Goal: Information Seeking & Learning: Find specific fact

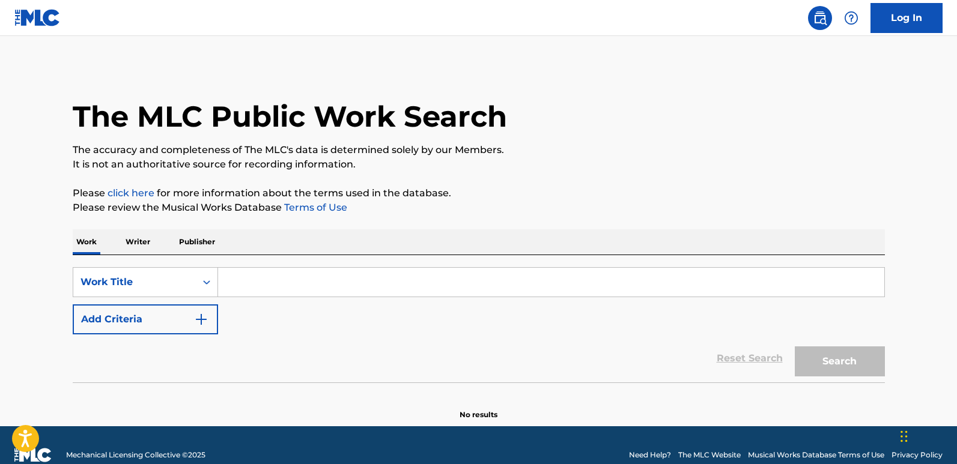
click at [348, 297] on div "Search Form" at bounding box center [551, 282] width 667 height 30
click at [346, 290] on input "Search Form" at bounding box center [551, 282] width 666 height 29
paste input "WITHOUT YOU"
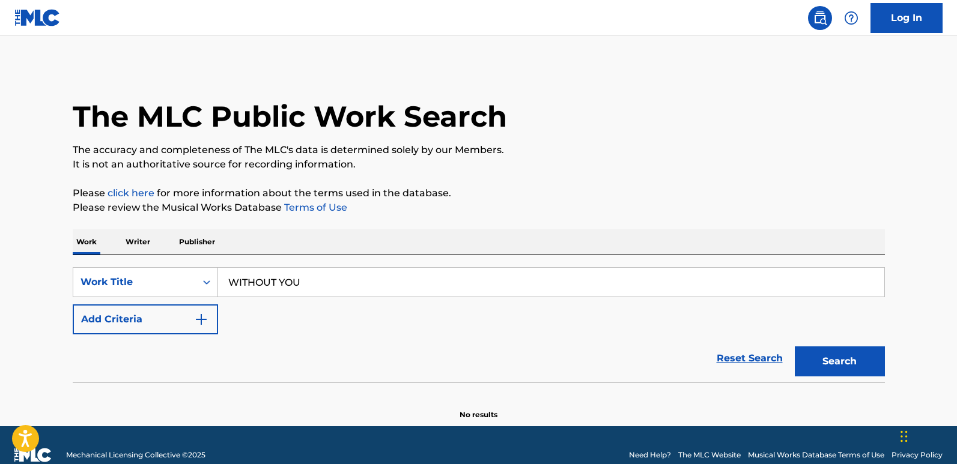
type input "WITHOUT YOU"
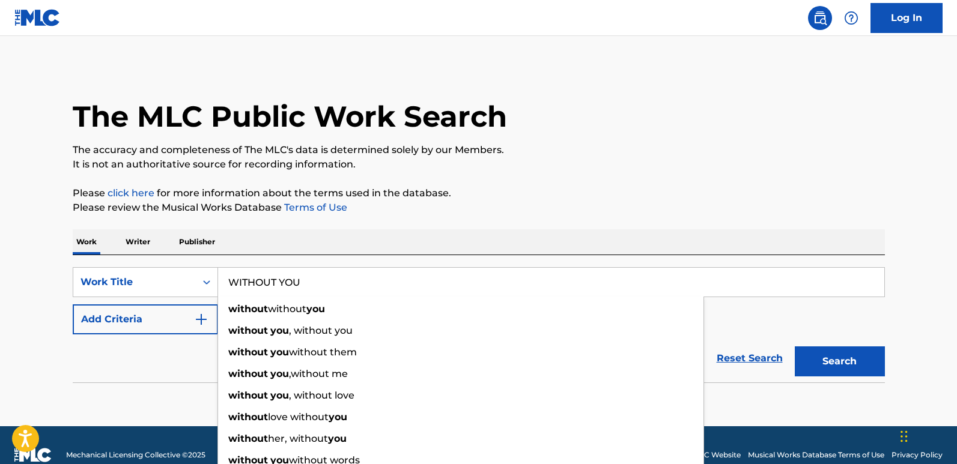
click at [163, 374] on div "Reset Search Search" at bounding box center [479, 359] width 812 height 48
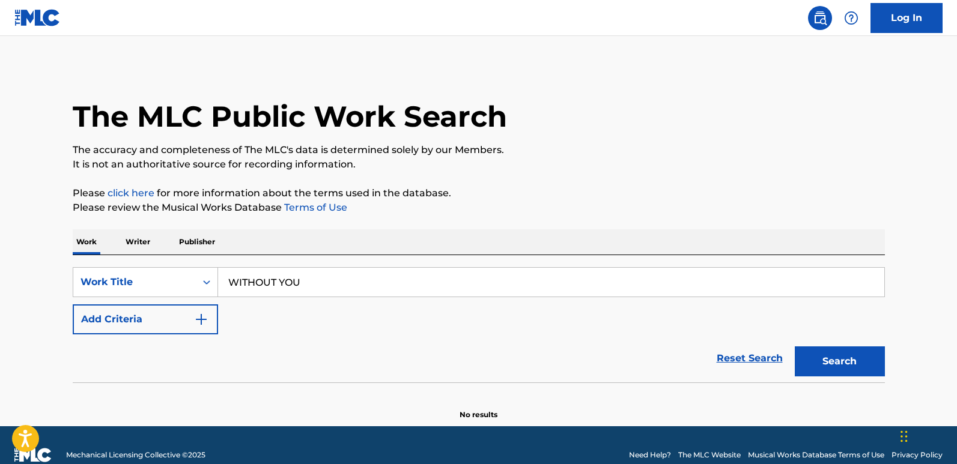
click at [204, 327] on button "Add Criteria" at bounding box center [145, 320] width 145 height 30
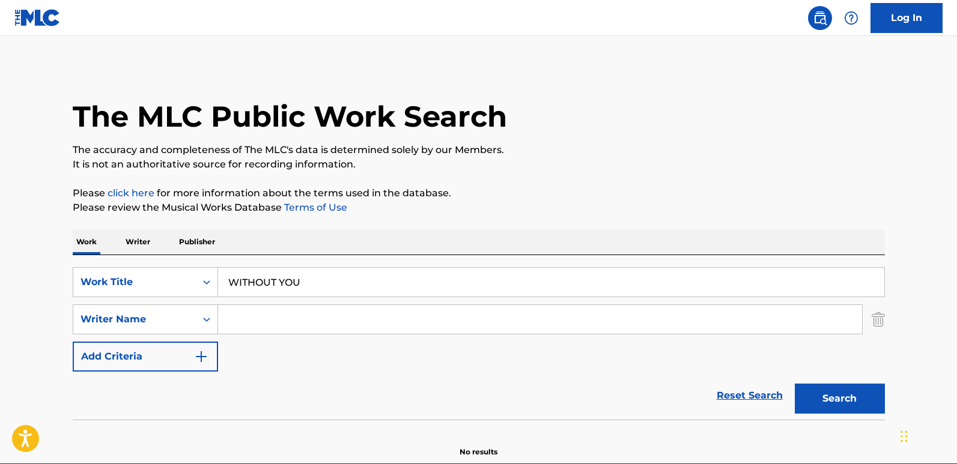
click at [265, 323] on input "Search Form" at bounding box center [540, 319] width 644 height 29
paste input "[PERSON_NAME]"
type input "[PERSON_NAME]"
click at [795, 384] on button "Search" at bounding box center [840, 399] width 90 height 30
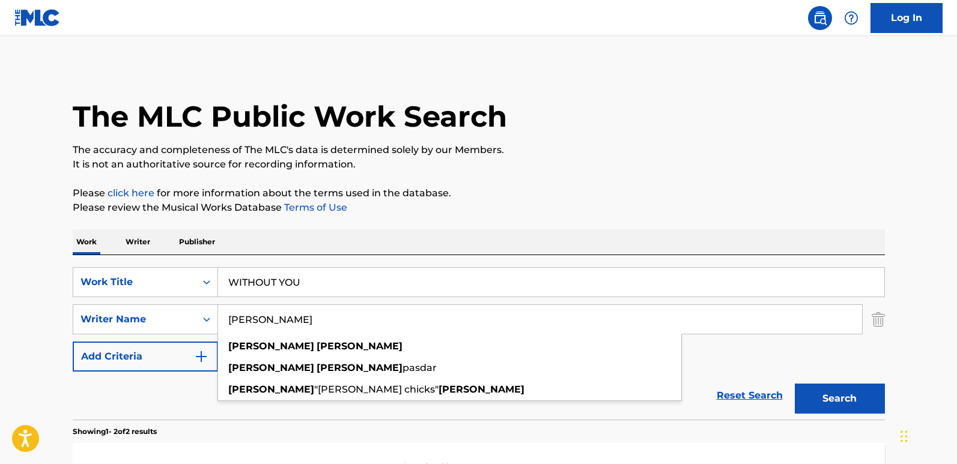
click at [364, 227] on div "The MLC Public Work Search The accuracy and completeness of The MLC's data is d…" at bounding box center [478, 375] width 841 height 618
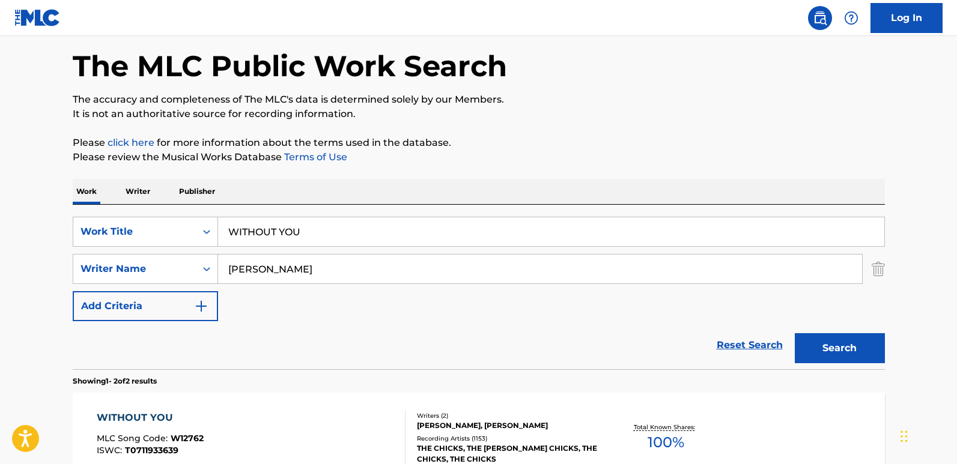
scroll to position [180, 0]
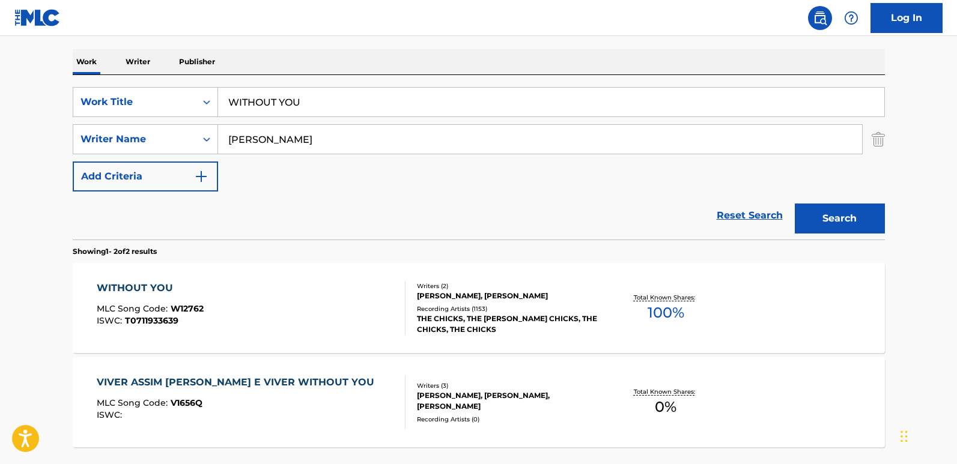
click at [168, 291] on div "WITHOUT YOU" at bounding box center [150, 288] width 107 height 14
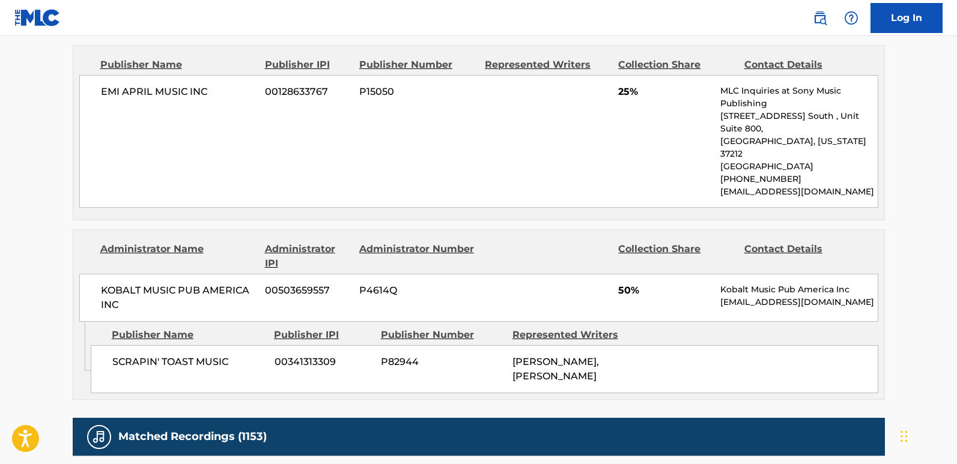
scroll to position [841, 0]
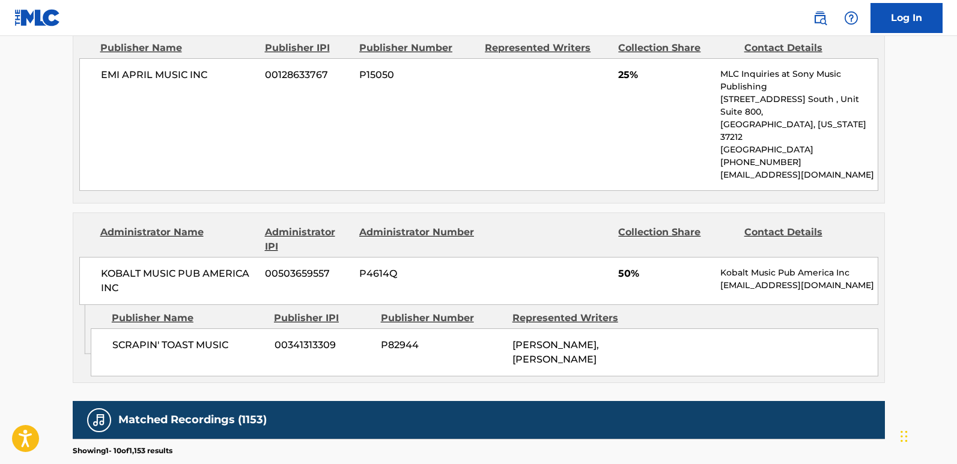
click at [521, 340] on div "Work Detail Member Work Identifier -- MLC Song Code W12762 ISWC T0711933639 Dur…" at bounding box center [479, 102] width 812 height 1458
click at [531, 225] on div at bounding box center [547, 239] width 124 height 29
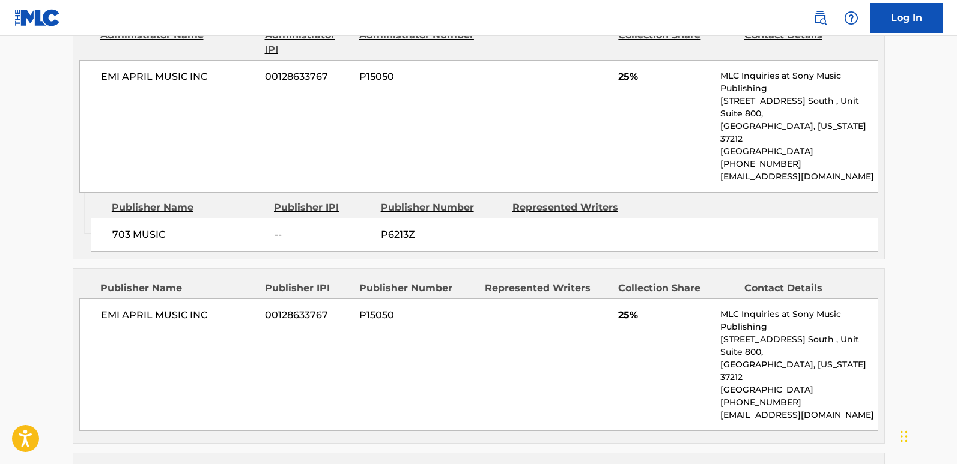
scroll to position [541, 0]
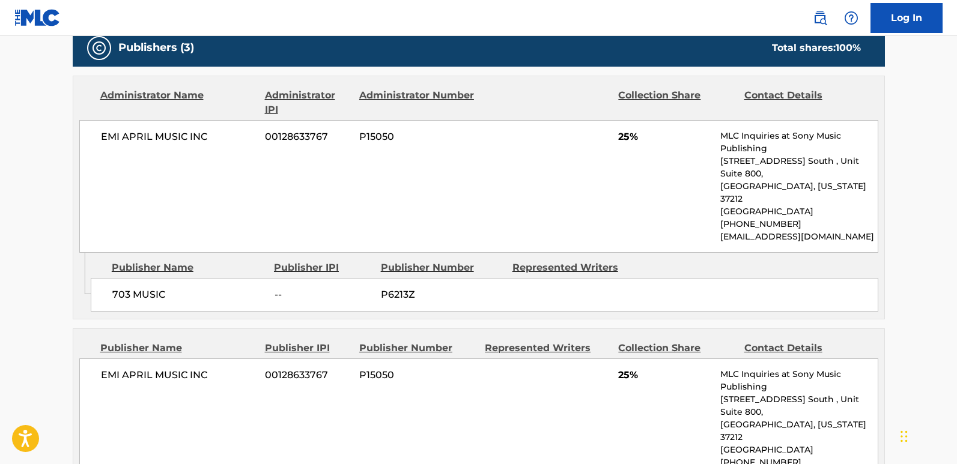
click at [562, 143] on div "EMI APRIL MUSIC INC 00128633767 P15050 25% MLC Inquiries at Sony Music Publishi…" at bounding box center [478, 186] width 799 height 133
click at [550, 279] on div "703 MUSIC -- P6213Z" at bounding box center [485, 295] width 788 height 34
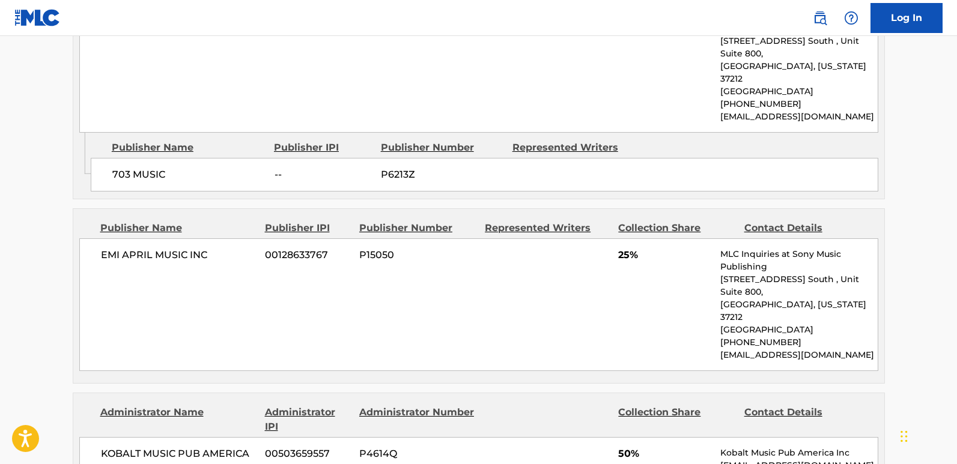
click at [543, 269] on div "EMI APRIL MUSIC INC 00128633767 P15050 25% MLC Inquiries at Sony Music Publishi…" at bounding box center [478, 305] width 799 height 133
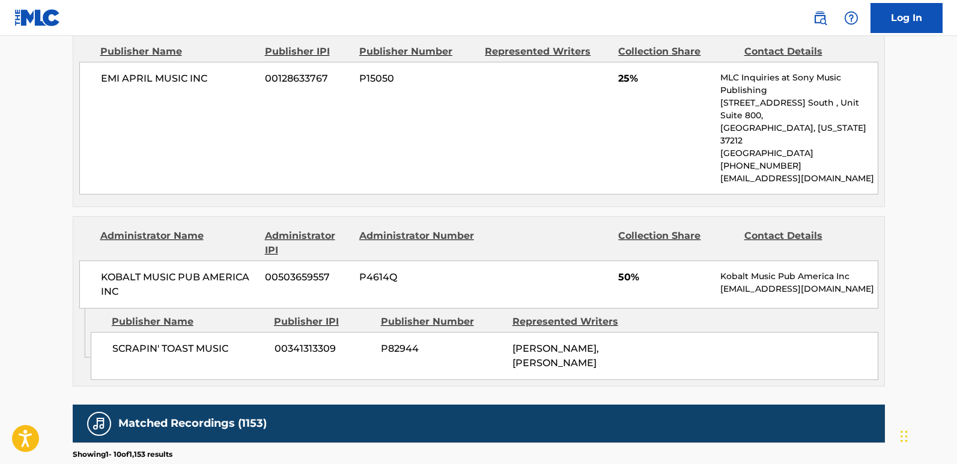
scroll to position [841, 0]
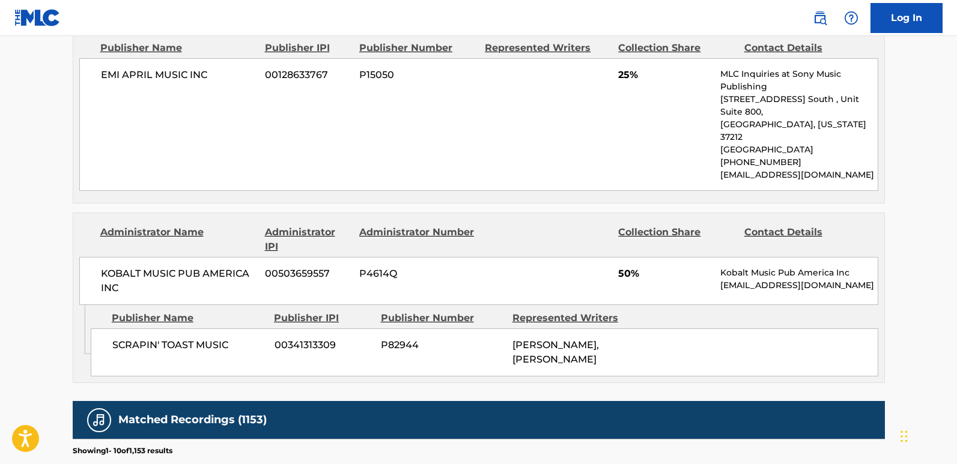
click at [574, 385] on div "Matched Recordings (1153)" at bounding box center [479, 420] width 812 height 38
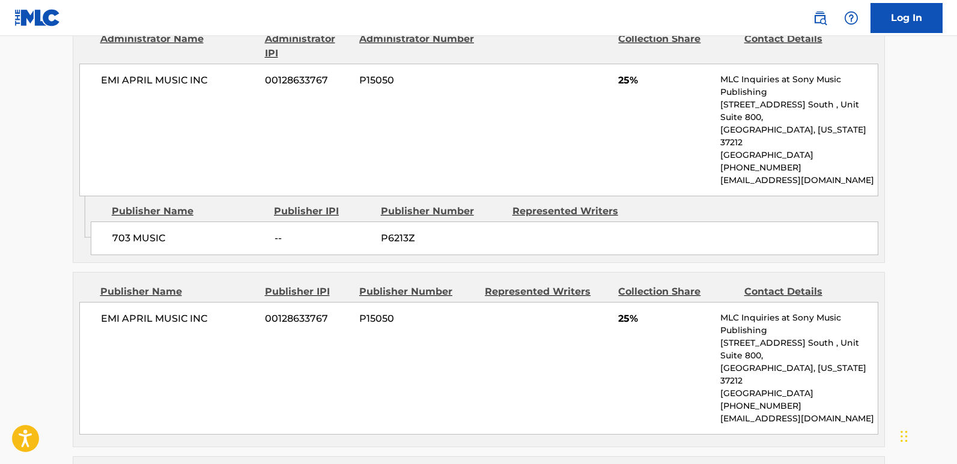
scroll to position [601, 0]
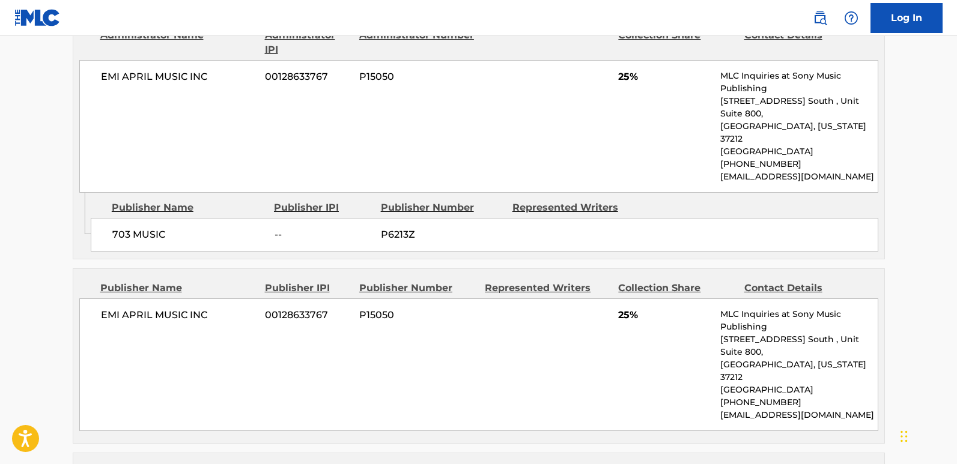
click at [142, 75] on span "EMI APRIL MUSIC INC" at bounding box center [179, 77] width 156 height 14
click at [169, 269] on div "Publisher Name Publisher IPI Publisher Number Represented Writers Collection Sh…" at bounding box center [478, 356] width 811 height 174
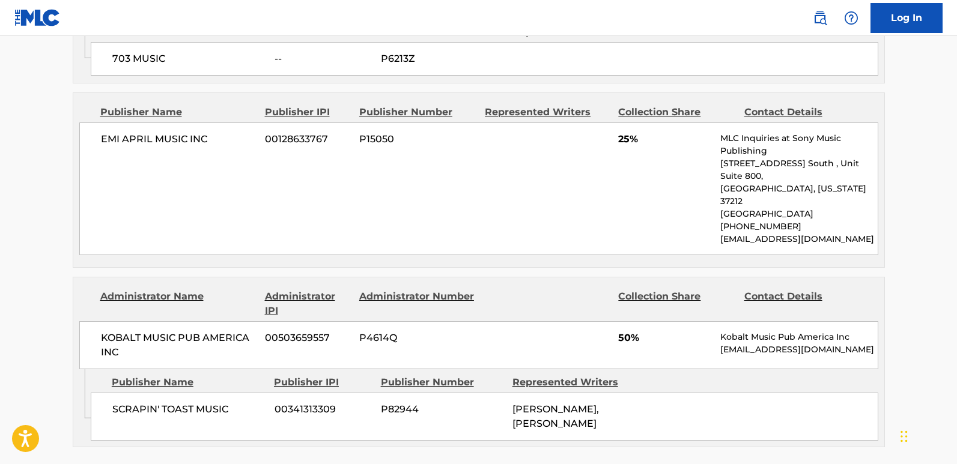
scroll to position [781, 0]
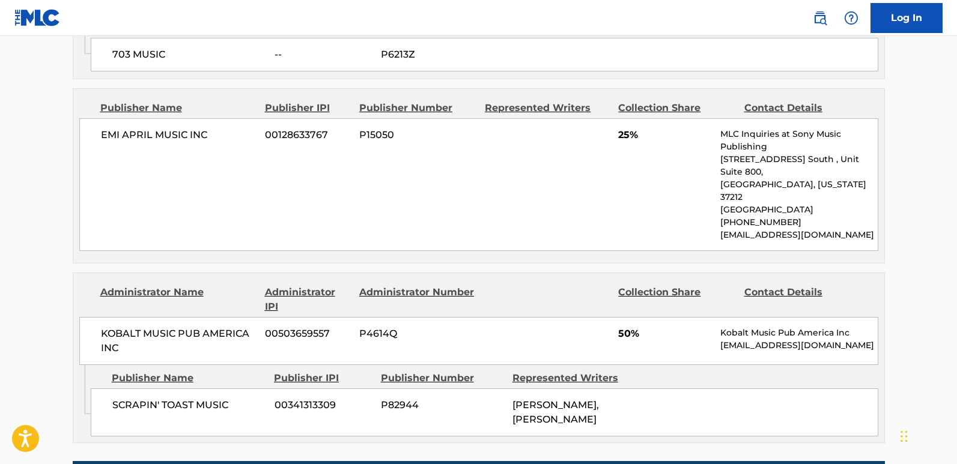
click at [187, 317] on div "KOBALT MUSIC PUB AMERICA INC 00503659557 P4614Q 50% Kobalt Music Pub America In…" at bounding box center [478, 341] width 799 height 48
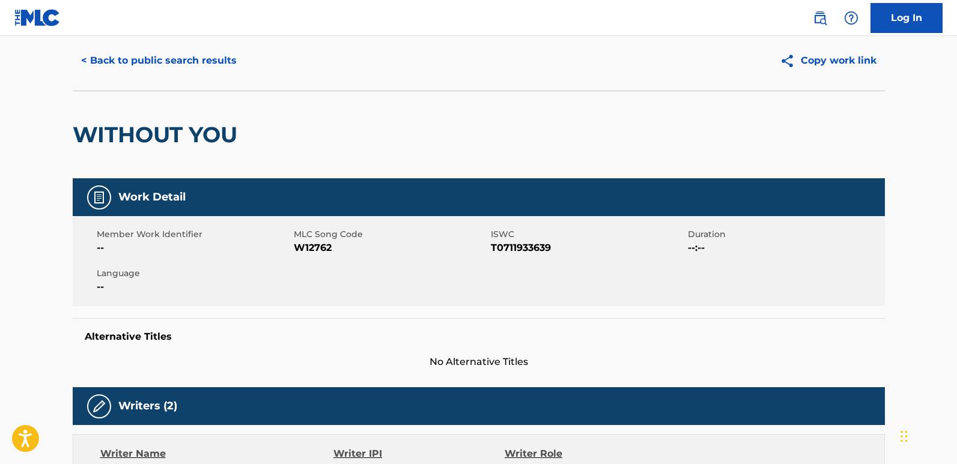
scroll to position [0, 0]
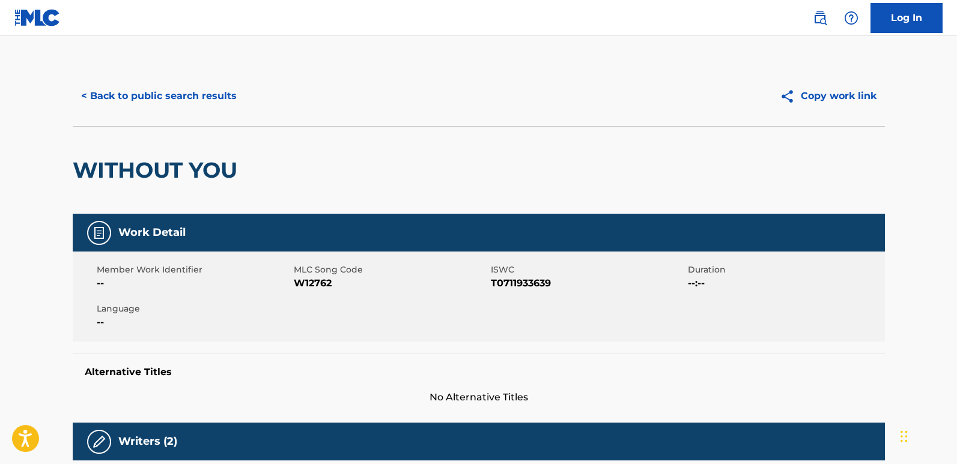
click at [199, 78] on div "< Back to public search results Copy work link" at bounding box center [479, 96] width 812 height 60
click at [190, 104] on button "< Back to public search results" at bounding box center [159, 96] width 172 height 30
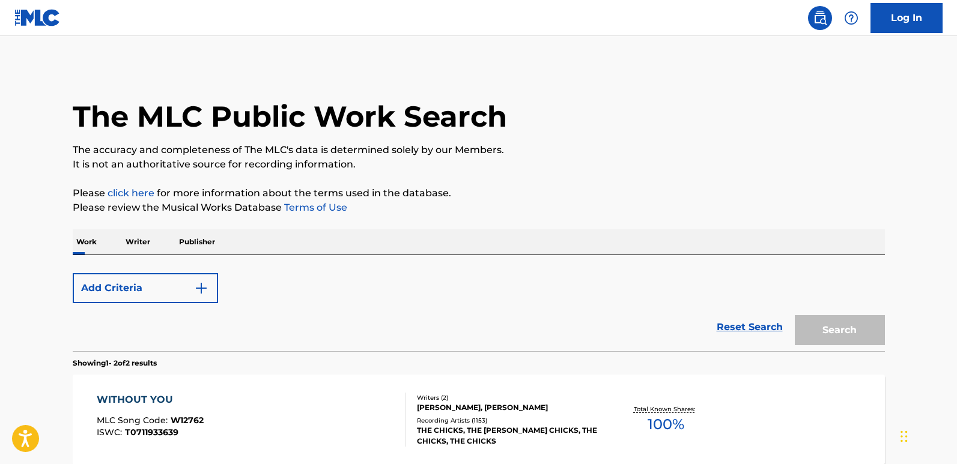
scroll to position [180, 0]
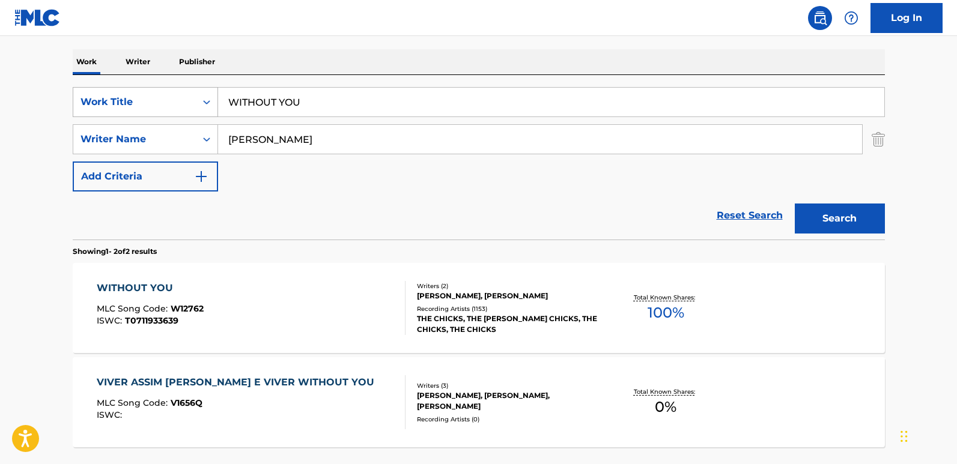
drag, startPoint x: 342, startPoint y: 109, endPoint x: 182, endPoint y: 106, distance: 159.9
click at [182, 106] on div "SearchWithCriteriadb210e63-1032-401e-a2d0-8a1371c47d70 Work Title WITHOUT YOU" at bounding box center [479, 102] width 812 height 30
paste input "STAY"
type input "STAY"
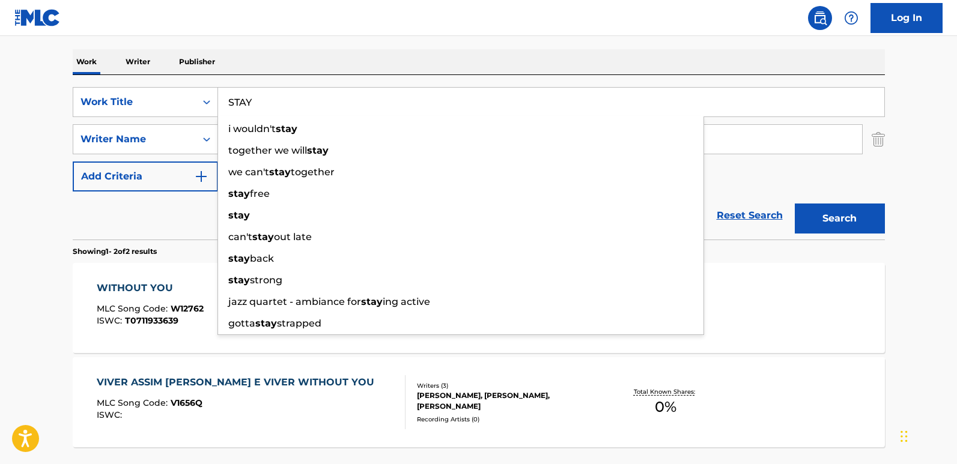
click at [157, 206] on div "Reset Search Search" at bounding box center [479, 216] width 812 height 48
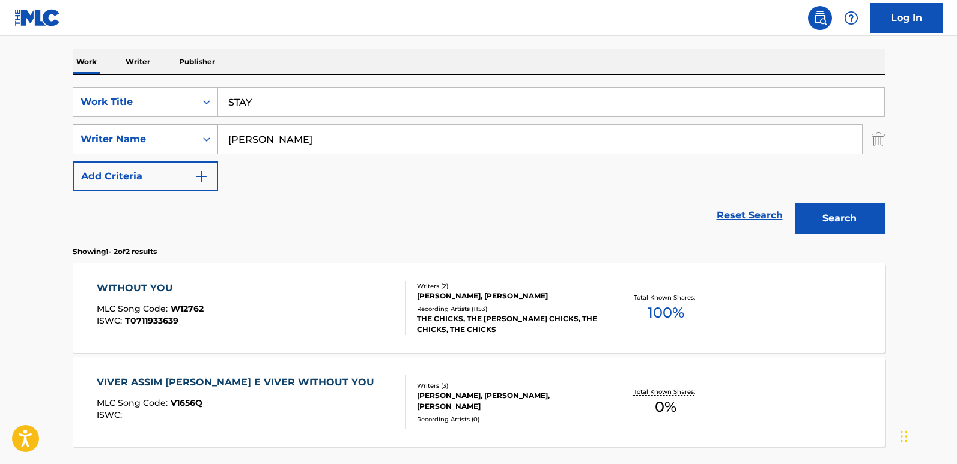
drag, startPoint x: 332, startPoint y: 145, endPoint x: 183, endPoint y: 145, distance: 149.0
click at [183, 145] on div "SearchWithCriteria55dc4bde-c433-4964-9c0a-c4d0a67e7a9c Writer Name [PERSON_NAME]" at bounding box center [479, 139] width 812 height 30
paste input "[PERSON_NAME]"
type input "[PERSON_NAME]"
click at [795, 204] on button "Search" at bounding box center [840, 219] width 90 height 30
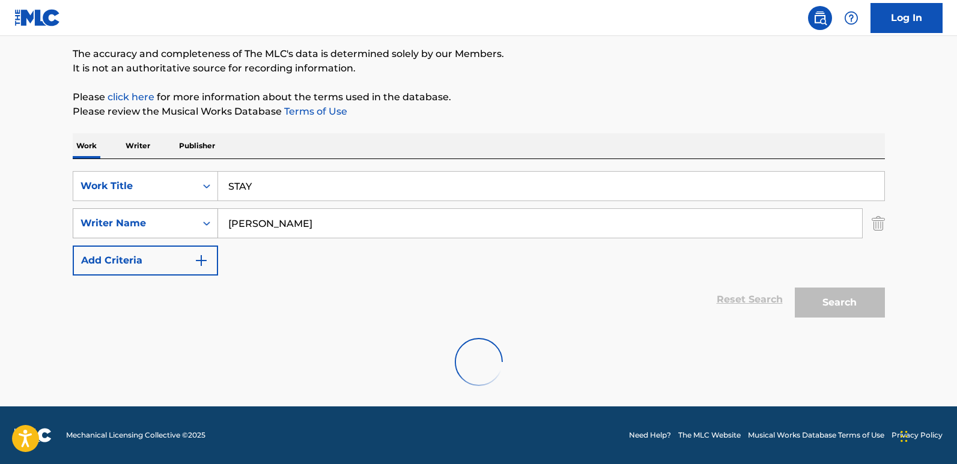
scroll to position [96, 0]
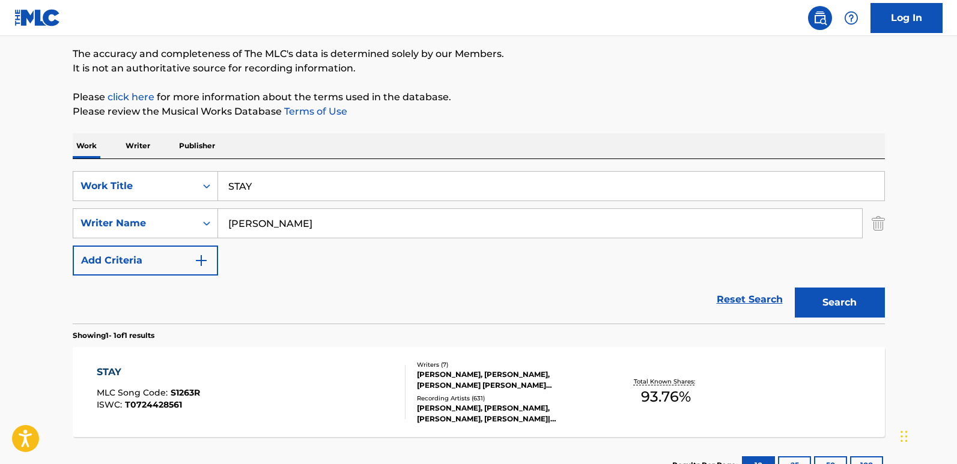
click at [126, 379] on div "STAY" at bounding box center [148, 372] width 103 height 14
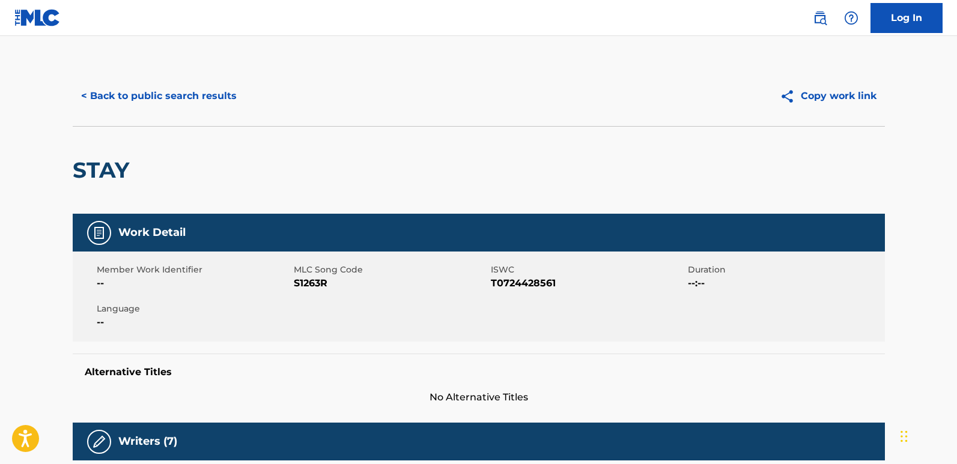
scroll to position [313, 0]
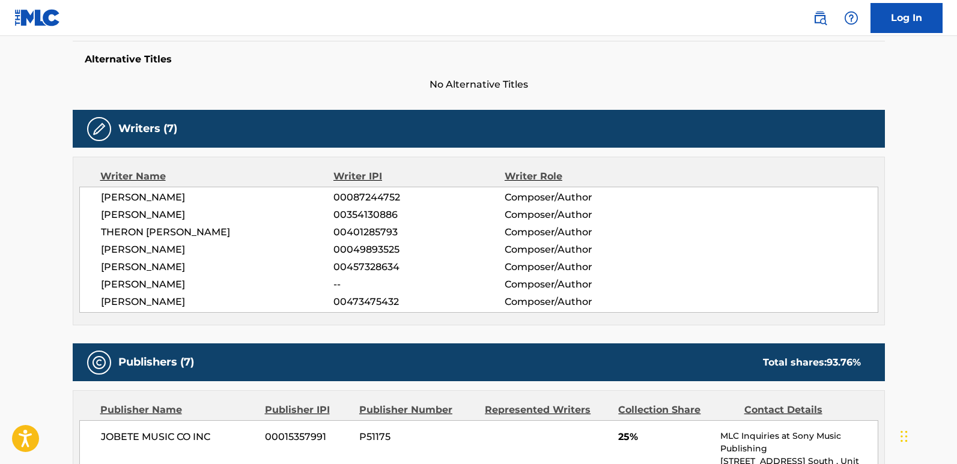
click at [181, 275] on div "[PERSON_NAME] 00087244752 Composer/Author [PERSON_NAME] 00354130886 Composer/Au…" at bounding box center [478, 250] width 799 height 126
copy span "[PERSON_NAME]"
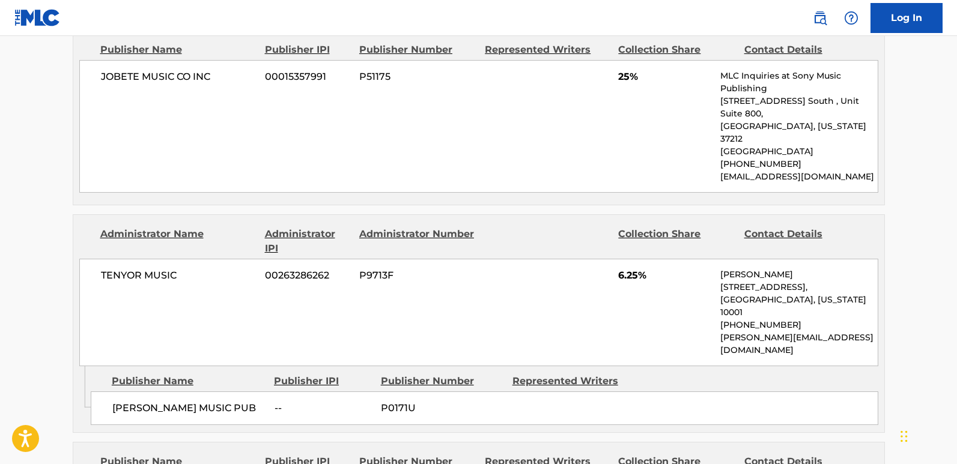
scroll to position [614, 0]
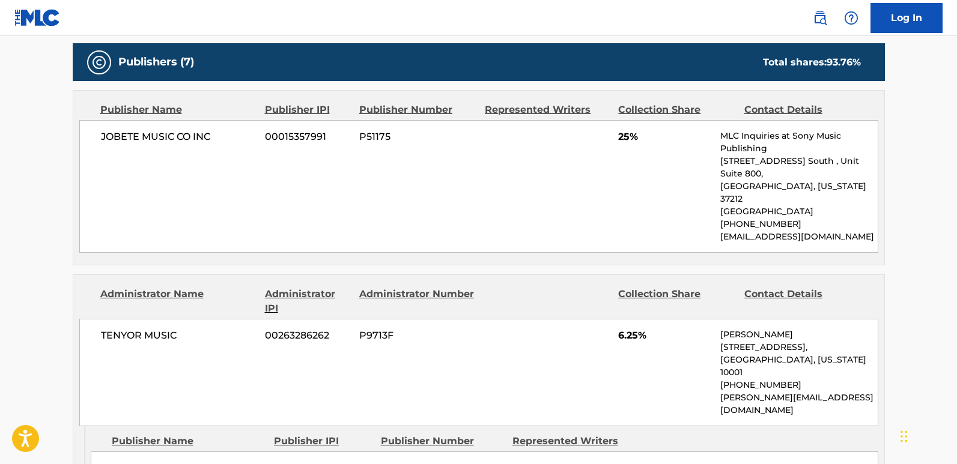
click at [174, 167] on div "JOBETE MUSIC CO INC 00015357991 P51175 25% MLC Inquiries at Sony Music Publishi…" at bounding box center [478, 186] width 799 height 133
click at [166, 140] on span "JOBETE MUSIC CO INC" at bounding box center [179, 137] width 156 height 14
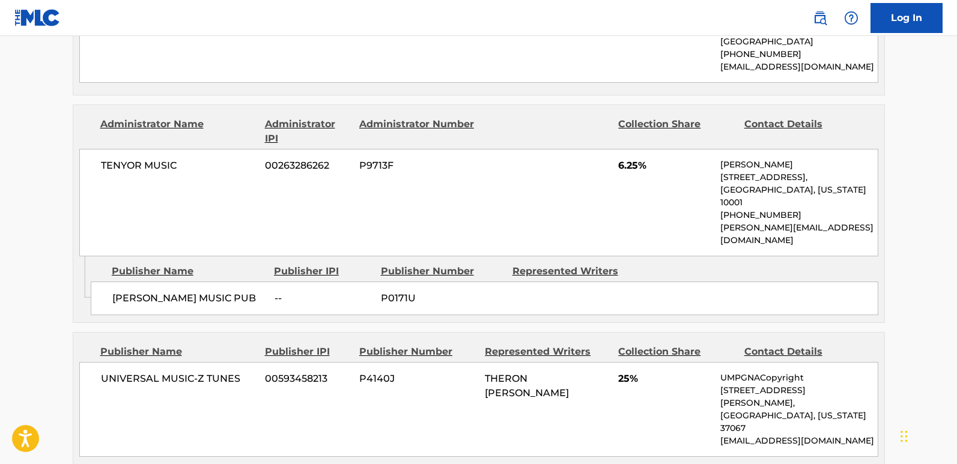
scroll to position [794, 0]
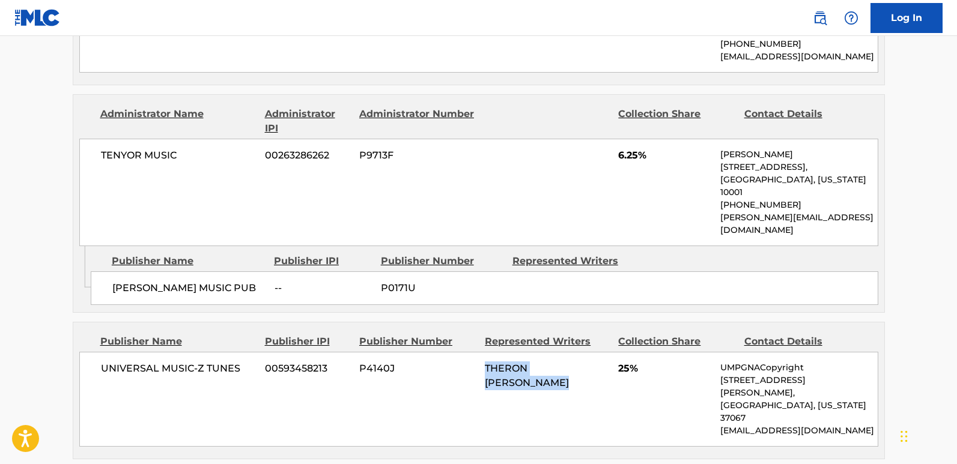
drag, startPoint x: 473, startPoint y: 320, endPoint x: 610, endPoint y: 338, distance: 138.1
click at [610, 352] on div "UNIVERSAL MUSIC-Z TUNES 00593458213 P4140J THERON [PERSON_NAME] 25% UMPGNACopyr…" at bounding box center [478, 399] width 799 height 95
click at [526, 352] on div "UNIVERSAL MUSIC-Z TUNES 00593458213 P4140J THERON [PERSON_NAME] 25% UMPGNACopyr…" at bounding box center [478, 399] width 799 height 95
drag, startPoint x: 483, startPoint y: 323, endPoint x: 526, endPoint y: 323, distance: 42.7
click at [526, 352] on div "UNIVERSAL MUSIC-Z TUNES 00593458213 P4140J THERON [PERSON_NAME] 25% UMPGNACopyr…" at bounding box center [478, 399] width 799 height 95
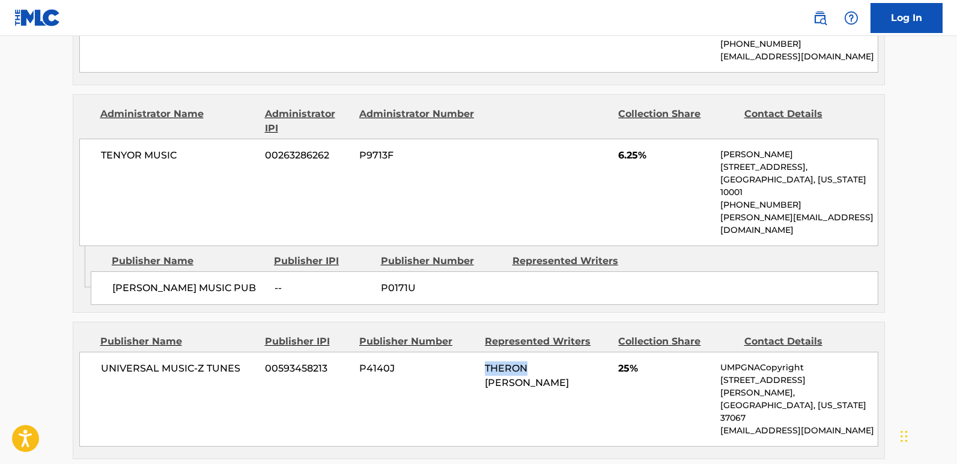
copy span "THERON"
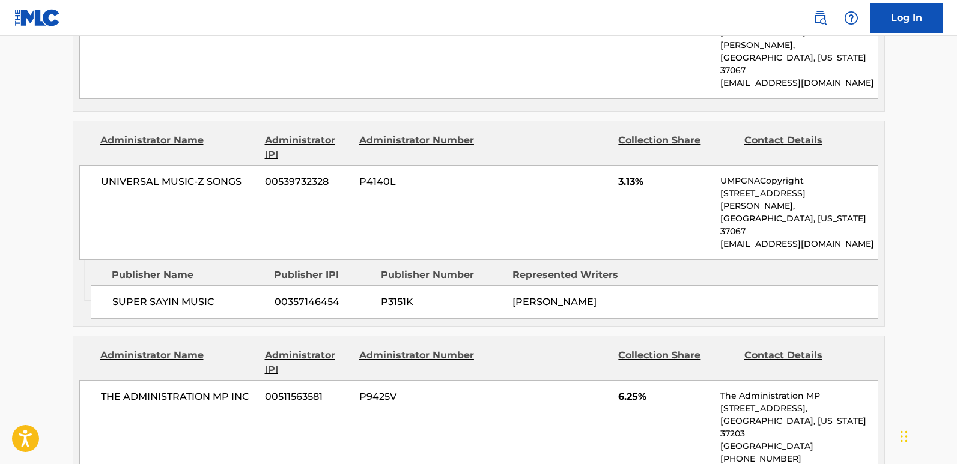
scroll to position [1575, 0]
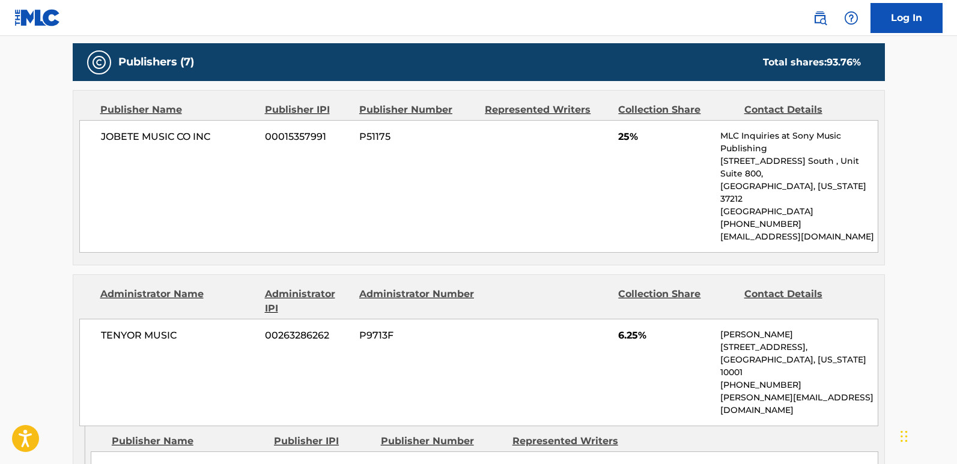
click at [567, 127] on div "JOBETE MUSIC CO INC 00015357991 P51175 25% MLC Inquiries at Sony Music Publishi…" at bounding box center [478, 186] width 799 height 133
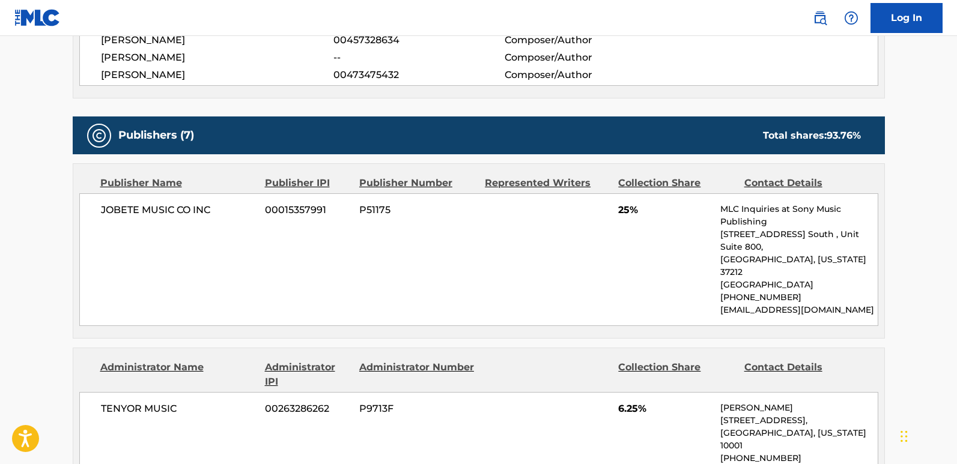
scroll to position [493, 0]
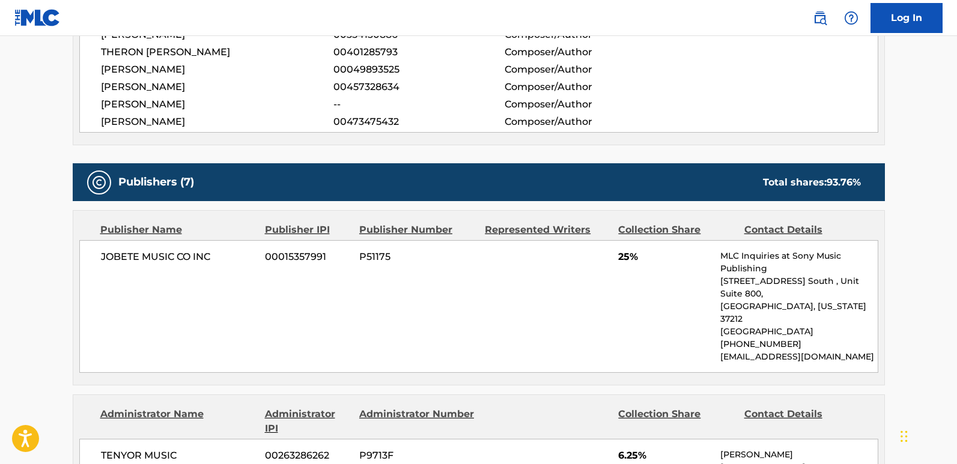
click at [520, 268] on div "JOBETE MUSIC CO INC 00015357991 P51175 25% MLC Inquiries at Sony Music Publishi…" at bounding box center [478, 306] width 799 height 133
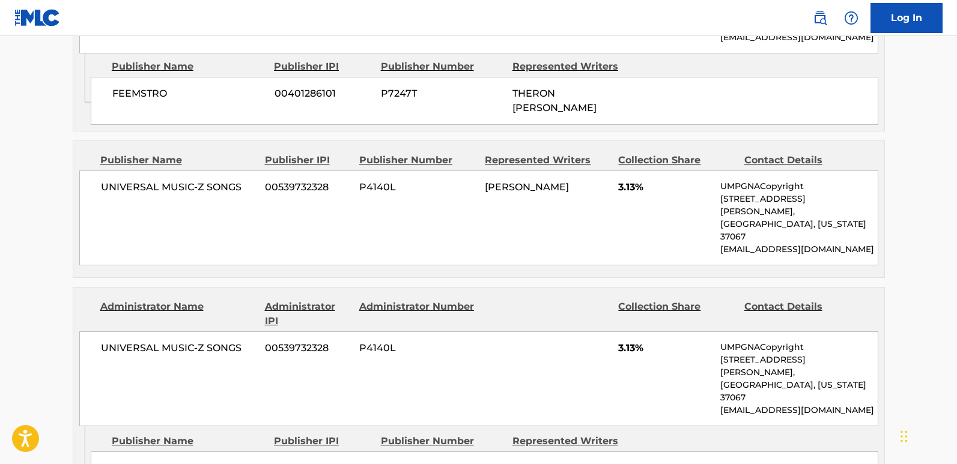
scroll to position [1335, 0]
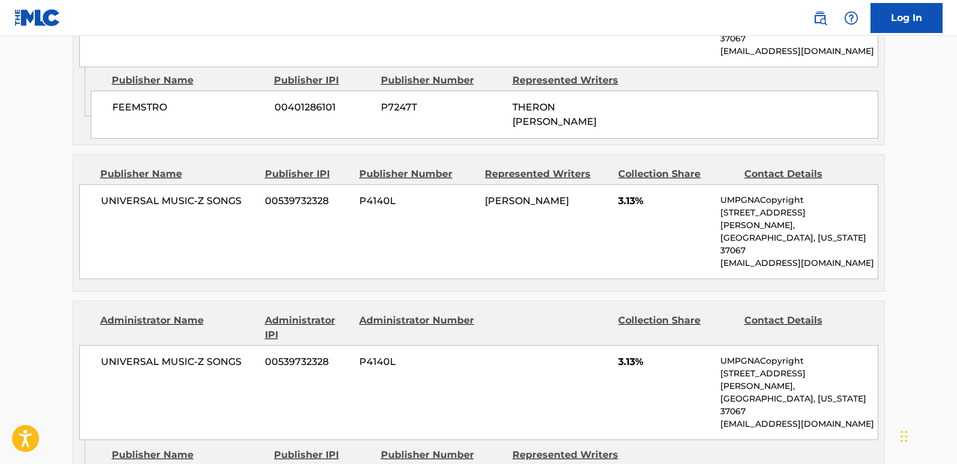
drag, startPoint x: 510, startPoint y: 332, endPoint x: 595, endPoint y: 332, distance: 85.3
drag, startPoint x: 111, startPoint y: 333, endPoint x: 255, endPoint y: 325, distance: 144.4
copy span "SUPER SAYIN MUSIC"
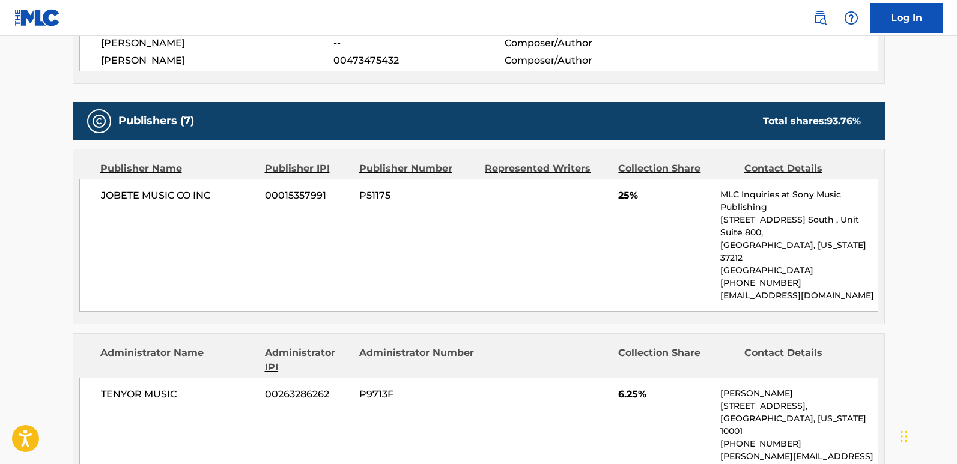
scroll to position [614, 0]
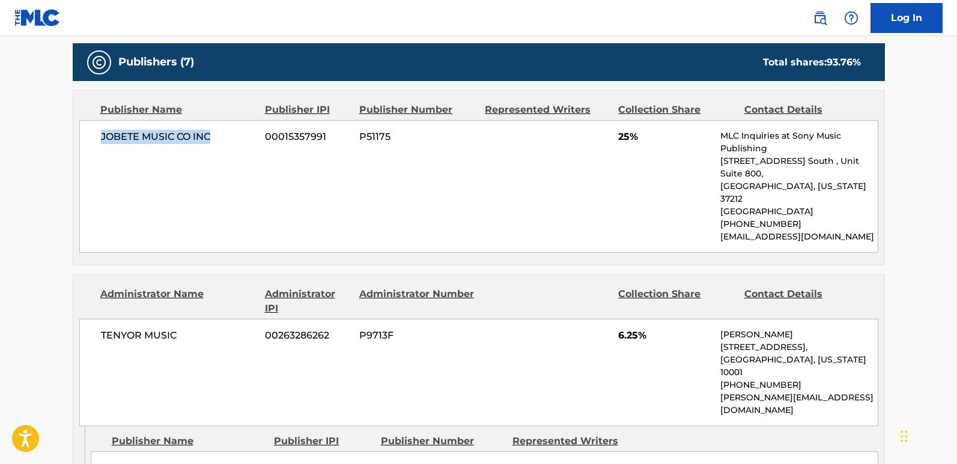
drag, startPoint x: 100, startPoint y: 147, endPoint x: 227, endPoint y: 147, distance: 126.8
click at [227, 147] on div "JOBETE MUSIC CO INC 00015357991 P51175 25% MLC Inquiries at Sony Music Publishi…" at bounding box center [478, 186] width 799 height 133
copy span "JOBETE MUSIC CO INC"
click at [624, 143] on span "25%" at bounding box center [664, 137] width 93 height 14
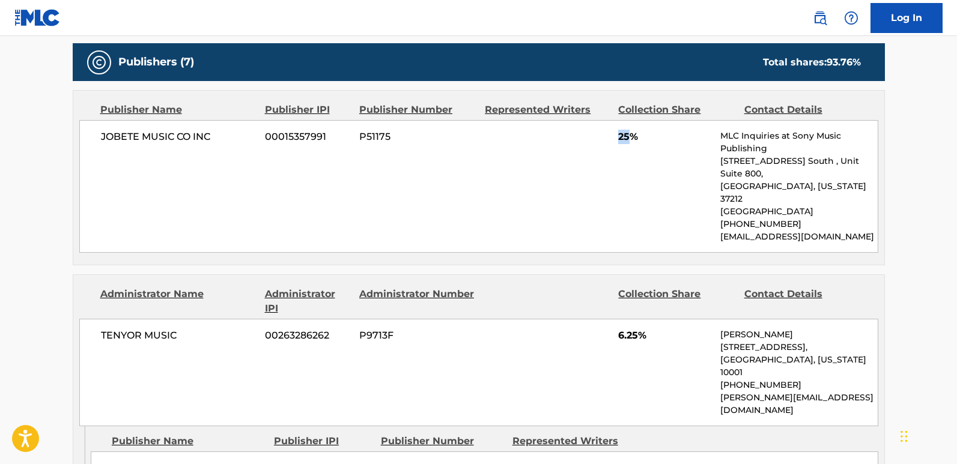
copy span "25"
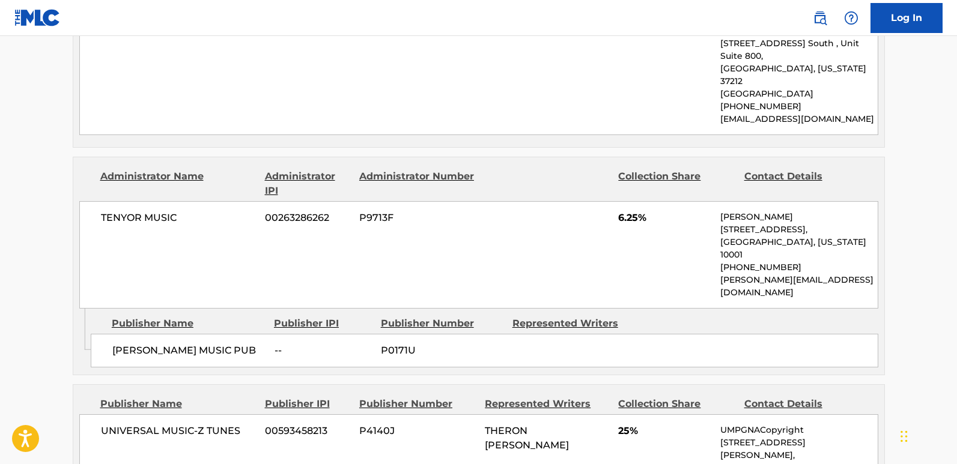
scroll to position [734, 0]
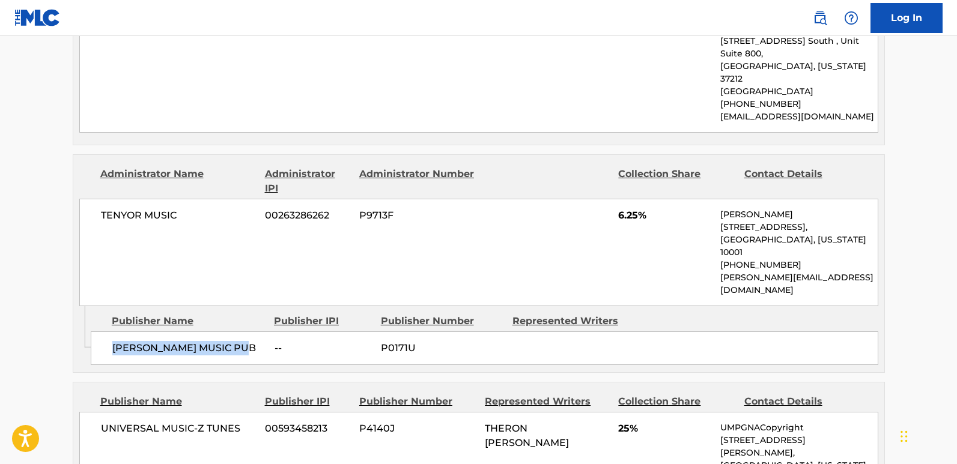
drag, startPoint x: 110, startPoint y: 296, endPoint x: 257, endPoint y: 317, distance: 148.7
click at [257, 317] on div "Admin Original Publisher Connecting Line Publisher Name Publisher IPI Publisher…" at bounding box center [478, 339] width 811 height 66
copy span "[PERSON_NAME] MUSIC PUB"
click at [629, 209] on span "6.25%" at bounding box center [664, 216] width 93 height 14
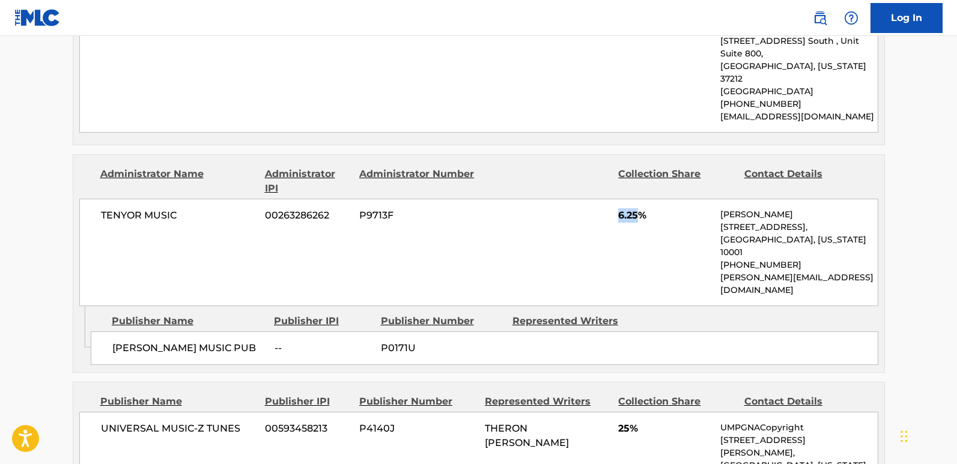
copy span "6.25"
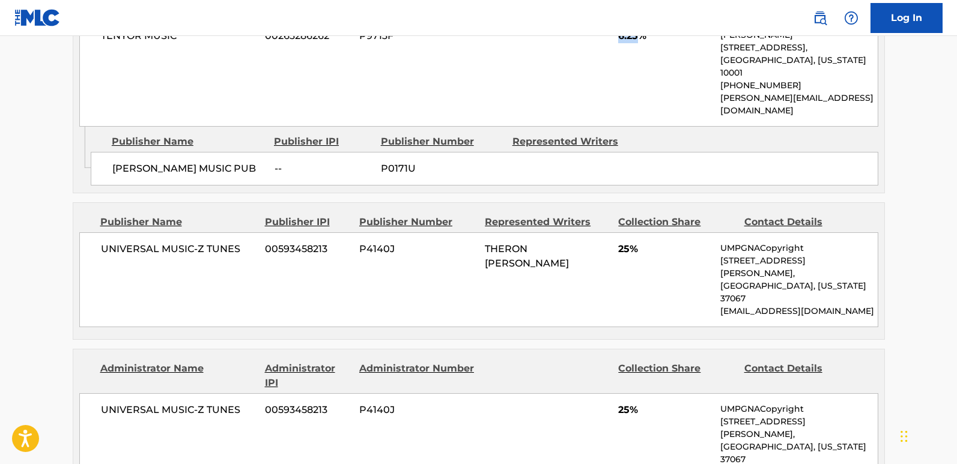
scroll to position [914, 0]
drag, startPoint x: 93, startPoint y: 203, endPoint x: 240, endPoint y: 214, distance: 148.2
click at [240, 232] on div "UNIVERSAL MUSIC-Z TUNES 00593458213 P4140J THERON [PERSON_NAME] 25% UMPGNACopyr…" at bounding box center [478, 279] width 799 height 95
copy span "UNIVERSAL MUSIC-Z TUNES"
click at [624, 242] on span "25%" at bounding box center [664, 249] width 93 height 14
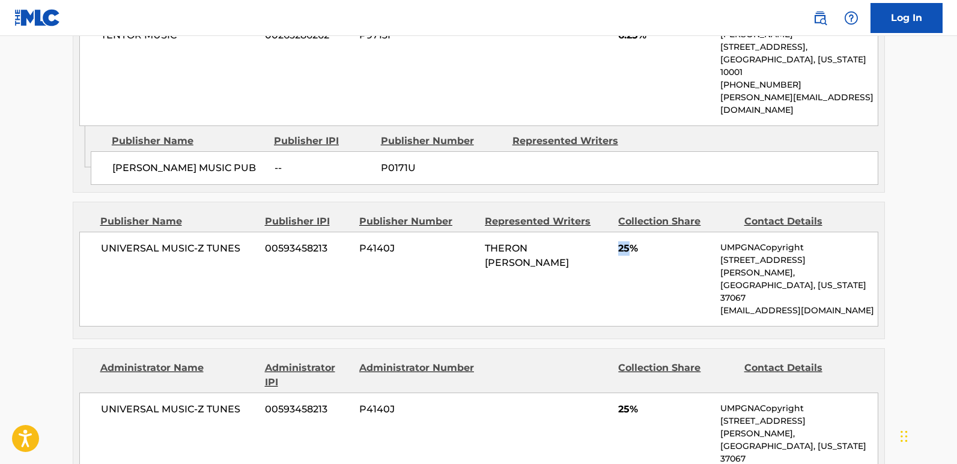
click at [624, 242] on span "25%" at bounding box center [664, 249] width 93 height 14
copy span "25"
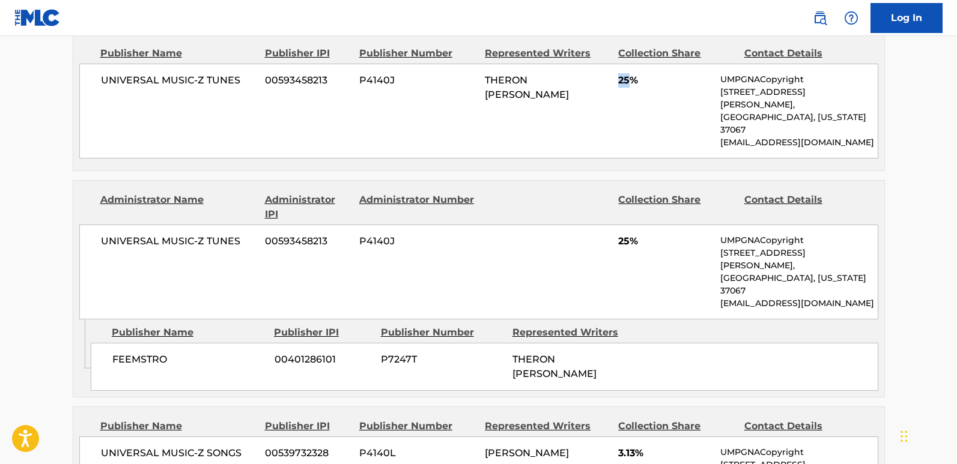
scroll to position [1094, 0]
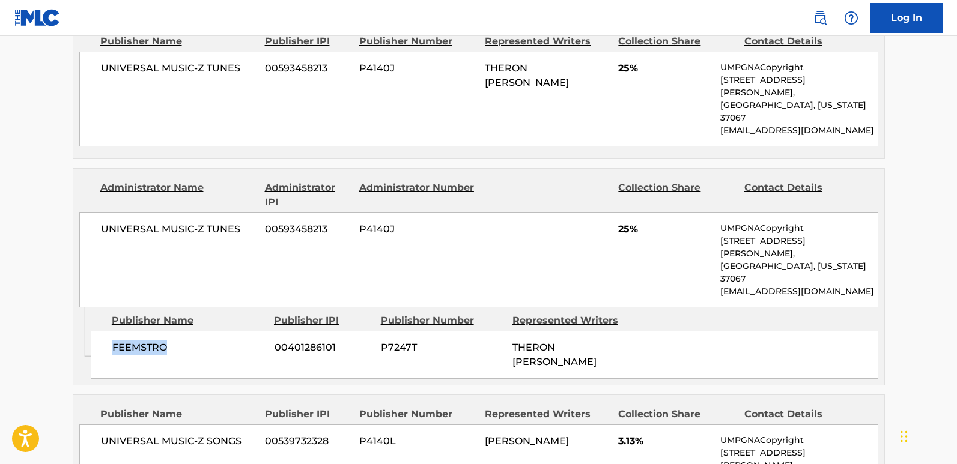
drag, startPoint x: 114, startPoint y: 254, endPoint x: 222, endPoint y: 260, distance: 108.9
click at [222, 331] on div "FEEMSTRO 00401286101 P7247T THERON [PERSON_NAME]" at bounding box center [485, 355] width 788 height 48
copy span "FEEMSTRO"
click at [614, 213] on div "UNIVERSAL MUSIC-Z TUNES 00593458213 P4140J 25% UMPGNACopyright [STREET_ADDRESS]…" at bounding box center [478, 260] width 799 height 95
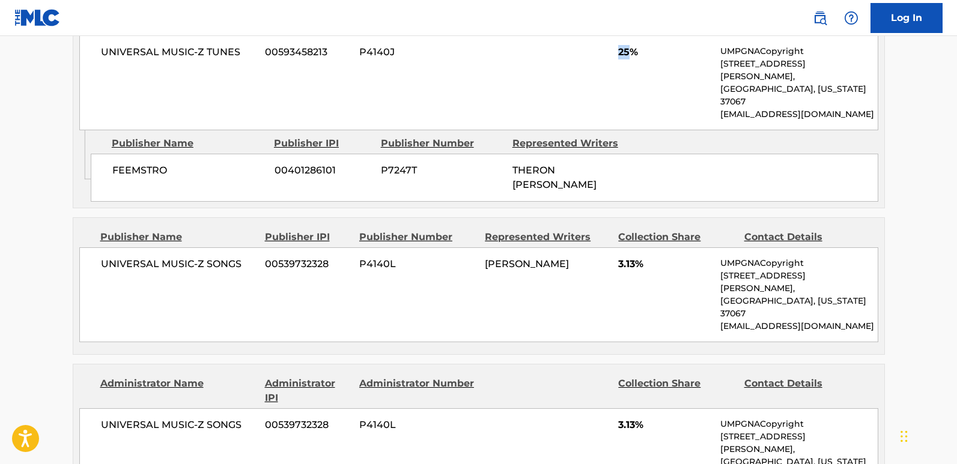
scroll to position [1275, 0]
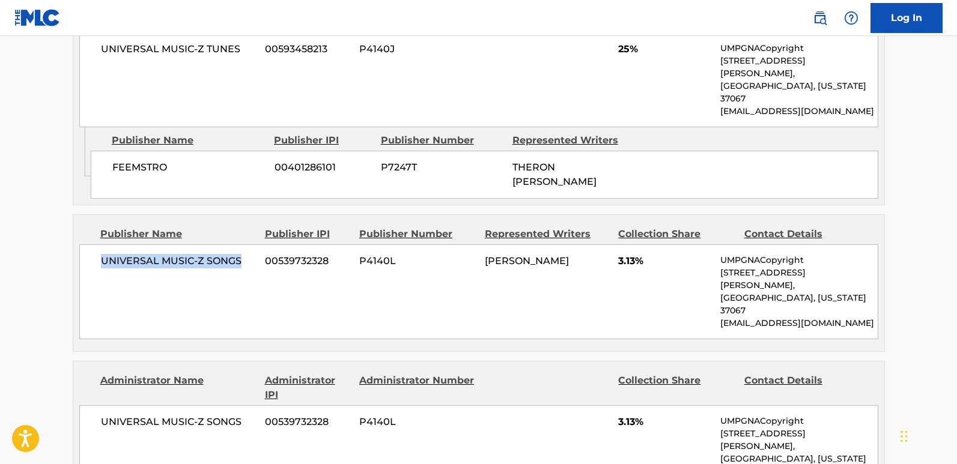
drag, startPoint x: 99, startPoint y: 170, endPoint x: 242, endPoint y: 169, distance: 143.6
click at [242, 245] on div "UNIVERSAL MUSIC-Z SONGS 00539732328 P4140L [PERSON_NAME] 3.13% UMPGNACopyright …" at bounding box center [478, 292] width 799 height 95
click at [619, 254] on span "3.13%" at bounding box center [664, 261] width 93 height 14
click at [620, 254] on span "3.13%" at bounding box center [664, 261] width 93 height 14
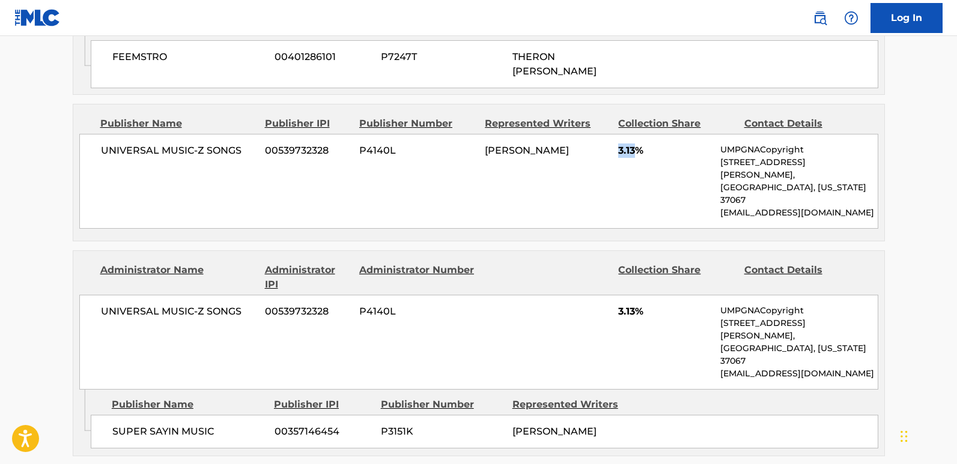
scroll to position [1395, 0]
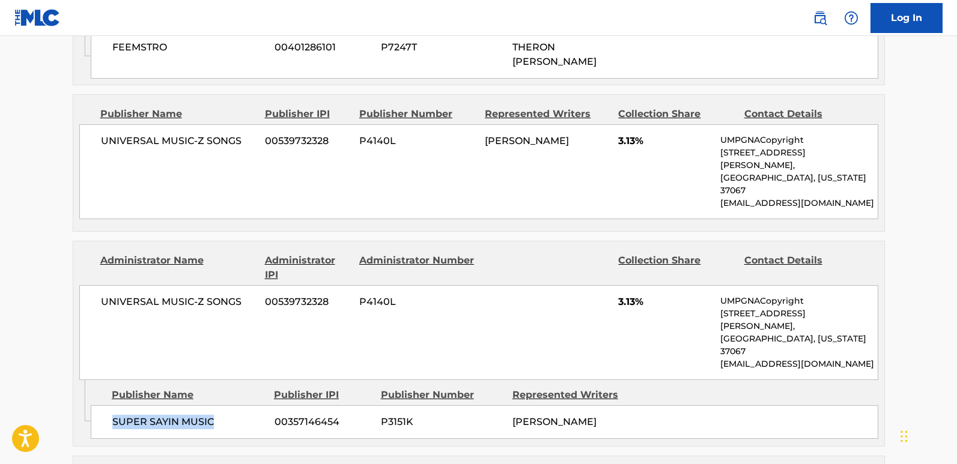
drag, startPoint x: 109, startPoint y: 278, endPoint x: 218, endPoint y: 293, distance: 109.7
click at [218, 380] on div "Admin Original Publisher Connecting Line Publisher Name Publisher IPI Publisher…" at bounding box center [478, 413] width 811 height 66
click at [627, 295] on span "3.13%" at bounding box center [664, 302] width 93 height 14
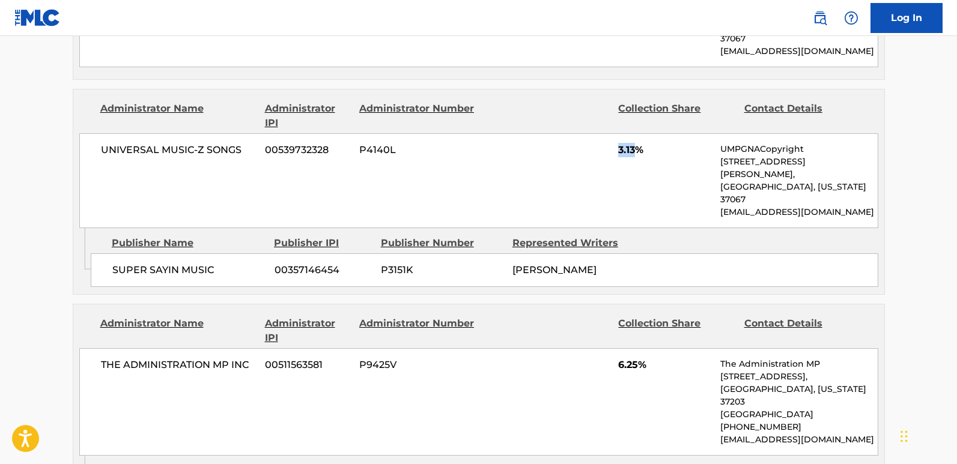
scroll to position [1575, 0]
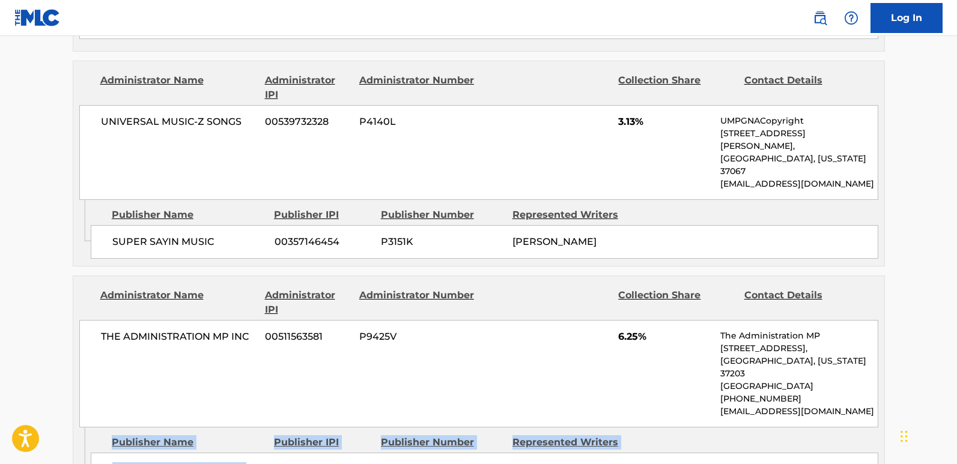
drag, startPoint x: 87, startPoint y: 314, endPoint x: 258, endPoint y: 314, distance: 171.3
click at [258, 385] on div "Admin Original Publisher Connecting Line Publisher Name Publisher IPI Publisher…" at bounding box center [478, 461] width 811 height 66
click at [234, 385] on div "HOLLYWOODRIDGE MUSIC 00555604839 P01055" at bounding box center [485, 470] width 788 height 34
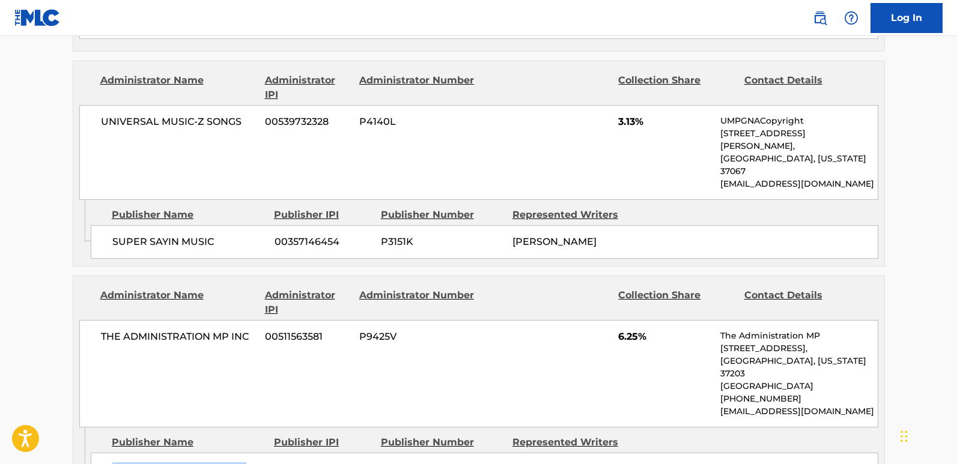
drag, startPoint x: 111, startPoint y: 303, endPoint x: 260, endPoint y: 318, distance: 149.1
click at [260, 385] on div "HOLLYWOODRIDGE MUSIC 00555604839 P01055" at bounding box center [485, 470] width 788 height 34
click at [624, 330] on span "6.25%" at bounding box center [664, 337] width 93 height 14
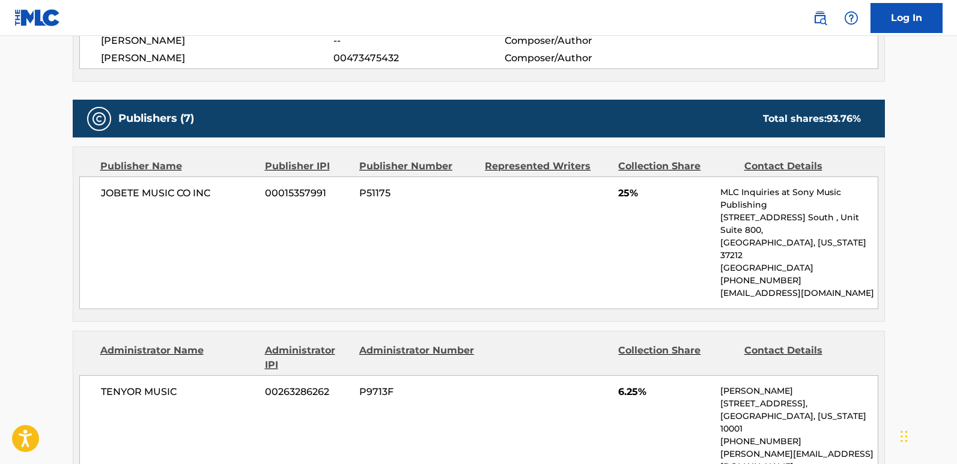
scroll to position [553, 0]
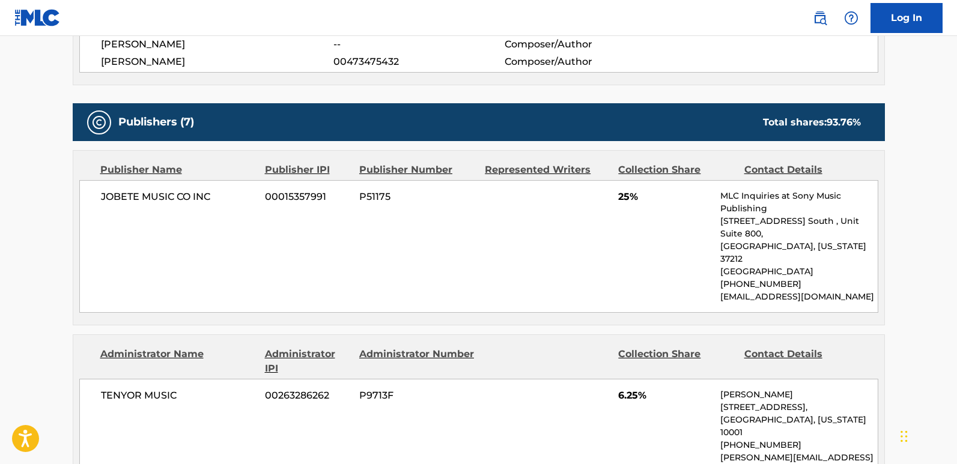
click at [288, 218] on div "JOBETE MUSIC CO INC 00015357991 P51175 25% MLC Inquiries at Sony Music Publishi…" at bounding box center [478, 246] width 799 height 133
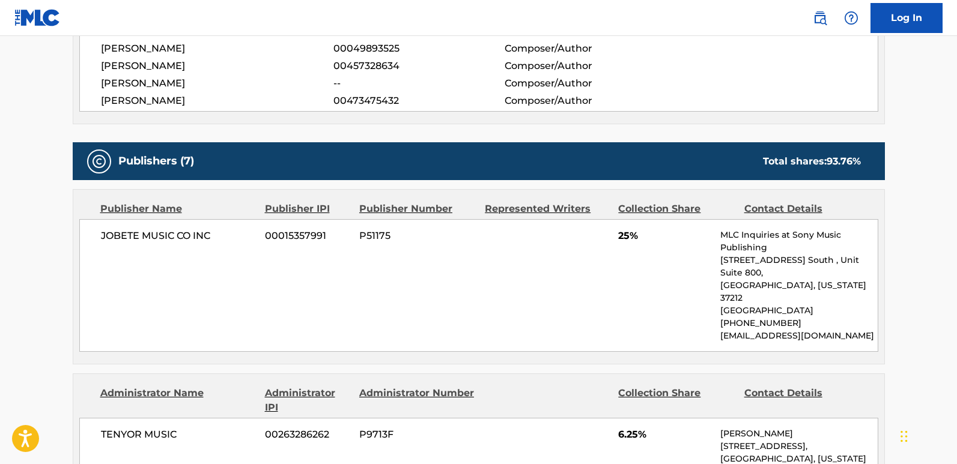
scroll to position [493, 0]
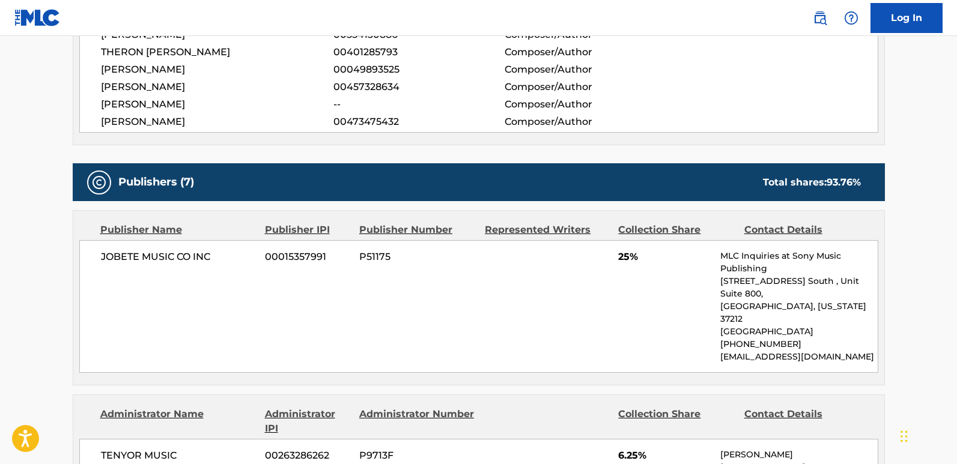
click at [385, 294] on div "JOBETE MUSIC CO INC 00015357991 P51175 25% MLC Inquiries at Sony Music Publishi…" at bounding box center [478, 306] width 799 height 133
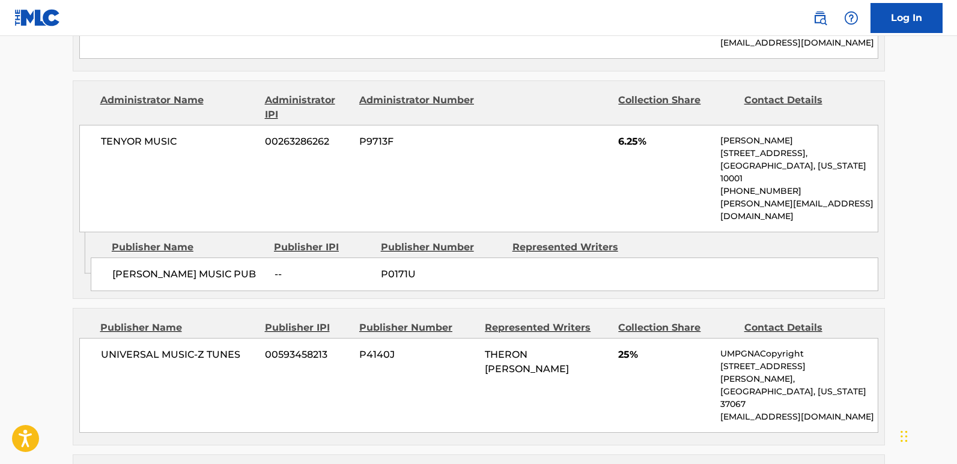
scroll to position [854, 0]
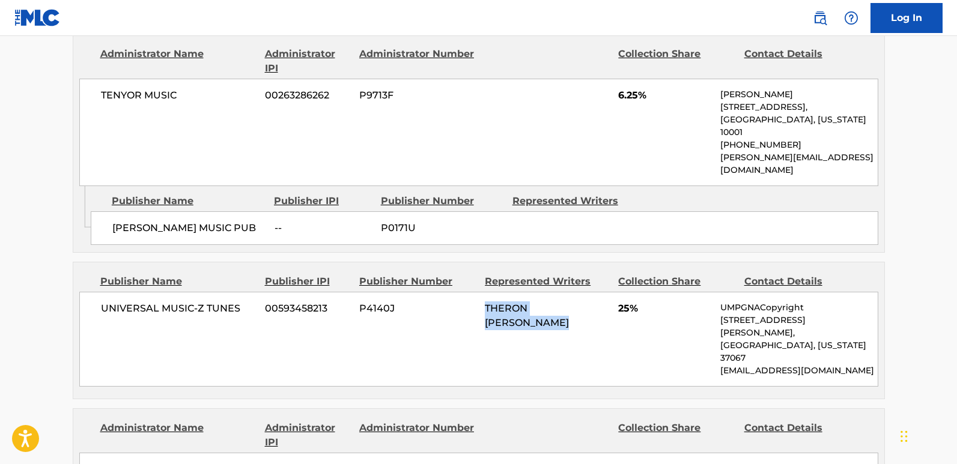
drag, startPoint x: 469, startPoint y: 263, endPoint x: 608, endPoint y: 262, distance: 138.8
click at [608, 292] on div "UNIVERSAL MUSIC-Z TUNES 00593458213 P4140J THERON [PERSON_NAME] 25% UMPGNACopyr…" at bounding box center [478, 339] width 799 height 95
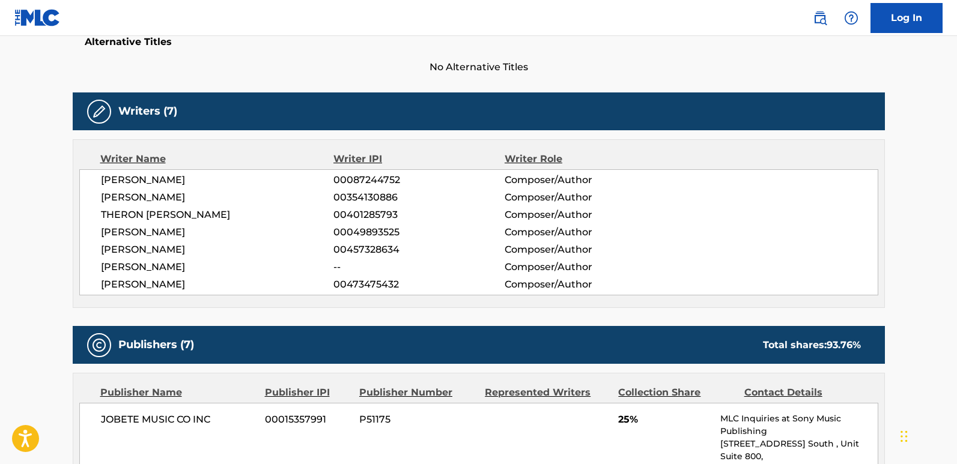
scroll to position [313, 0]
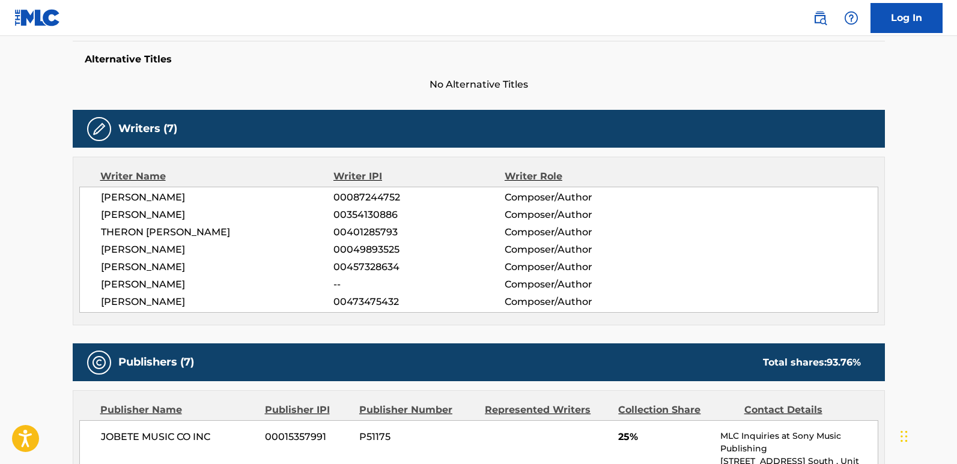
click at [118, 28] on nav "Log In" at bounding box center [478, 18] width 957 height 36
click at [110, 88] on span "No Alternative Titles" at bounding box center [479, 85] width 812 height 14
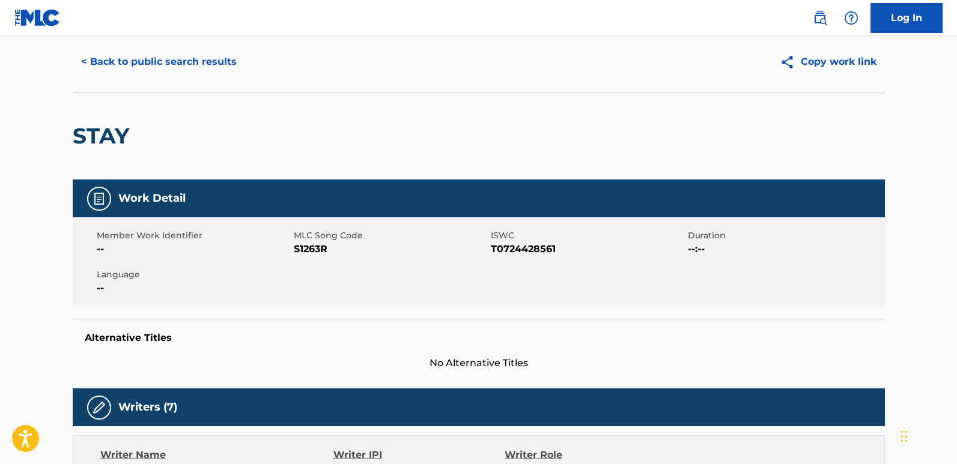
scroll to position [0, 0]
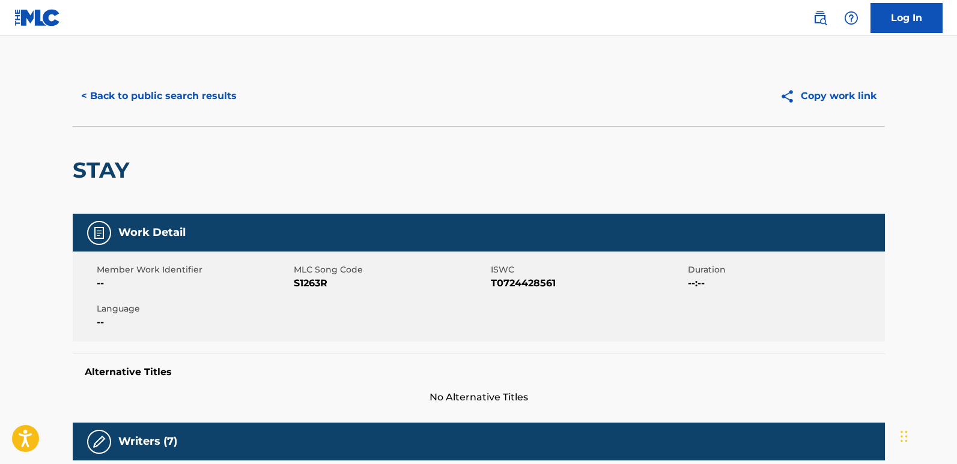
click at [166, 99] on button "< Back to public search results" at bounding box center [159, 96] width 172 height 30
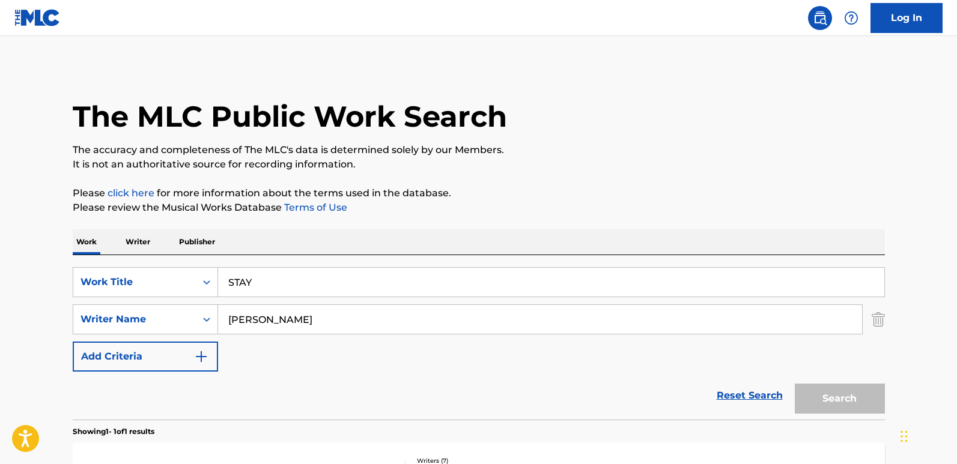
scroll to position [96, 0]
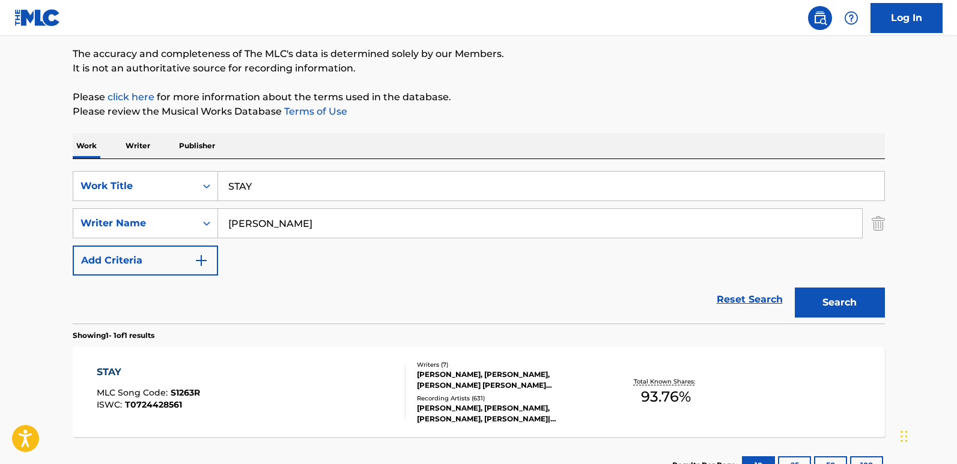
drag, startPoint x: 285, startPoint y: 189, endPoint x: 14, endPoint y: 189, distance: 271.0
click at [14, 189] on main "The MLC Public Work Search The accuracy and completeness of The MLC's data is d…" at bounding box center [478, 220] width 957 height 560
paste input "WHAT I WANT"
type input "WHAT I WANT"
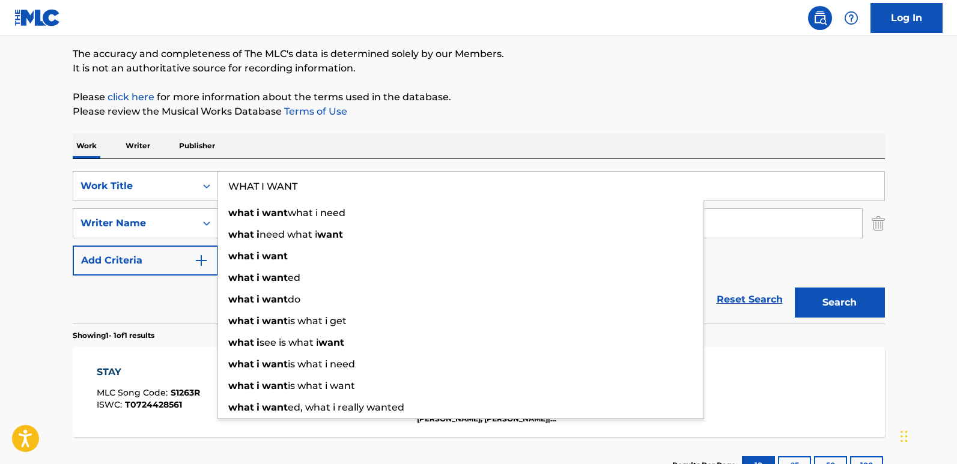
click at [167, 302] on div "Reset Search Search" at bounding box center [479, 300] width 812 height 48
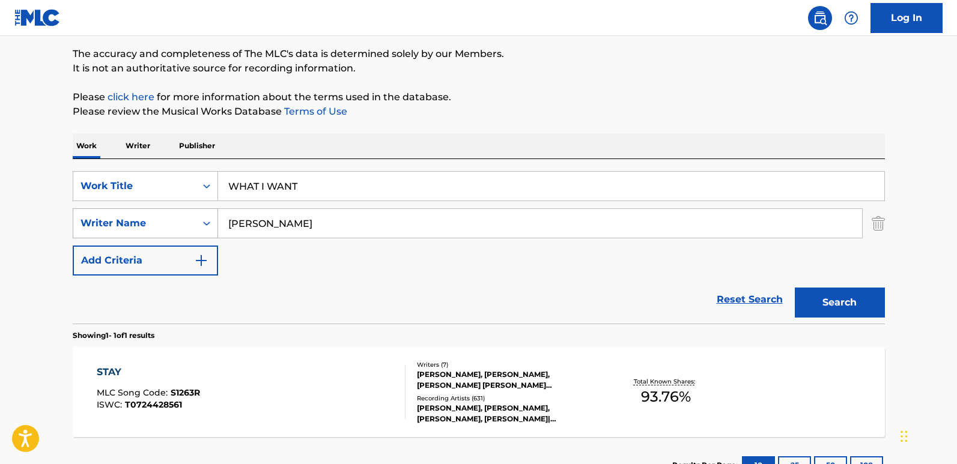
drag, startPoint x: 344, startPoint y: 229, endPoint x: 100, endPoint y: 229, distance: 243.4
click at [100, 229] on div "SearchWithCriteria55dc4bde-c433-4964-9c0a-c4d0a67e7a9c Writer Name [PERSON_NAME]" at bounding box center [479, 224] width 812 height 30
paste input "OMER"
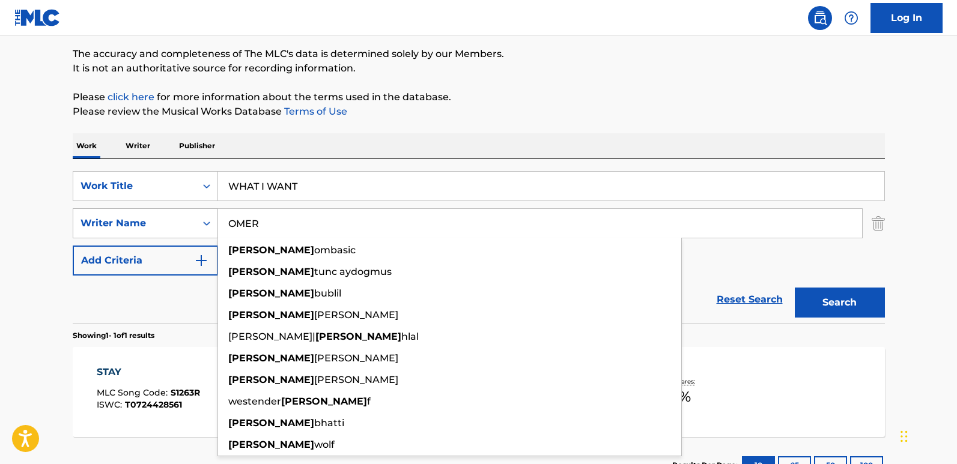
click at [795, 288] on button "Search" at bounding box center [840, 303] width 90 height 30
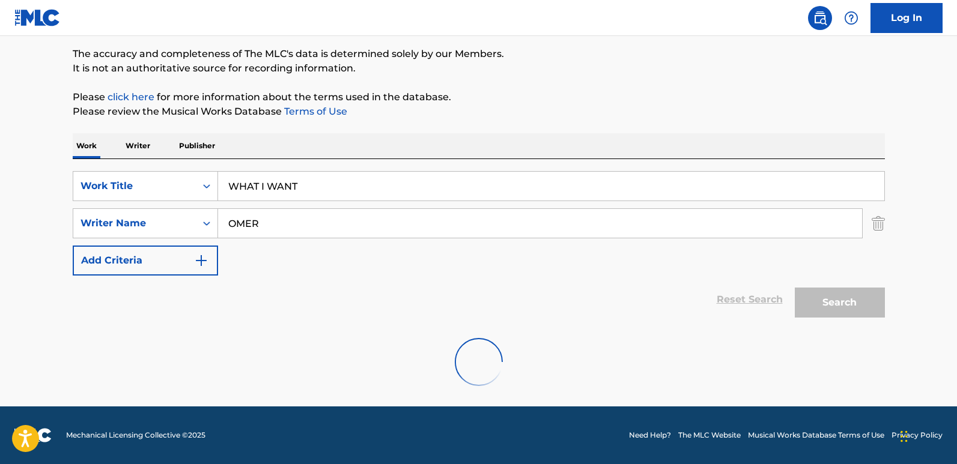
click at [35, 231] on main "The MLC Public Work Search The accuracy and completeness of The MLC's data is d…" at bounding box center [478, 173] width 957 height 467
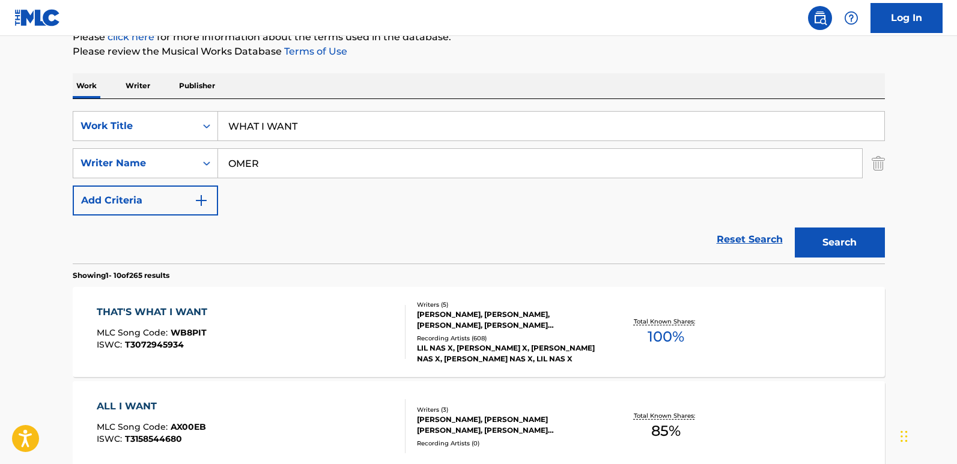
scroll to position [216, 0]
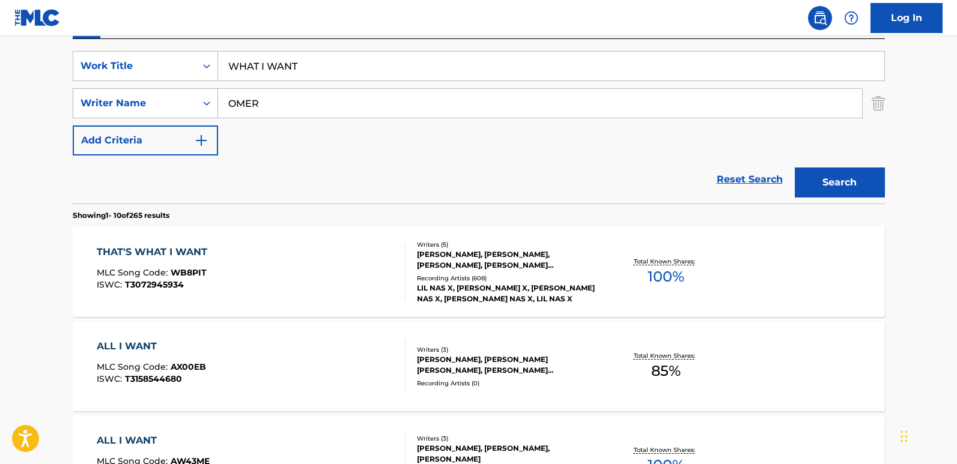
drag, startPoint x: 319, startPoint y: 112, endPoint x: 103, endPoint y: 116, distance: 216.4
click at [103, 116] on div "SearchWithCriteria55dc4bde-c433-4964-9c0a-c4d0a67e7a9c Writer Name [PERSON_NAME]" at bounding box center [479, 103] width 812 height 30
paste input "[PERSON_NAME]"
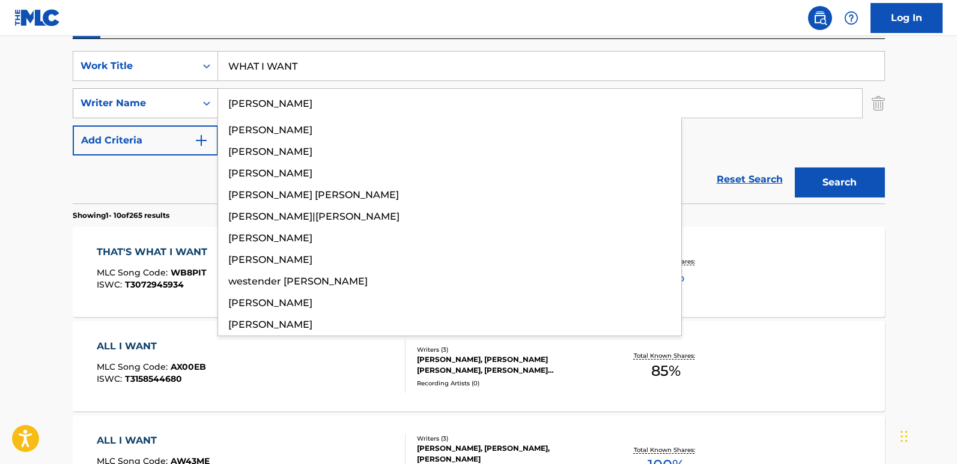
type input "[PERSON_NAME]"
click at [795, 168] on button "Search" at bounding box center [840, 183] width 90 height 30
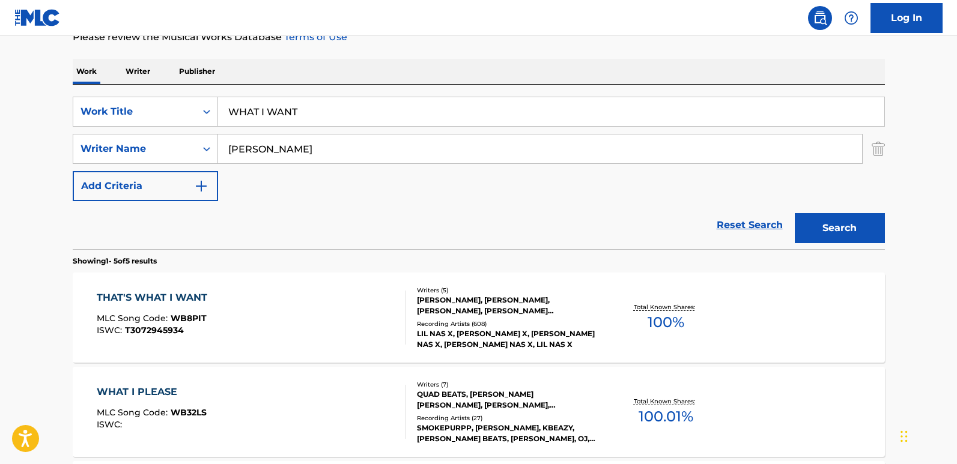
scroll to position [156, 0]
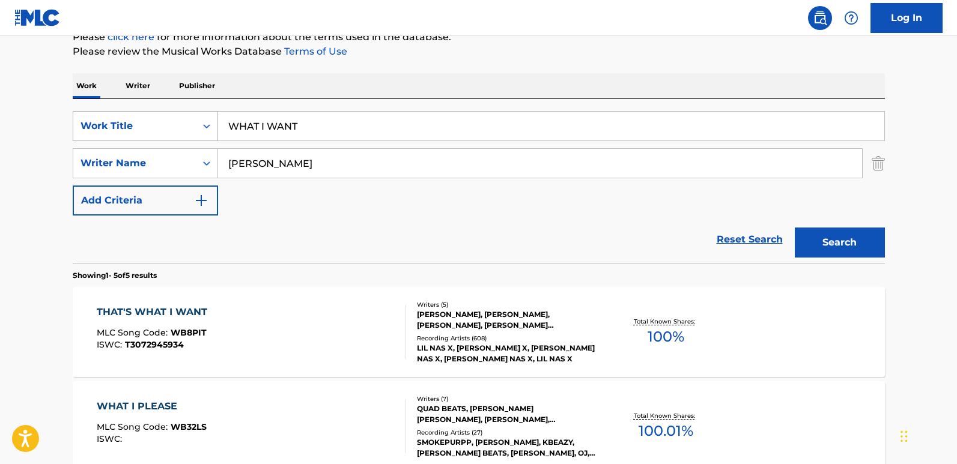
drag, startPoint x: 312, startPoint y: 129, endPoint x: 129, endPoint y: 132, distance: 183.9
click at [129, 132] on div "SearchWithCriteriadb210e63-1032-401e-a2d0-8a1371c47d70 Work Title WHAT I WANT" at bounding box center [479, 126] width 812 height 30
click at [178, 324] on div "THAT'S WHAT I WANT MLC Song Code : WB8PIT ISWC : T3072945934" at bounding box center [155, 332] width 117 height 54
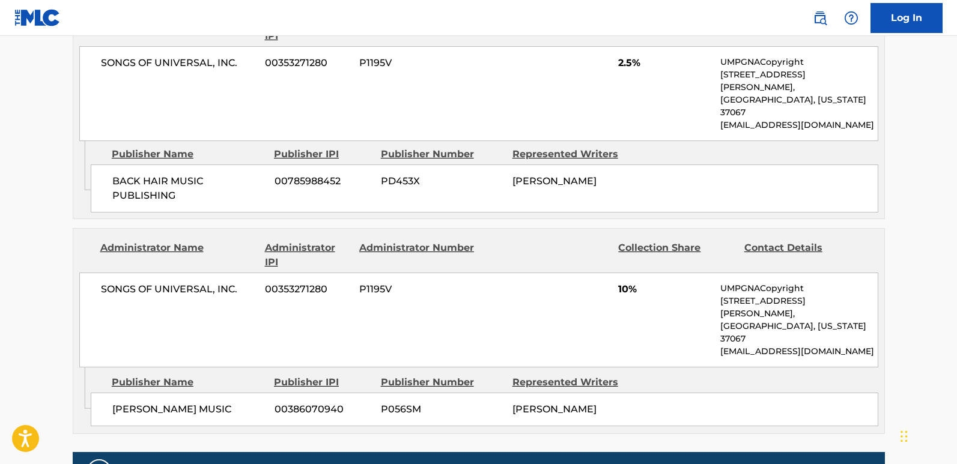
scroll to position [2399, 0]
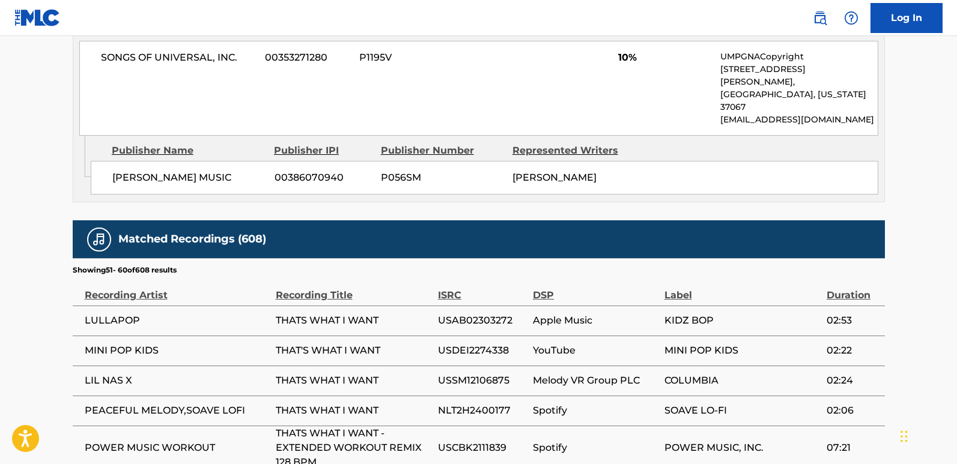
scroll to position [2413, 0]
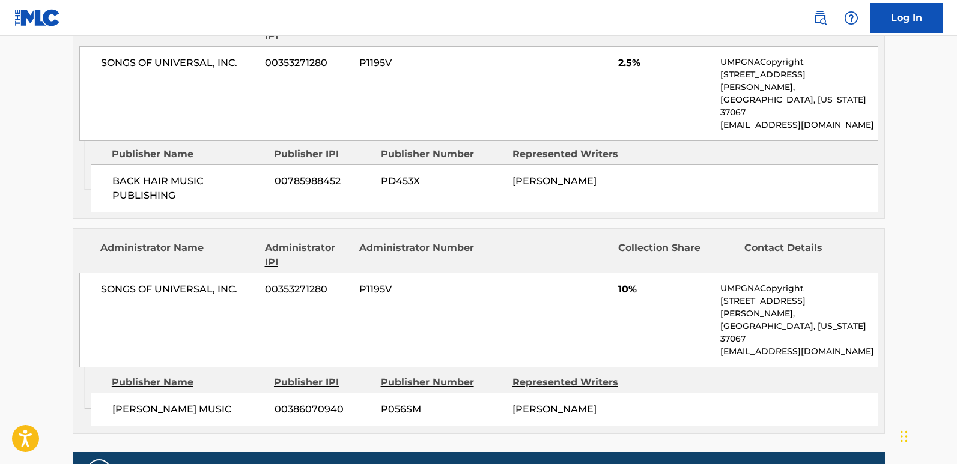
scroll to position [2399, 0]
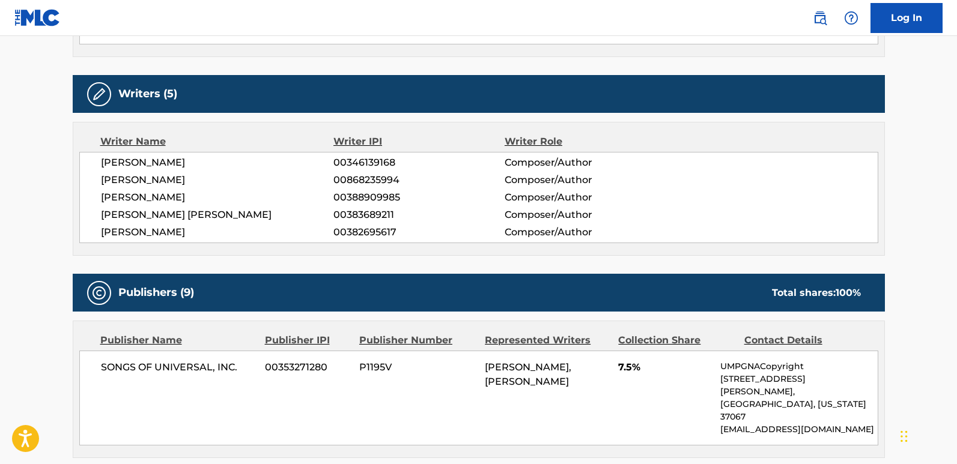
scroll to position [356, 0]
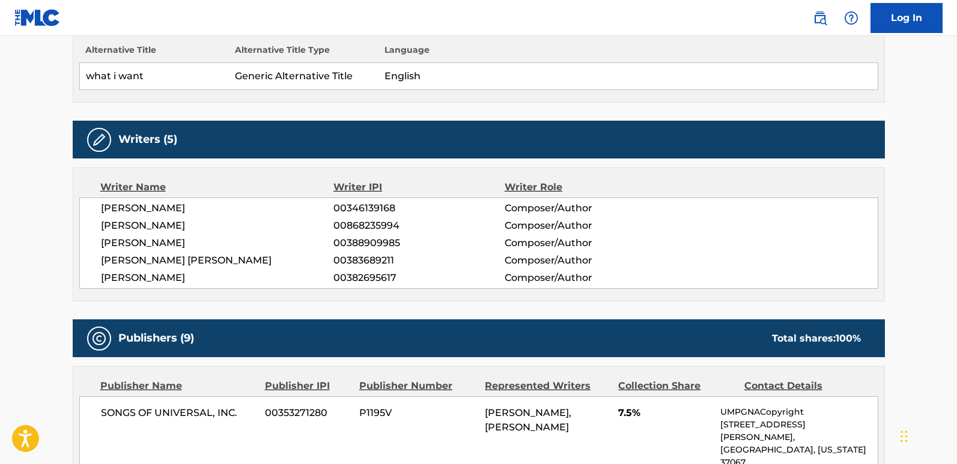
click at [170, 206] on span "[PERSON_NAME]" at bounding box center [217, 208] width 233 height 14
click at [110, 249] on span "[PERSON_NAME]" at bounding box center [217, 243] width 233 height 14
click at [120, 263] on span "[PERSON_NAME] [PERSON_NAME]" at bounding box center [217, 261] width 233 height 14
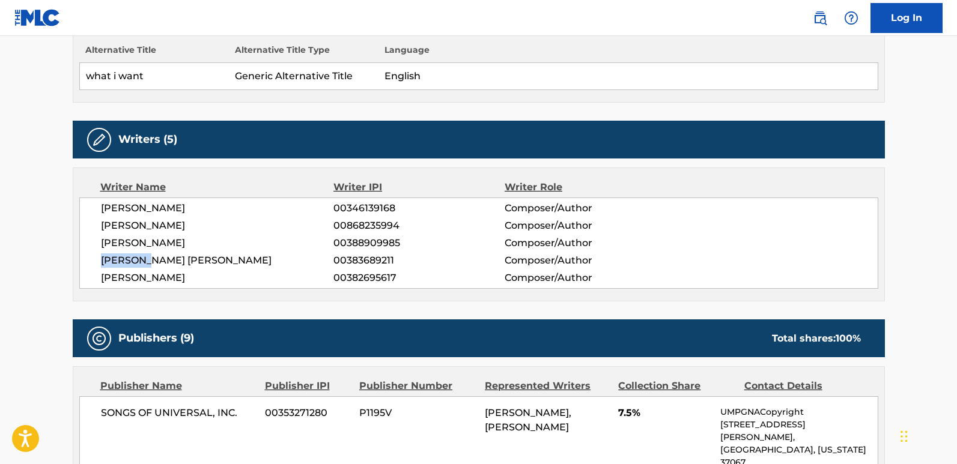
click at [120, 263] on span "[PERSON_NAME] [PERSON_NAME]" at bounding box center [217, 261] width 233 height 14
click at [120, 275] on span "[PERSON_NAME]" at bounding box center [217, 278] width 233 height 14
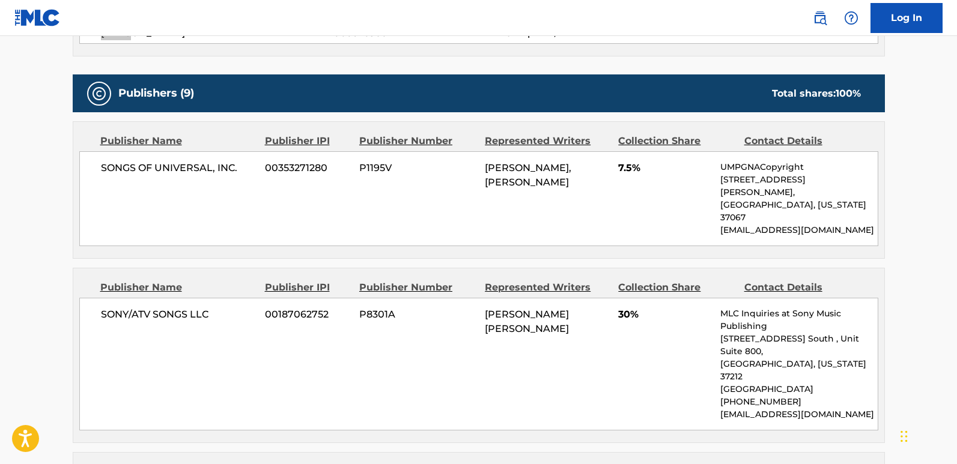
scroll to position [601, 0]
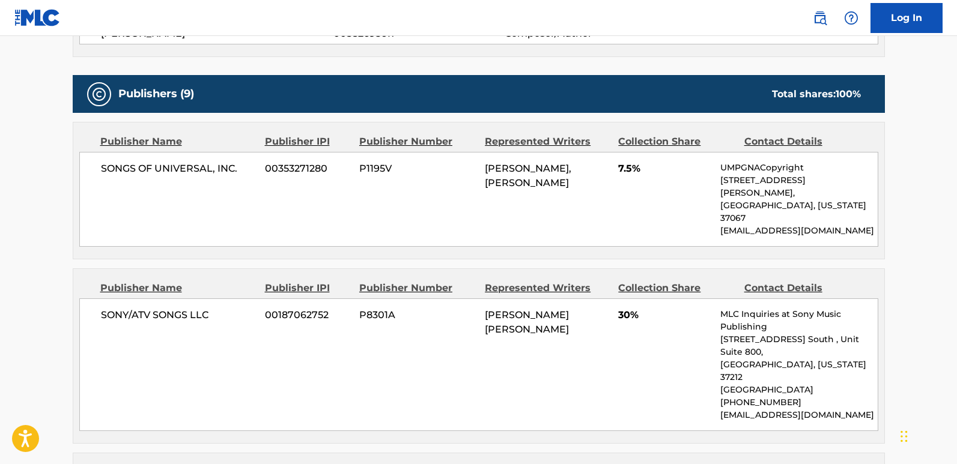
click at [427, 213] on div "SONGS OF UNIVERSAL, INC. 00353271280 P1195V [PERSON_NAME], [PERSON_NAME] 7.5% U…" at bounding box center [478, 199] width 799 height 95
click at [344, 348] on div "SONY/ATV SONGS LLC 00187062752 P8301A [PERSON_NAME] [PERSON_NAME] 30% MLC Inqui…" at bounding box center [478, 365] width 799 height 133
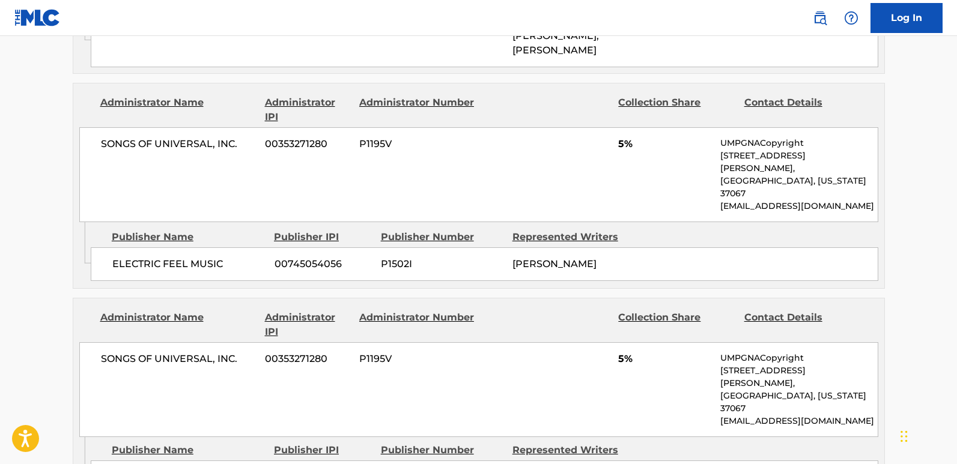
scroll to position [1562, 0]
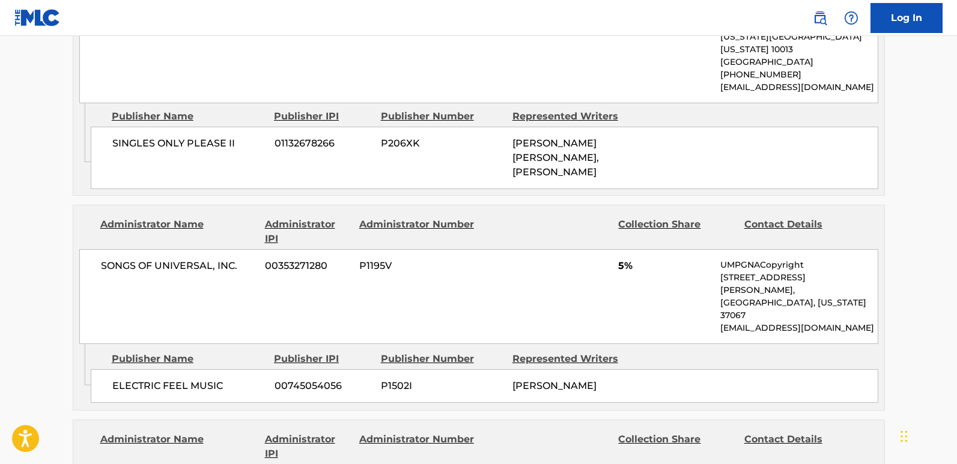
scroll to position [1442, 0]
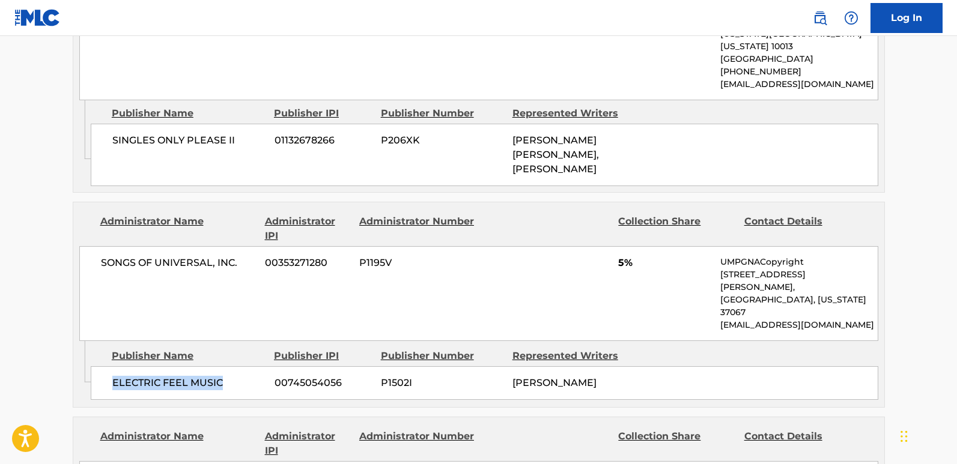
drag, startPoint x: 106, startPoint y: 275, endPoint x: 225, endPoint y: 278, distance: 119.6
click at [225, 367] on div "ELECTRIC FEEL MUSIC 00745054056 P1502I [PERSON_NAME]" at bounding box center [485, 384] width 788 height 34
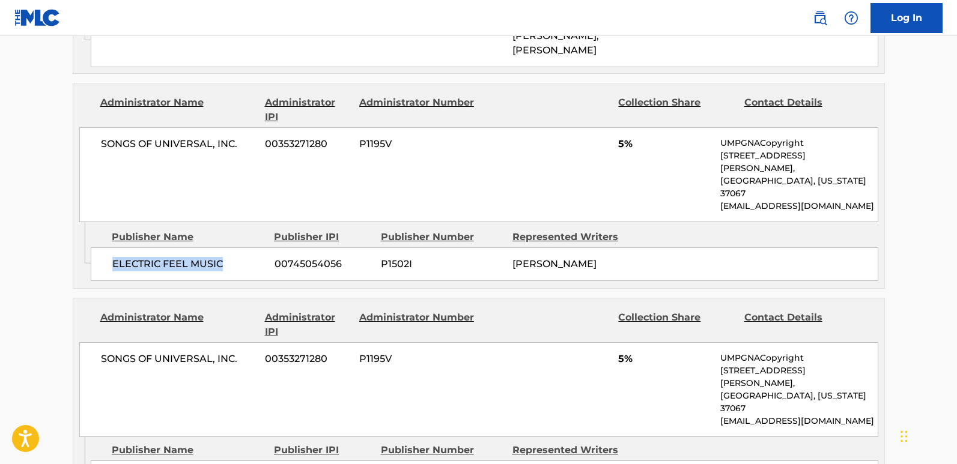
scroll to position [1562, 0]
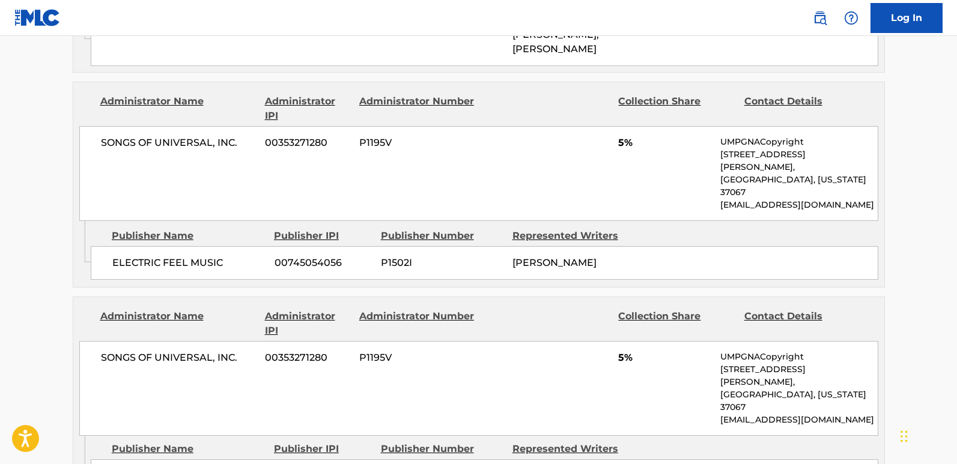
drag, startPoint x: 106, startPoint y: 352, endPoint x: 206, endPoint y: 373, distance: 101.4
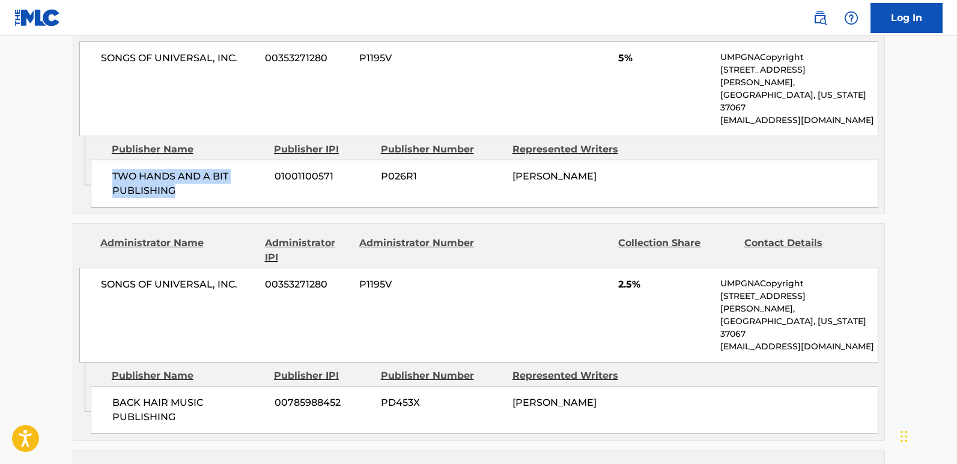
scroll to position [1863, 0]
drag, startPoint x: 111, startPoint y: 248, endPoint x: 233, endPoint y: 270, distance: 123.4
click at [233, 385] on div "BACK HAIR MUSIC PUBLISHING 00785988452 PD453X [PERSON_NAME]" at bounding box center [485, 410] width 788 height 48
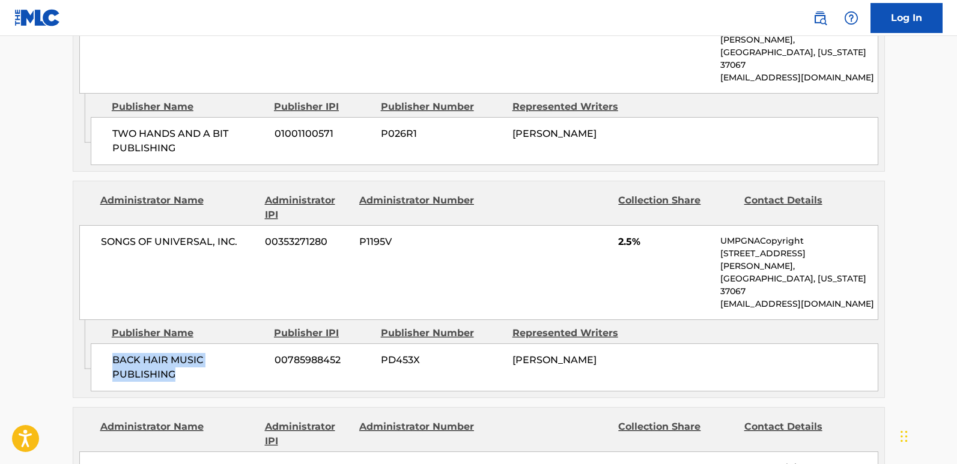
scroll to position [1983, 0]
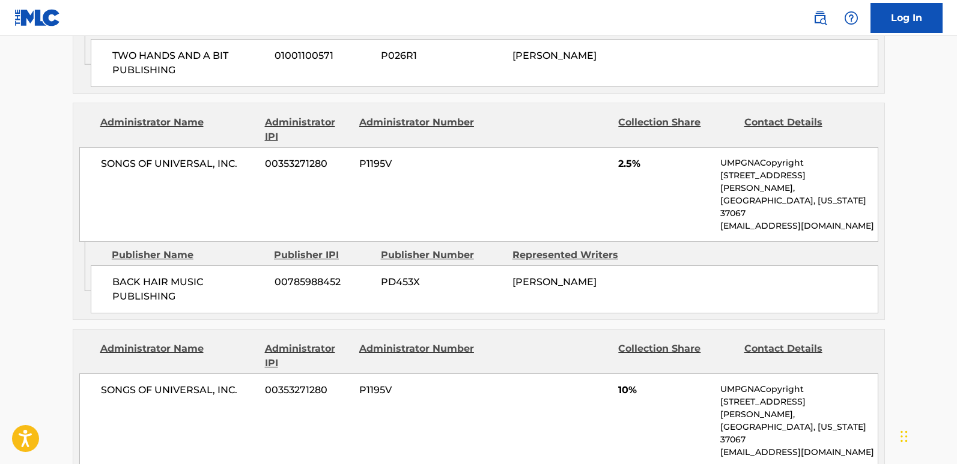
drag, startPoint x: 504, startPoint y: 332, endPoint x: 605, endPoint y: 338, distance: 101.7
click at [326, 266] on div "BACK HAIR MUSIC PUBLISHING 00785988452 PD453X [PERSON_NAME]" at bounding box center [485, 290] width 788 height 48
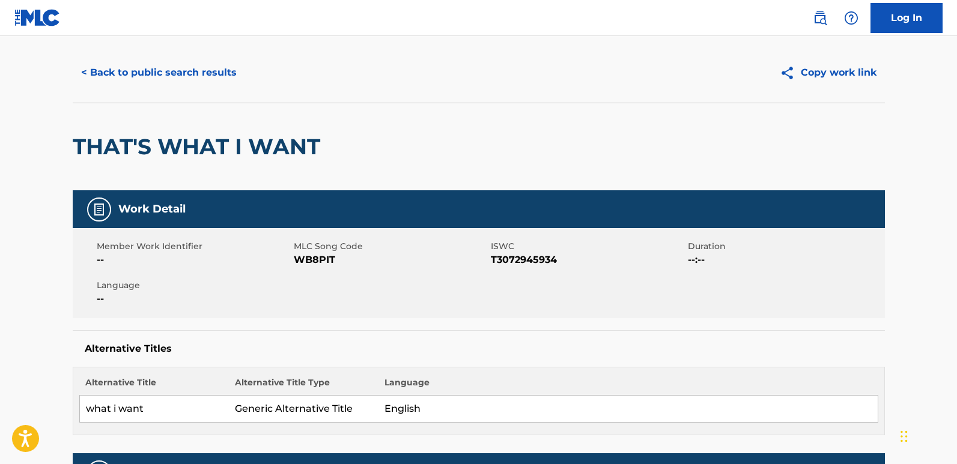
scroll to position [0, 0]
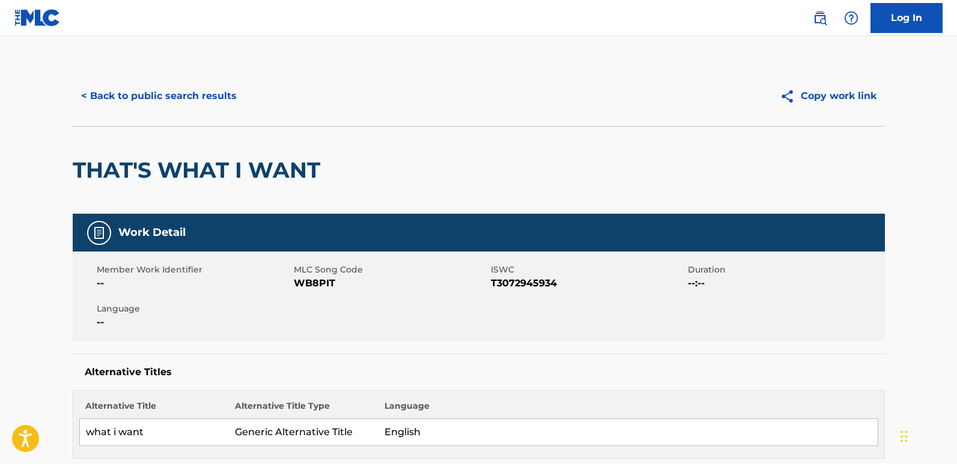
click at [150, 105] on button "< Back to public search results" at bounding box center [159, 96] width 172 height 30
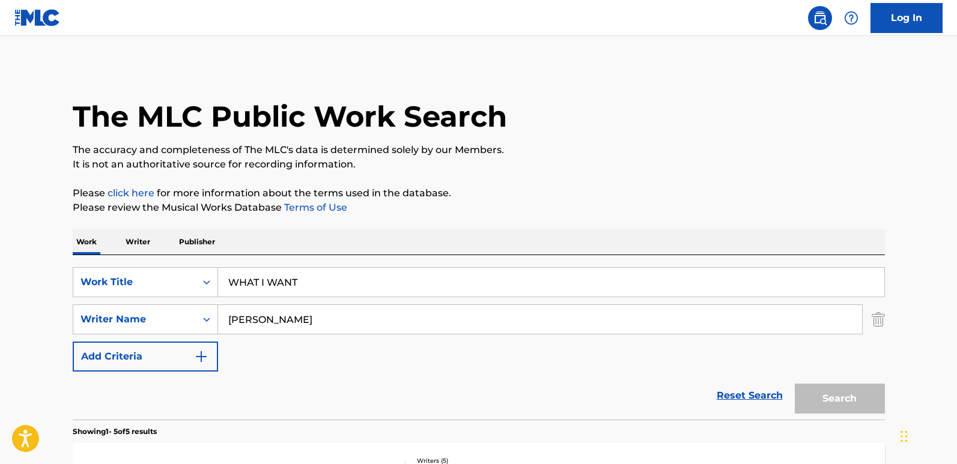
scroll to position [156, 0]
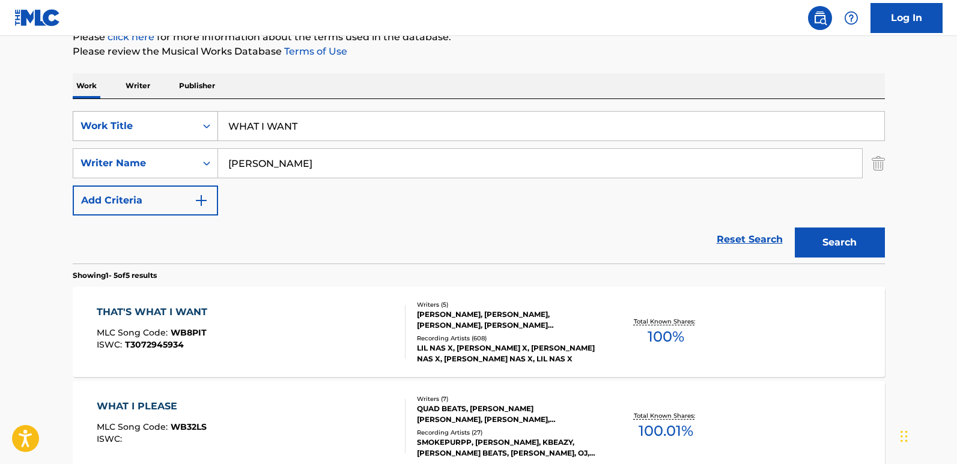
drag, startPoint x: 195, startPoint y: 127, endPoint x: 164, endPoint y: 127, distance: 31.2
click at [164, 127] on div "SearchWithCriteriadb210e63-1032-401e-a2d0-8a1371c47d70 Work Title WHAT I WANT" at bounding box center [479, 126] width 812 height 30
paste input "Don't Leave Me"
type input "Don't Leave Me"
click at [795, 228] on button "Search" at bounding box center [840, 243] width 90 height 30
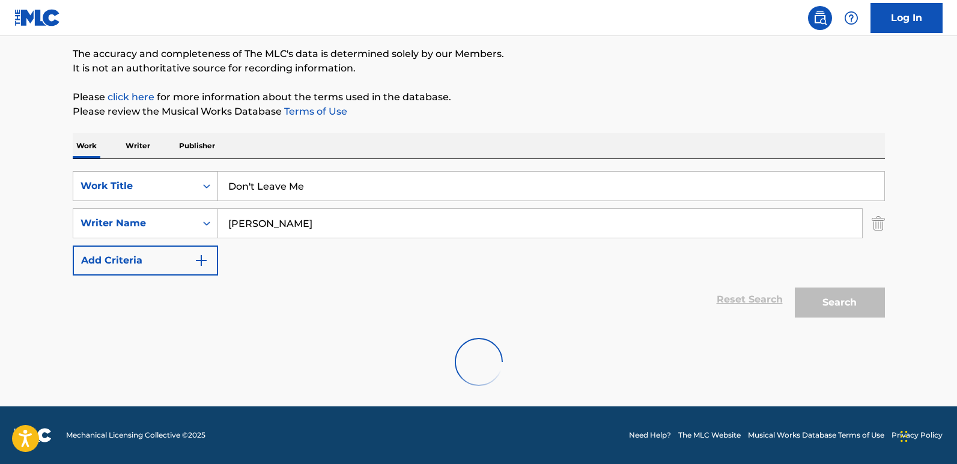
scroll to position [96, 0]
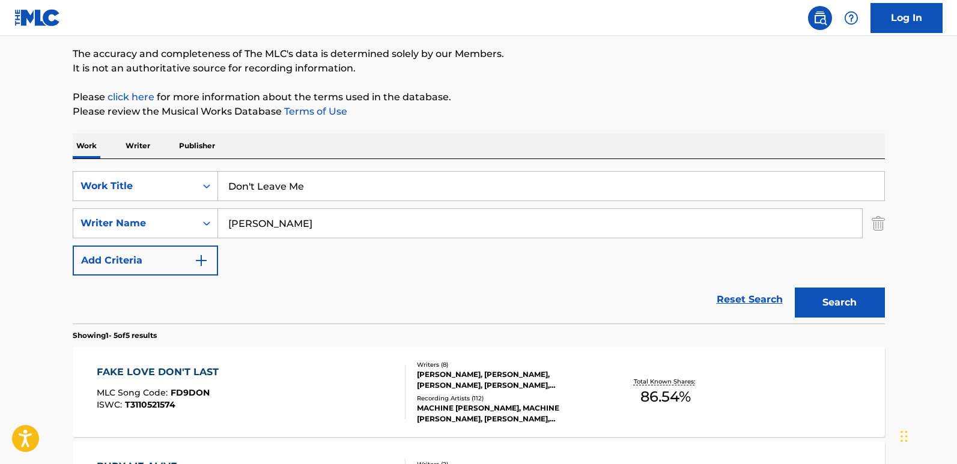
drag, startPoint x: 347, startPoint y: 231, endPoint x: 201, endPoint y: 239, distance: 146.9
click at [201, 239] on div "SearchWithCriteriadb210e63-1032-401e-a2d0-8a1371c47d70 Work Title Don't Leave M…" at bounding box center [479, 223] width 812 height 105
paste input "[PERSON_NAME]"
type input "[PERSON_NAME]"
click at [795, 288] on button "Search" at bounding box center [840, 303] width 90 height 30
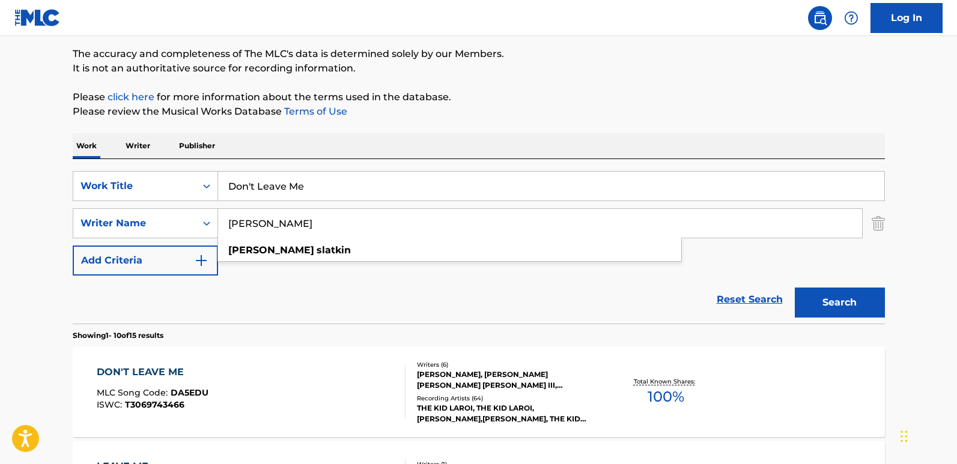
click at [415, 138] on div "Work Writer Publisher" at bounding box center [479, 145] width 812 height 25
click at [154, 371] on div "DON'T LEAVE ME" at bounding box center [153, 372] width 112 height 14
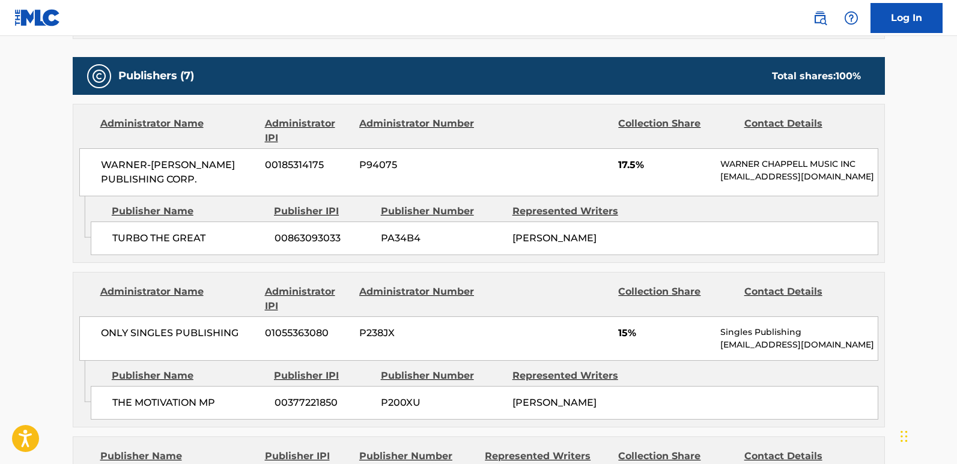
scroll to position [588, 0]
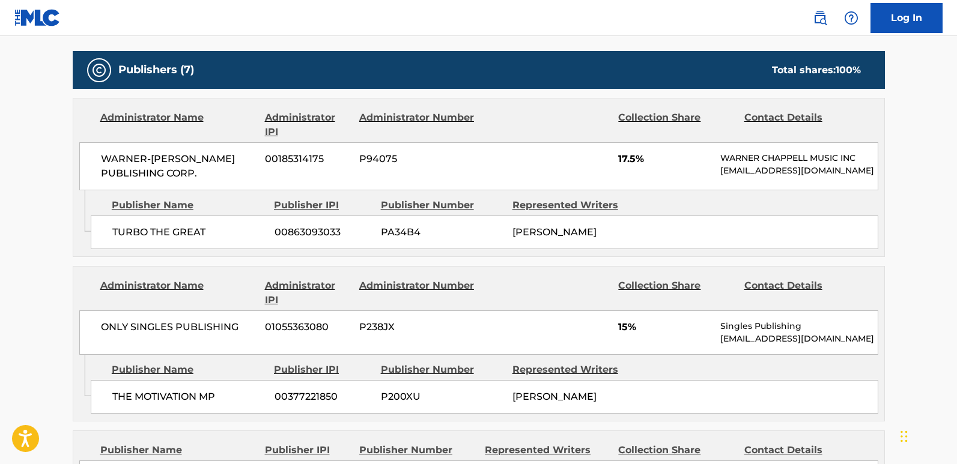
drag, startPoint x: 526, startPoint y: 245, endPoint x: 635, endPoint y: 243, distance: 108.8
click at [635, 243] on div "TURBO THE GREAT 00863093033 PA34B4 [PERSON_NAME][GEOGRAPHIC_DATA]" at bounding box center [485, 233] width 788 height 34
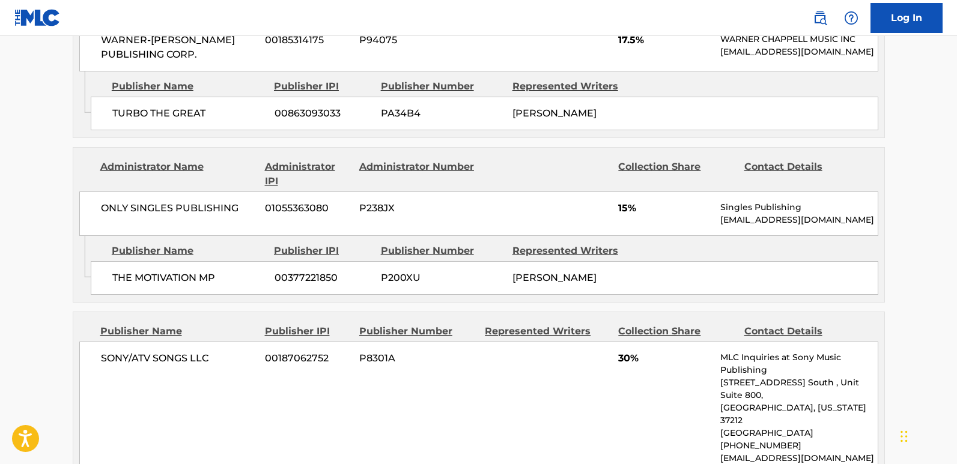
scroll to position [708, 0]
drag, startPoint x: 531, startPoint y: 291, endPoint x: 576, endPoint y: 289, distance: 45.1
click at [576, 284] on div "[PERSON_NAME]" at bounding box center [574, 277] width 123 height 14
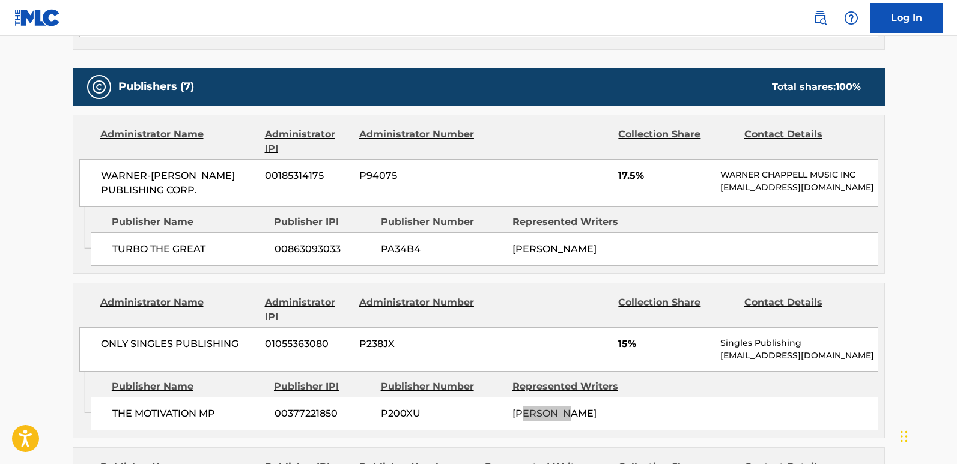
scroll to position [588, 0]
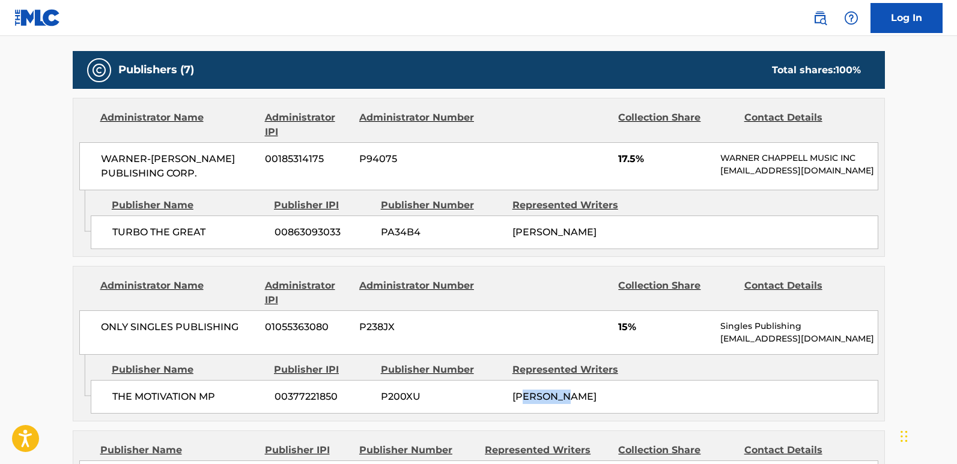
drag, startPoint x: 513, startPoint y: 255, endPoint x: 618, endPoint y: 256, distance: 105.2
click at [618, 249] on div "TURBO THE GREAT 00863093033 PA34B4 [PERSON_NAME][GEOGRAPHIC_DATA]" at bounding box center [485, 233] width 788 height 34
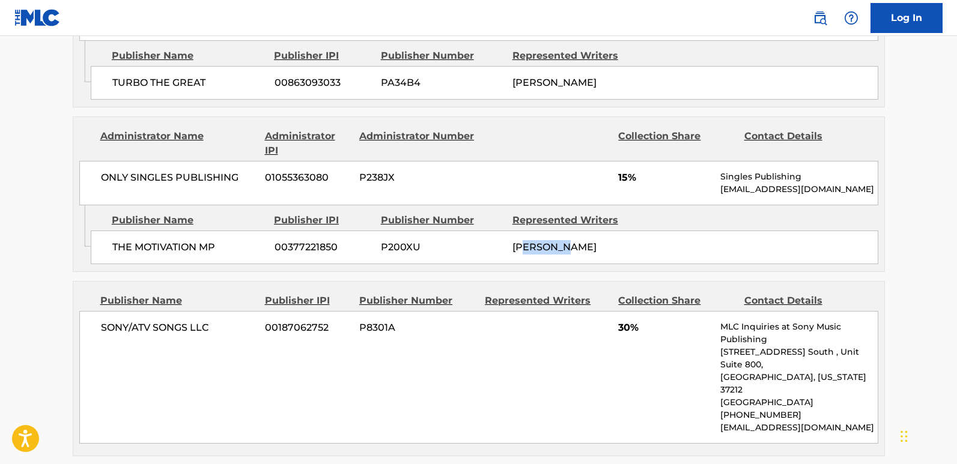
scroll to position [708, 0]
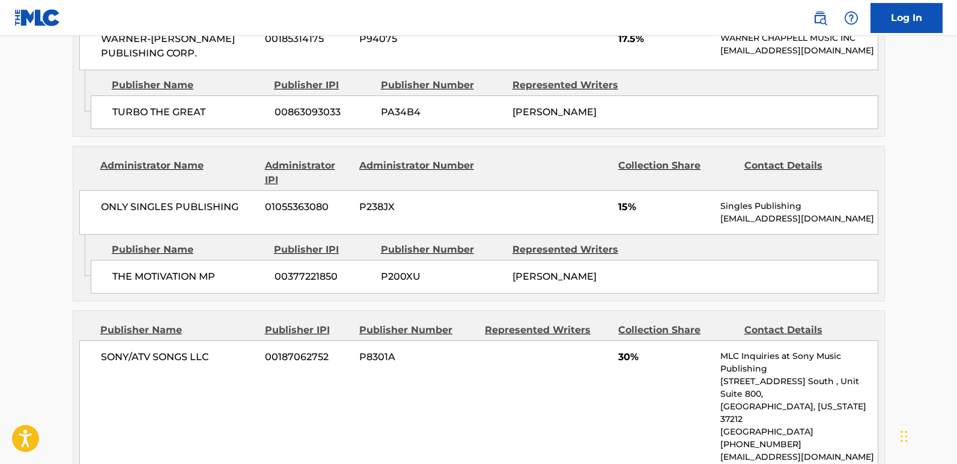
click at [537, 216] on div "ONLY SINGLES PUBLISHING 01055363080 P238JX 15% Singles Publishing [EMAIL_ADDRES…" at bounding box center [478, 212] width 799 height 44
click at [600, 136] on div "Admin Original Publisher Connecting Line Publisher Name Publisher IPI Publisher…" at bounding box center [478, 103] width 811 height 66
drag, startPoint x: 509, startPoint y: 126, endPoint x: 620, endPoint y: 127, distance: 111.2
click at [620, 127] on div "TURBO THE GREAT 00863093033 PA34B4 [PERSON_NAME][GEOGRAPHIC_DATA]" at bounding box center [485, 113] width 788 height 34
click at [603, 173] on div at bounding box center [547, 173] width 124 height 29
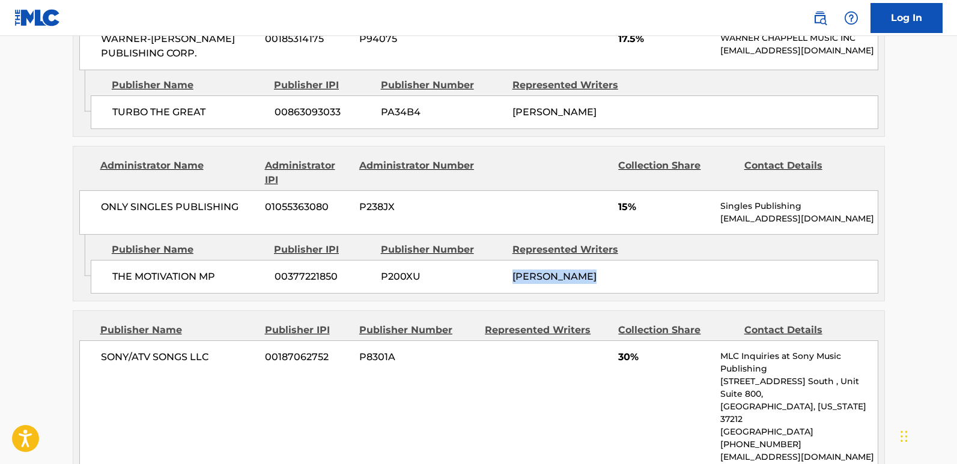
drag, startPoint x: 514, startPoint y: 286, endPoint x: 599, endPoint y: 287, distance: 84.7
click at [599, 284] on div "[PERSON_NAME]" at bounding box center [574, 277] width 123 height 14
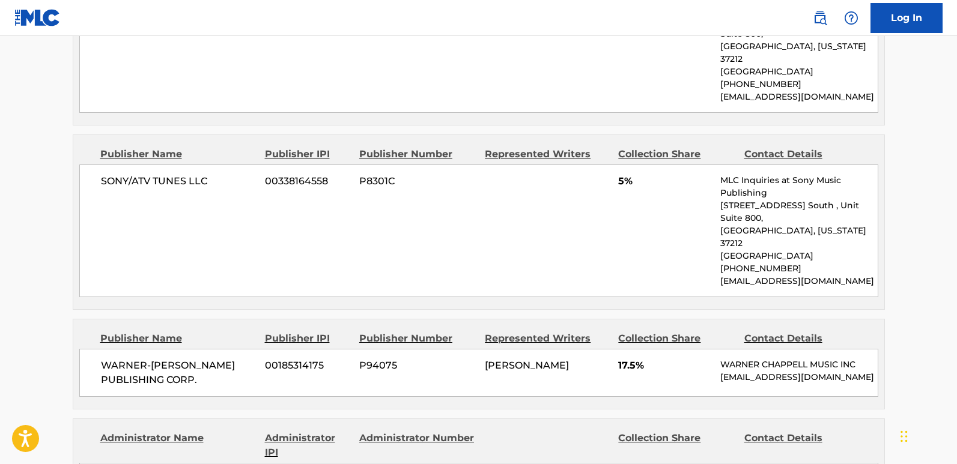
scroll to position [1129, 0]
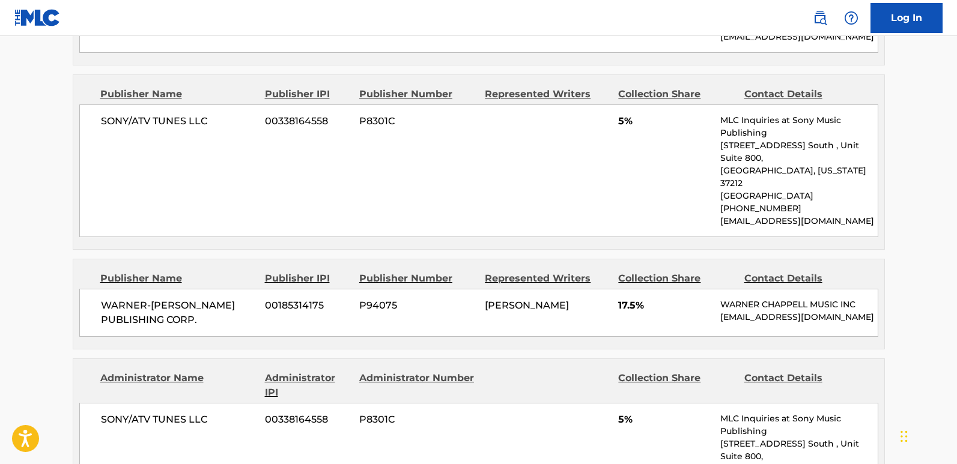
drag, startPoint x: 484, startPoint y: 269, endPoint x: 588, endPoint y: 265, distance: 104.0
click at [588, 289] on div "WARNER-[PERSON_NAME] PUBLISHING CORP. 00185314175 P94075 [PERSON_NAME] 17.5% [P…" at bounding box center [478, 313] width 799 height 48
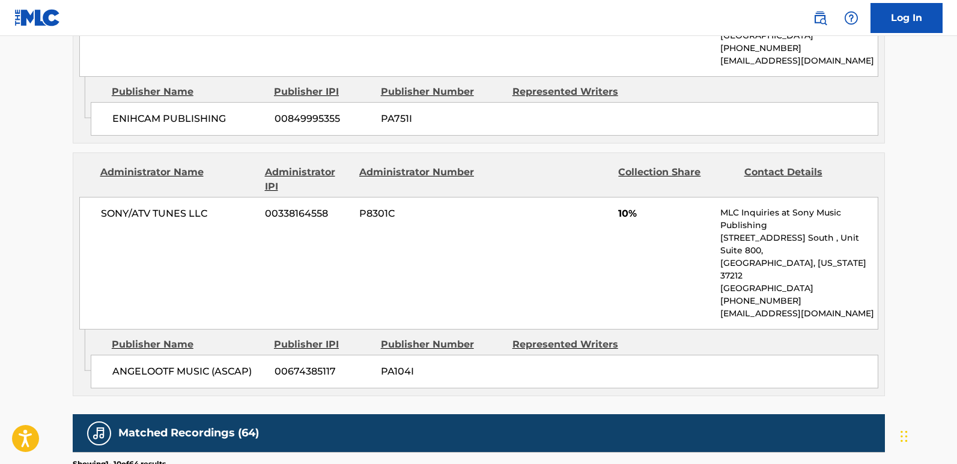
scroll to position [1610, 0]
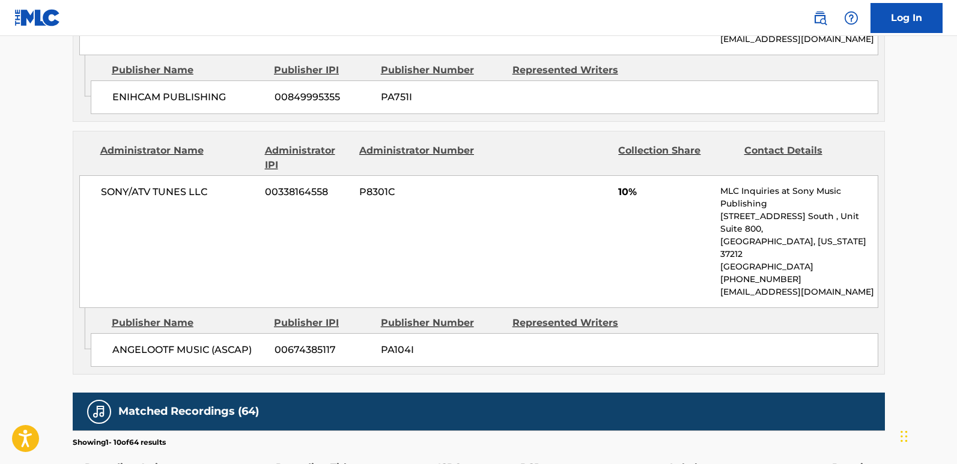
click at [538, 333] on div "ANGELOOTF MUSIC (ASCAP) 00674385117 PA104I" at bounding box center [485, 350] width 788 height 34
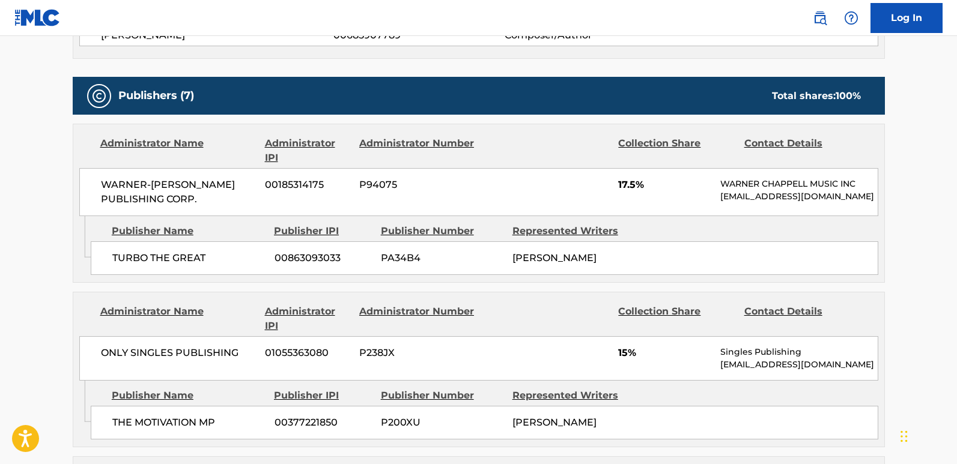
scroll to position [528, 0]
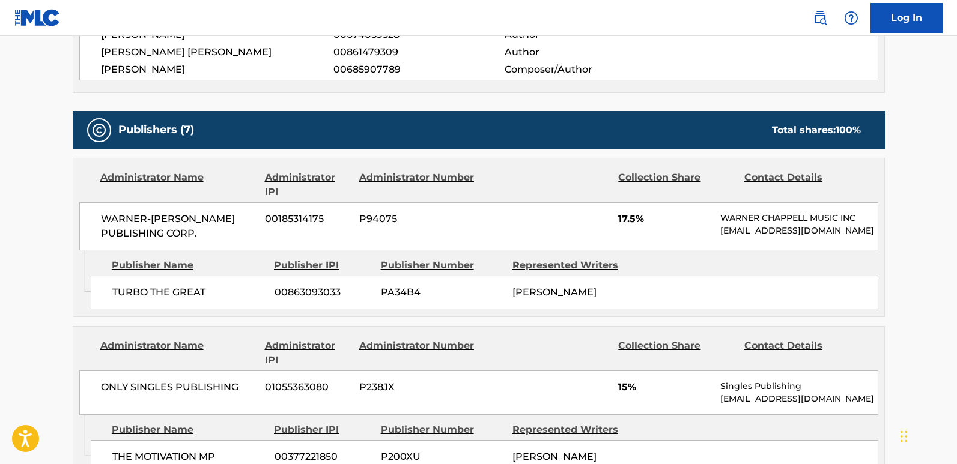
click at [159, 239] on span "WARNER-[PERSON_NAME] PUBLISHING CORP." at bounding box center [179, 226] width 156 height 29
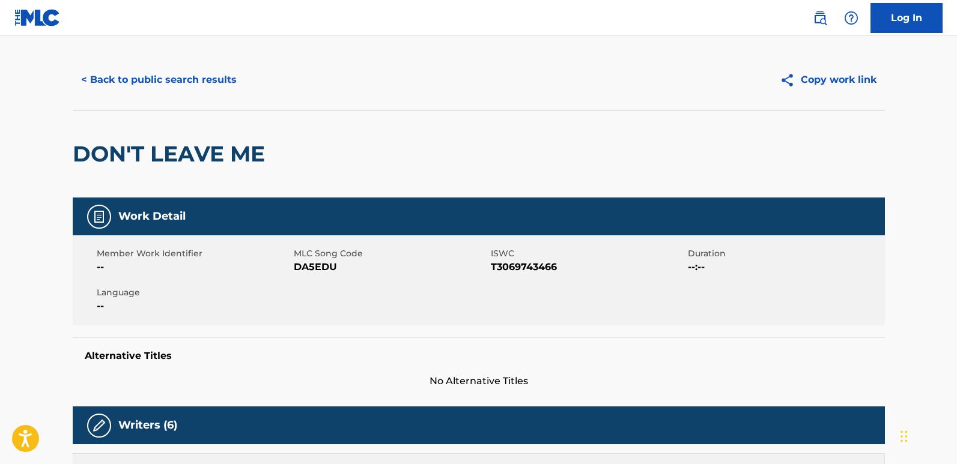
scroll to position [0, 0]
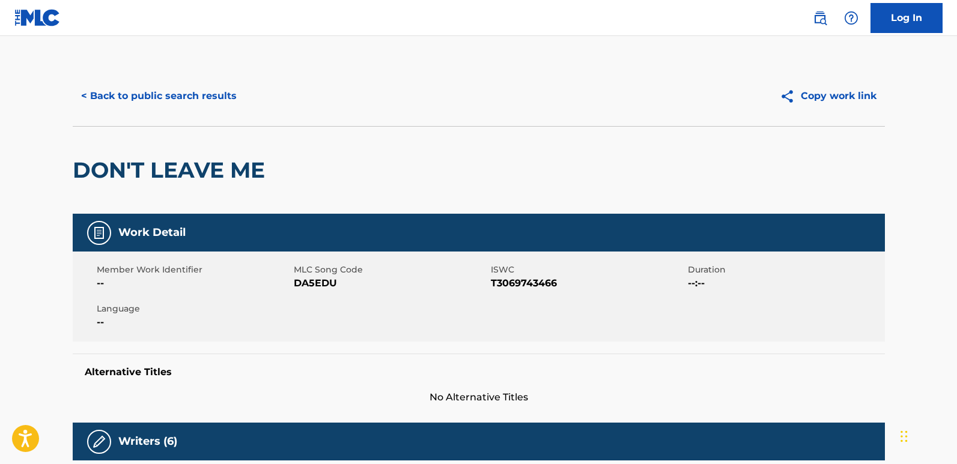
click at [213, 103] on button "< Back to public search results" at bounding box center [159, 96] width 172 height 30
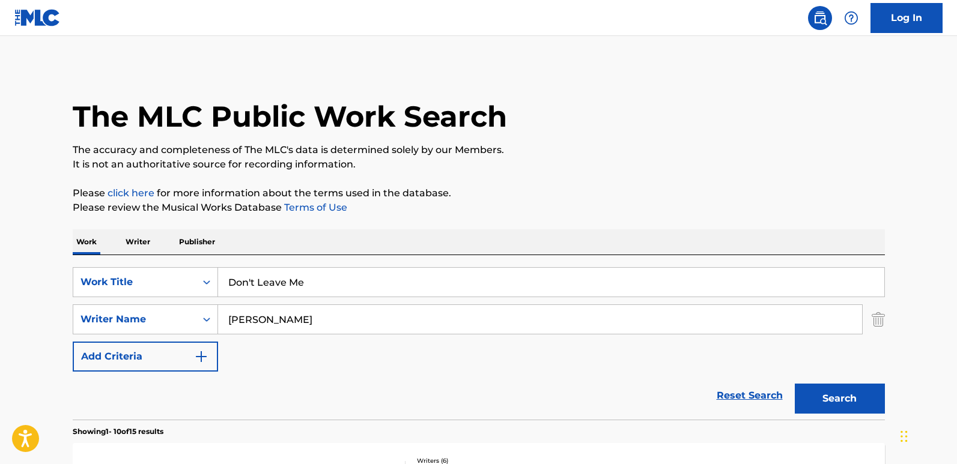
scroll to position [96, 0]
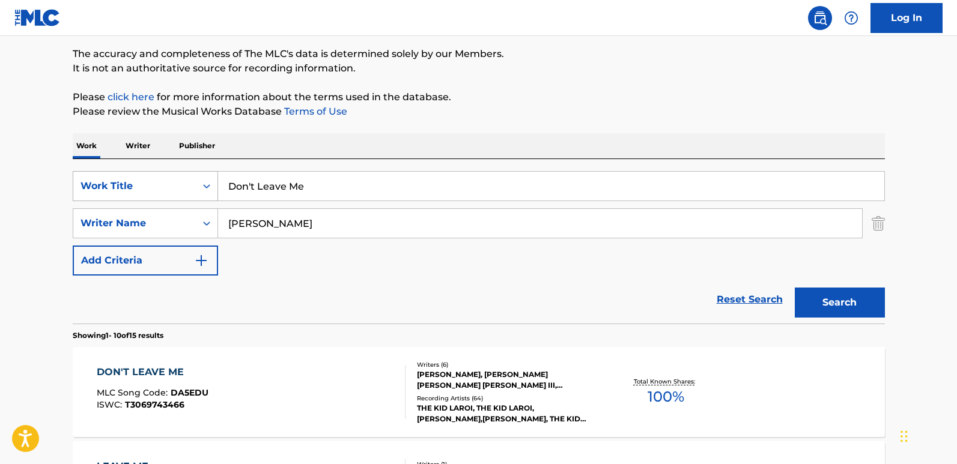
drag, startPoint x: 355, startPoint y: 193, endPoint x: 80, endPoint y: 193, distance: 275.2
click at [80, 193] on div "SearchWithCriteriadb210e63-1032-401e-a2d0-8a1371c47d70 Work Title Don't Leave Me" at bounding box center [479, 186] width 812 height 30
paste input "STAY"
type input "STAY"
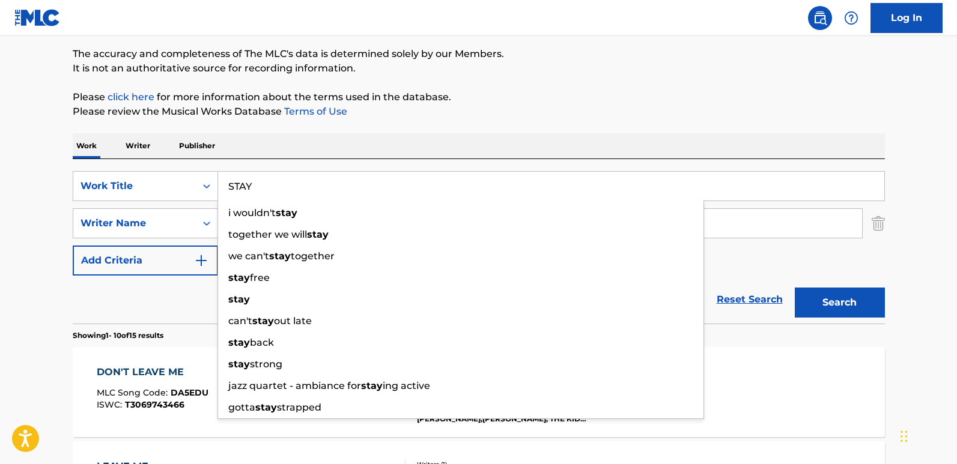
click at [152, 293] on div "Reset Search Search" at bounding box center [479, 300] width 812 height 48
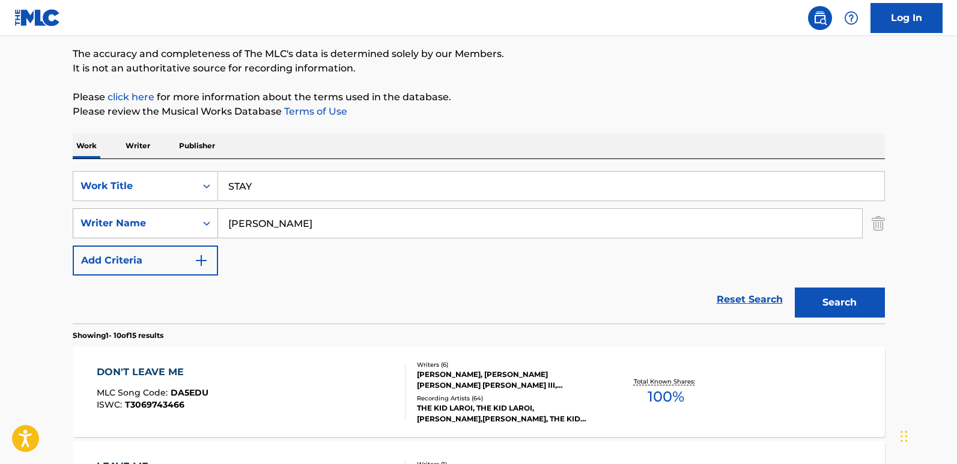
drag, startPoint x: 333, startPoint y: 231, endPoint x: 196, endPoint y: 225, distance: 137.1
click at [196, 225] on div "SearchWithCriteria55dc4bde-c433-4964-9c0a-c4d0a67e7a9c Writer Name [PERSON_NAME]" at bounding box center [479, 224] width 812 height 30
paste input "[PERSON_NAME]"
click at [795, 288] on button "Search" at bounding box center [840, 303] width 90 height 30
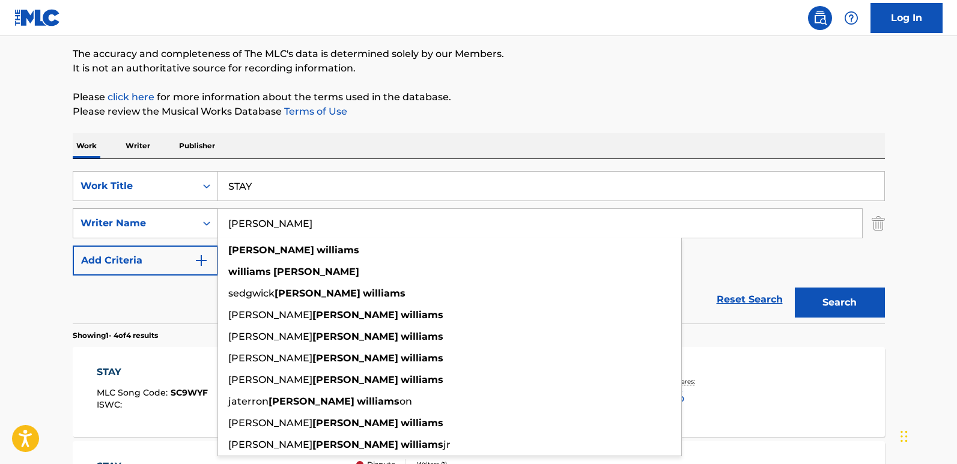
drag, startPoint x: 247, startPoint y: 223, endPoint x: 153, endPoint y: 222, distance: 93.7
click at [153, 222] on div "SearchWithCriteria55dc4bde-c433-4964-9c0a-c4d0a67e7a9c Writer Name [PERSON_NAME…" at bounding box center [479, 224] width 812 height 30
type input "[PERSON_NAME]"
click at [795, 288] on button "Search" at bounding box center [840, 303] width 90 height 30
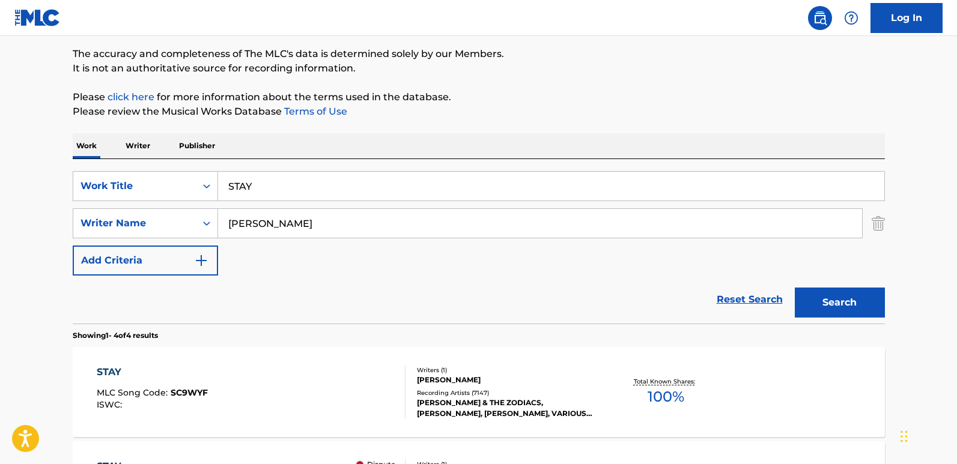
click at [428, 155] on div "Work Writer Publisher" at bounding box center [479, 145] width 812 height 25
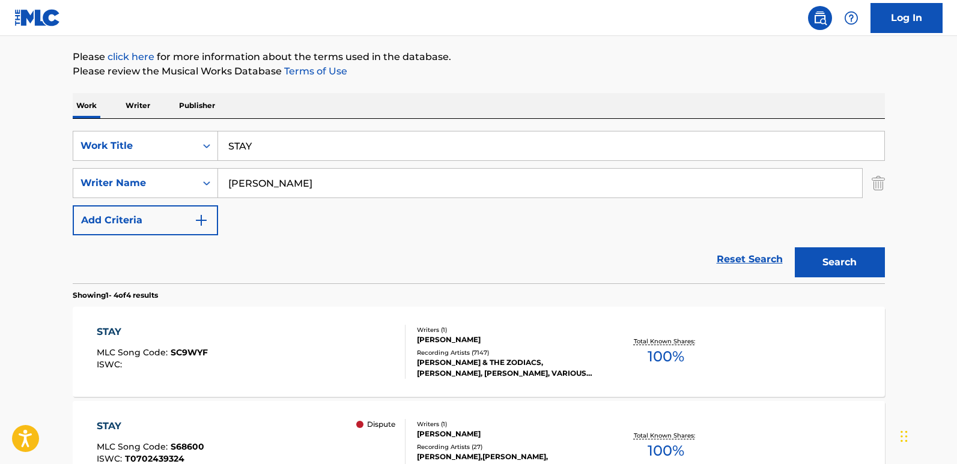
scroll to position [216, 0]
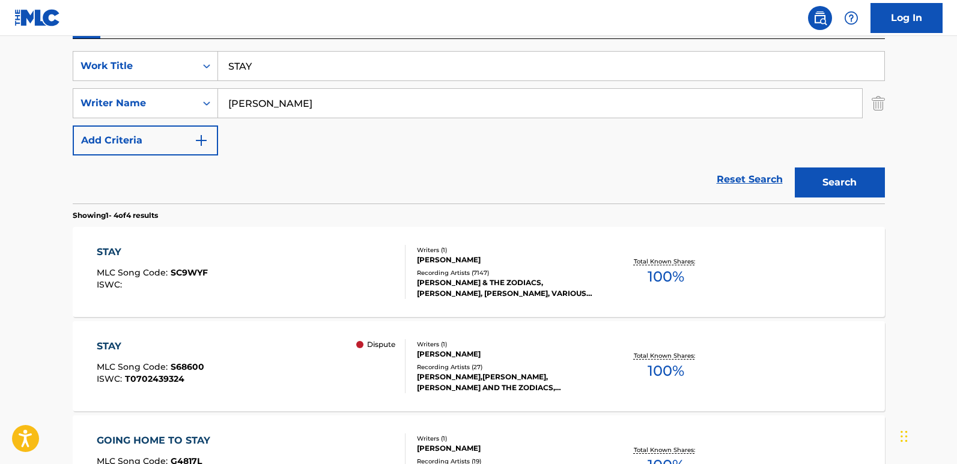
click at [443, 261] on div "[PERSON_NAME]" at bounding box center [507, 260] width 181 height 11
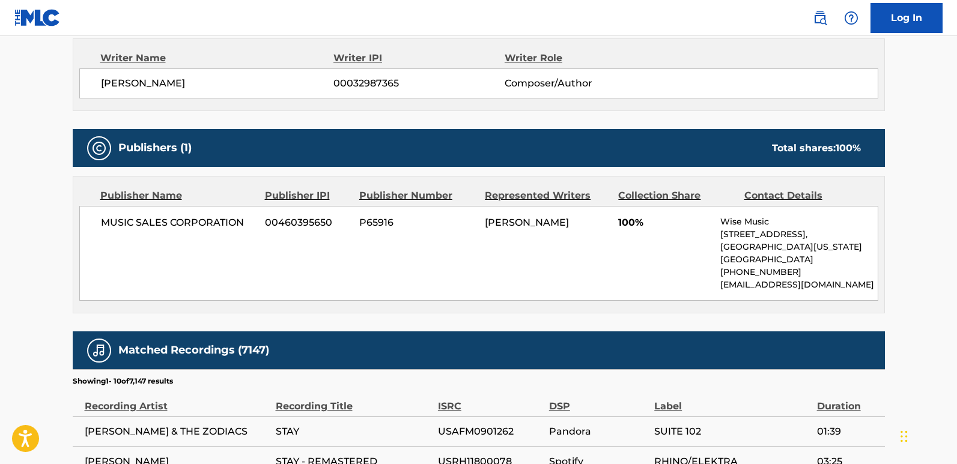
scroll to position [541, 0]
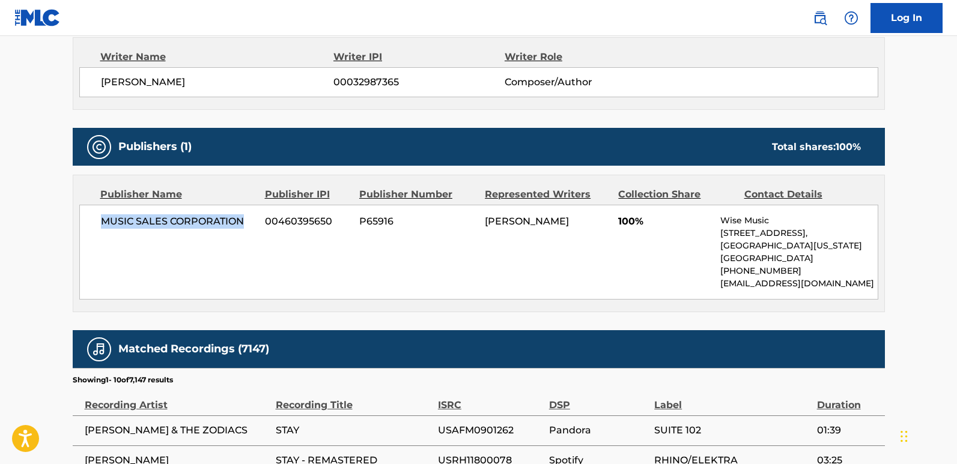
drag, startPoint x: 103, startPoint y: 224, endPoint x: 249, endPoint y: 224, distance: 146.0
click at [249, 224] on span "MUSIC SALES CORPORATION" at bounding box center [179, 222] width 156 height 14
click at [620, 224] on span "100%" at bounding box center [664, 222] width 93 height 14
click at [717, 226] on div "MUSIC SALES CORPORATION 00460395650 P65916 [PERSON_NAME] 100% [PERSON_NAME] Mus…" at bounding box center [478, 252] width 799 height 95
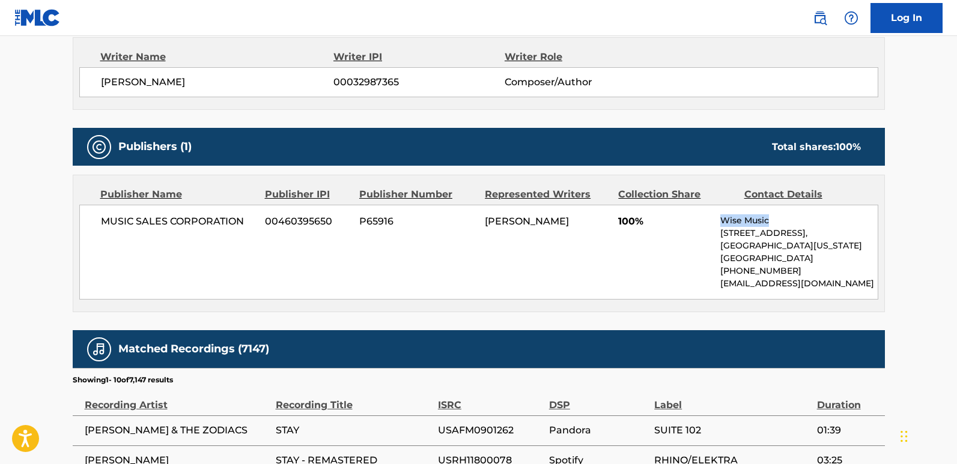
drag, startPoint x: 723, startPoint y: 223, endPoint x: 769, endPoint y: 221, distance: 45.7
click at [769, 221] on p "Wise Music" at bounding box center [798, 221] width 157 height 13
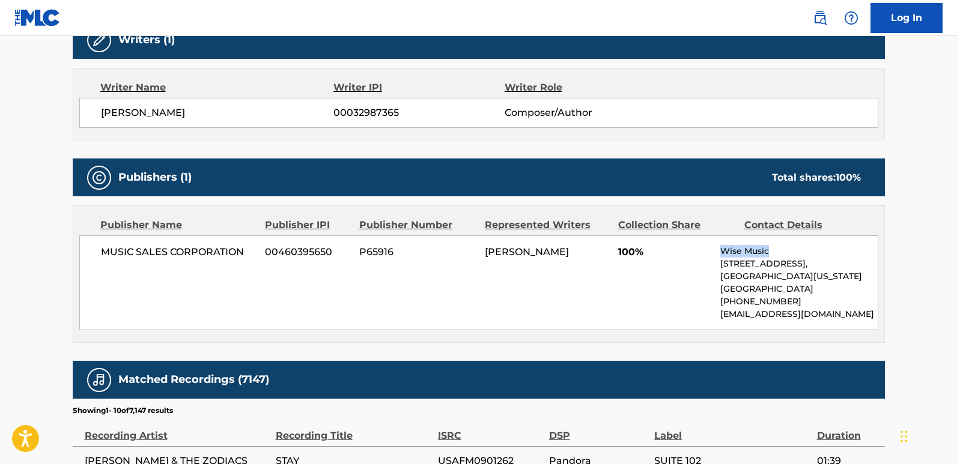
scroll to position [481, 0]
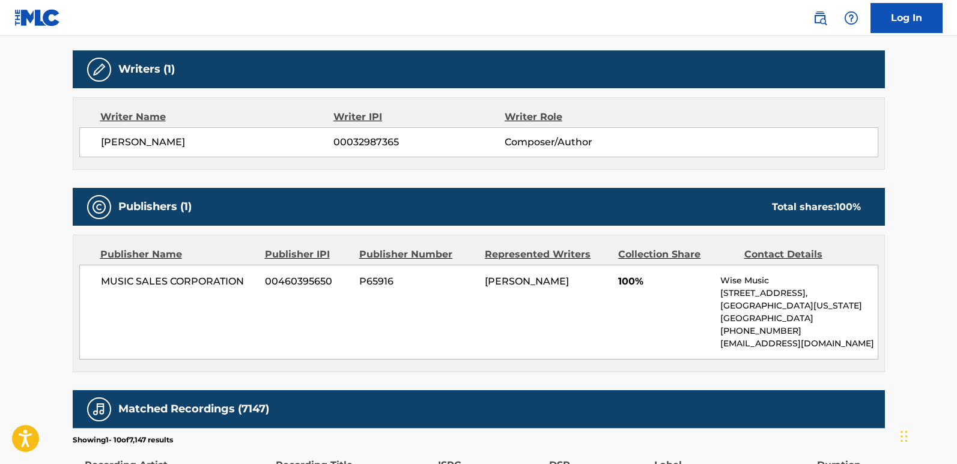
click at [398, 315] on div "MUSIC SALES CORPORATION 00460395650 P65916 [PERSON_NAME] 100% [PERSON_NAME] Mus…" at bounding box center [478, 312] width 799 height 95
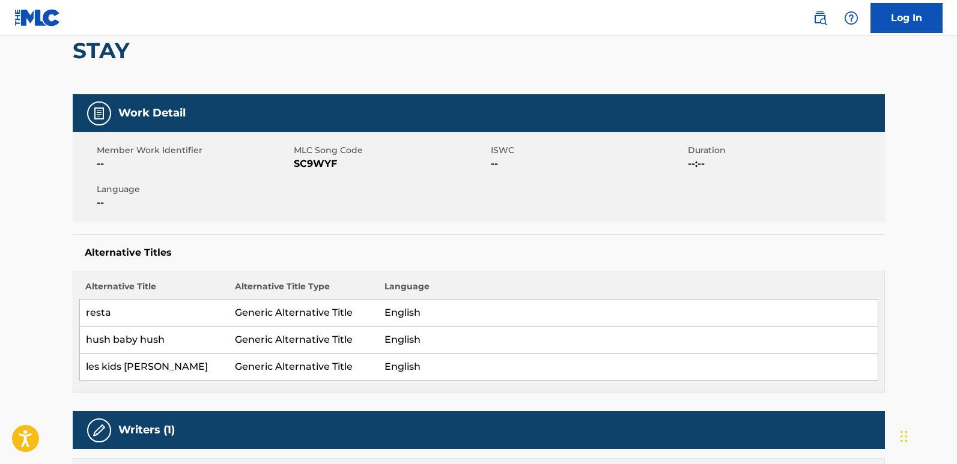
scroll to position [0, 0]
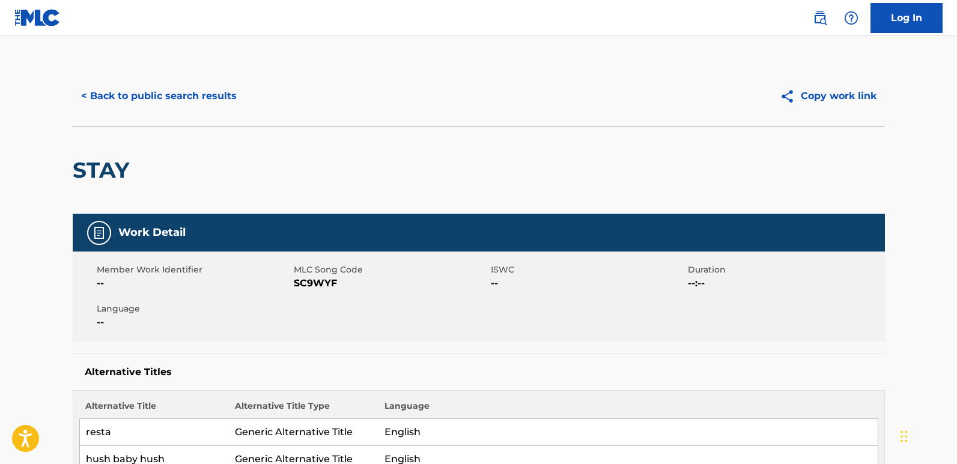
click at [168, 100] on button "< Back to public search results" at bounding box center [159, 96] width 172 height 30
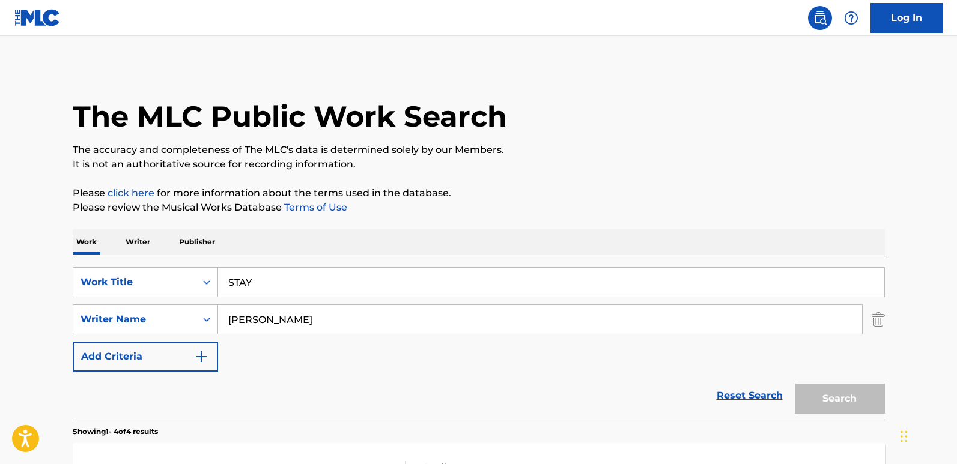
scroll to position [216, 0]
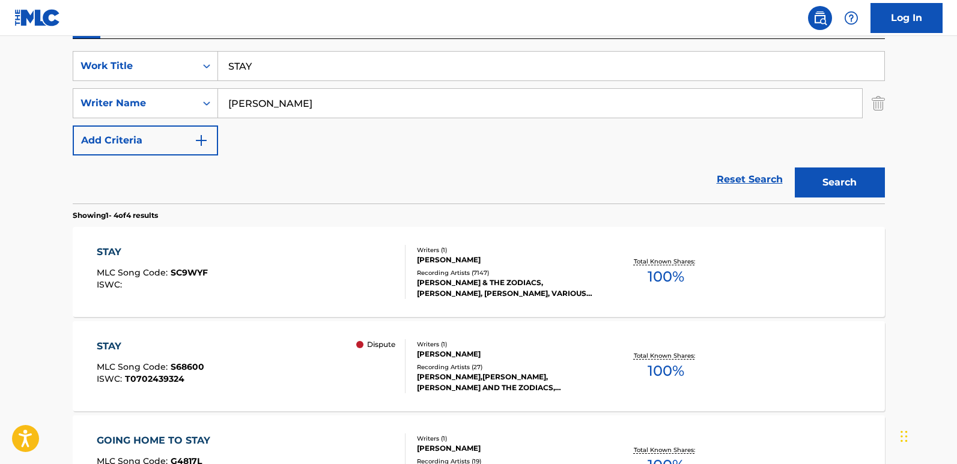
drag, startPoint x: 347, startPoint y: 65, endPoint x: 53, endPoint y: 64, distance: 293.2
click at [56, 64] on main "The MLC Public Work Search The accuracy and completeness of The MLC's data is d…" at bounding box center [478, 241] width 957 height 843
paste input "un Goes Down"
type input "Sun Goes Down"
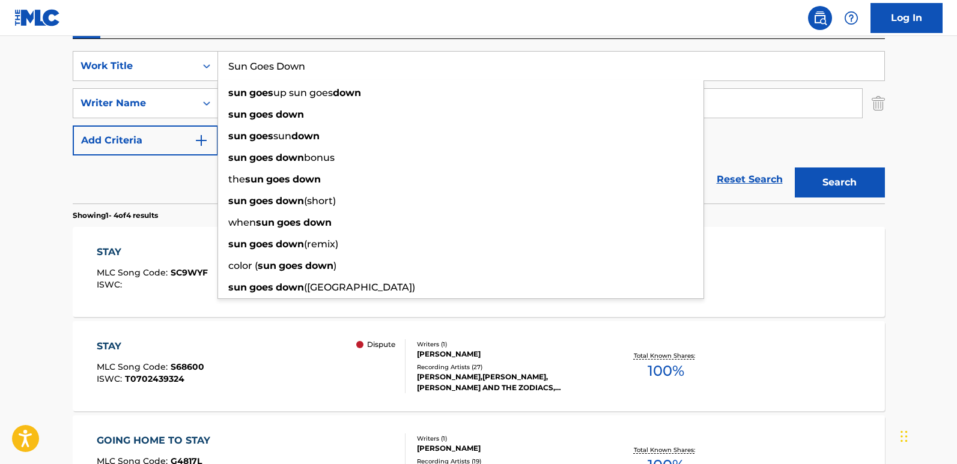
click at [178, 187] on div "Reset Search Search" at bounding box center [479, 180] width 812 height 48
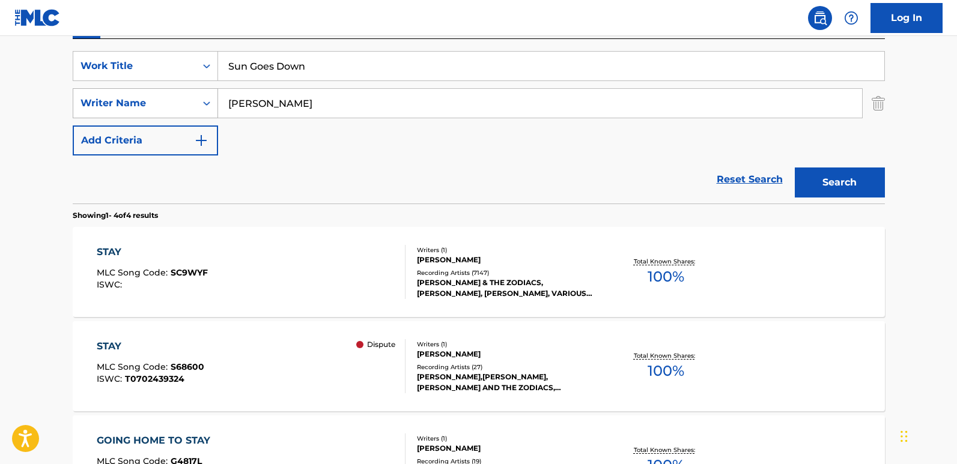
drag, startPoint x: 380, startPoint y: 103, endPoint x: 207, endPoint y: 98, distance: 173.1
click at [207, 98] on div "SearchWithCriteria55dc4bde-c433-4964-9c0a-c4d0a67e7a9c Writer Name [PERSON_NAME]" at bounding box center [479, 103] width 812 height 30
paste input "[PERSON_NAME][DEMOGRAPHIC_DATA]"
type input "[PERSON_NAME][DEMOGRAPHIC_DATA]"
click at [795, 168] on button "Search" at bounding box center [840, 183] width 90 height 30
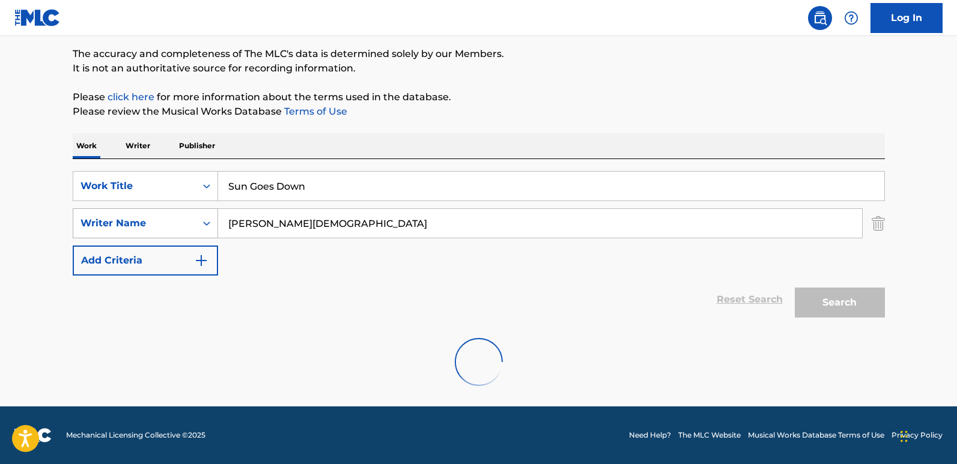
scroll to position [96, 0]
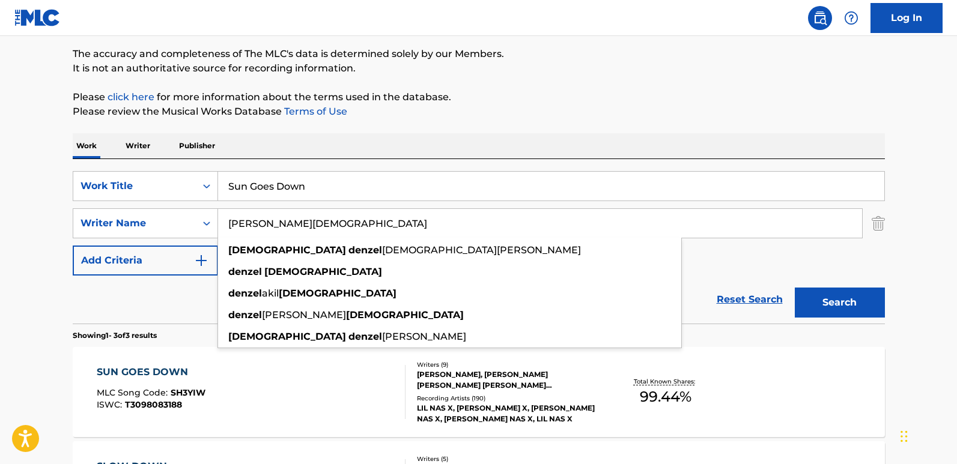
click at [136, 379] on div "SUN GOES DOWN" at bounding box center [151, 372] width 109 height 14
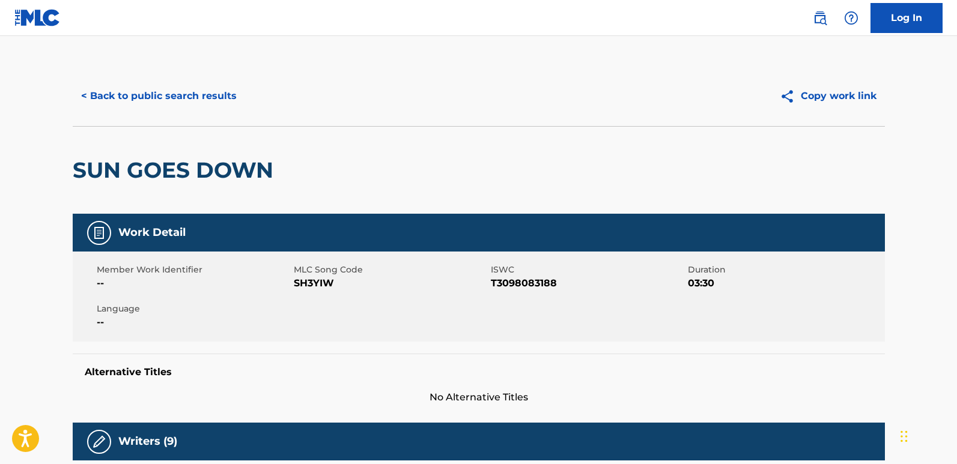
scroll to position [296, 0]
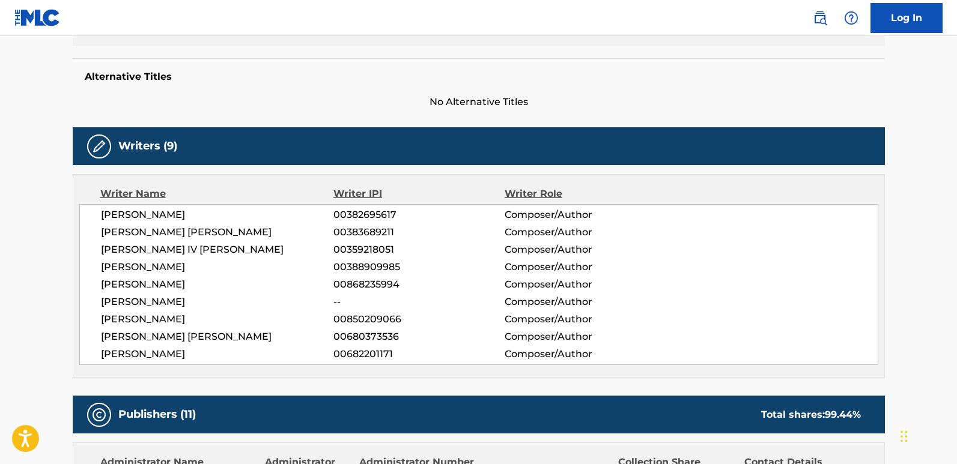
click at [115, 320] on span "[PERSON_NAME]" at bounding box center [217, 319] width 233 height 14
click at [142, 353] on span "[PERSON_NAME]" at bounding box center [217, 354] width 233 height 14
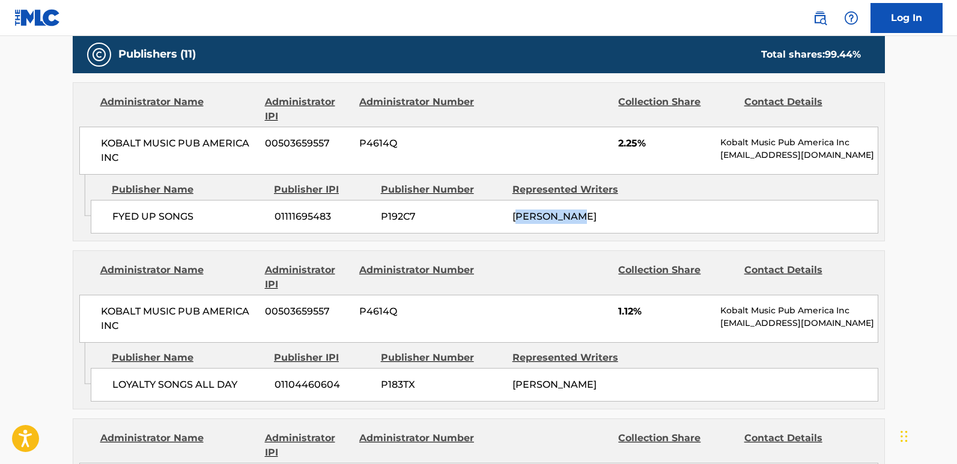
drag, startPoint x: 517, startPoint y: 222, endPoint x: 624, endPoint y: 222, distance: 107.0
click at [624, 222] on div "[PERSON_NAME]" at bounding box center [574, 217] width 123 height 14
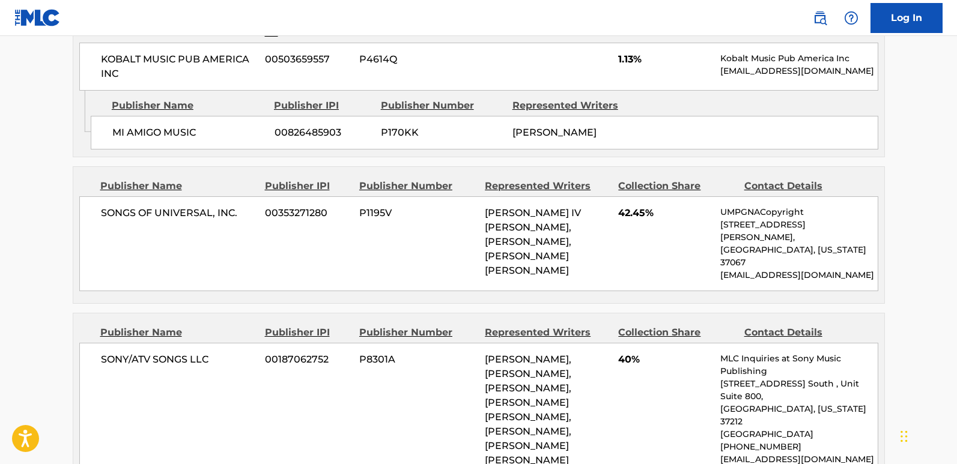
scroll to position [1137, 0]
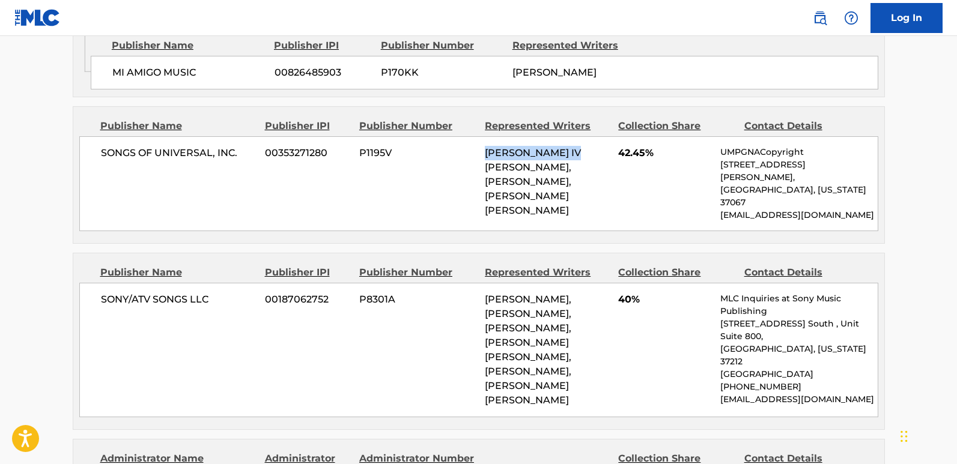
drag, startPoint x: 488, startPoint y: 152, endPoint x: 578, endPoint y: 152, distance: 90.1
click at [578, 152] on span "[PERSON_NAME] IV [PERSON_NAME], [PERSON_NAME], [PERSON_NAME] [PERSON_NAME]" at bounding box center [533, 181] width 96 height 69
click at [499, 165] on span "[PERSON_NAME] IV [PERSON_NAME], [PERSON_NAME], [PERSON_NAME] [PERSON_NAME]" at bounding box center [533, 181] width 96 height 69
click at [508, 177] on span "[PERSON_NAME] IV [PERSON_NAME], [PERSON_NAME], [PERSON_NAME] [PERSON_NAME]" at bounding box center [533, 181] width 96 height 69
click at [574, 181] on span "[PERSON_NAME] IV [PERSON_NAME], [PERSON_NAME], [PERSON_NAME] [PERSON_NAME]" at bounding box center [533, 181] width 96 height 69
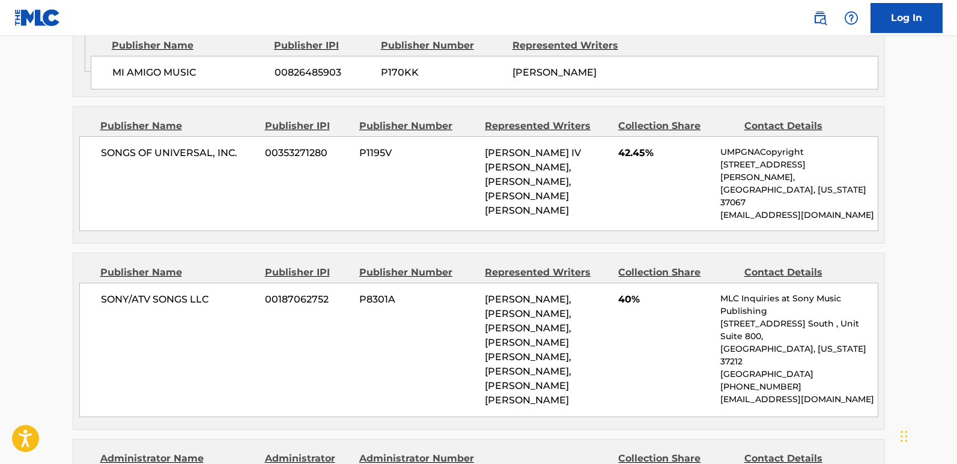
click at [525, 151] on span "[PERSON_NAME] IV [PERSON_NAME], [PERSON_NAME], [PERSON_NAME] [PERSON_NAME]" at bounding box center [533, 181] width 96 height 69
drag, startPoint x: 538, startPoint y: 165, endPoint x: 555, endPoint y: 164, distance: 16.9
click at [555, 164] on span "[PERSON_NAME] IV [PERSON_NAME], [PERSON_NAME], [PERSON_NAME] [PERSON_NAME]" at bounding box center [533, 181] width 96 height 69
drag, startPoint x: 536, startPoint y: 175, endPoint x: 543, endPoint y: 175, distance: 6.6
click at [543, 175] on div "[PERSON_NAME] IV [PERSON_NAME], [PERSON_NAME], [PERSON_NAME] [PERSON_NAME]" at bounding box center [547, 182] width 124 height 72
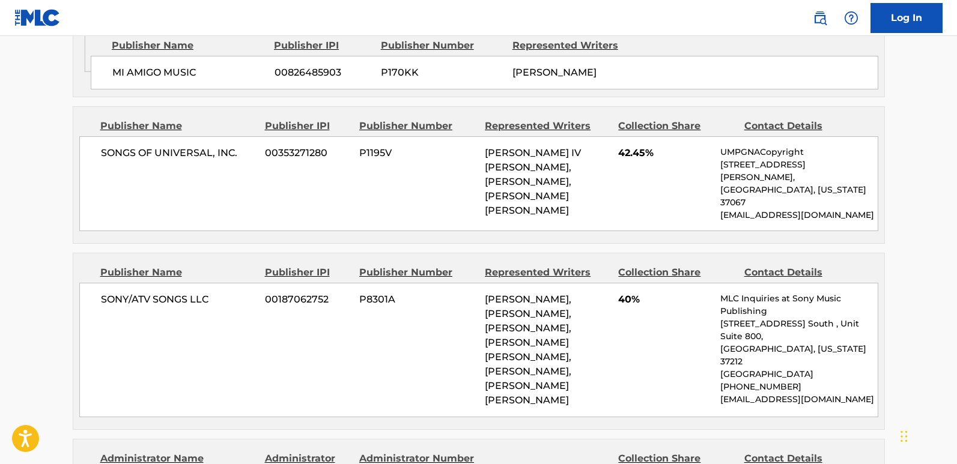
click at [581, 183] on span "[PERSON_NAME] IV [PERSON_NAME], [PERSON_NAME], [PERSON_NAME] [PERSON_NAME]" at bounding box center [533, 181] width 96 height 69
click at [535, 203] on div "[PERSON_NAME] IV [PERSON_NAME], [PERSON_NAME], [PERSON_NAME] [PERSON_NAME]" at bounding box center [547, 182] width 124 height 72
drag, startPoint x: 510, startPoint y: 282, endPoint x: 528, endPoint y: 281, distance: 17.5
click at [528, 294] on span "[PERSON_NAME], [PERSON_NAME], [PERSON_NAME], [PERSON_NAME] [PERSON_NAME], [PERS…" at bounding box center [528, 350] width 87 height 112
click at [536, 149] on span "[PERSON_NAME] IV [PERSON_NAME], [PERSON_NAME], [PERSON_NAME] [PERSON_NAME]" at bounding box center [533, 181] width 96 height 69
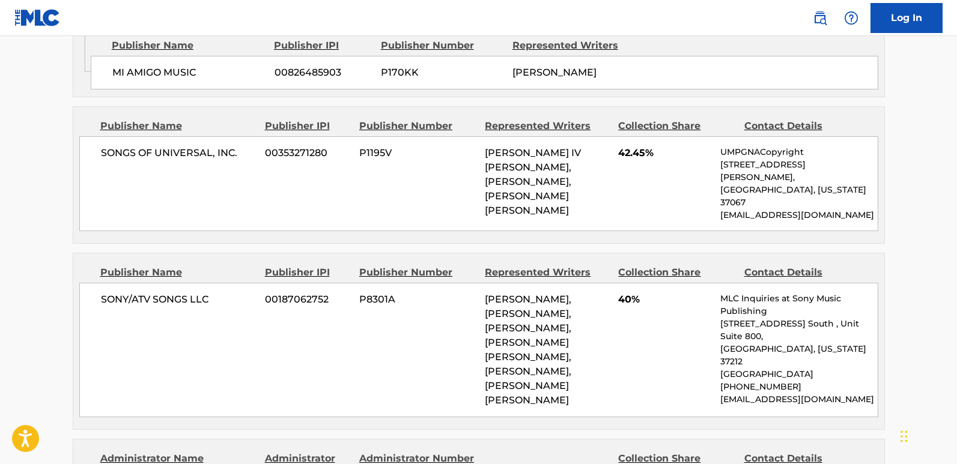
click at [532, 165] on span "[PERSON_NAME] IV [PERSON_NAME], [PERSON_NAME], [PERSON_NAME] [PERSON_NAME]" at bounding box center [533, 181] width 96 height 69
click at [508, 183] on span "[PERSON_NAME] IV [PERSON_NAME], [PERSON_NAME], [PERSON_NAME] [PERSON_NAME]" at bounding box center [533, 181] width 96 height 69
click at [581, 180] on span "[PERSON_NAME] IV [PERSON_NAME], [PERSON_NAME], [PERSON_NAME] [PERSON_NAME]" at bounding box center [533, 181] width 96 height 69
drag, startPoint x: 485, startPoint y: 282, endPoint x: 559, endPoint y: 282, distance: 73.9
click at [559, 294] on span "[PERSON_NAME], [PERSON_NAME], [PERSON_NAME], [PERSON_NAME] [PERSON_NAME], [PERS…" at bounding box center [528, 350] width 87 height 112
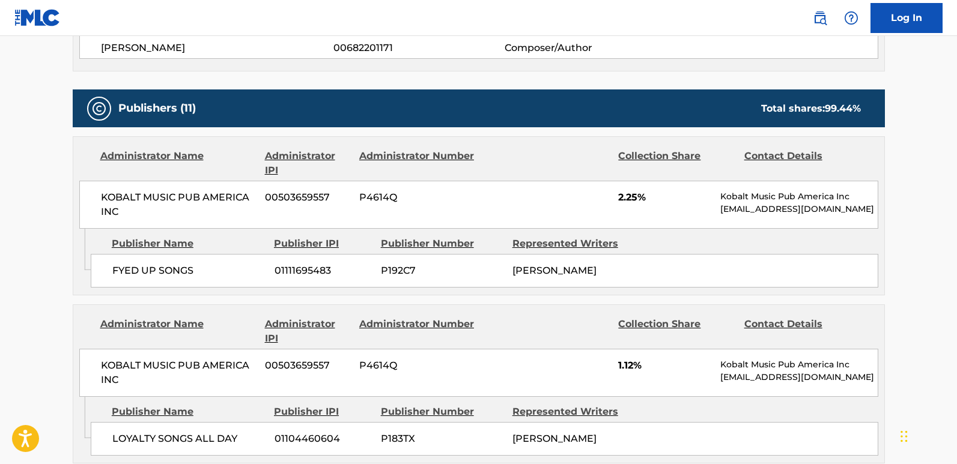
scroll to position [596, 0]
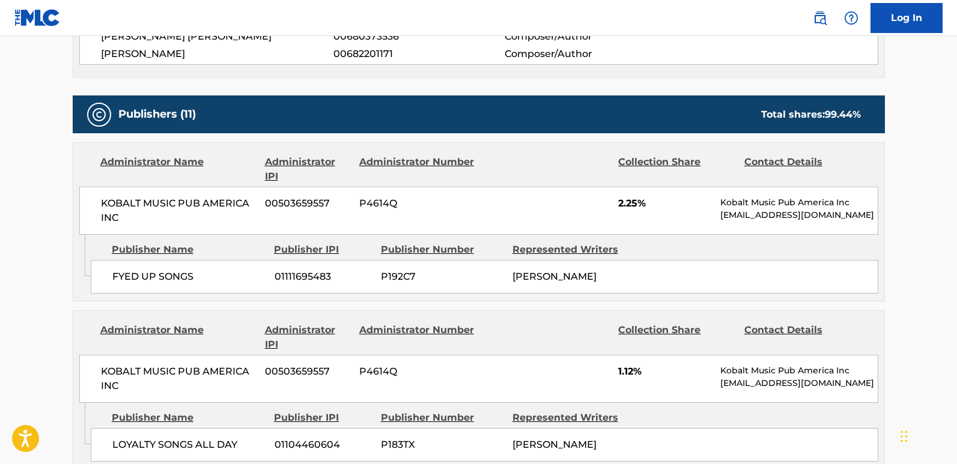
click at [155, 203] on span "KOBALT MUSIC PUB AMERICA INC" at bounding box center [179, 210] width 156 height 29
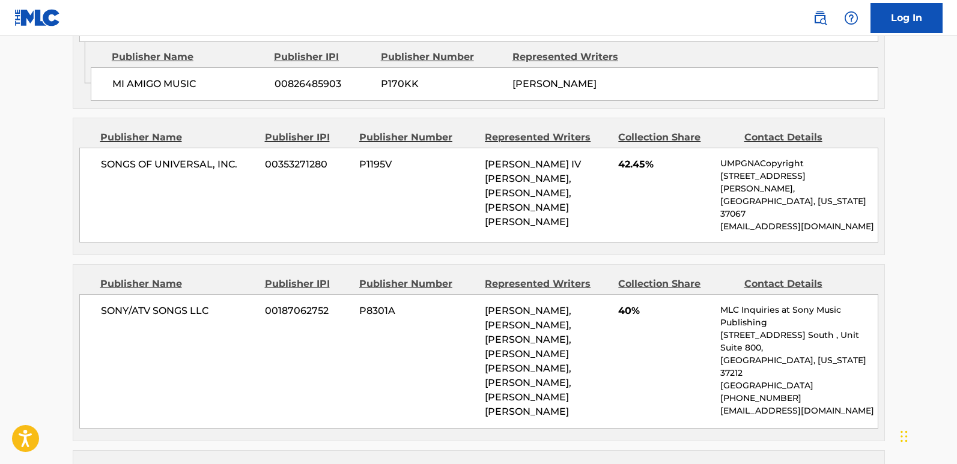
scroll to position [1137, 0]
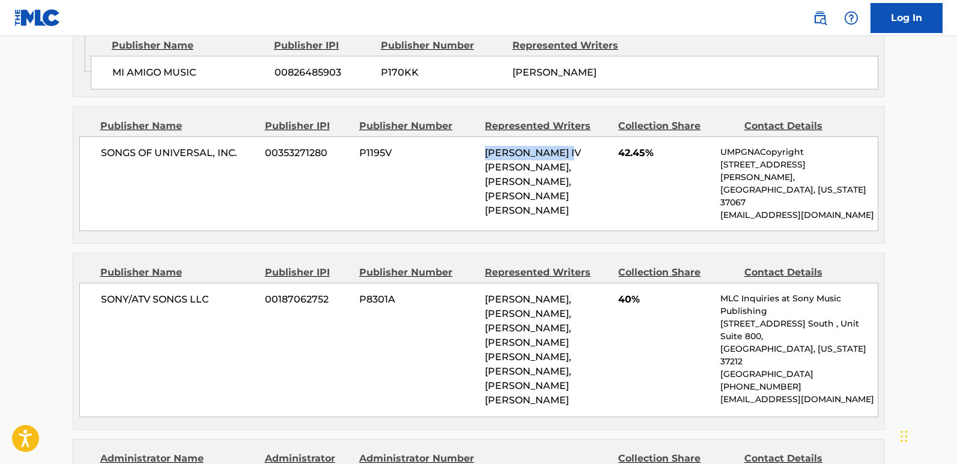
drag, startPoint x: 482, startPoint y: 148, endPoint x: 574, endPoint y: 148, distance: 91.9
click at [574, 148] on div "SONGS OF UNIVERSAL, INC. 00353271280 P1195V [PERSON_NAME] IV [PERSON_NAME], [PE…" at bounding box center [478, 183] width 799 height 95
click at [522, 199] on span "[PERSON_NAME] IV [PERSON_NAME], [PERSON_NAME], [PERSON_NAME] [PERSON_NAME]" at bounding box center [533, 181] width 96 height 69
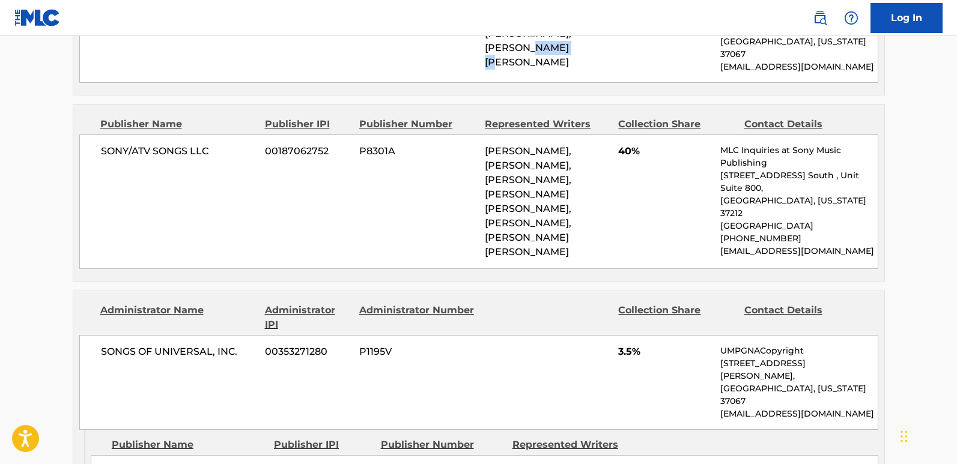
scroll to position [1317, 0]
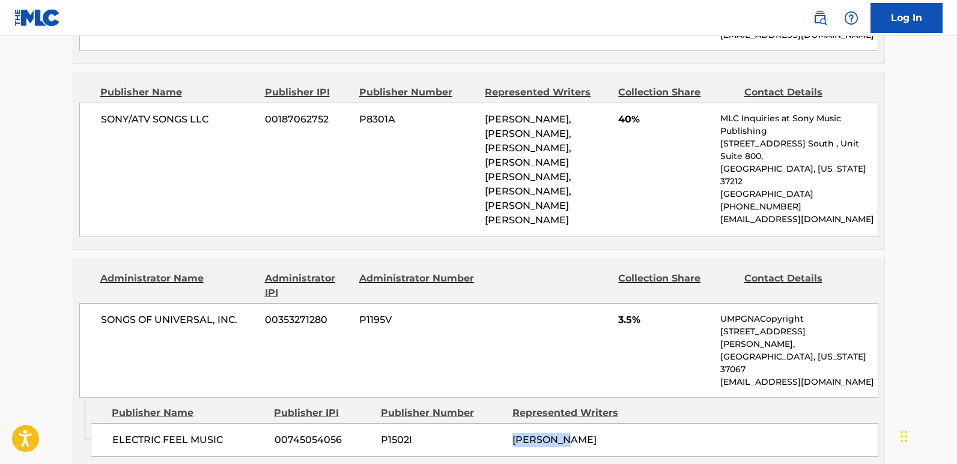
drag, startPoint x: 508, startPoint y: 371, endPoint x: 574, endPoint y: 370, distance: 66.7
click at [574, 385] on div "ELECTRIC FEEL MUSIC 00745054056 P1502I [PERSON_NAME]" at bounding box center [485, 441] width 788 height 34
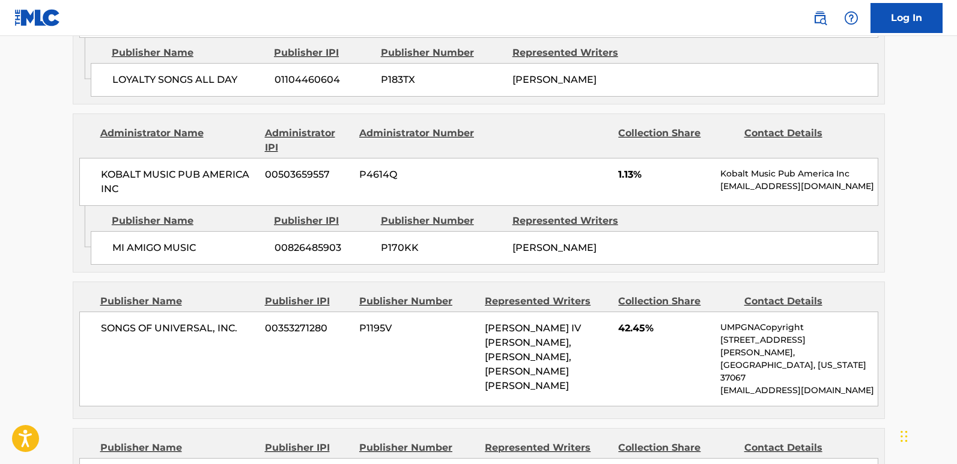
scroll to position [1017, 0]
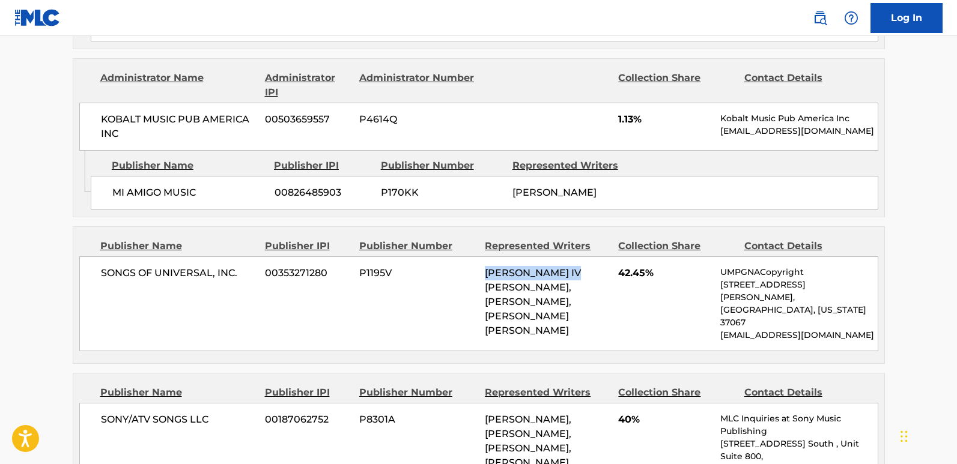
drag, startPoint x: 486, startPoint y: 270, endPoint x: 576, endPoint y: 280, distance: 90.6
click at [576, 280] on div "[PERSON_NAME] IV [PERSON_NAME], [PERSON_NAME], [PERSON_NAME] [PERSON_NAME]" at bounding box center [547, 302] width 124 height 72
click at [553, 306] on span "[PERSON_NAME] IV [PERSON_NAME], [PERSON_NAME], [PERSON_NAME] [PERSON_NAME]" at bounding box center [533, 301] width 96 height 69
click at [541, 276] on span "[PERSON_NAME] IV [PERSON_NAME], [PERSON_NAME], [PERSON_NAME] [PERSON_NAME]" at bounding box center [533, 301] width 96 height 69
drag, startPoint x: 558, startPoint y: 317, endPoint x: 594, endPoint y: 316, distance: 36.7
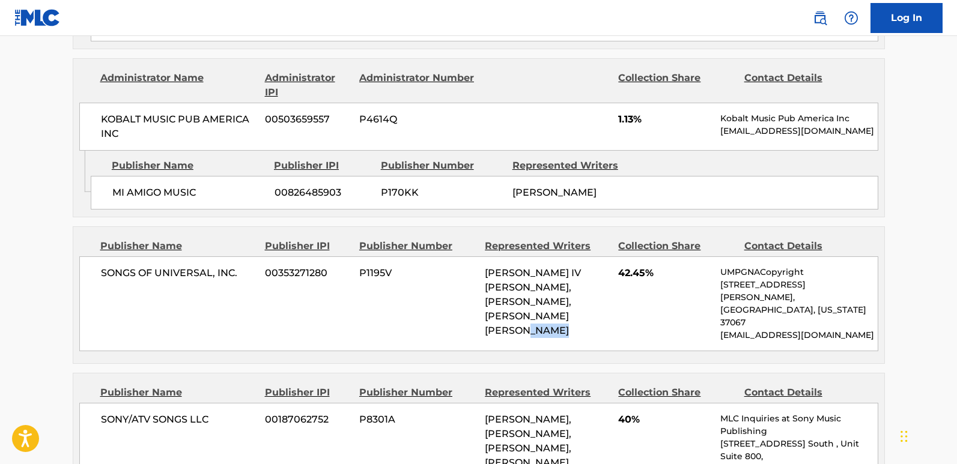
click at [581, 316] on span "[PERSON_NAME] IV [PERSON_NAME], [PERSON_NAME], [PERSON_NAME] [PERSON_NAME]" at bounding box center [533, 301] width 96 height 69
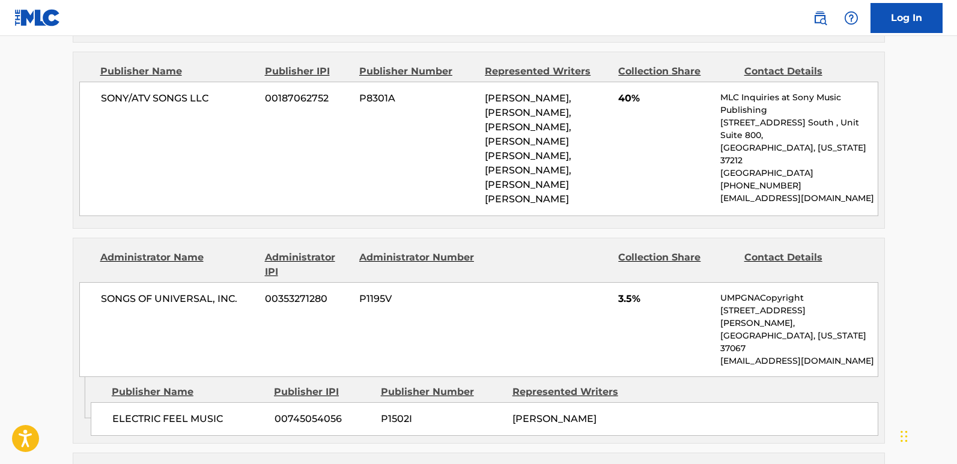
scroll to position [1377, 0]
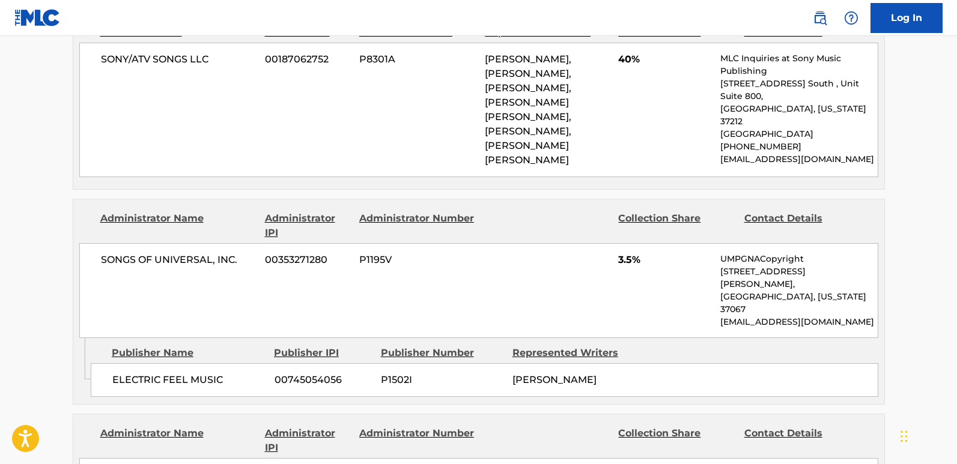
click at [519, 374] on span "[PERSON_NAME]" at bounding box center [555, 379] width 84 height 11
drag, startPoint x: 510, startPoint y: 310, endPoint x: 585, endPoint y: 310, distance: 75.7
click at [585, 364] on div "ELECTRIC FEEL MUSIC 00745054056 P1502I [PERSON_NAME]" at bounding box center [485, 381] width 788 height 34
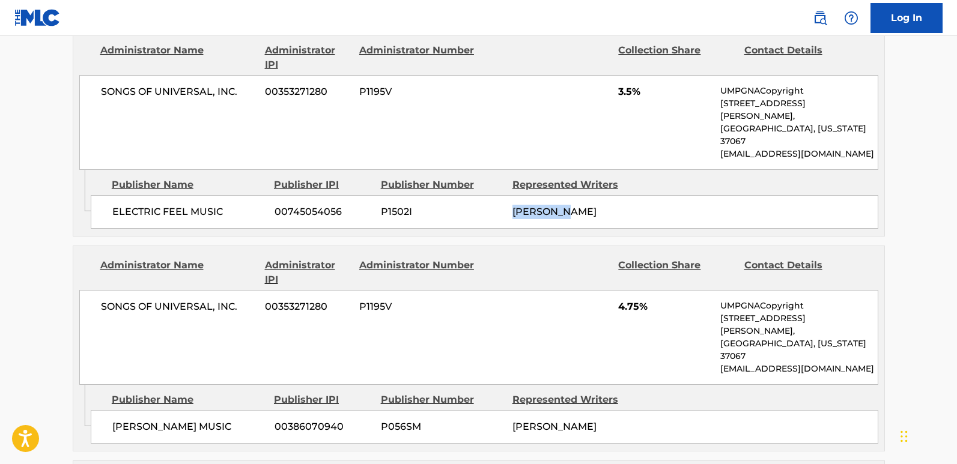
scroll to position [1558, 0]
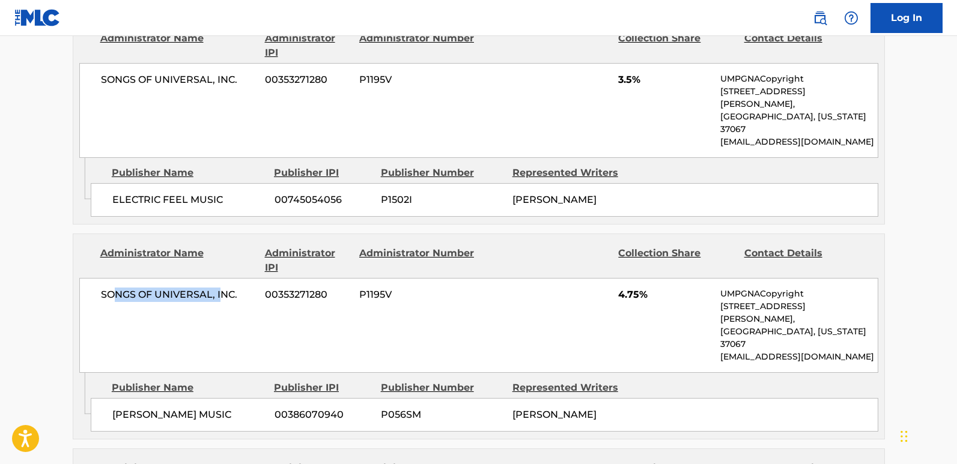
drag, startPoint x: 118, startPoint y: 221, endPoint x: 235, endPoint y: 292, distance: 137.3
click at [225, 288] on span "SONGS OF UNIVERSAL, INC." at bounding box center [179, 295] width 156 height 14
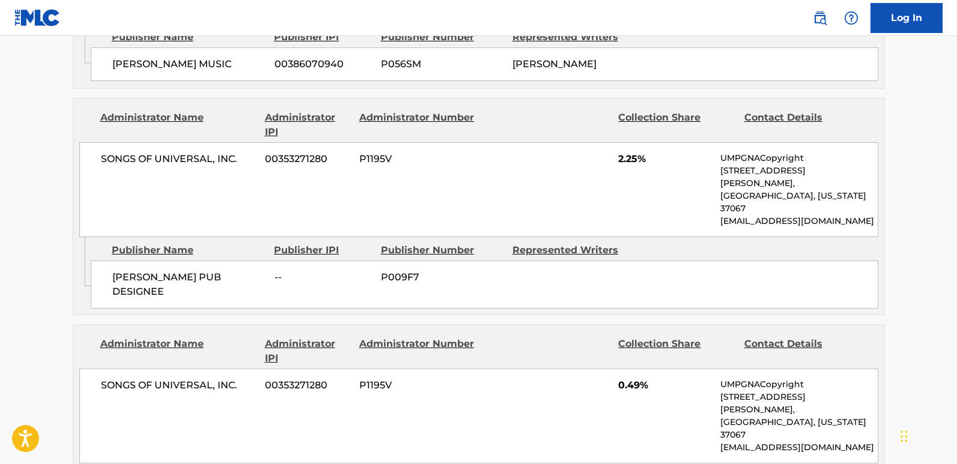
scroll to position [1918, 0]
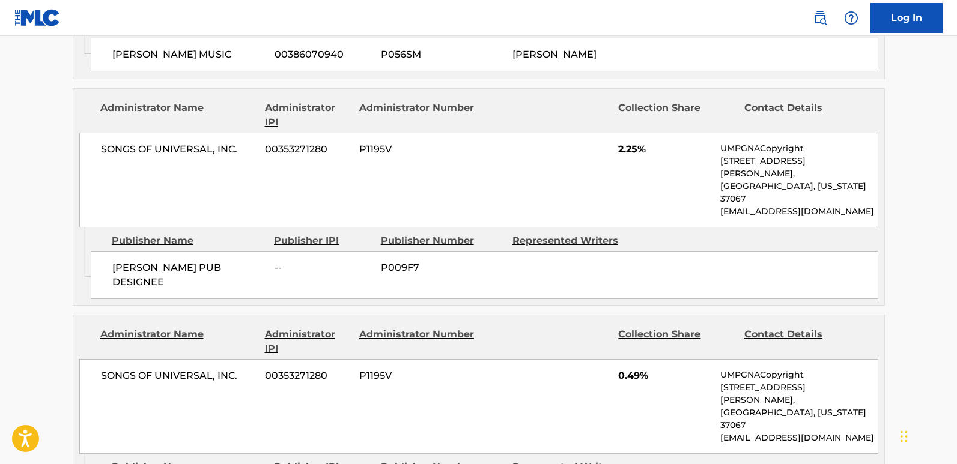
drag, startPoint x: 109, startPoint y: 341, endPoint x: 190, endPoint y: 365, distance: 84.6
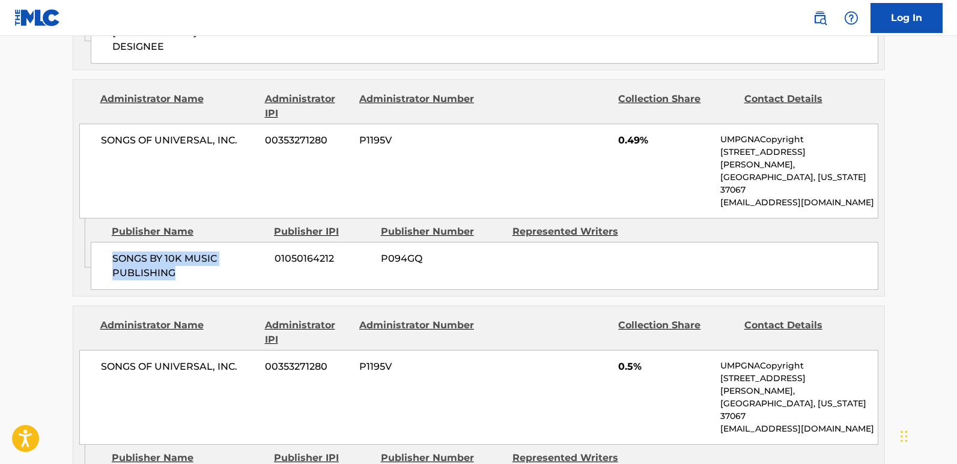
scroll to position [2158, 0]
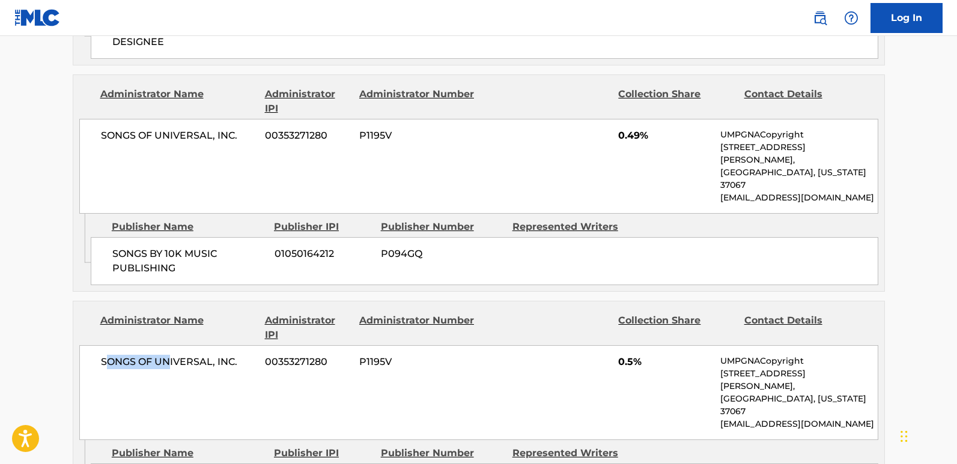
drag, startPoint x: 108, startPoint y: 216, endPoint x: 169, endPoint y: 222, distance: 61.6
click at [169, 355] on span "SONGS OF UNIVERSAL, INC." at bounding box center [179, 362] width 156 height 14
drag, startPoint x: 166, startPoint y: 315, endPoint x: 184, endPoint y: 320, distance: 18.5
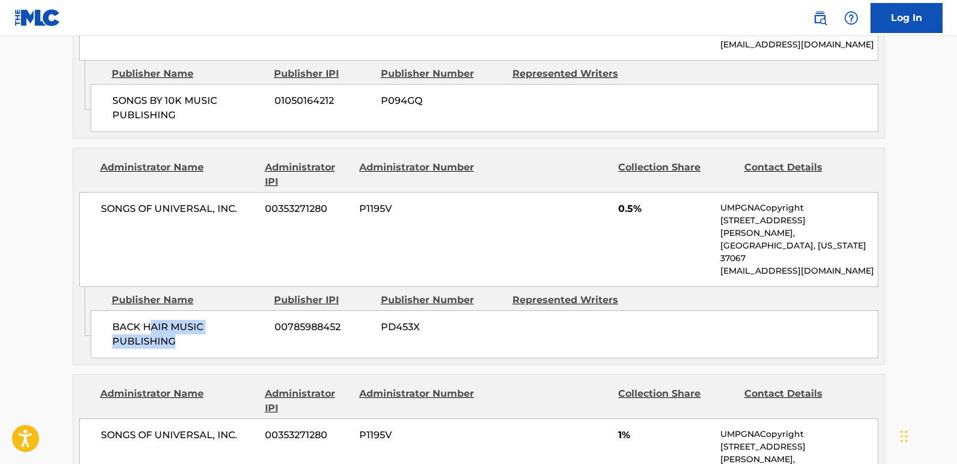
scroll to position [2339, 0]
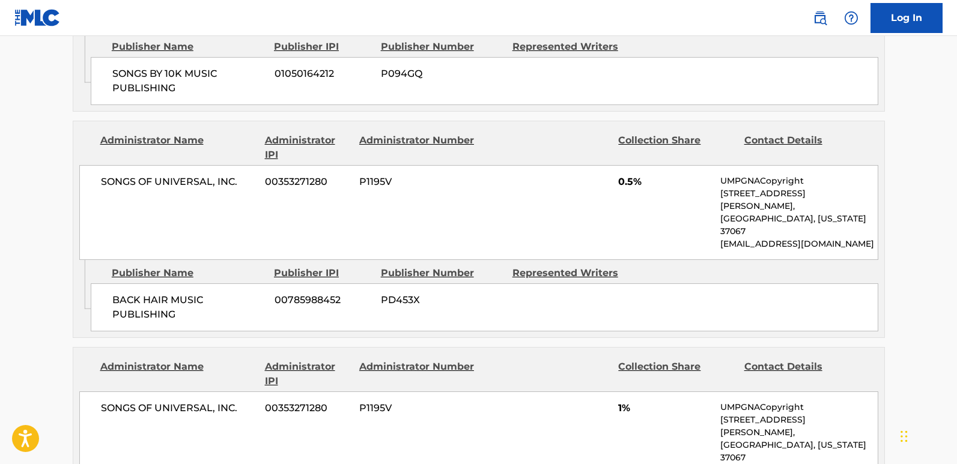
drag, startPoint x: 134, startPoint y: 331, endPoint x: 210, endPoint y: 330, distance: 76.3
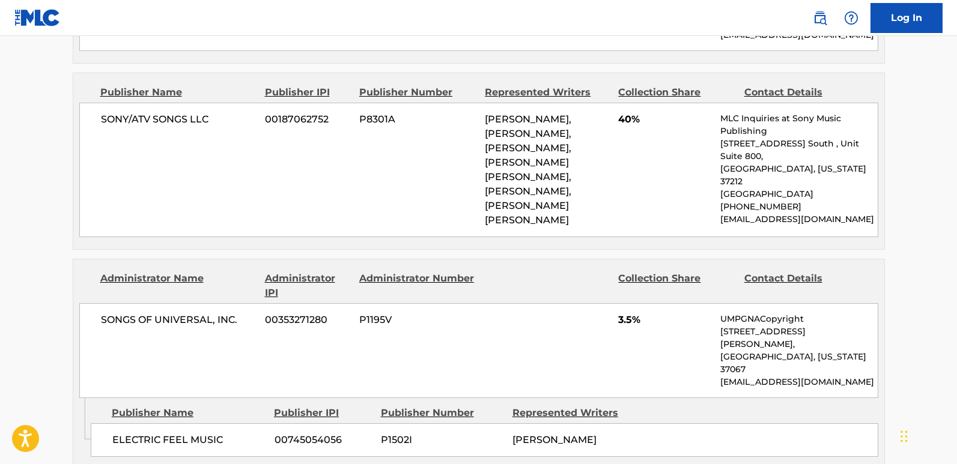
scroll to position [1257, 0]
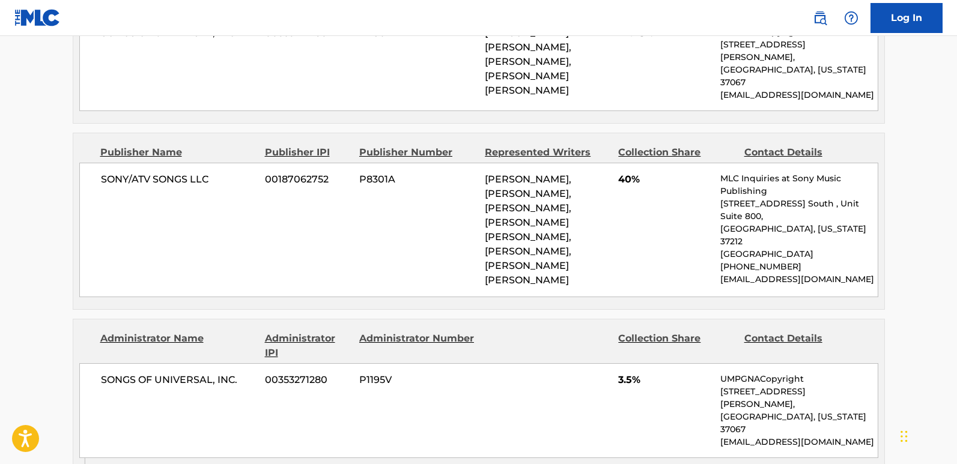
click at [511, 174] on span "[PERSON_NAME], [PERSON_NAME], [PERSON_NAME], [PERSON_NAME] [PERSON_NAME], [PERS…" at bounding box center [528, 230] width 87 height 112
drag, startPoint x: 482, startPoint y: 172, endPoint x: 522, endPoint y: 176, distance: 40.4
click at [522, 176] on div "SONY/ATV SONGS LLC 00187062752 P8301A [PERSON_NAME], [PERSON_NAME], [PERSON_NAM…" at bounding box center [478, 230] width 799 height 135
drag, startPoint x: 566, startPoint y: 160, endPoint x: 526, endPoint y: 180, distance: 44.6
click at [526, 180] on span "[PERSON_NAME], [PERSON_NAME], [PERSON_NAME], [PERSON_NAME] [PERSON_NAME], [PERS…" at bounding box center [528, 230] width 87 height 112
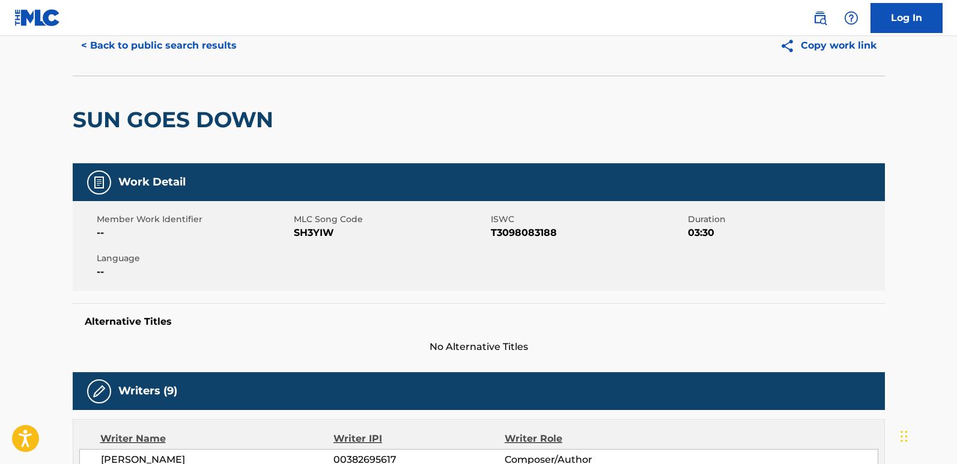
scroll to position [0, 0]
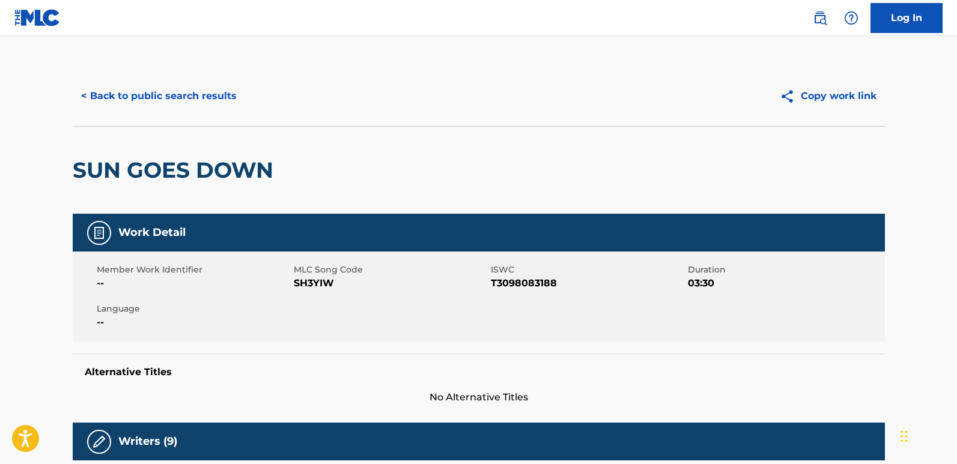
click at [200, 96] on button "< Back to public search results" at bounding box center [159, 96] width 172 height 30
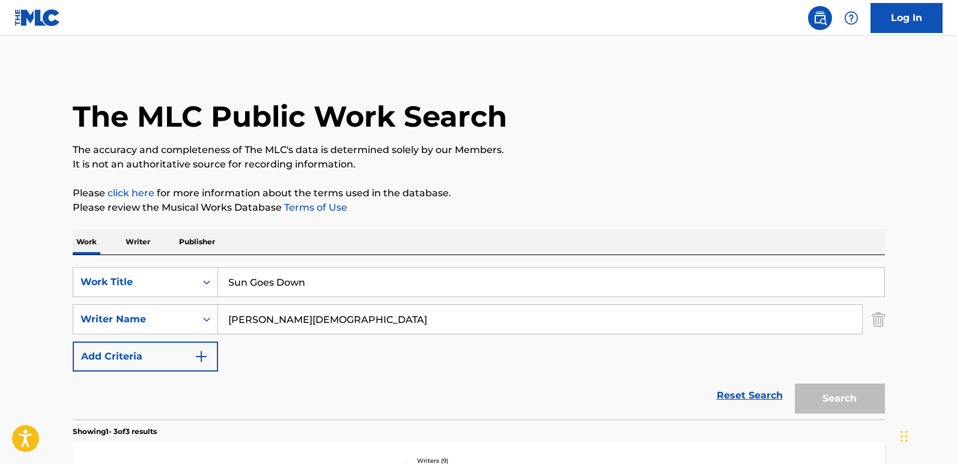
scroll to position [96, 0]
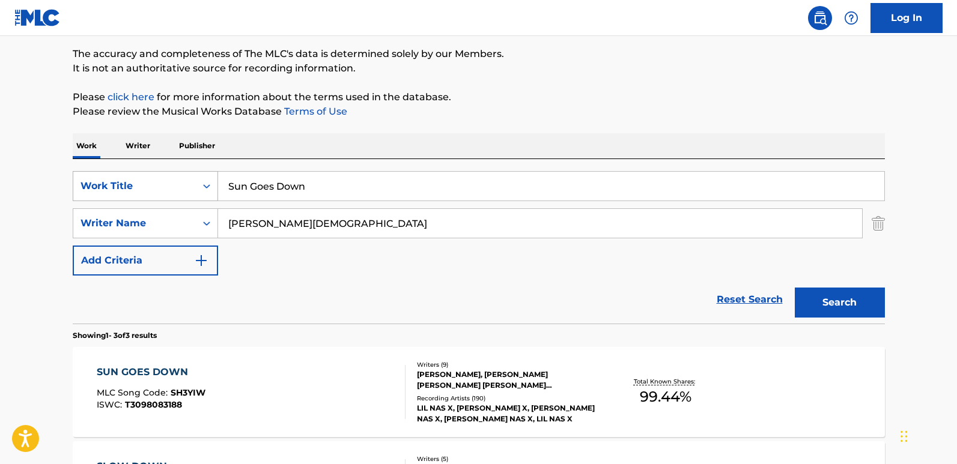
drag, startPoint x: 341, startPoint y: 176, endPoint x: 169, endPoint y: 184, distance: 172.7
click at [169, 184] on div "SearchWithCriteriadb210e63-1032-401e-a2d0-8a1371c47d70 Work Title Sun Goes Down" at bounding box center [479, 186] width 812 height 30
paste input "STAY"
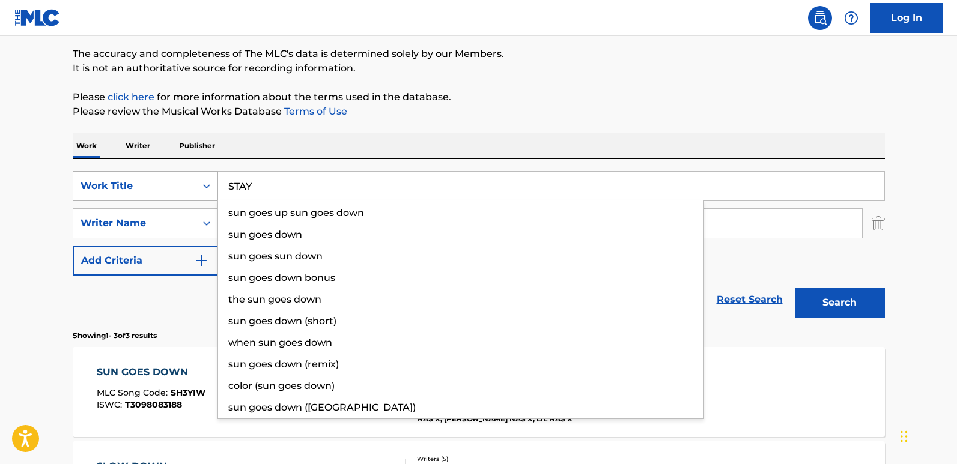
drag, startPoint x: 252, startPoint y: 189, endPoint x: 213, endPoint y: 188, distance: 39.1
click at [213, 188] on div "SearchWithCriteriadb210e63-1032-401e-a2d0-8a1371c47d70 Work Title STAY sun goes…" at bounding box center [479, 186] width 812 height 30
drag, startPoint x: 296, startPoint y: 181, endPoint x: 168, endPoint y: 183, distance: 127.4
click at [168, 183] on div "SearchWithCriteriadb210e63-1032-401e-a2d0-8a1371c47d70 Work Title STAY sun goes…" at bounding box center [479, 186] width 812 height 30
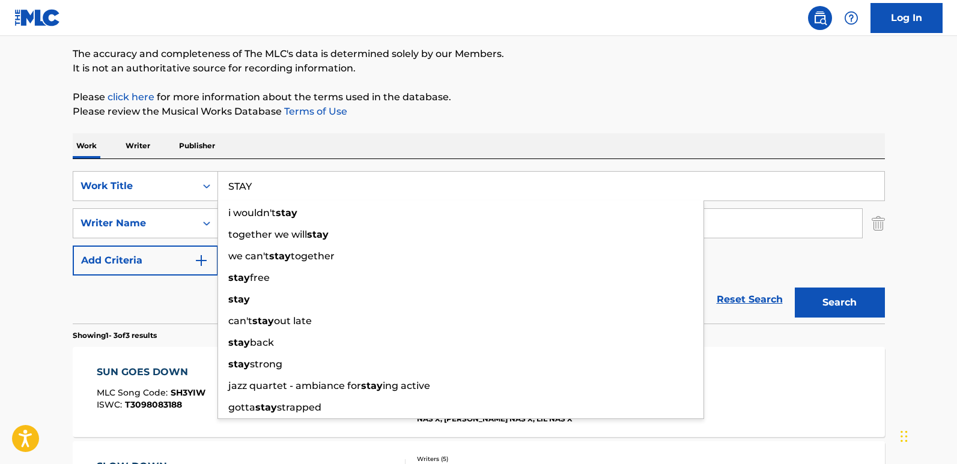
type input "STAY"
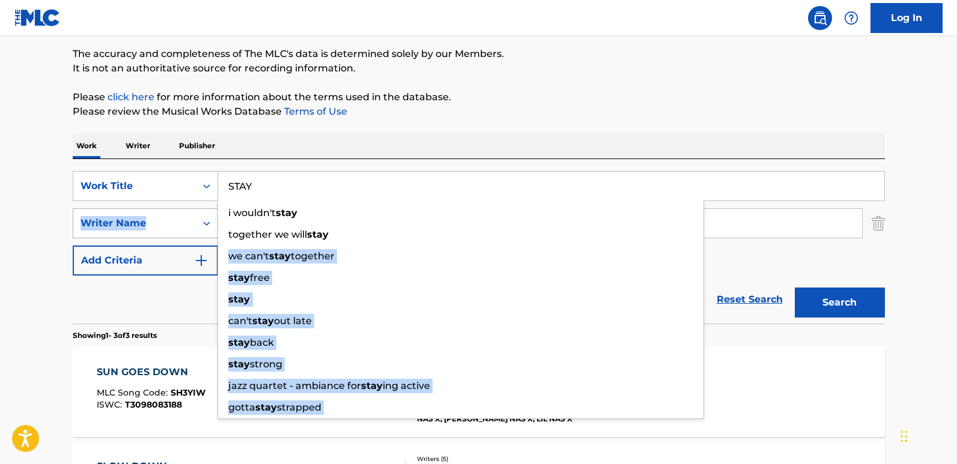
click at [159, 227] on div "SearchWithCriteriadb210e63-1032-401e-a2d0-8a1371c47d70 Work Title STAY i wouldn…" at bounding box center [479, 223] width 812 height 105
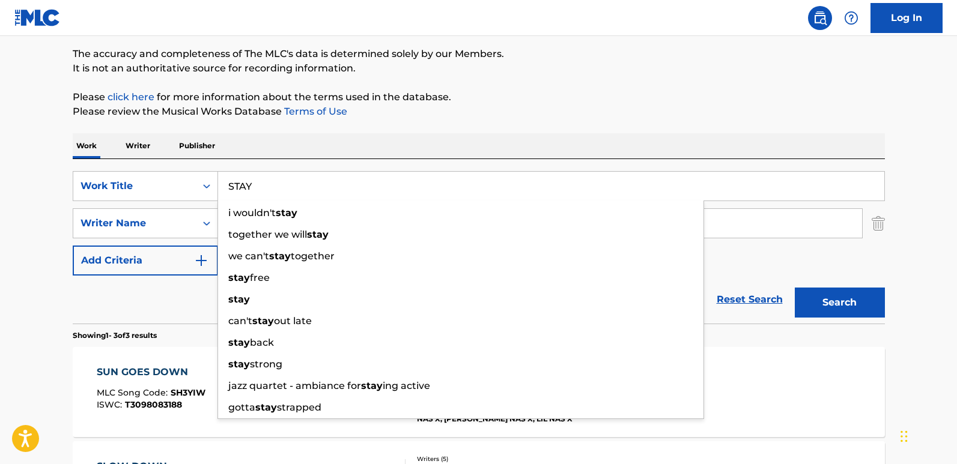
click at [36, 205] on main "The MLC Public Work Search The accuracy and completeness of The MLC's data is d…" at bounding box center [478, 314] width 957 height 749
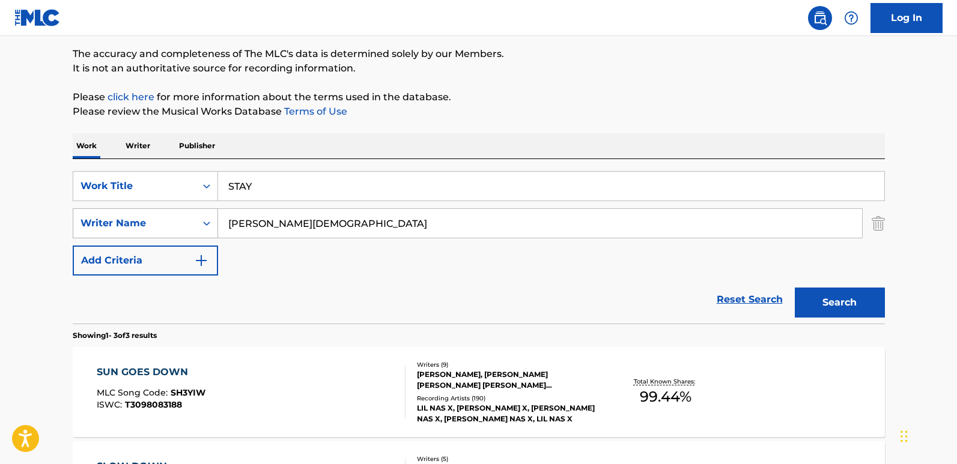
drag, startPoint x: 360, startPoint y: 228, endPoint x: 172, endPoint y: 221, distance: 188.2
click at [172, 221] on div "SearchWithCriteria55dc4bde-c433-4964-9c0a-c4d0a67e7a9c Writer Name [PERSON_NAME]" at bounding box center [479, 224] width 812 height 30
paste input "STAY ALON"
type input "STAY ALONE"
click at [795, 288] on button "Search" at bounding box center [840, 303] width 90 height 30
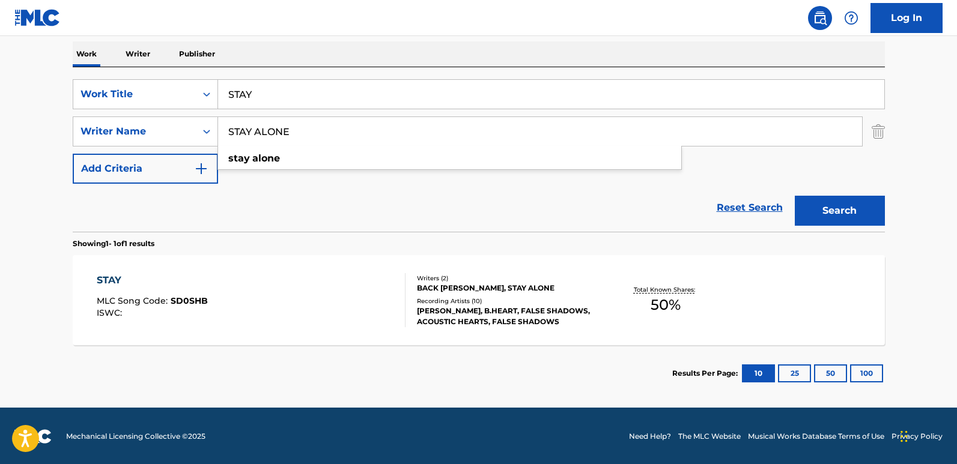
scroll to position [189, 0]
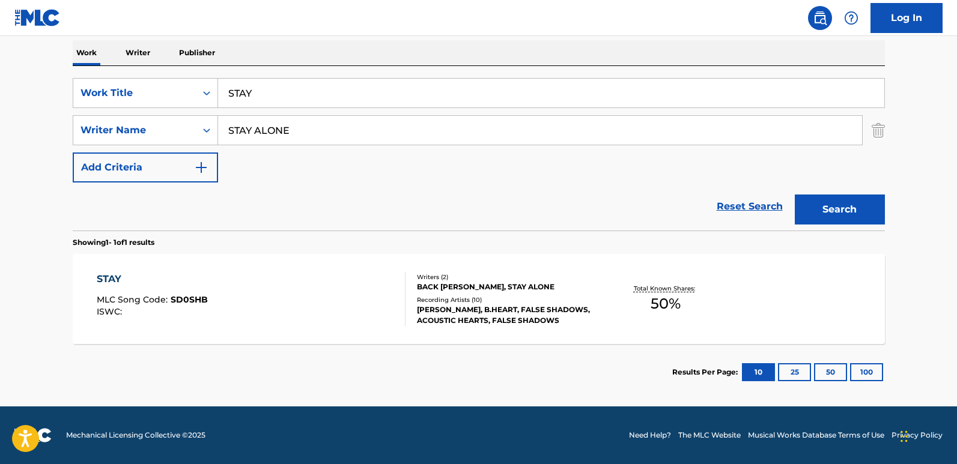
click at [126, 296] on span "MLC Song Code :" at bounding box center [134, 299] width 74 height 11
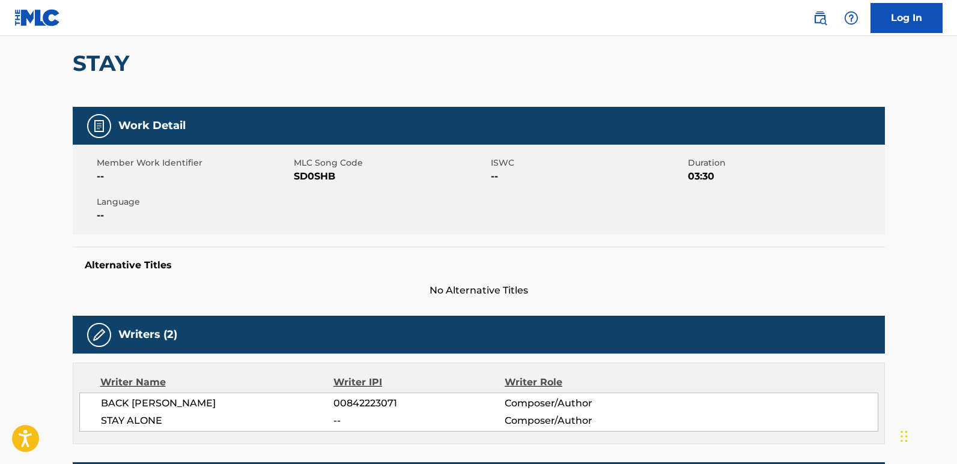
scroll to position [300, 0]
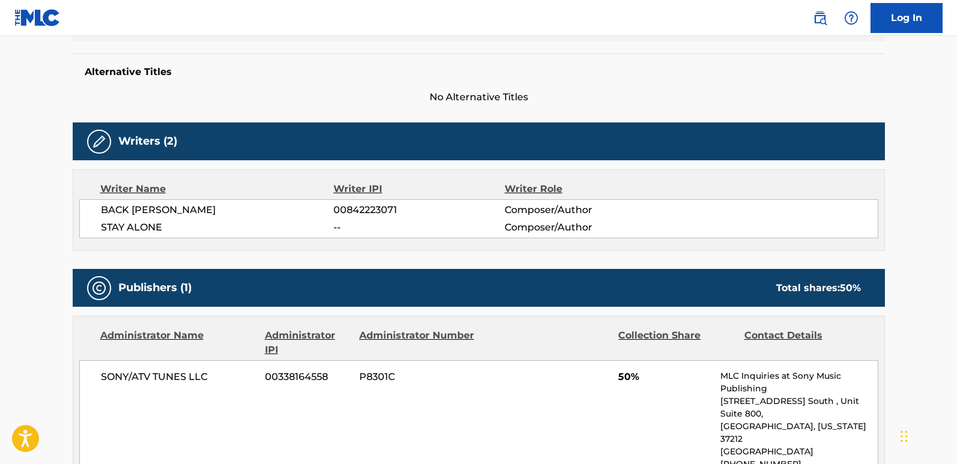
click at [109, 205] on span "BACK [PERSON_NAME]" at bounding box center [217, 210] width 233 height 14
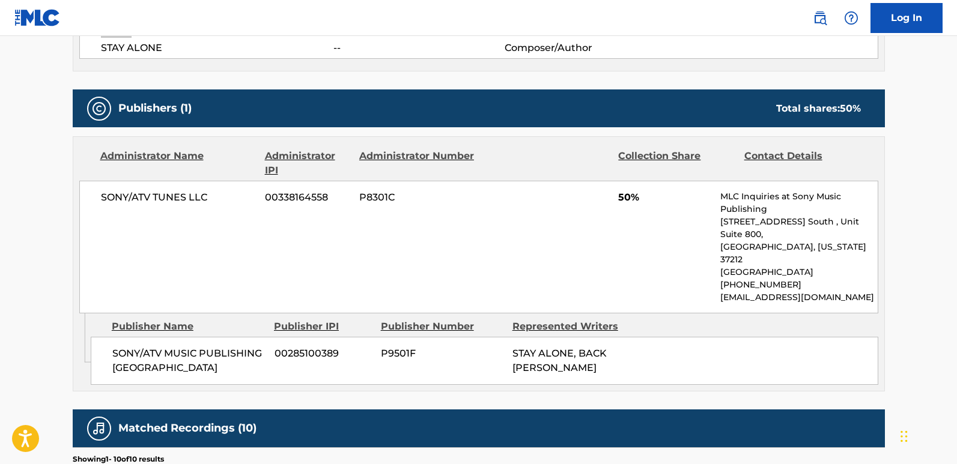
scroll to position [481, 0]
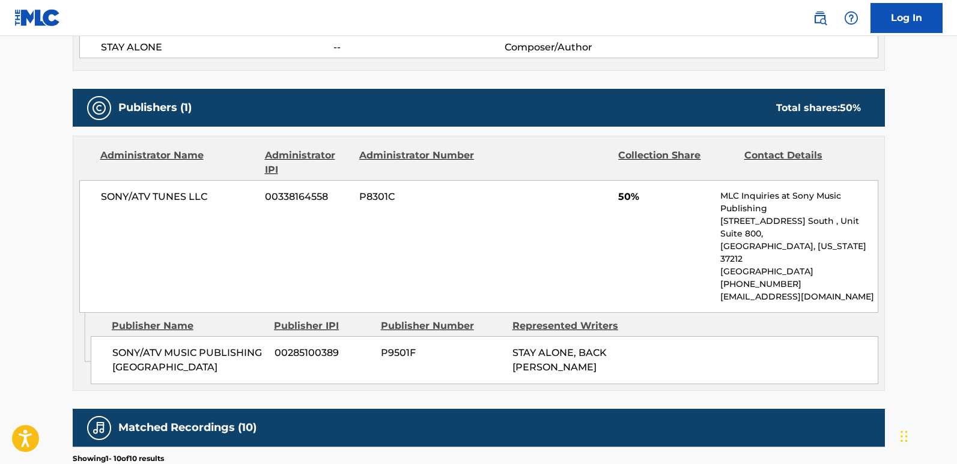
click at [169, 206] on div "SONY/ATV TUNES LLC 00338164558 P8301C 50% MLC Inquiries at Sony Music Publishin…" at bounding box center [478, 246] width 799 height 133
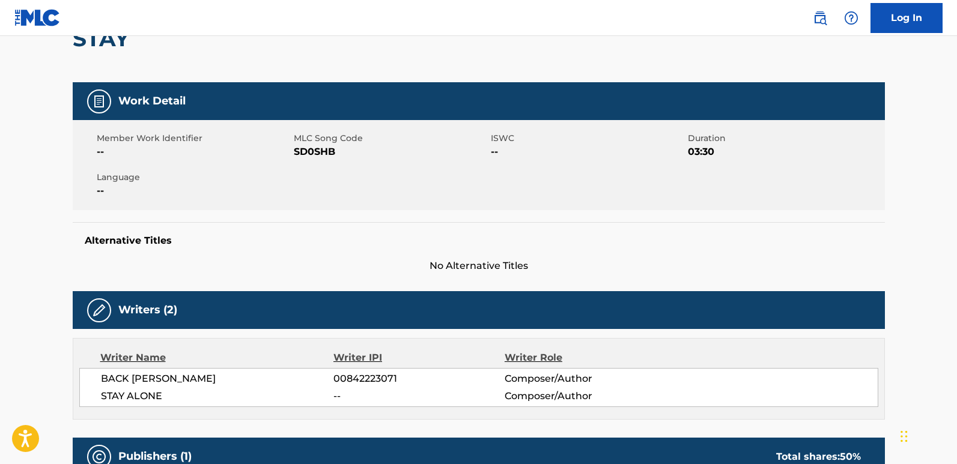
scroll to position [0, 0]
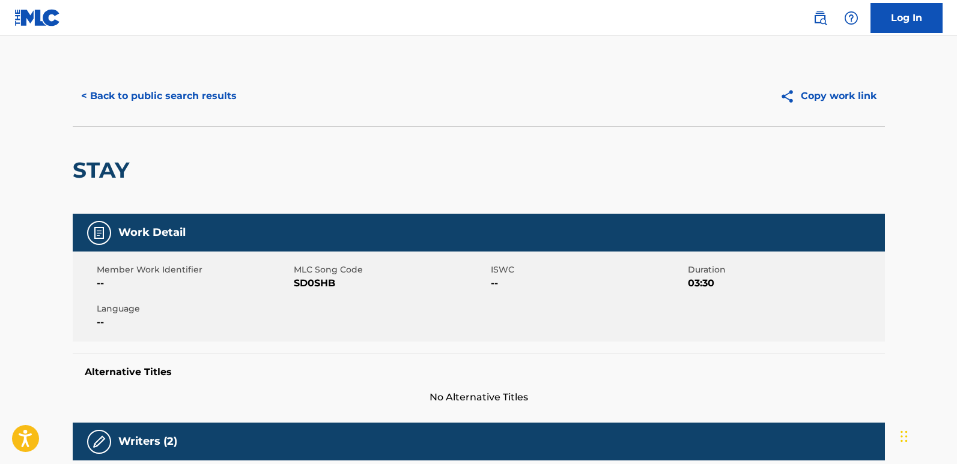
click at [198, 109] on button "< Back to public search results" at bounding box center [159, 96] width 172 height 30
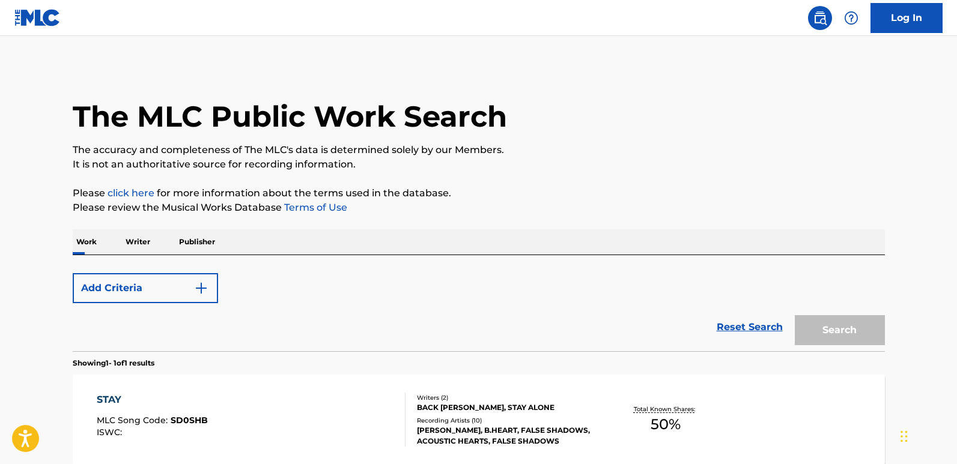
scroll to position [121, 0]
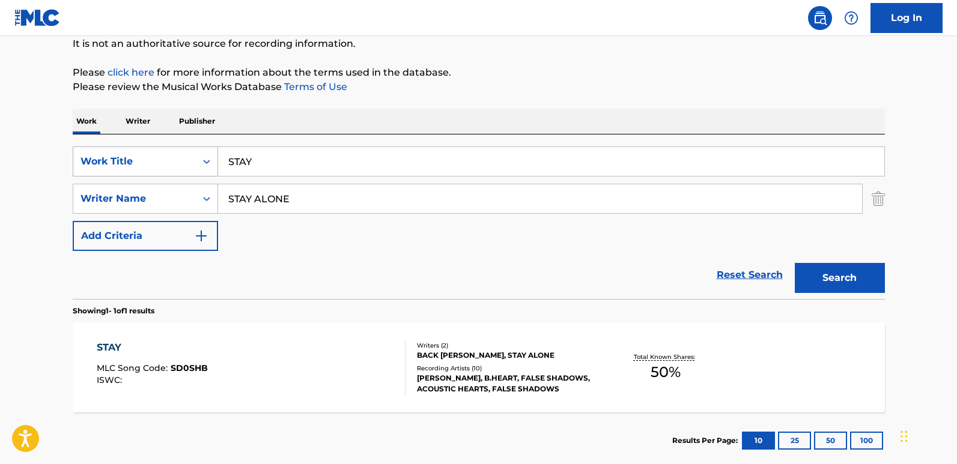
drag, startPoint x: 259, startPoint y: 175, endPoint x: 181, endPoint y: 175, distance: 77.5
click at [181, 175] on div "SearchWithCriteriadb210e63-1032-401e-a2d0-8a1371c47d70 Work Title STAY" at bounding box center [479, 162] width 812 height 30
paste input "FEELS LIKE"
type input "FEELS LIKE"
drag, startPoint x: 392, startPoint y: 213, endPoint x: 201, endPoint y: 210, distance: 191.1
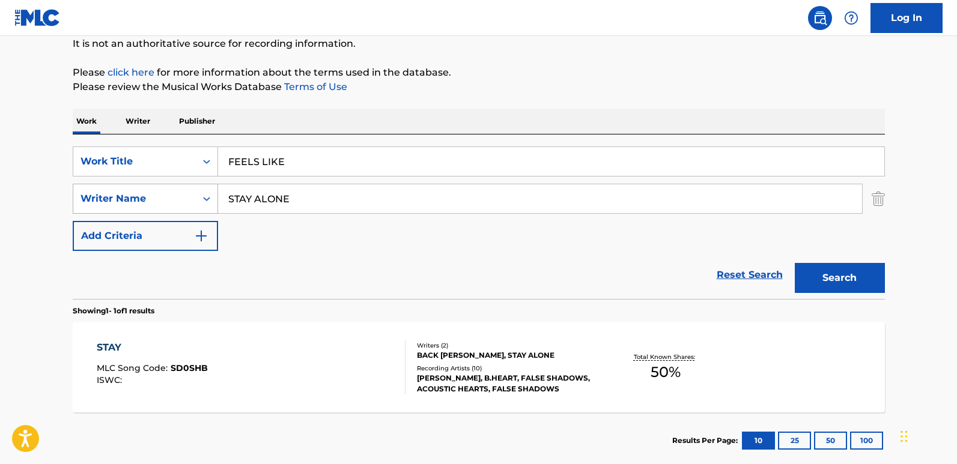
click at [201, 210] on div "SearchWithCriteria55dc4bde-c433-4964-9c0a-c4d0a67e7a9c Writer Name STAY ALONE" at bounding box center [479, 199] width 812 height 30
click at [286, 206] on input "Search Form" at bounding box center [540, 198] width 644 height 29
paste input "[PERSON_NAME]"
type input "[PERSON_NAME]"
click at [795, 263] on button "Search" at bounding box center [840, 278] width 90 height 30
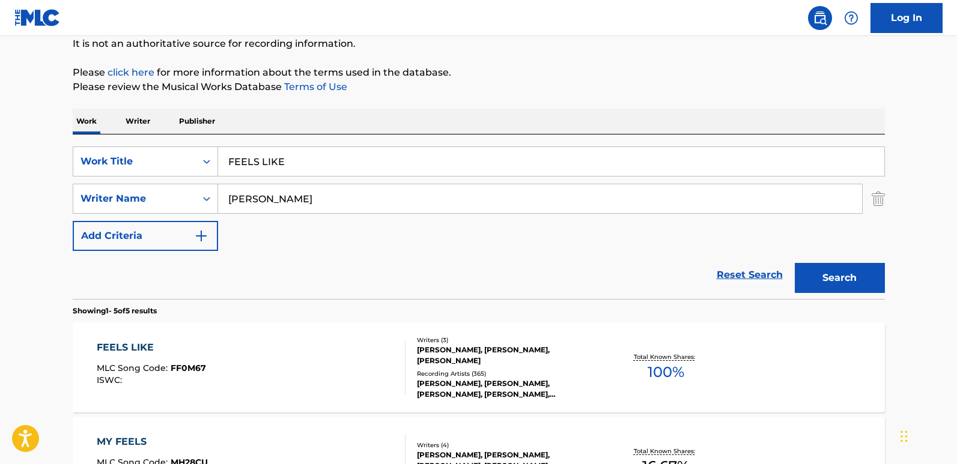
click at [321, 267] on div "Reset Search Search" at bounding box center [479, 275] width 812 height 48
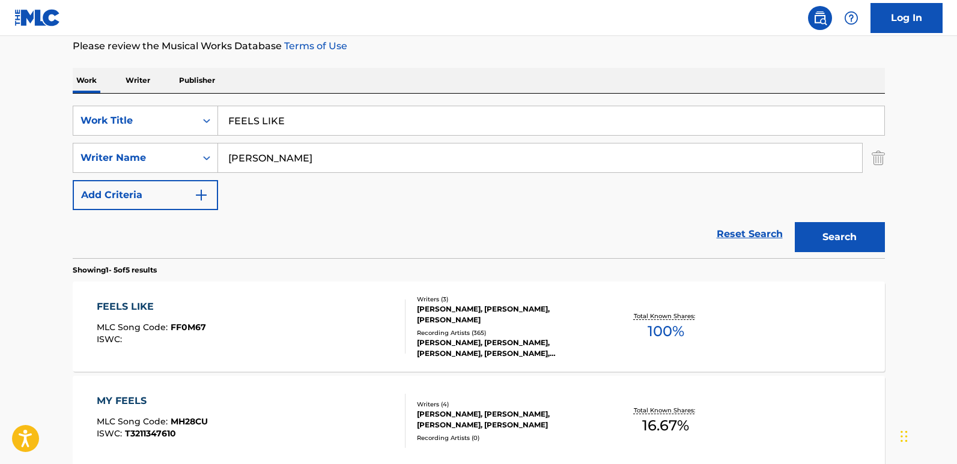
scroll to position [181, 0]
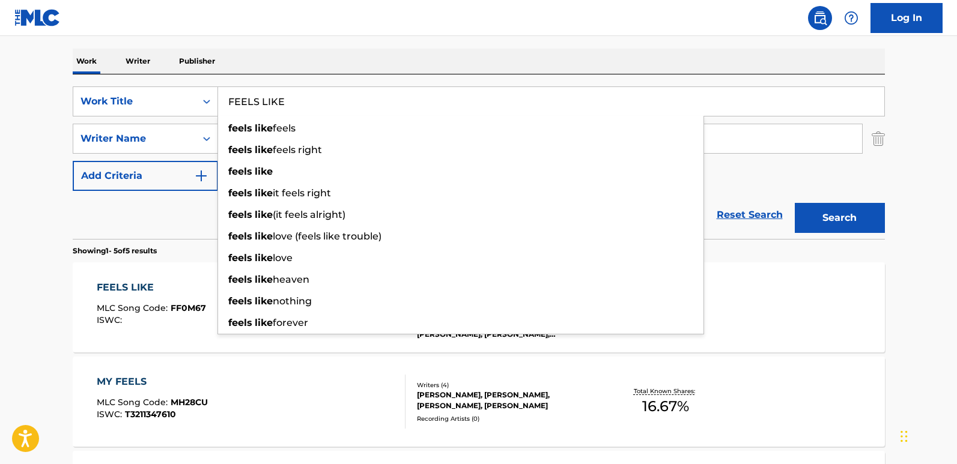
drag, startPoint x: 296, startPoint y: 109, endPoint x: 221, endPoint y: 108, distance: 75.7
click at [221, 108] on input "FEELS LIKE" at bounding box center [551, 101] width 666 height 29
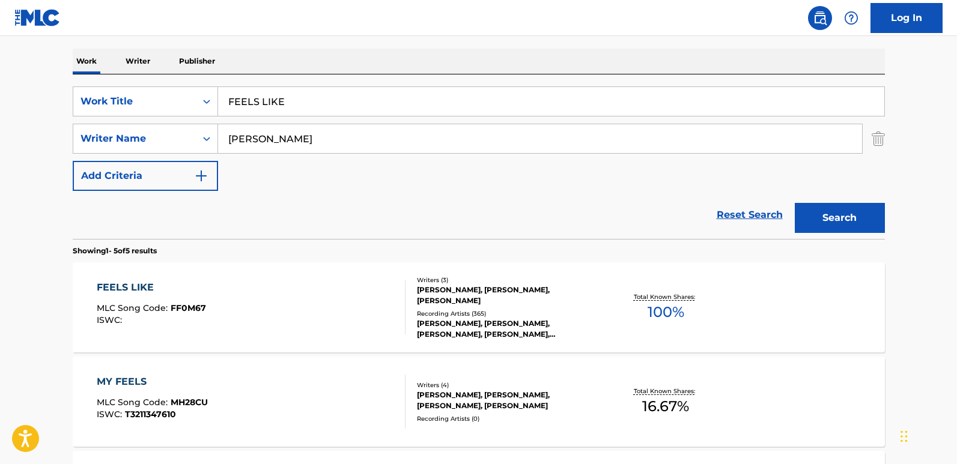
click at [124, 288] on div "FEELS LIKE" at bounding box center [151, 288] width 109 height 14
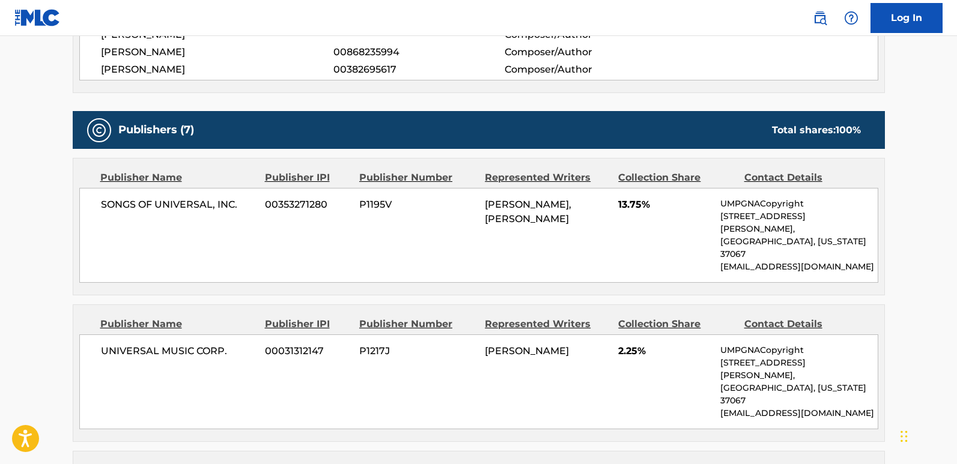
scroll to position [553, 0]
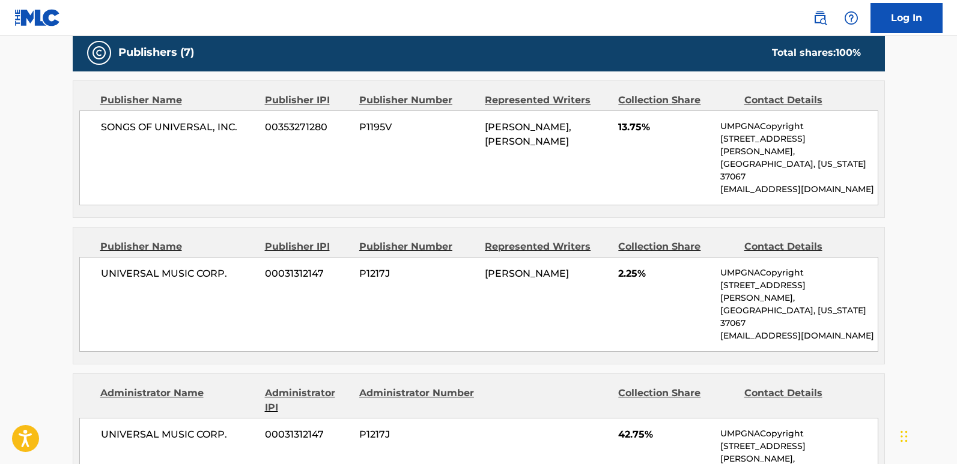
click at [283, 181] on div "Publisher Name Publisher IPI Publisher Number Represented Writers Collection Sh…" at bounding box center [478, 149] width 811 height 136
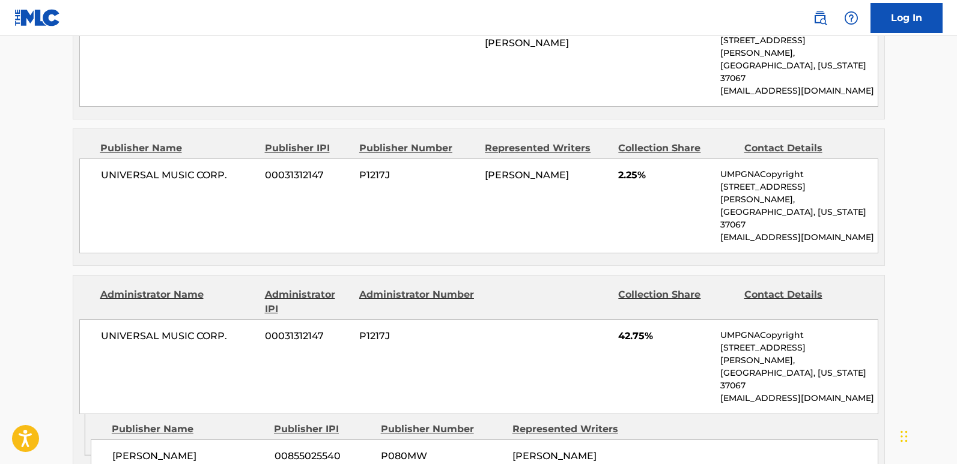
scroll to position [674, 0]
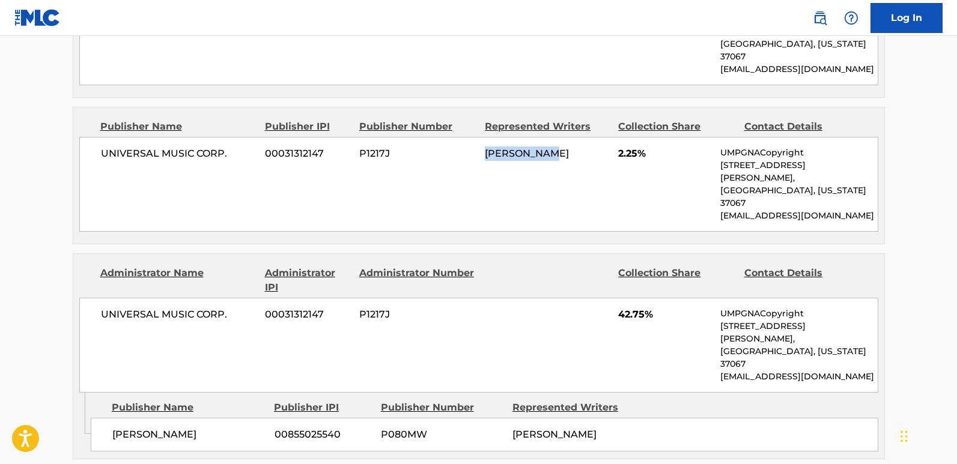
drag, startPoint x: 485, startPoint y: 129, endPoint x: 552, endPoint y: 127, distance: 67.3
click at [552, 148] on span "[PERSON_NAME]" at bounding box center [527, 153] width 84 height 11
click at [405, 266] on div "Administrator Number" at bounding box center [417, 280] width 117 height 29
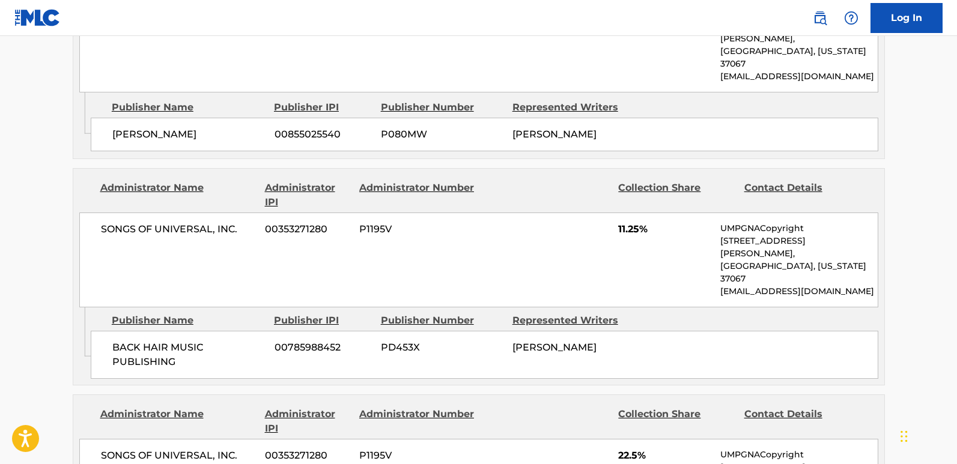
scroll to position [1034, 0]
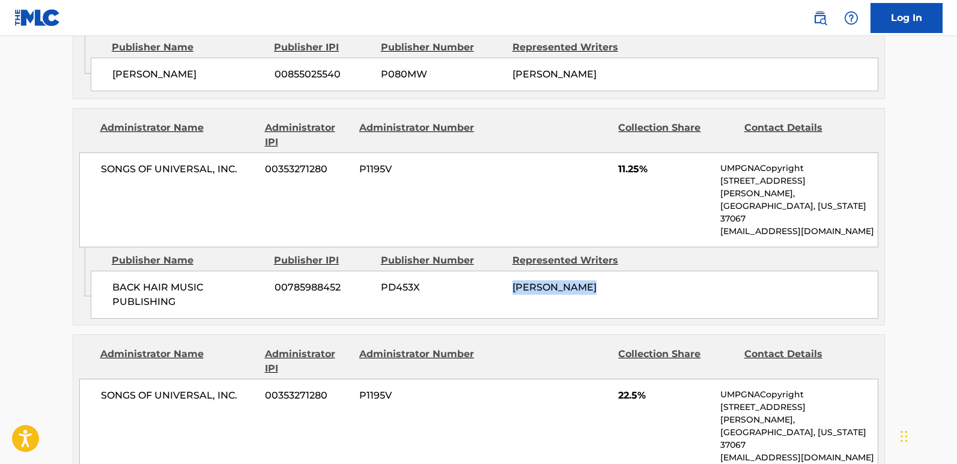
drag, startPoint x: 511, startPoint y: 187, endPoint x: 610, endPoint y: 187, distance: 99.1
click at [610, 271] on div "BACK HAIR MUSIC PUBLISHING 00785988452 PD453X [PERSON_NAME]" at bounding box center [485, 295] width 788 height 48
drag, startPoint x: 111, startPoint y: 180, endPoint x: 227, endPoint y: 211, distance: 120.1
click at [227, 271] on div "BACK HAIR MUSIC PUBLISHING 00785988452 PD453X [PERSON_NAME]" at bounding box center [485, 295] width 788 height 48
click at [440, 230] on div "Publishers (7) Total shares: 100 % Publisher Name Publisher IPI Publisher Numbe…" at bounding box center [479, 268] width 812 height 1430
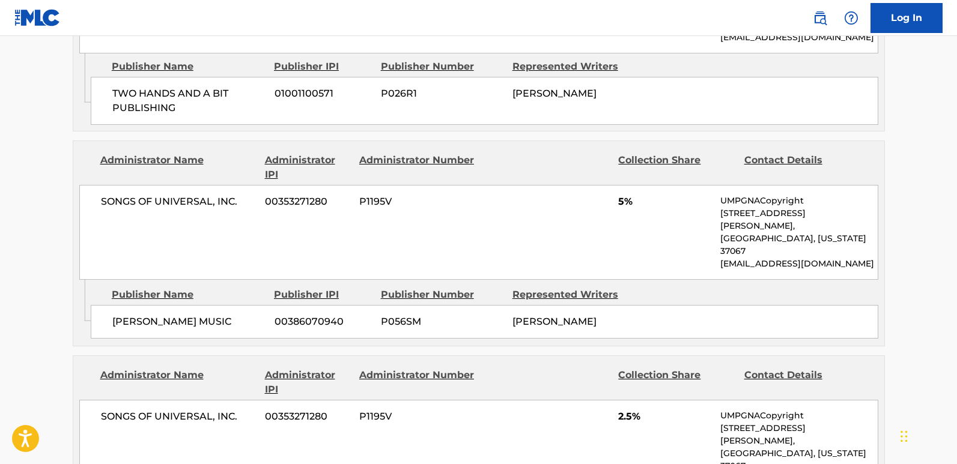
scroll to position [1515, 0]
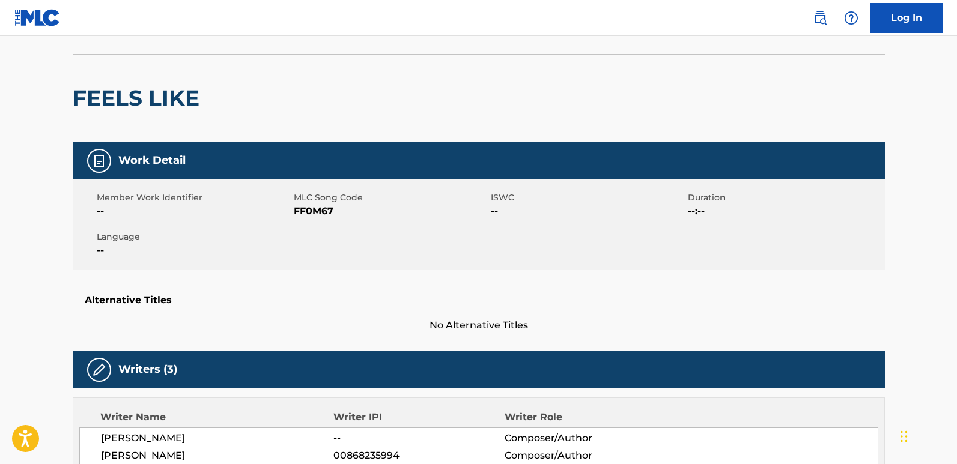
scroll to position [0, 0]
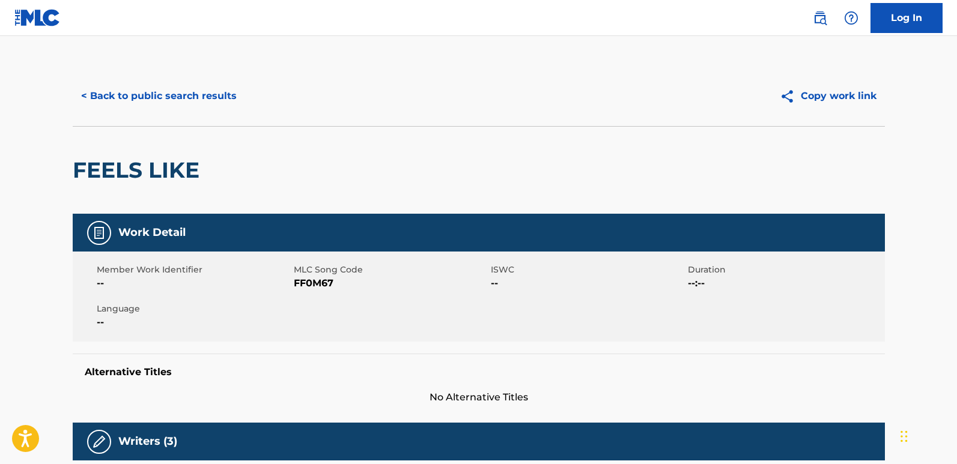
click at [221, 105] on button "< Back to public search results" at bounding box center [159, 96] width 172 height 30
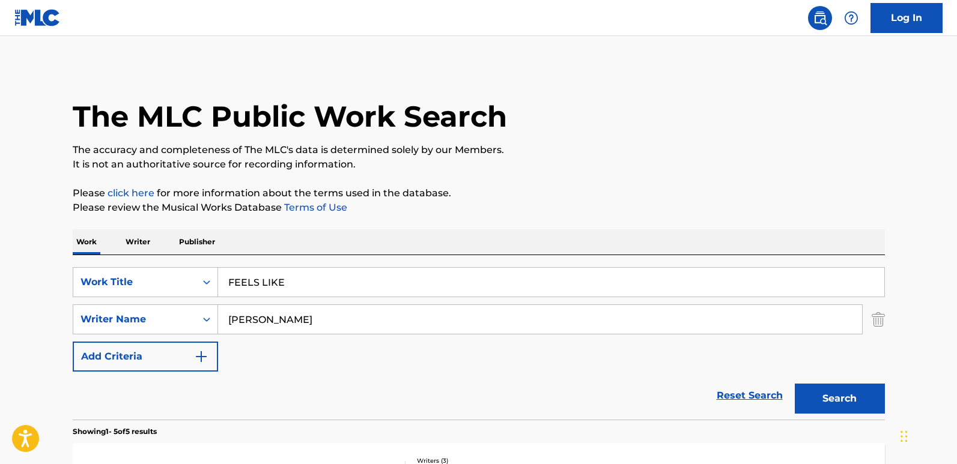
scroll to position [181, 0]
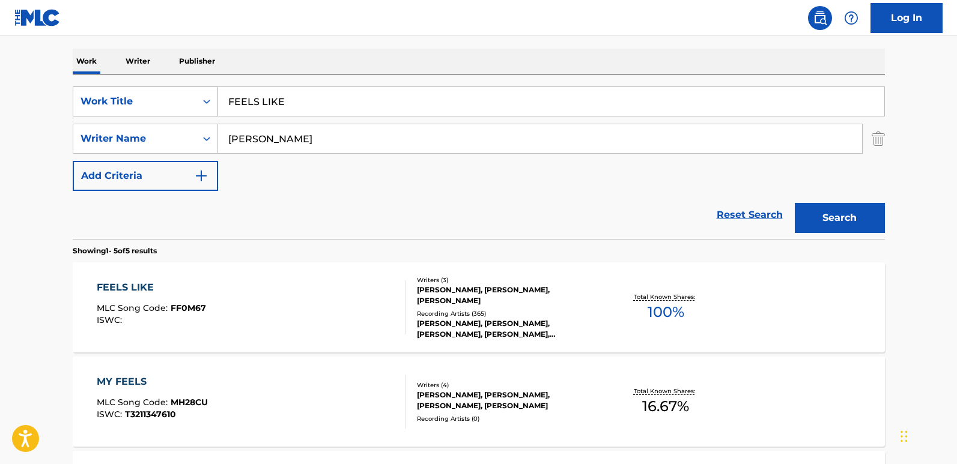
drag, startPoint x: 347, startPoint y: 112, endPoint x: 157, endPoint y: 112, distance: 190.5
click at [157, 112] on div "SearchWithCriteriadb210e63-1032-401e-a2d0-8a1371c47d70 Work Title FEELS LIKE" at bounding box center [479, 102] width 812 height 30
paste input "Wheels On The Bus"
type input "Wheels On The Bus"
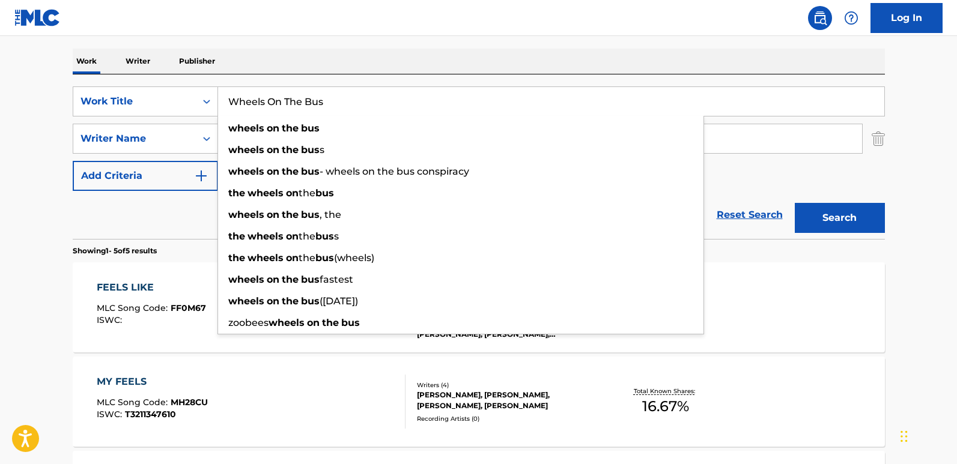
click at [305, 69] on div "Work Writer Publisher" at bounding box center [479, 61] width 812 height 25
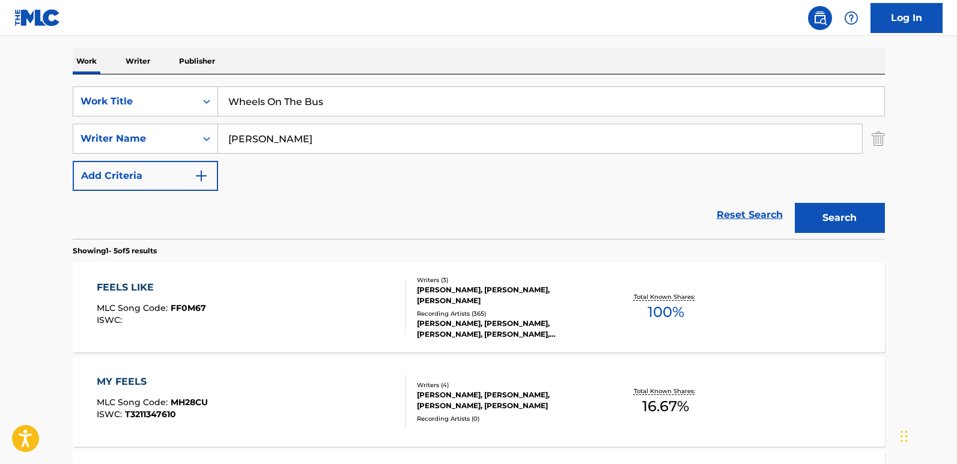
click at [816, 221] on button "Search" at bounding box center [840, 218] width 90 height 30
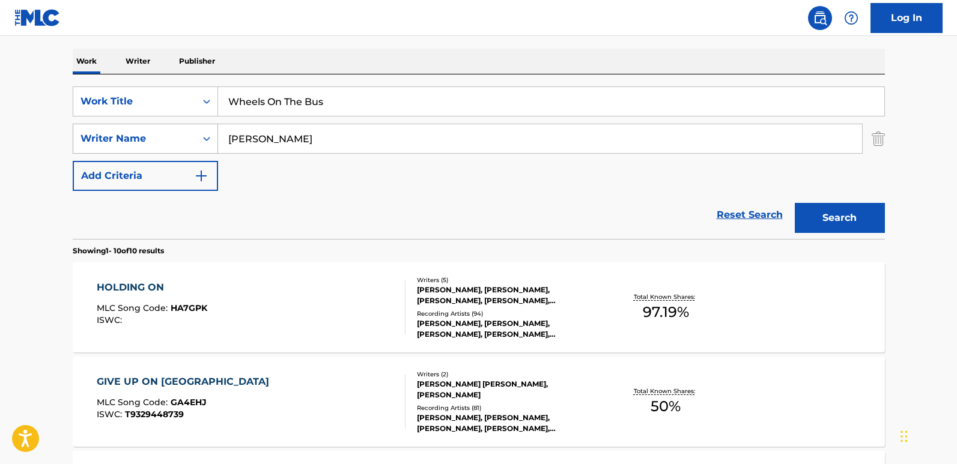
drag, startPoint x: 192, startPoint y: 138, endPoint x: 184, endPoint y: 138, distance: 7.8
click at [185, 138] on div "SearchWithCriteria55dc4bde-c433-4964-9c0a-c4d0a67e7a9c Writer Name [PERSON_NAME]" at bounding box center [479, 139] width 812 height 30
paste input "[PERSON_NAME]"
type input "[PERSON_NAME]"
click at [795, 203] on button "Search" at bounding box center [840, 218] width 90 height 30
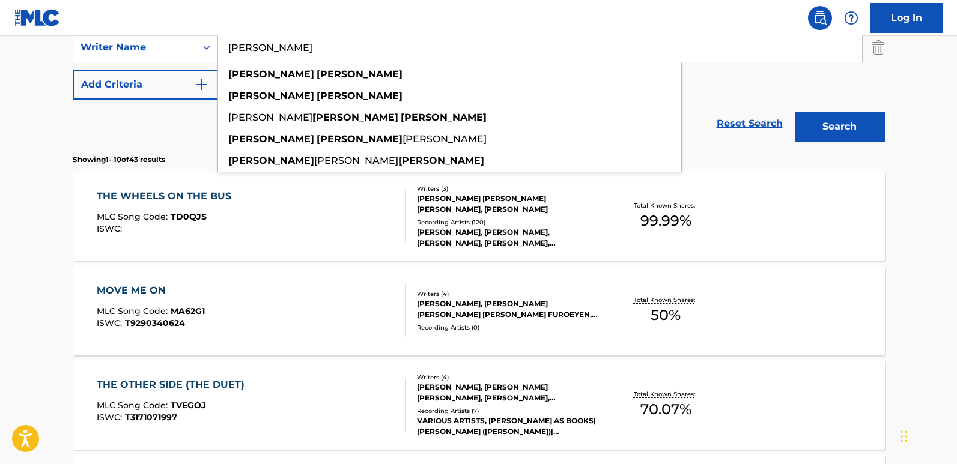
scroll to position [276, 0]
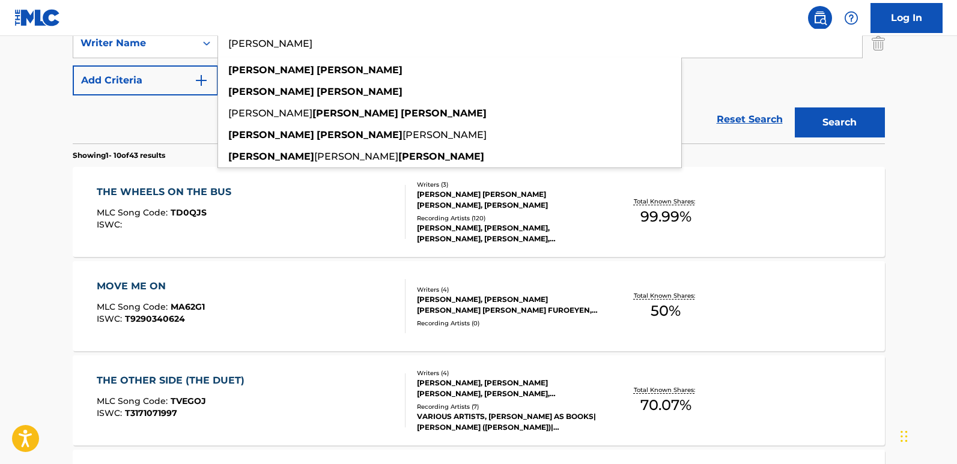
click at [143, 189] on div "THE WHEELS ON THE BUS" at bounding box center [167, 192] width 141 height 14
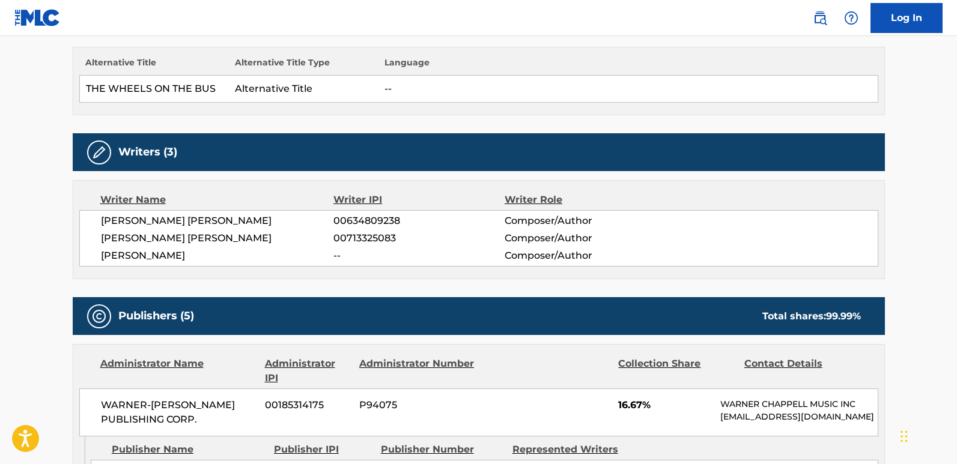
scroll to position [421, 0]
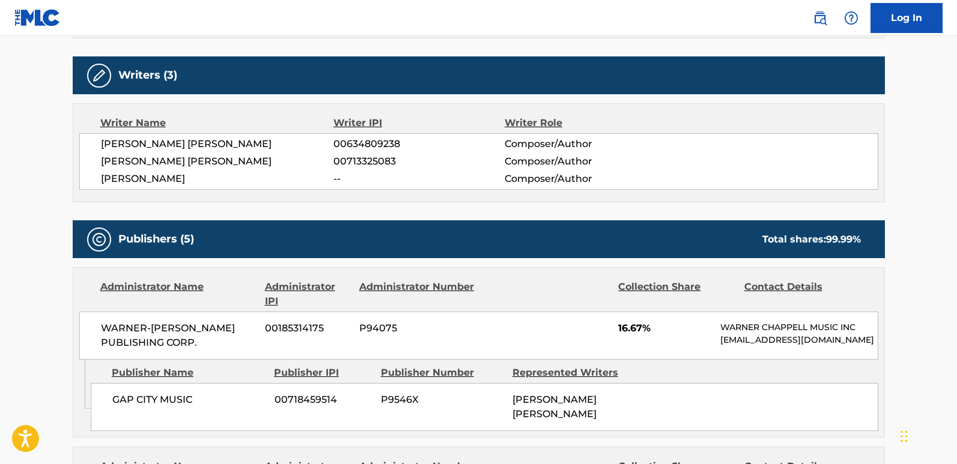
click at [162, 178] on span "[PERSON_NAME]" at bounding box center [217, 179] width 233 height 14
click at [202, 163] on span "[PERSON_NAME] [PERSON_NAME]" at bounding box center [217, 161] width 233 height 14
click at [148, 145] on span "[PERSON_NAME] [PERSON_NAME]" at bounding box center [217, 144] width 233 height 14
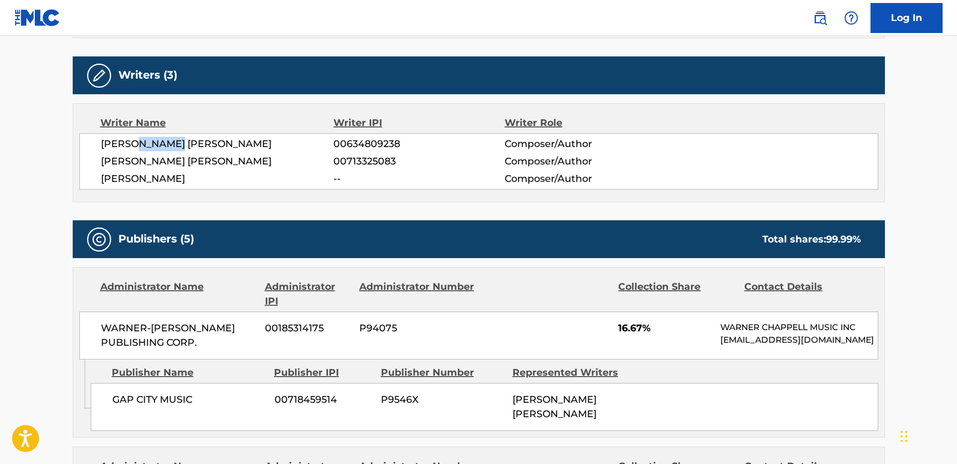
click at [148, 145] on span "[PERSON_NAME] [PERSON_NAME]" at bounding box center [217, 144] width 233 height 14
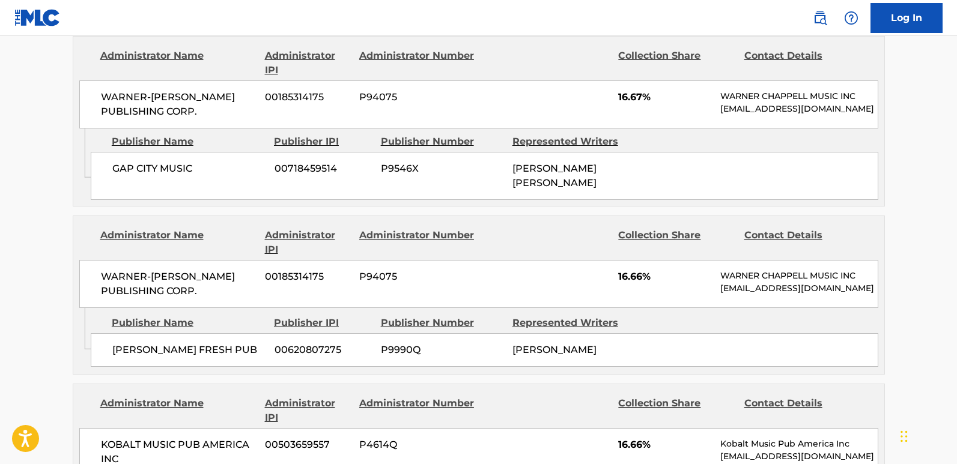
scroll to position [661, 0]
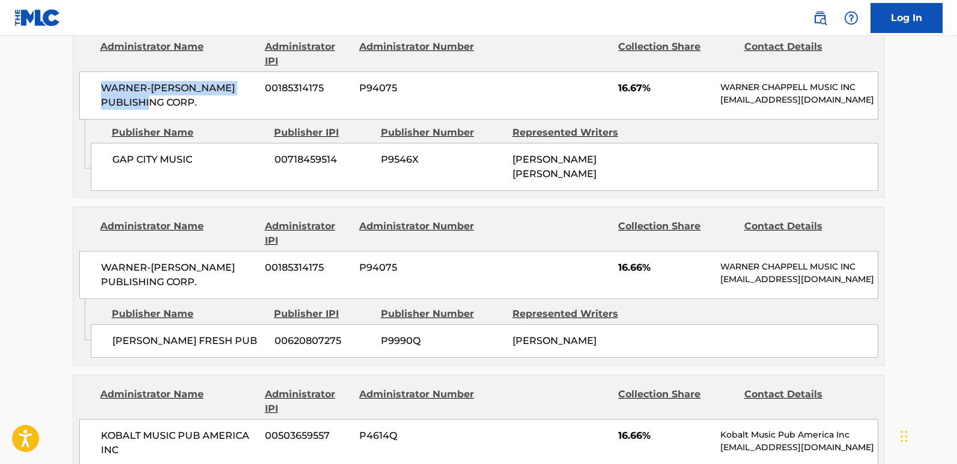
drag, startPoint x: 117, startPoint y: 92, endPoint x: 171, endPoint y: 100, distance: 54.0
click at [171, 100] on div "WARNER-[PERSON_NAME] PUBLISHING CORP. 00185314175 P94075 16.67% [PERSON_NAME] M…" at bounding box center [478, 96] width 799 height 48
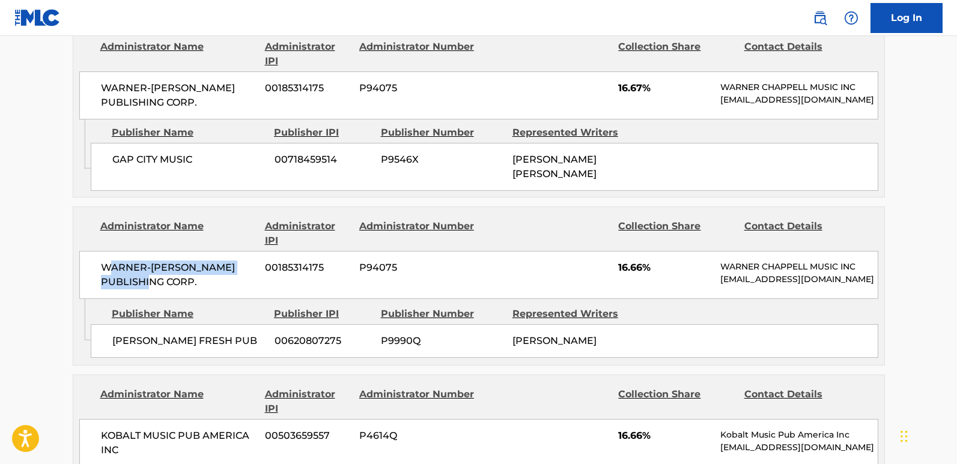
drag, startPoint x: 111, startPoint y: 277, endPoint x: 169, endPoint y: 290, distance: 60.2
click at [169, 290] on span "WARNER-[PERSON_NAME] PUBLISHING CORP." at bounding box center [179, 275] width 156 height 29
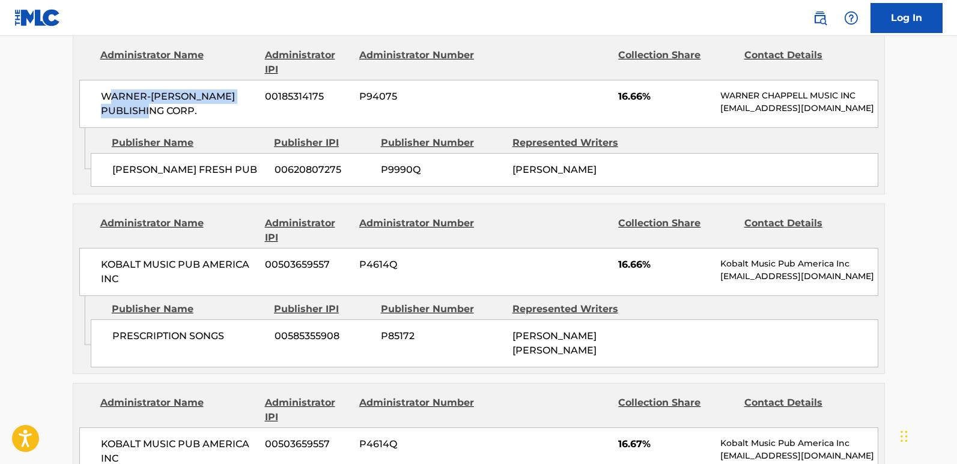
scroll to position [841, 0]
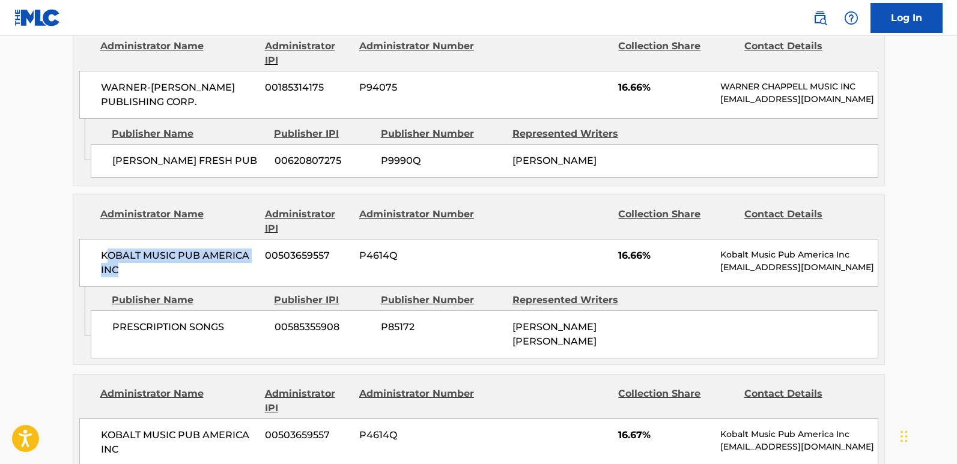
drag, startPoint x: 110, startPoint y: 277, endPoint x: 186, endPoint y: 285, distance: 76.2
click at [183, 278] on span "KOBALT MUSIC PUB AMERICA INC" at bounding box center [179, 263] width 156 height 29
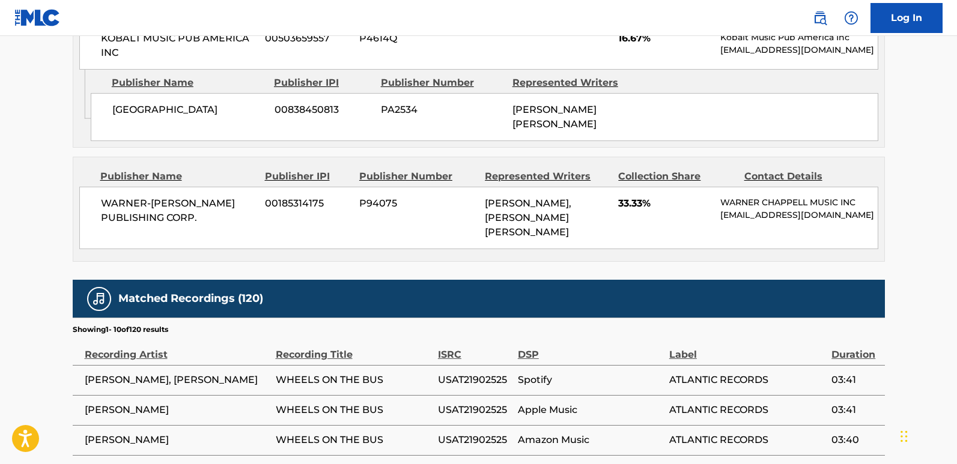
scroll to position [1262, 0]
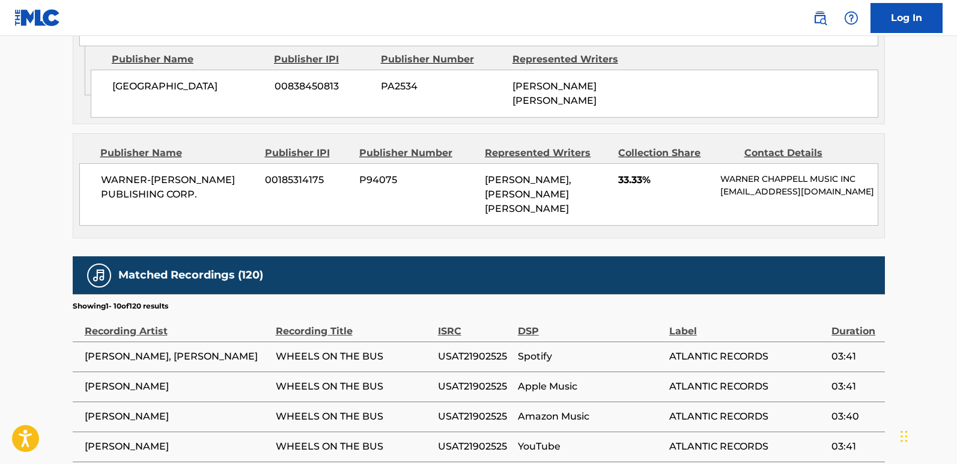
click at [219, 226] on div "WARNER-[PERSON_NAME] PUBLISHING CORP. 00185314175 P94075 [PERSON_NAME], [PERSON…" at bounding box center [478, 194] width 799 height 62
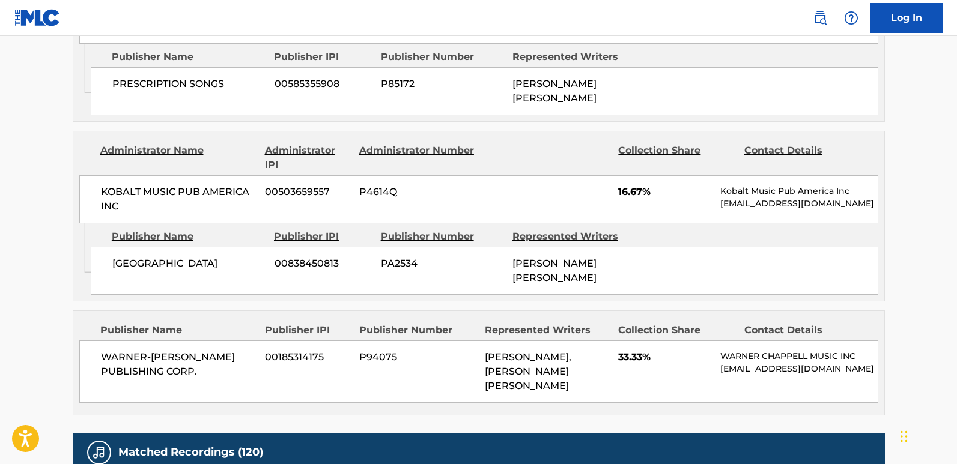
scroll to position [1082, 0]
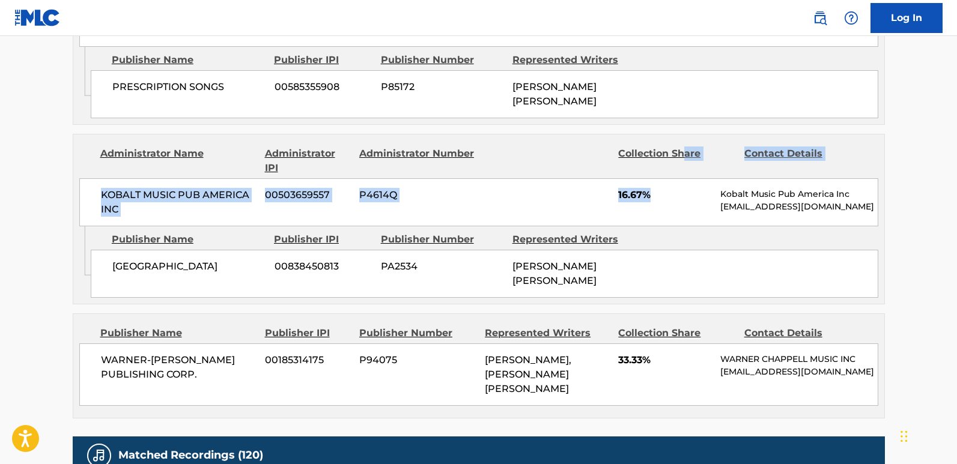
click at [683, 195] on div "Administrator Name Administrator IPI Administrator Number Collection Share Cont…" at bounding box center [478, 181] width 811 height 92
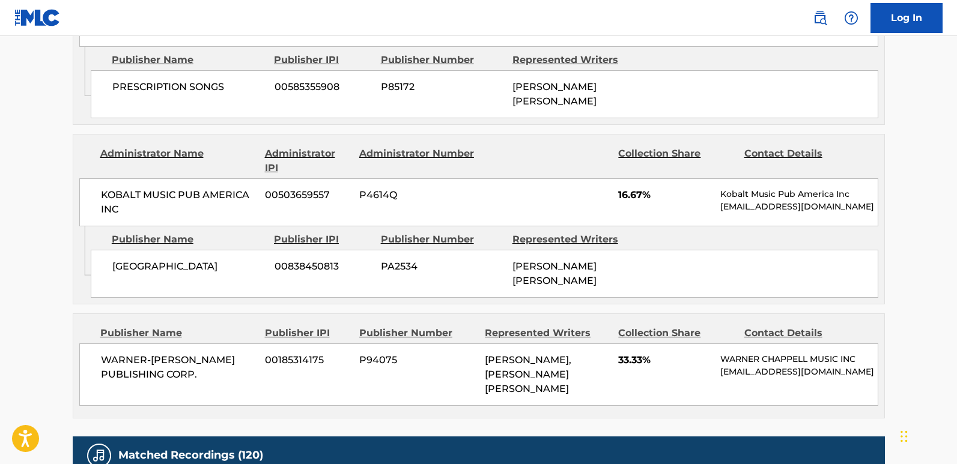
click at [567, 175] on div at bounding box center [547, 161] width 124 height 29
click at [302, 167] on div "Administrator IPI" at bounding box center [307, 161] width 85 height 29
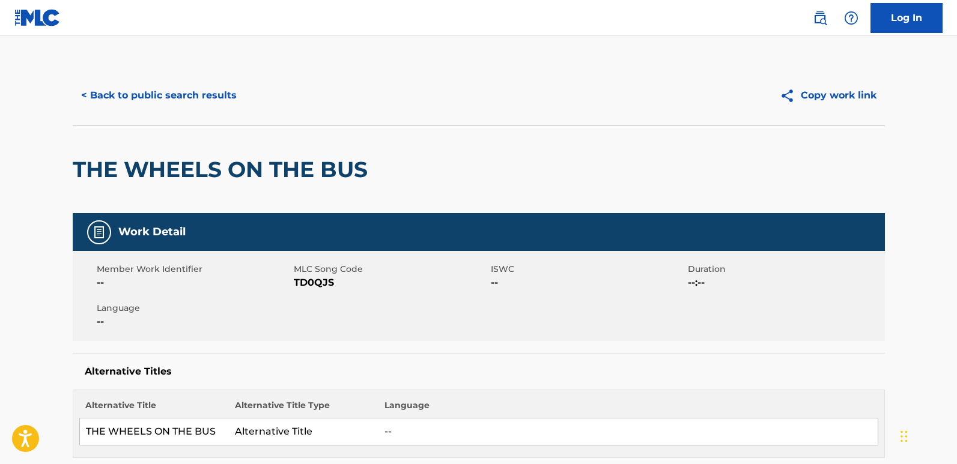
scroll to position [0, 0]
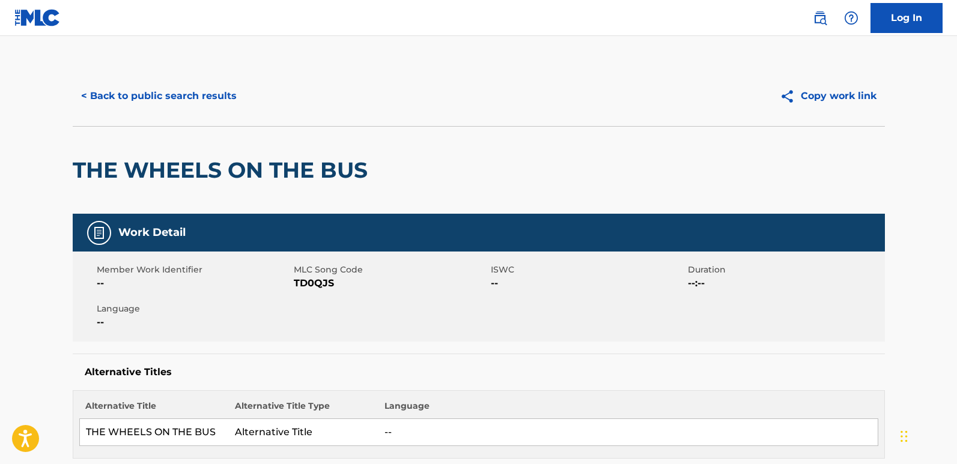
click at [149, 101] on button "< Back to public search results" at bounding box center [159, 96] width 172 height 30
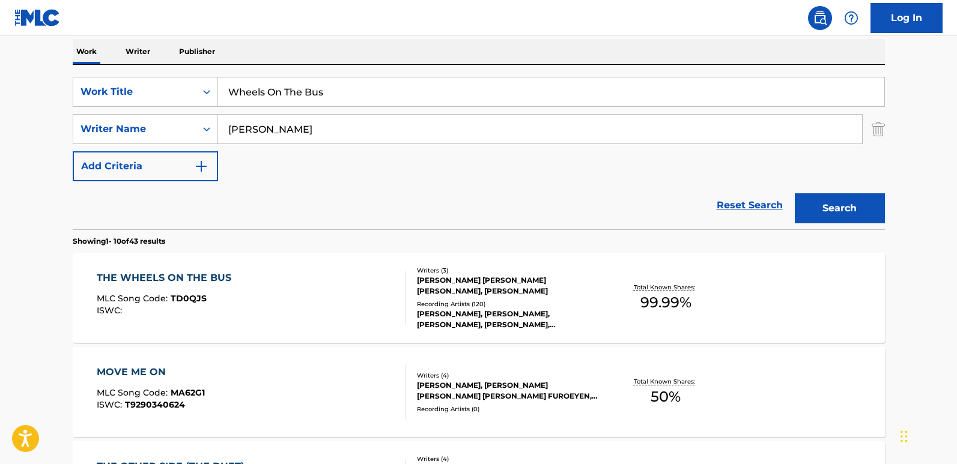
scroll to position [44, 0]
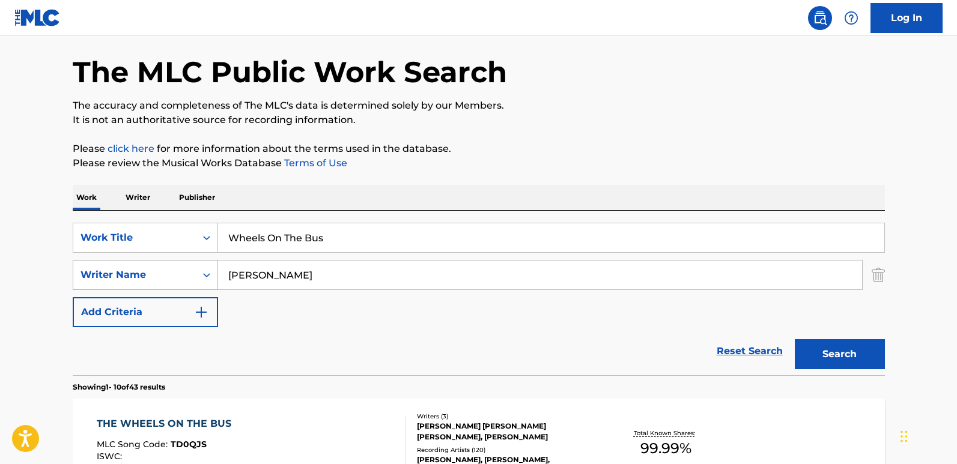
drag, startPoint x: 311, startPoint y: 273, endPoint x: 163, endPoint y: 278, distance: 147.3
click at [163, 278] on div "SearchWithCriteria55dc4bde-c433-4964-9c0a-c4d0a67e7a9c Writer Name [PERSON_NAME]" at bounding box center [479, 275] width 812 height 30
drag, startPoint x: 336, startPoint y: 246, endPoint x: 190, endPoint y: 252, distance: 145.5
click at [190, 252] on div "SearchWithCriteriadb210e63-1032-401e-a2d0-8a1371c47d70 Work Title Wheels On The…" at bounding box center [479, 238] width 812 height 30
paste input "Body Offer"
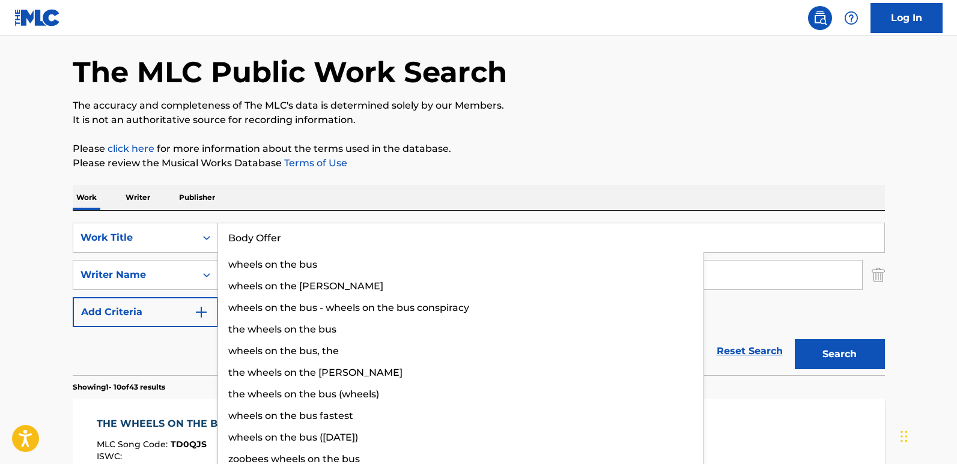
type input "Body Offer"
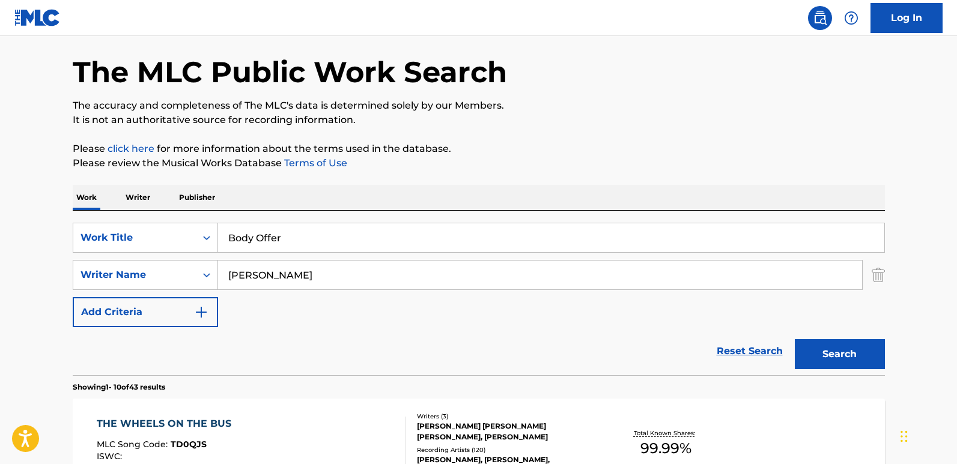
click at [157, 346] on div "Reset Search Search" at bounding box center [479, 351] width 812 height 48
drag, startPoint x: 359, startPoint y: 281, endPoint x: 184, endPoint y: 260, distance: 176.1
click at [184, 260] on div "SearchWithCriteriadb210e63-1032-401e-a2d0-8a1371c47d70 Work Title Body Offer Se…" at bounding box center [479, 275] width 812 height 105
paste input "Hickmo"
click at [795, 340] on button "Search" at bounding box center [840, 355] width 90 height 30
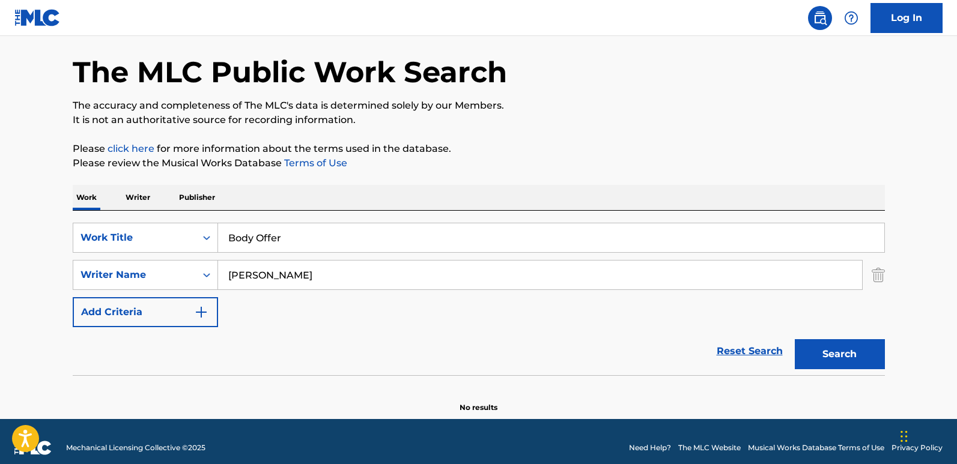
click at [373, 178] on div "The MLC Public Work Search The accuracy and completeness of The MLC's data is d…" at bounding box center [478, 218] width 841 height 392
drag, startPoint x: 276, startPoint y: 272, endPoint x: 206, endPoint y: 275, distance: 70.3
click at [209, 275] on div "SearchWithCriteria55dc4bde-c433-4964-9c0a-c4d0a67e7a9c Writer Name [PERSON_NAME]" at bounding box center [479, 275] width 812 height 30
paste input "[PERSON_NAME]"
type input "[PERSON_NAME] Ji'[PERSON_NAME]"
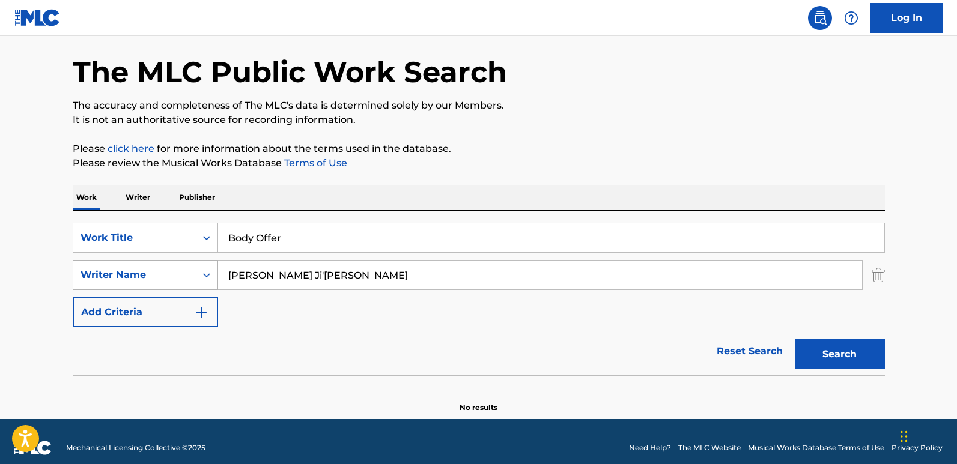
click at [795, 340] on button "Search" at bounding box center [840, 355] width 90 height 30
click at [127, 236] on div "SearchWithCriteriadb210e63-1032-401e-a2d0-8a1371c47d70 Work Title Body Offer" at bounding box center [479, 238] width 812 height 30
paste input "Weekend"
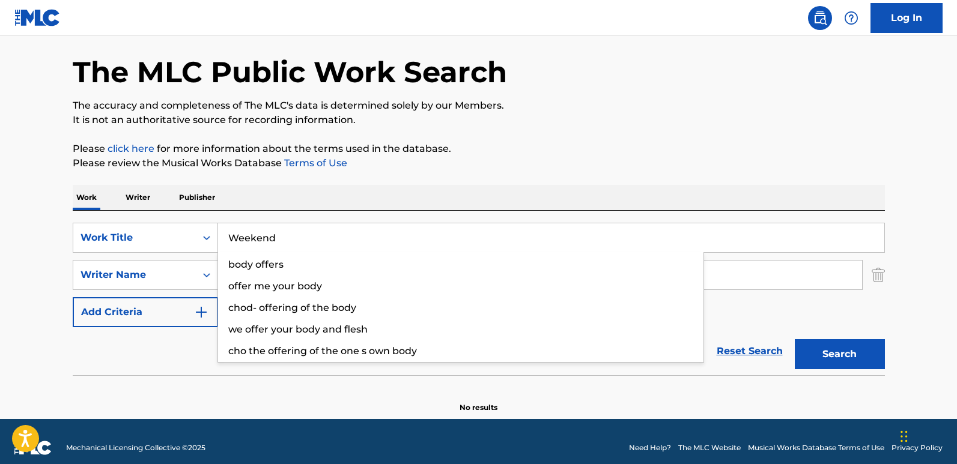
type input "Weekend"
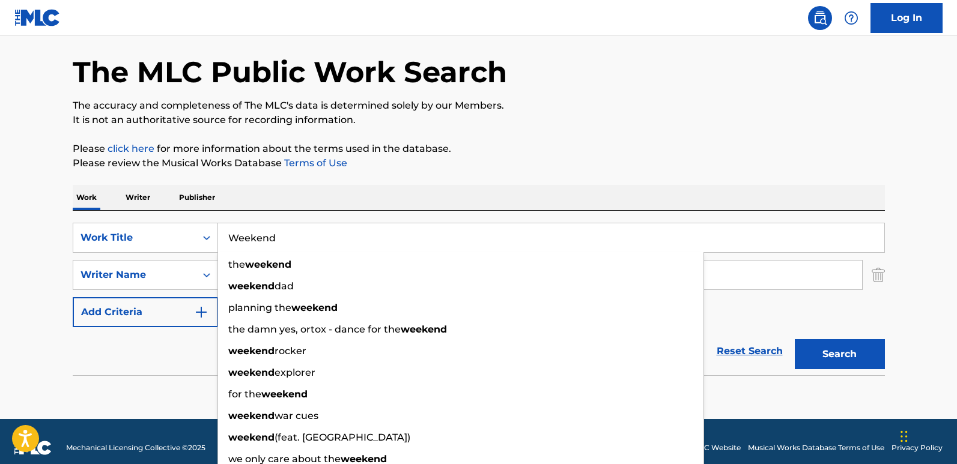
click at [305, 193] on div "Work Writer Publisher" at bounding box center [479, 197] width 812 height 25
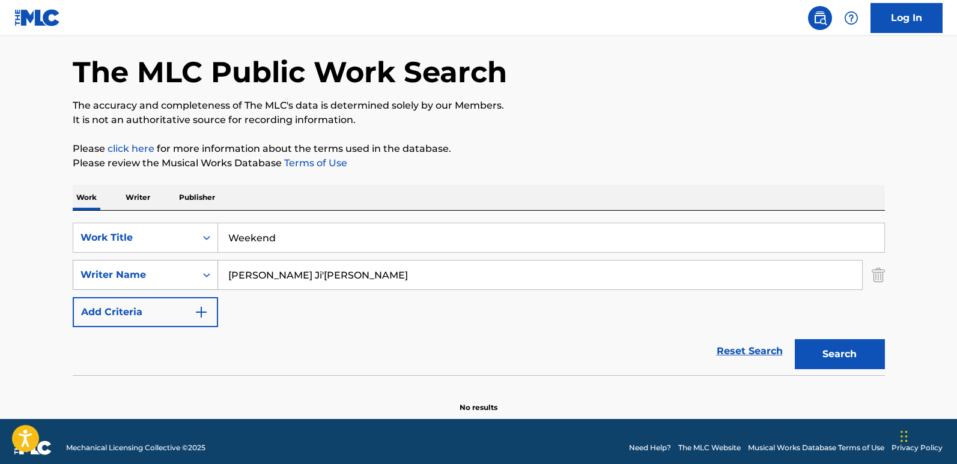
drag, startPoint x: 367, startPoint y: 281, endPoint x: 187, endPoint y: 276, distance: 179.7
click at [187, 276] on div "SearchWithCriteria55dc4bde-c433-4964-9c0a-c4d0a67e7a9c Writer Name [PERSON_NAME…" at bounding box center [479, 275] width 812 height 30
paste input "[PERSON_NAME]"
click at [795, 340] on button "Search" at bounding box center [840, 355] width 90 height 30
drag, startPoint x: 346, startPoint y: 280, endPoint x: 75, endPoint y: 282, distance: 271.6
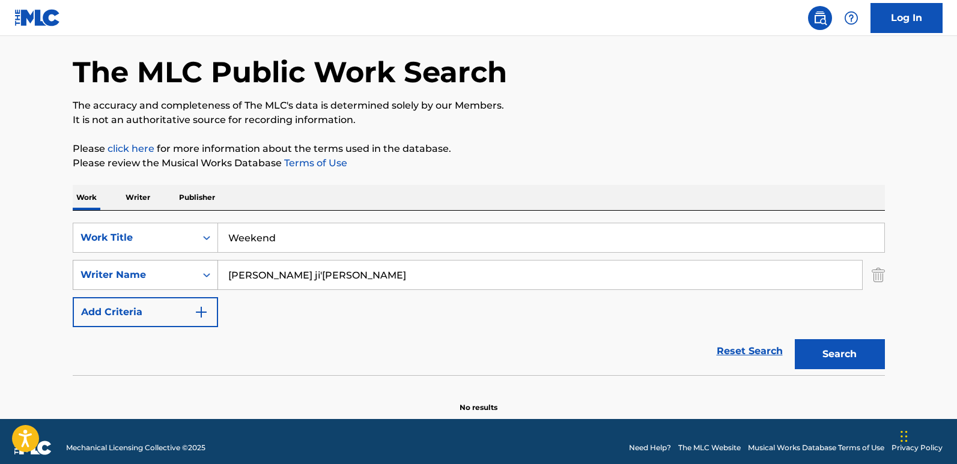
click at [75, 282] on div "SearchWithCriteria55dc4bde-c433-4964-9c0a-c4d0a67e7a9c Writer Name [PERSON_NAME…" at bounding box center [479, 275] width 812 height 30
paste input "Search Form"
drag, startPoint x: 293, startPoint y: 275, endPoint x: 72, endPoint y: 291, distance: 221.1
click at [73, 291] on div "SearchWithCriteriadb210e63-1032-401e-a2d0-8a1371c47d70 Work Title Weekend Searc…" at bounding box center [479, 275] width 812 height 105
type input "[PERSON_NAME]"
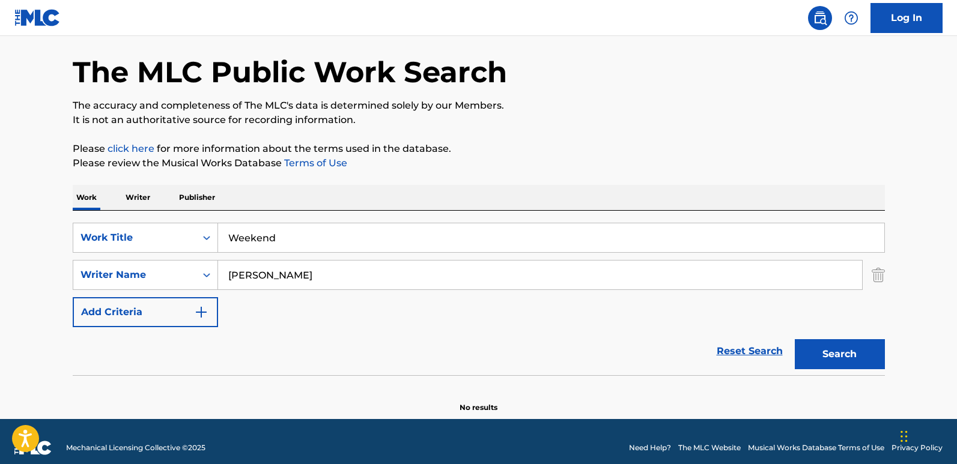
click at [795, 340] on button "Search" at bounding box center [840, 355] width 90 height 30
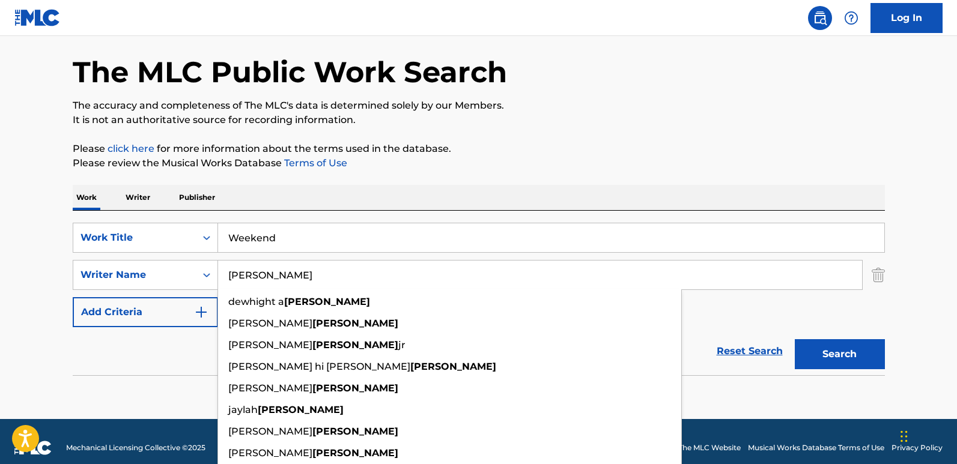
click at [394, 203] on div "Work Writer Publisher" at bounding box center [479, 197] width 812 height 25
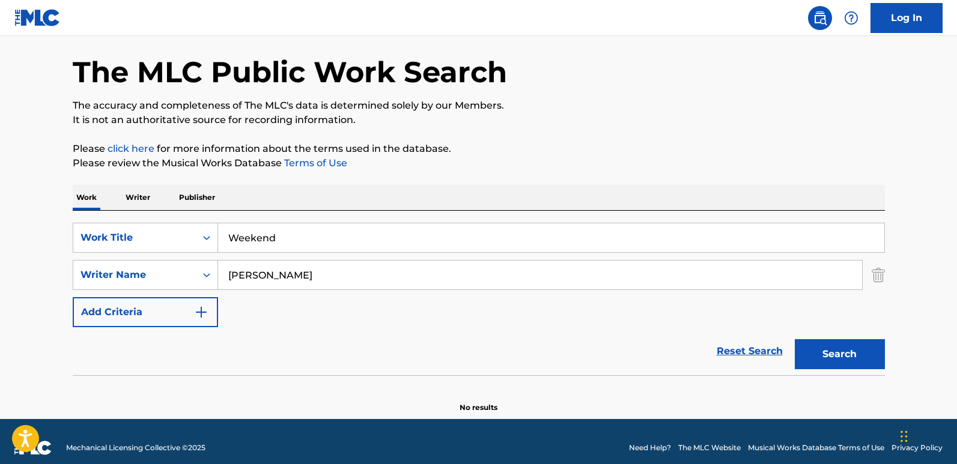
click at [343, 264] on input "[PERSON_NAME]" at bounding box center [540, 275] width 644 height 29
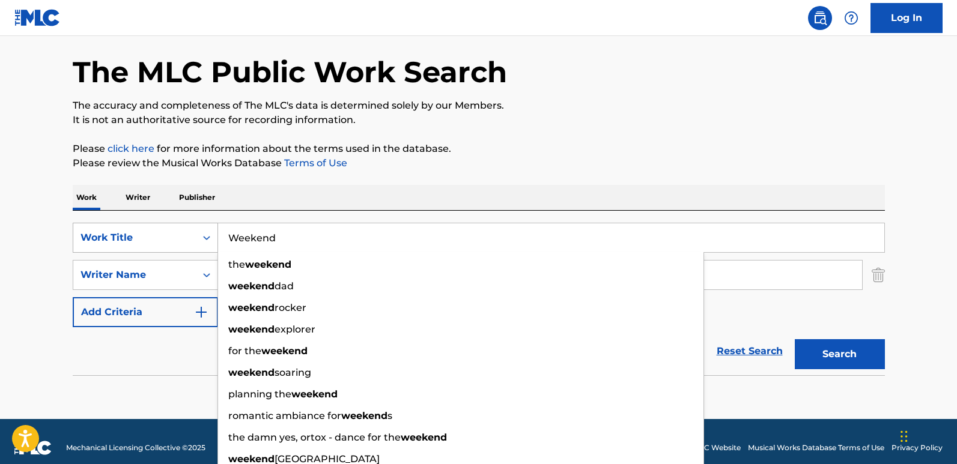
drag, startPoint x: 214, startPoint y: 248, endPoint x: 161, endPoint y: 249, distance: 52.9
click at [161, 249] on div "SearchWithCriteriadb210e63-1032-401e-a2d0-8a1371c47d70 Work Title Weekend the w…" at bounding box center [479, 238] width 812 height 30
paste input "Mocking Bir"
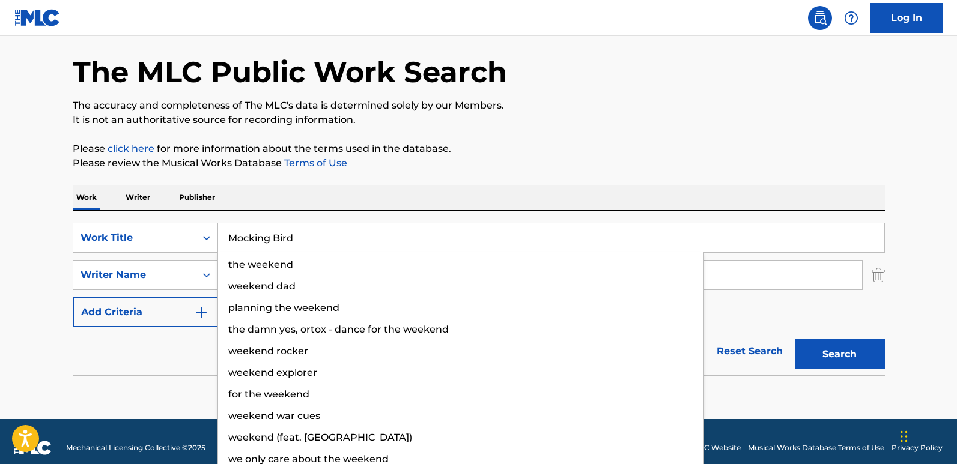
type input "Mocking Bird"
click at [446, 210] on div "Work Writer Publisher" at bounding box center [479, 198] width 812 height 26
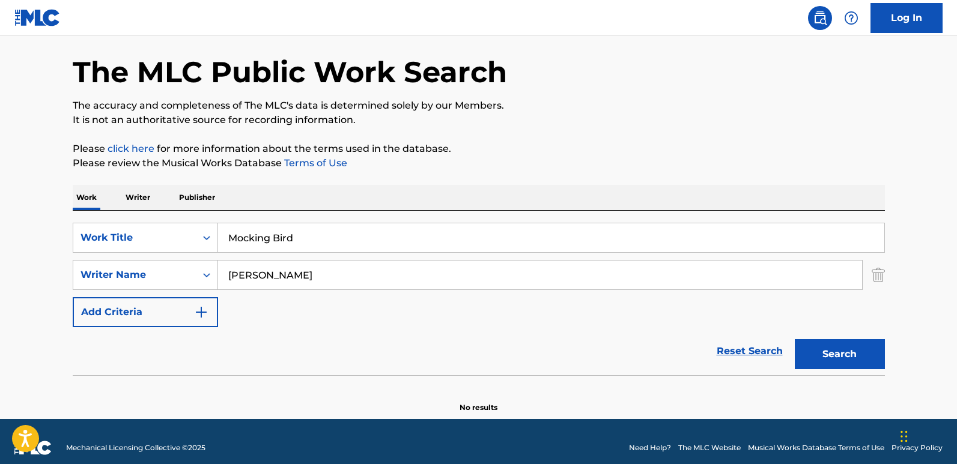
click at [452, 196] on div "Work Writer Publisher" at bounding box center [479, 197] width 812 height 25
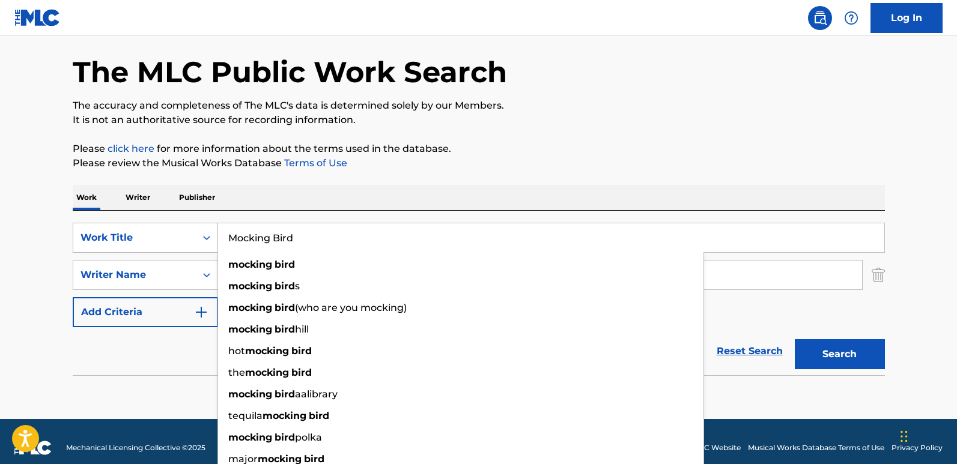
drag, startPoint x: 330, startPoint y: 246, endPoint x: 189, endPoint y: 243, distance: 141.2
click at [189, 243] on div "SearchWithCriteriadb210e63-1032-401e-a2d0-8a1371c47d70 Work Title Mocking Bird …" at bounding box center [479, 238] width 812 height 30
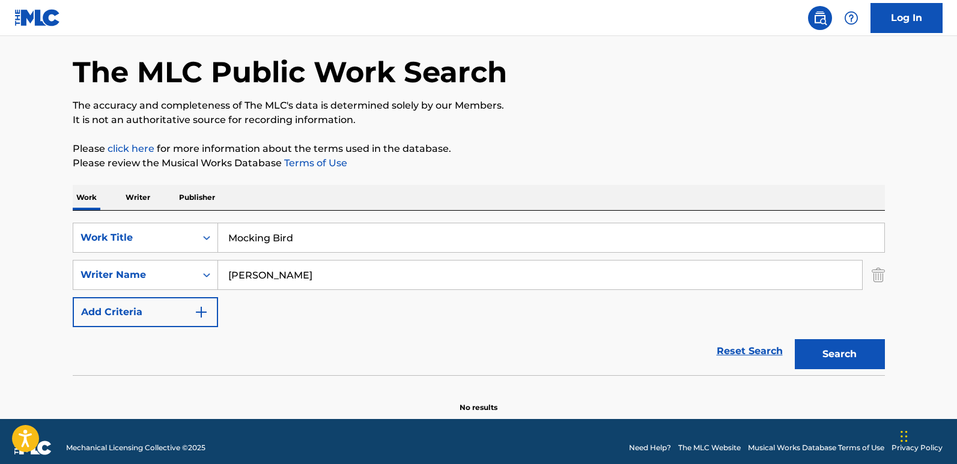
click at [368, 192] on div "Work Writer Publisher" at bounding box center [479, 197] width 812 height 25
click at [816, 351] on button "Search" at bounding box center [840, 355] width 90 height 30
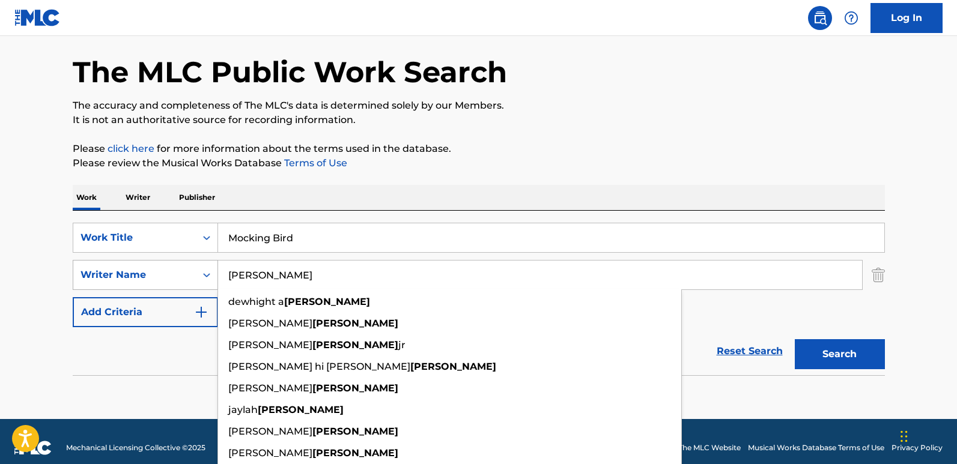
drag, startPoint x: 307, startPoint y: 288, endPoint x: 171, endPoint y: 285, distance: 135.8
click at [171, 285] on div "SearchWithCriteria55dc4bde-c433-4964-9c0a-c4d0a67e7a9c Writer Name [PERSON_NAME…" at bounding box center [479, 275] width 812 height 30
paste input "[PERSON_NAME]"
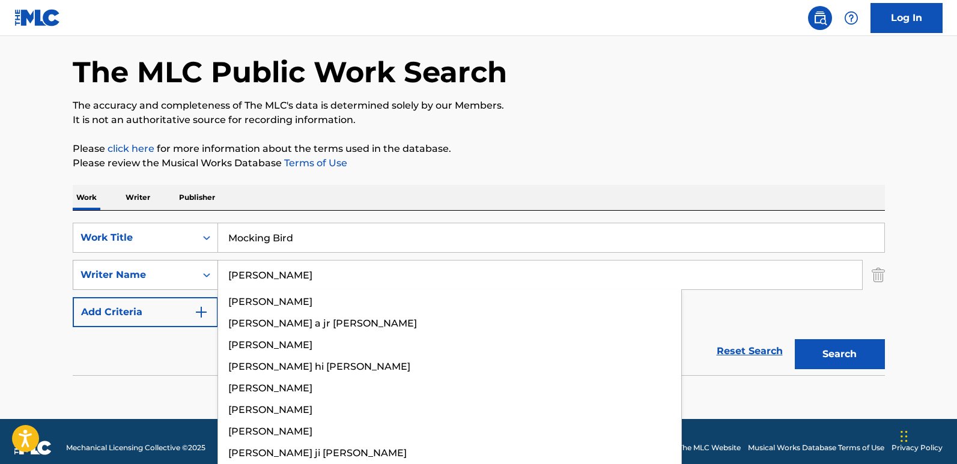
type input "[PERSON_NAME]"
click at [795, 340] on button "Search" at bounding box center [840, 355] width 90 height 30
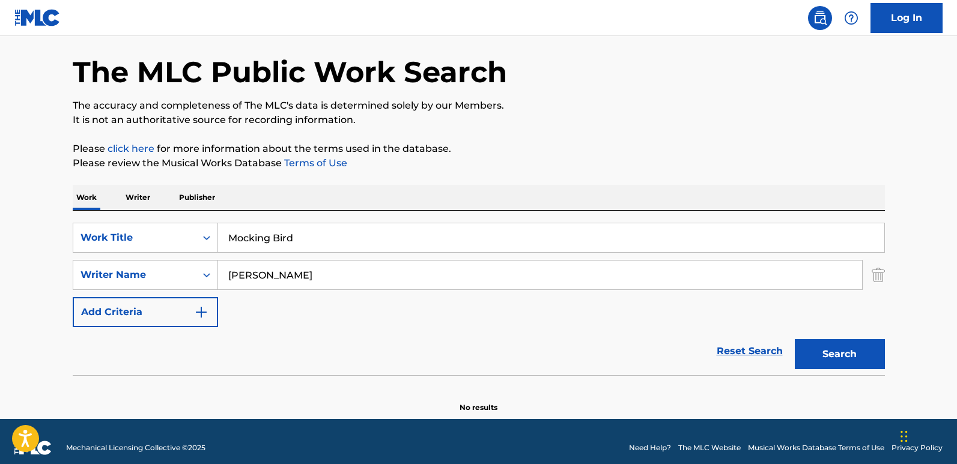
click at [816, 341] on button "Search" at bounding box center [840, 355] width 90 height 30
click at [519, 330] on div "Reset Search Search" at bounding box center [479, 351] width 812 height 48
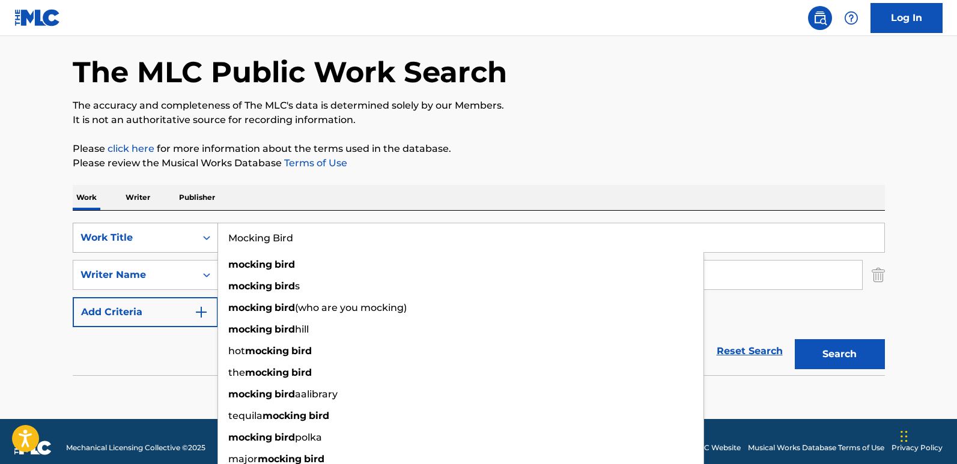
drag, startPoint x: 330, startPoint y: 249, endPoint x: 158, endPoint y: 251, distance: 171.9
click at [158, 251] on div "SearchWithCriteriadb210e63-1032-401e-a2d0-8a1371c47d70 Work Title Mocking Bird …" at bounding box center [479, 238] width 812 height 30
paste input "Everything You Neede"
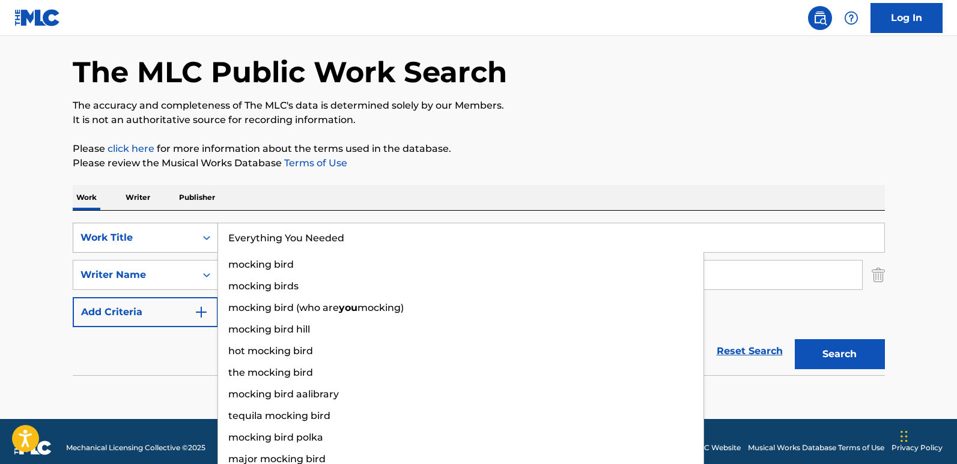
type input "Everything You Needed"
click at [795, 340] on button "Search" at bounding box center [840, 355] width 90 height 30
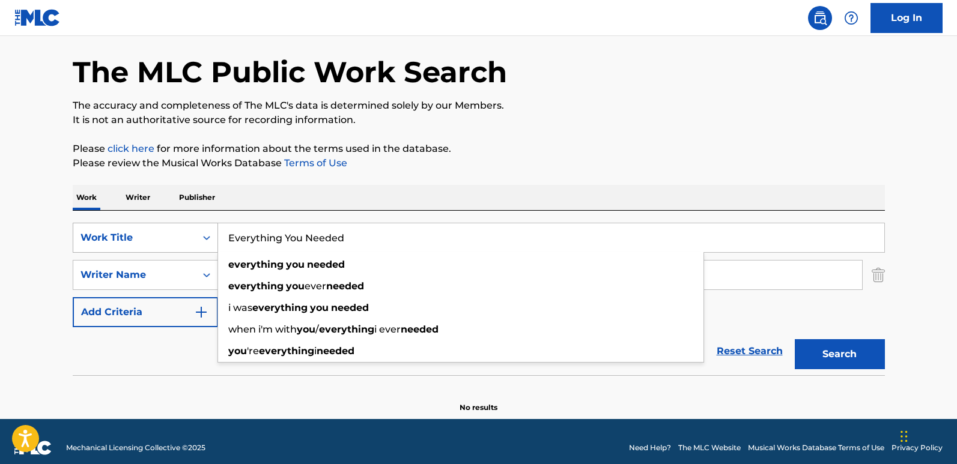
drag, startPoint x: 377, startPoint y: 240, endPoint x: 169, endPoint y: 224, distance: 208.5
click at [169, 224] on div "SearchWithCriteriadb210e63-1032-401e-a2d0-8a1371c47d70 Work Title Everything Yo…" at bounding box center [479, 238] width 812 height 30
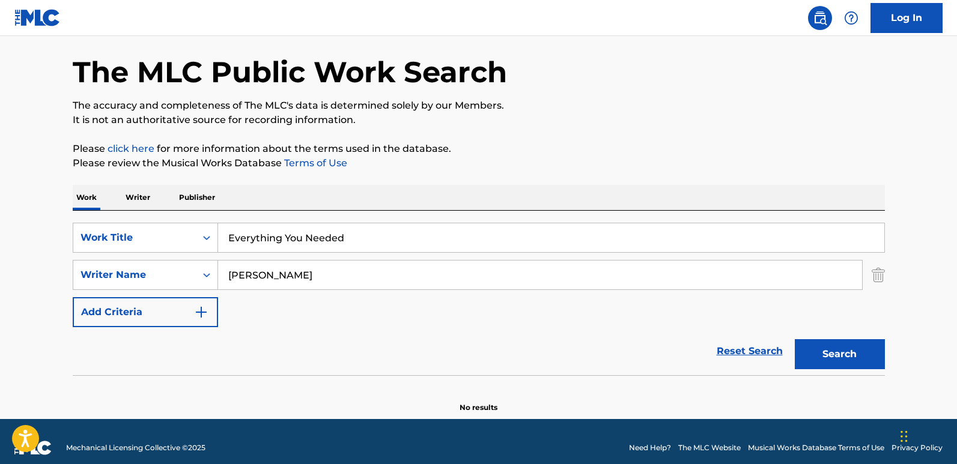
click at [422, 204] on div "Work Writer Publisher" at bounding box center [479, 197] width 812 height 25
click at [816, 371] on div "Search" at bounding box center [837, 351] width 96 height 48
click at [816, 361] on button "Search" at bounding box center [840, 355] width 90 height 30
drag, startPoint x: 336, startPoint y: 279, endPoint x: 201, endPoint y: 280, distance: 134.6
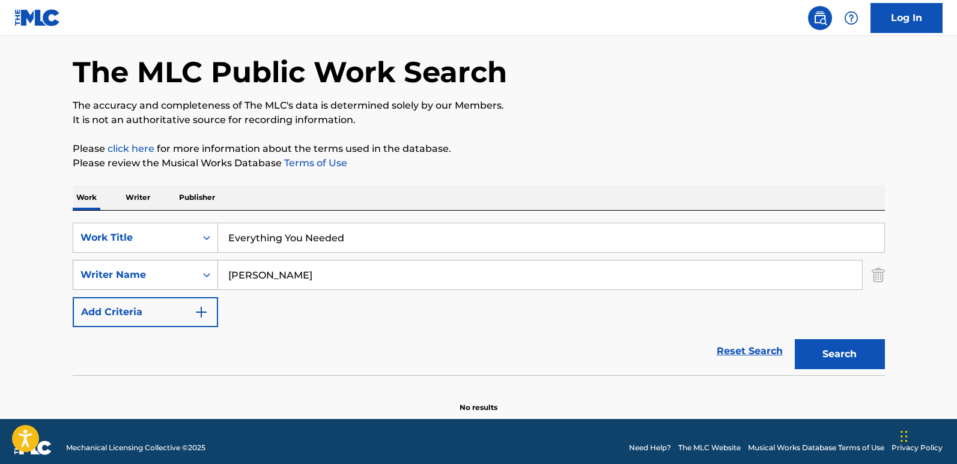
click at [201, 280] on div "SearchWithCriteria55dc4bde-c433-4964-9c0a-c4d0a67e7a9c Writer Name [PERSON_NAME]" at bounding box center [479, 275] width 812 height 30
paste input "[PERSON_NAME]"
type input "[PERSON_NAME]"
click at [795, 340] on button "Search" at bounding box center [840, 355] width 90 height 30
click at [544, 191] on div "Work Writer Publisher" at bounding box center [479, 197] width 812 height 25
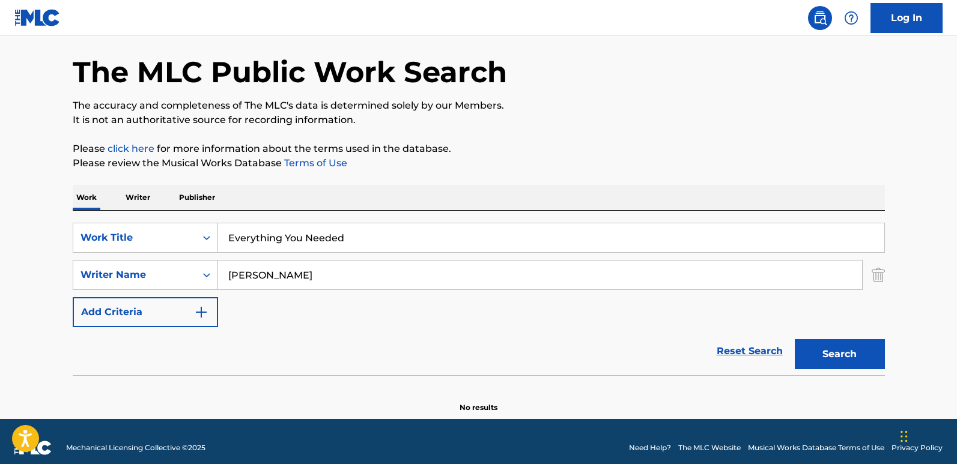
click at [808, 355] on button "Search" at bounding box center [840, 355] width 90 height 30
click at [773, 365] on div "Reset Search Search" at bounding box center [479, 351] width 812 height 48
click at [768, 360] on link "Reset Search" at bounding box center [750, 351] width 78 height 26
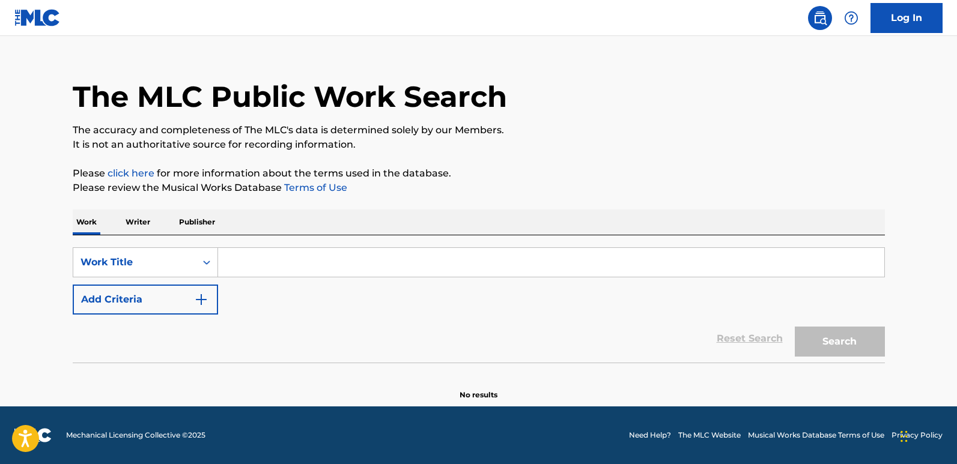
scroll to position [0, 0]
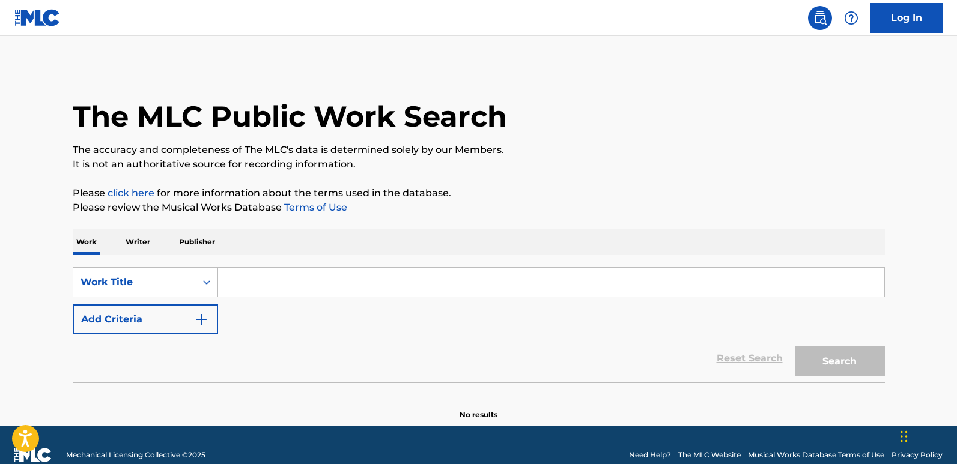
click at [321, 291] on input "Search Form" at bounding box center [551, 282] width 666 height 29
click at [261, 285] on input "Search Form" at bounding box center [551, 282] width 666 height 29
paste input "DOECHII"
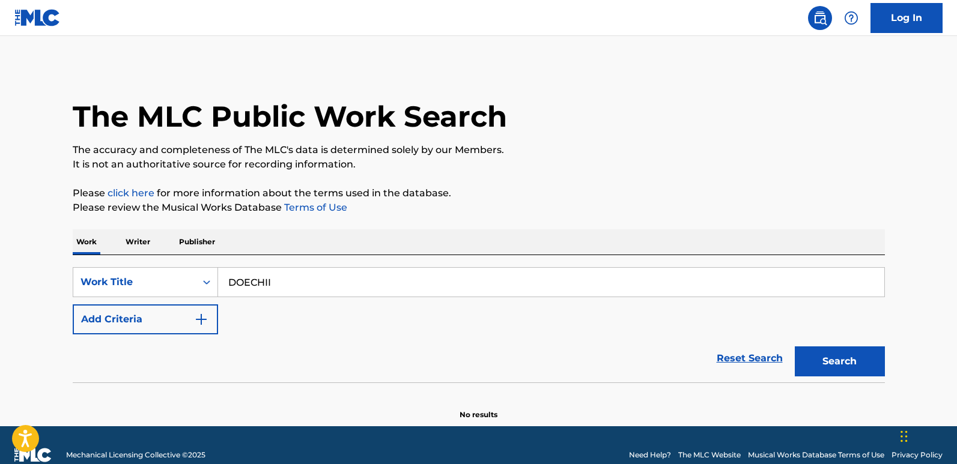
click at [795, 347] on button "Search" at bounding box center [840, 362] width 90 height 30
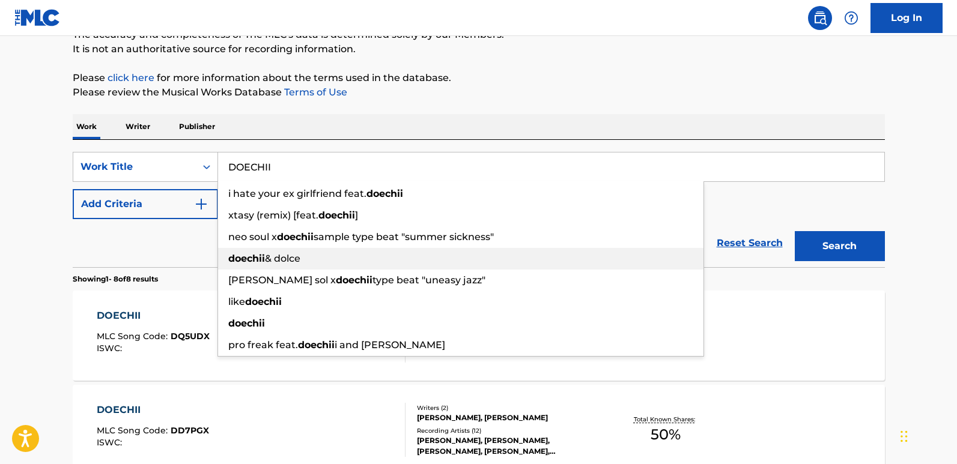
scroll to position [120, 0]
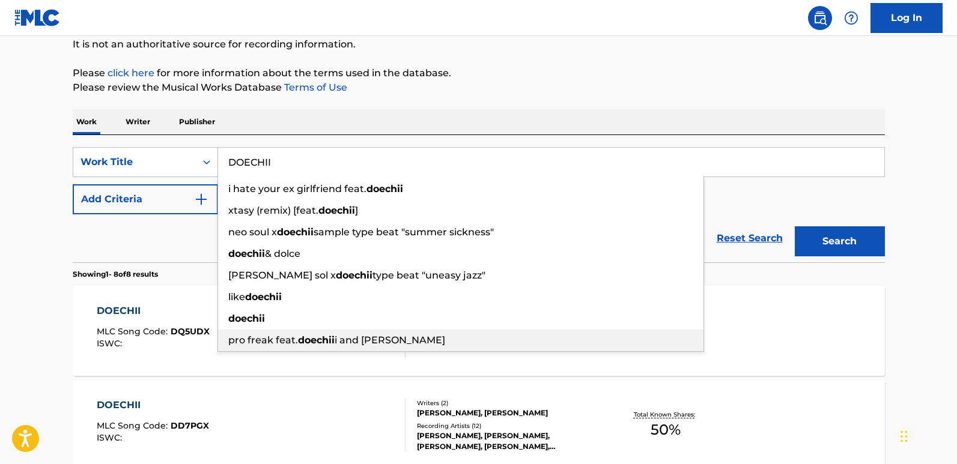
click at [285, 340] on span "pro freak feat." at bounding box center [263, 340] width 70 height 11
type input "pro freak feat. [PERSON_NAME] and [PERSON_NAME]"
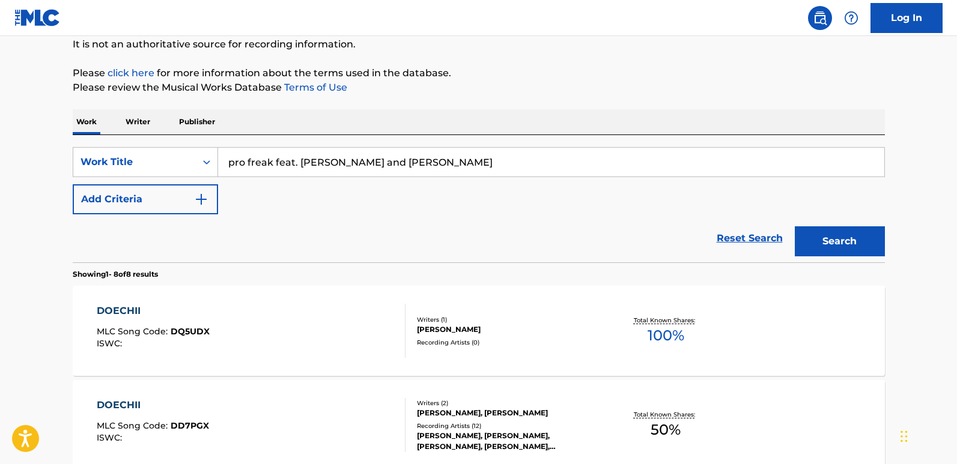
click at [795, 227] on button "Search" at bounding box center [840, 242] width 90 height 30
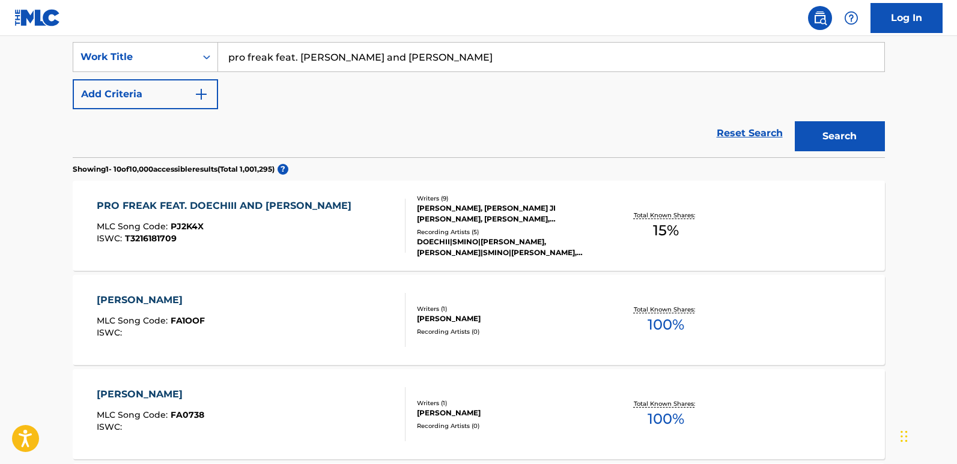
scroll to position [421, 0]
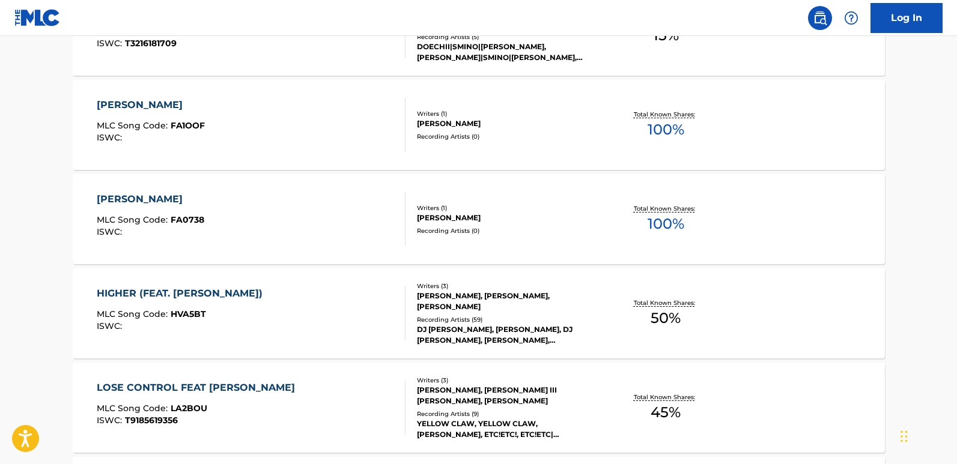
click at [121, 210] on div "[PERSON_NAME] MLC Song Code : FA0738 ISWC :" at bounding box center [151, 219] width 108 height 54
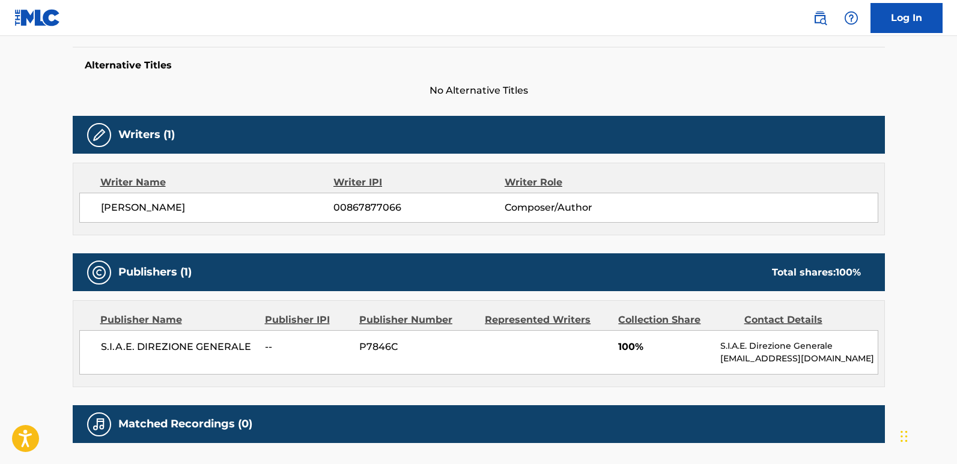
scroll to position [400, 0]
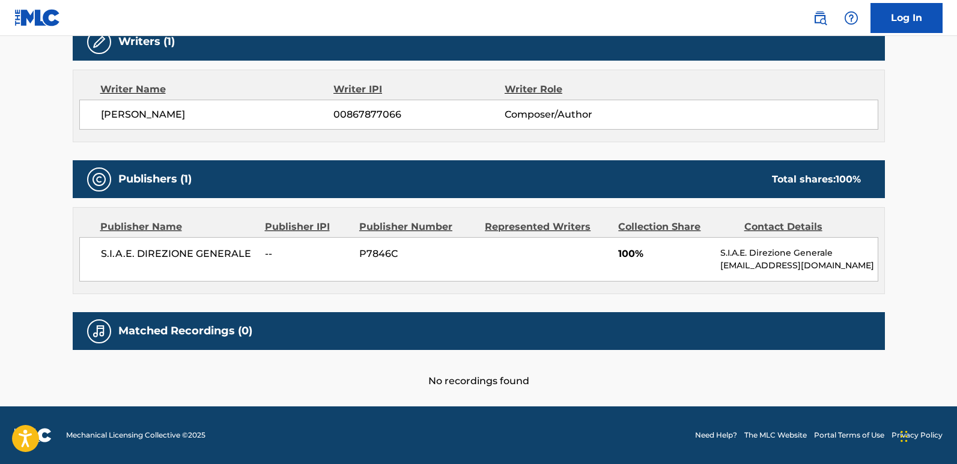
click at [23, 203] on main "< Back to public search results Copy work link [PERSON_NAME] Work Detail Member…" at bounding box center [478, 21] width 957 height 771
click at [25, 200] on main "< Back to public search results Copy work link [PERSON_NAME] Work Detail Member…" at bounding box center [478, 21] width 957 height 771
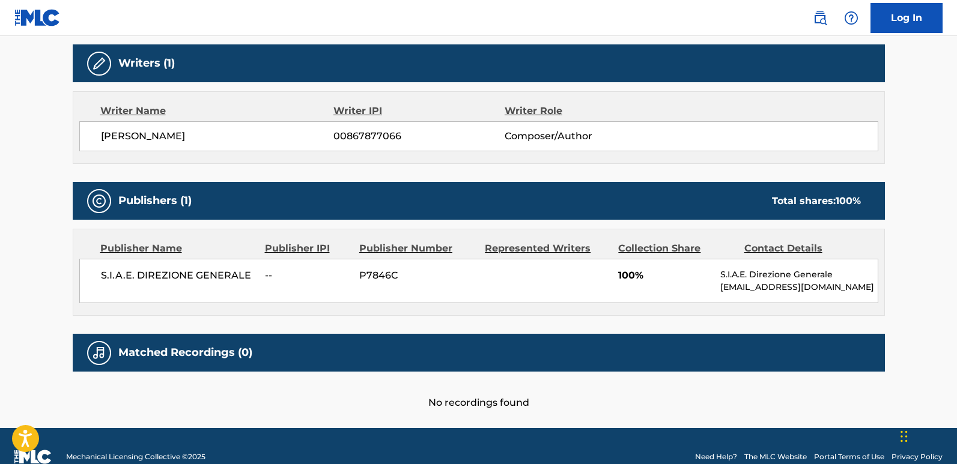
scroll to position [376, 0]
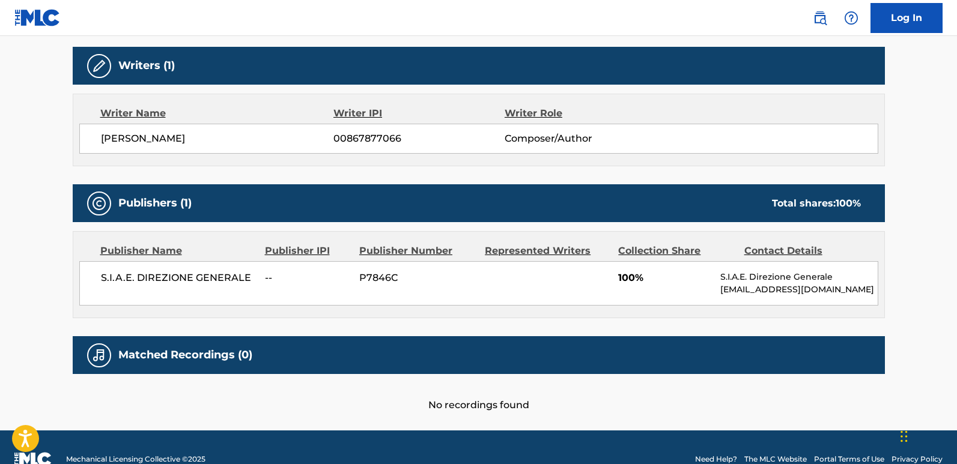
click at [25, 200] on main "< Back to public search results Copy work link [PERSON_NAME] Work Detail Member…" at bounding box center [478, 45] width 957 height 771
click at [30, 193] on main "< Back to public search results Copy work link [PERSON_NAME] Work Detail Member…" at bounding box center [478, 45] width 957 height 771
click at [64, 270] on div "< Back to public search results Copy work link [PERSON_NAME] Work Detail Member…" at bounding box center [478, 51] width 841 height 723
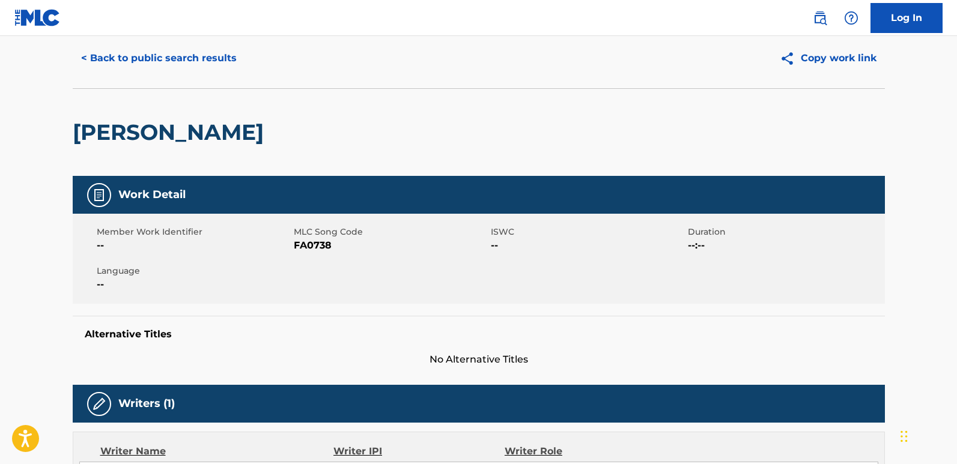
scroll to position [0, 0]
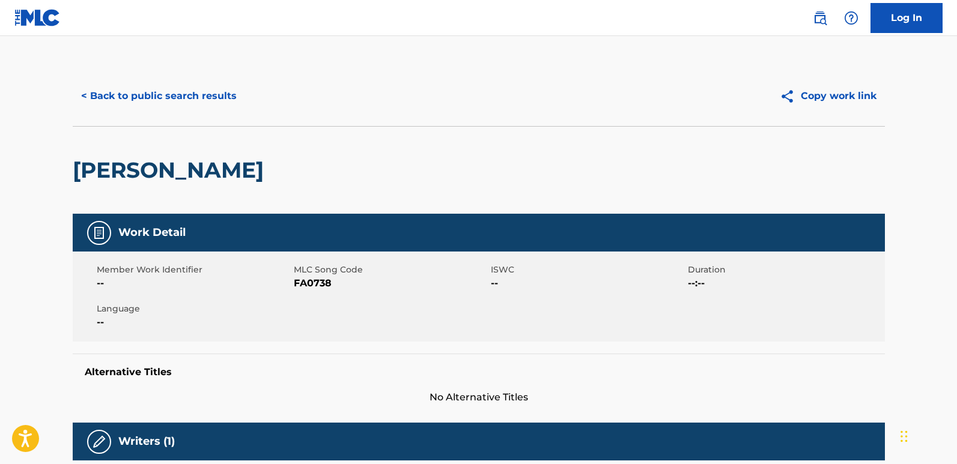
click at [141, 92] on button "< Back to public search results" at bounding box center [159, 96] width 172 height 30
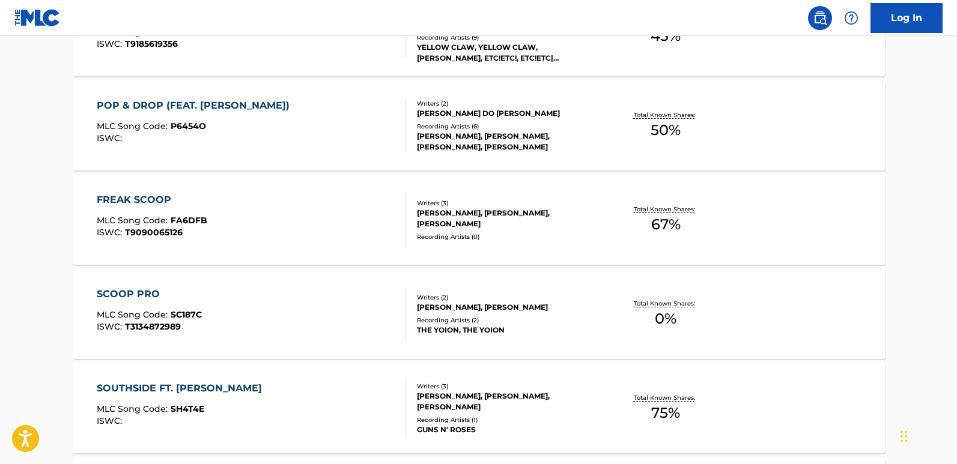
scroll to position [993, 0]
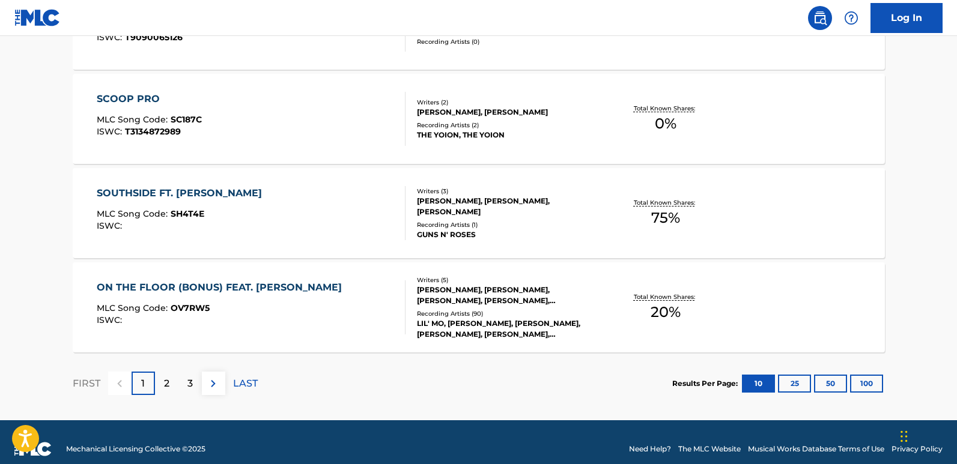
click at [145, 289] on div "ON THE FLOOR (BONUS) FEAT. [PERSON_NAME]" at bounding box center [222, 288] width 251 height 14
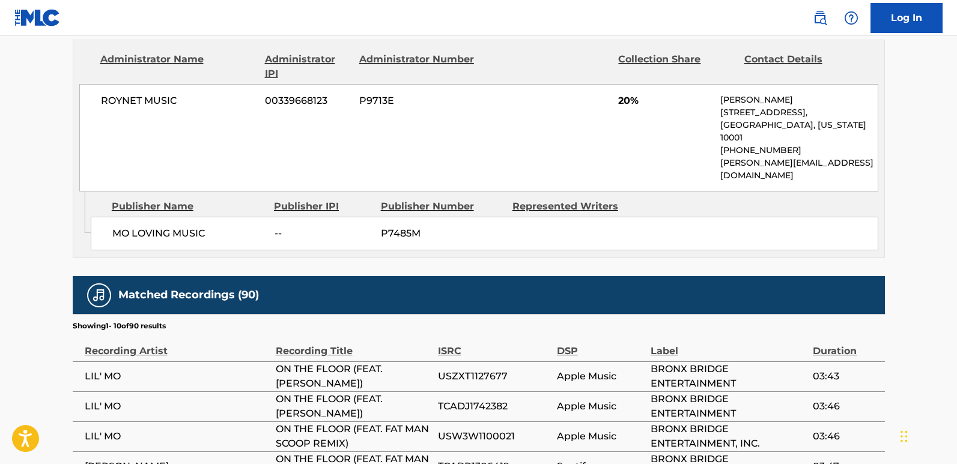
scroll to position [541, 0]
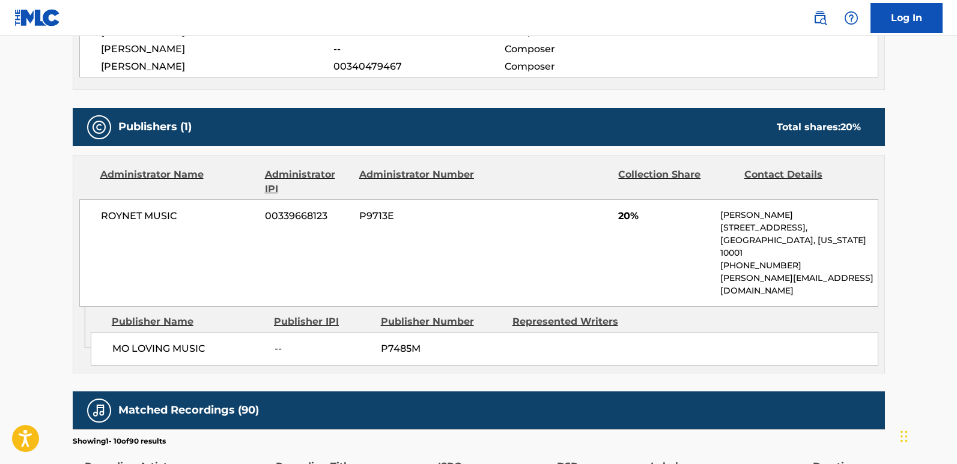
click at [29, 247] on main "< Back to public search results Copy work link ON THE FLOOR (BONUS) FEAT. [PERS…" at bounding box center [478, 167] width 957 height 1345
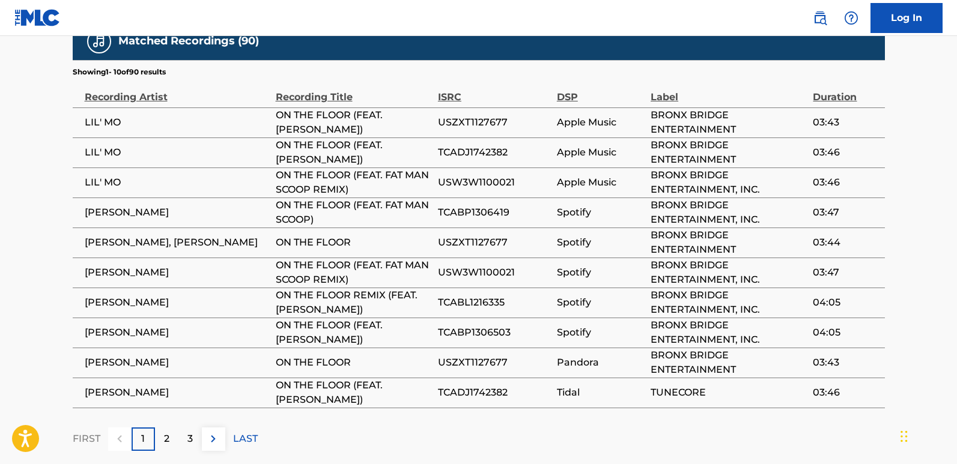
scroll to position [925, 0]
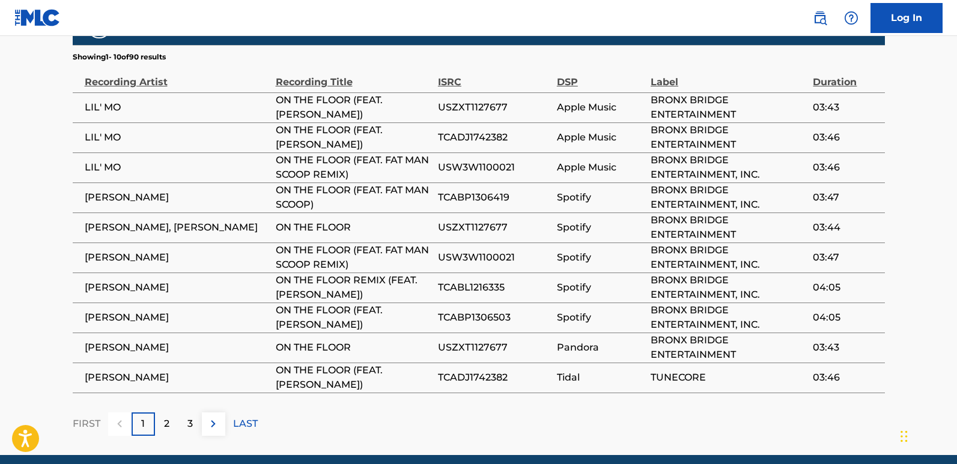
click at [73, 273] on td "[PERSON_NAME]" at bounding box center [174, 288] width 203 height 30
click at [132, 243] on td "[PERSON_NAME]" at bounding box center [174, 258] width 203 height 30
click at [136, 251] on span "[PERSON_NAME]" at bounding box center [177, 258] width 185 height 14
click at [129, 251] on span "[PERSON_NAME]" at bounding box center [177, 258] width 185 height 14
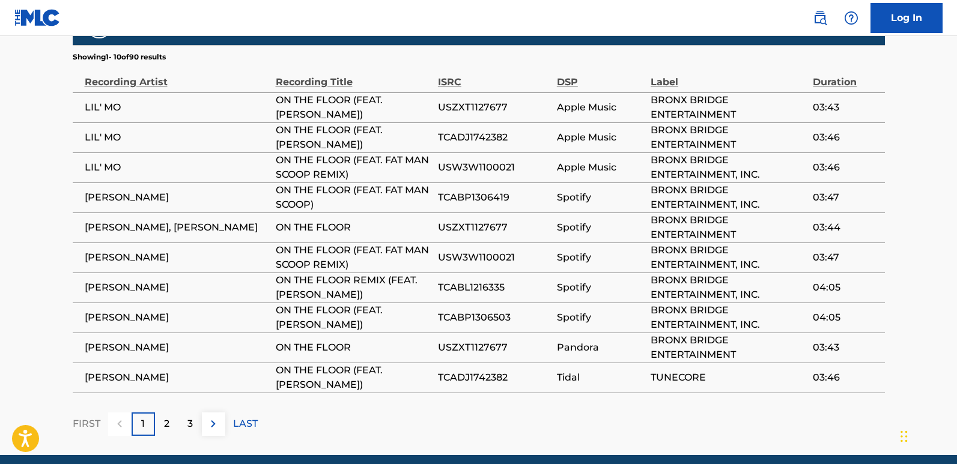
click at [133, 251] on span "[PERSON_NAME]" at bounding box center [177, 258] width 185 height 14
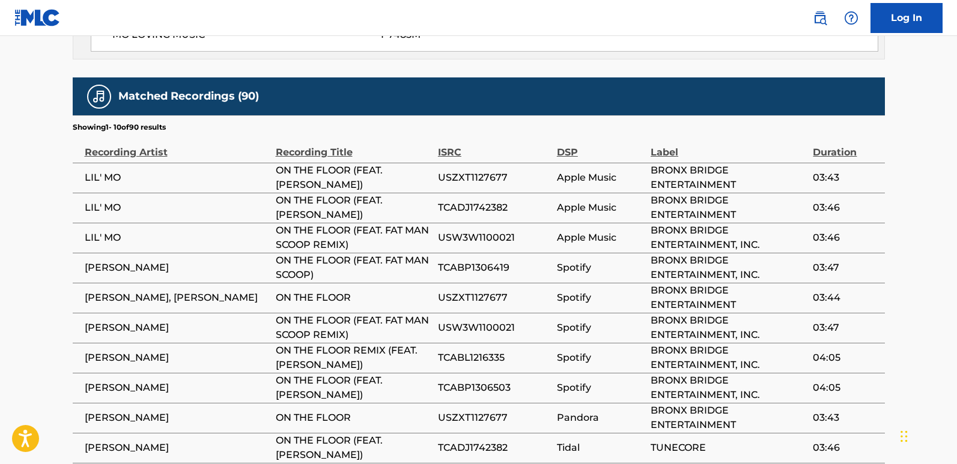
scroll to position [853, 0]
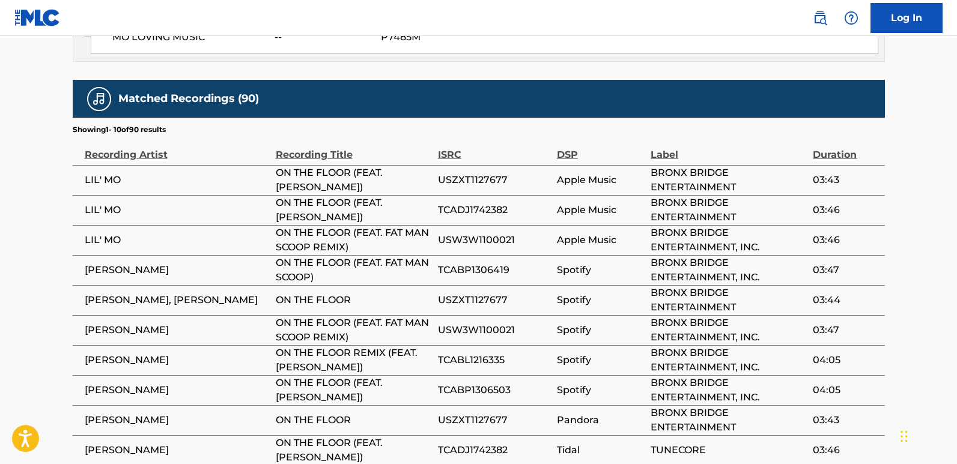
drag, startPoint x: 135, startPoint y: 227, endPoint x: 179, endPoint y: 206, distance: 49.4
click at [135, 227] on td "LIL' MO" at bounding box center [174, 240] width 203 height 30
click at [186, 225] on td "LIL' MO" at bounding box center [174, 240] width 203 height 30
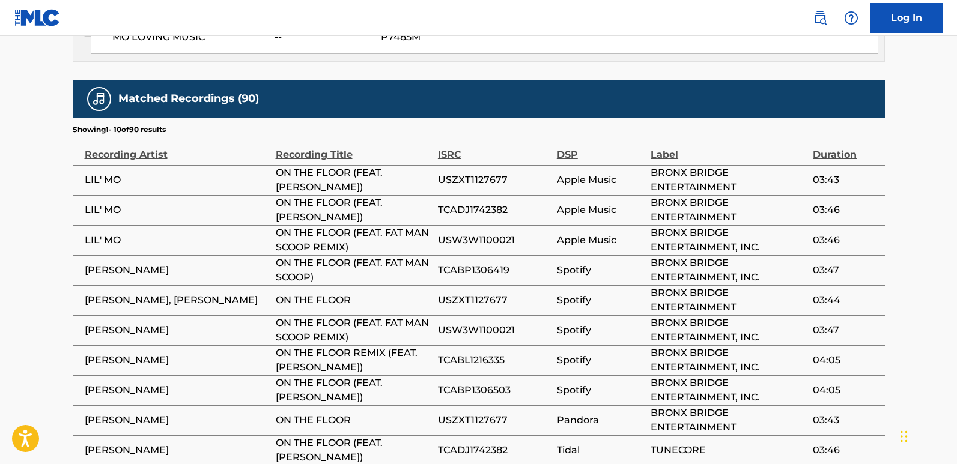
click at [276, 320] on td "ON THE FLOOR (FEAT. FAT MAN SCOOP REMIX)" at bounding box center [357, 330] width 162 height 30
click at [356, 316] on span "ON THE FLOOR (FEAT. FAT MAN SCOOP REMIX)" at bounding box center [354, 330] width 156 height 29
click at [240, 255] on td "[PERSON_NAME]" at bounding box center [174, 270] width 203 height 30
click at [239, 255] on td "[PERSON_NAME]" at bounding box center [174, 270] width 203 height 30
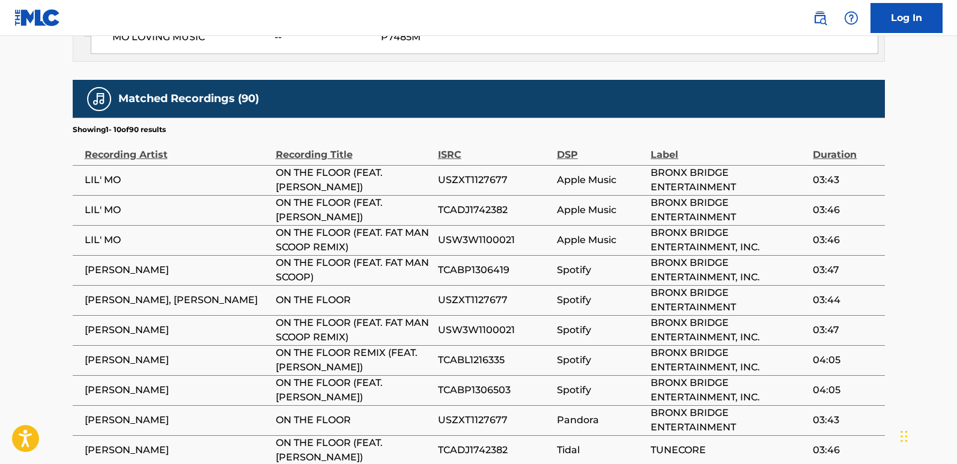
click at [253, 353] on span "[PERSON_NAME]" at bounding box center [177, 360] width 185 height 14
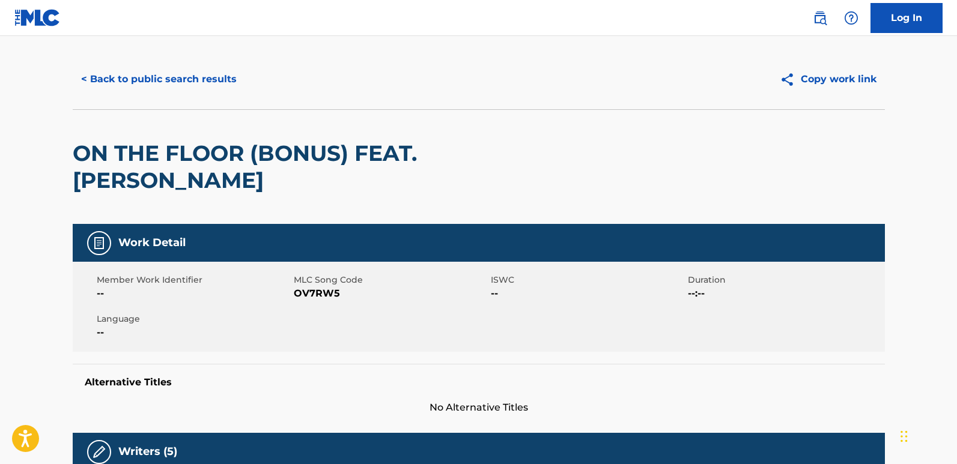
scroll to position [0, 0]
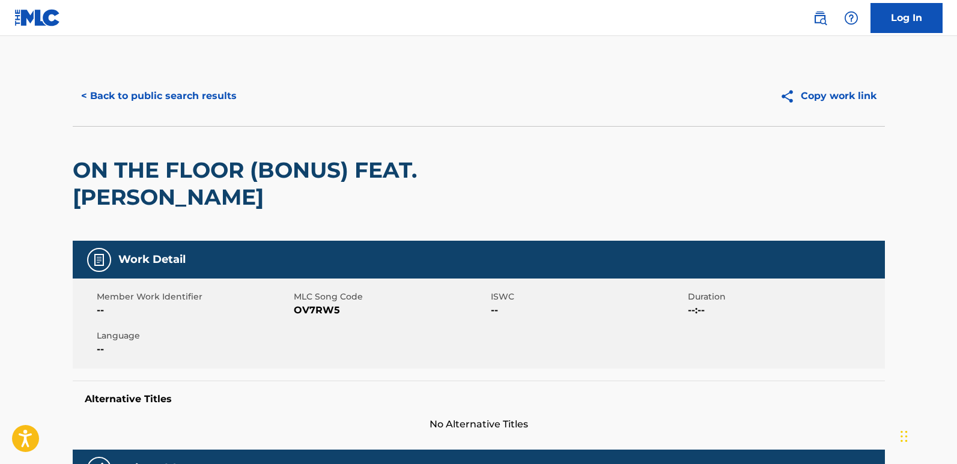
click at [205, 91] on button "< Back to public search results" at bounding box center [159, 96] width 172 height 30
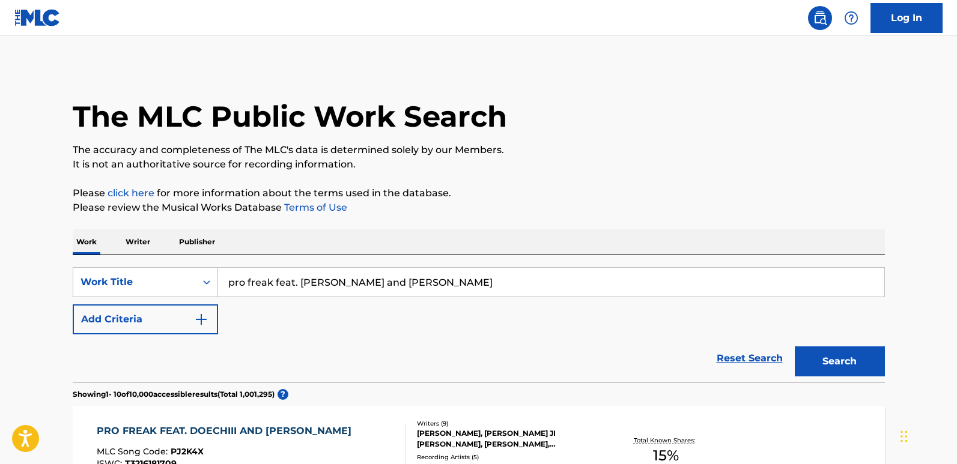
click at [749, 366] on link "Reset Search" at bounding box center [750, 359] width 78 height 26
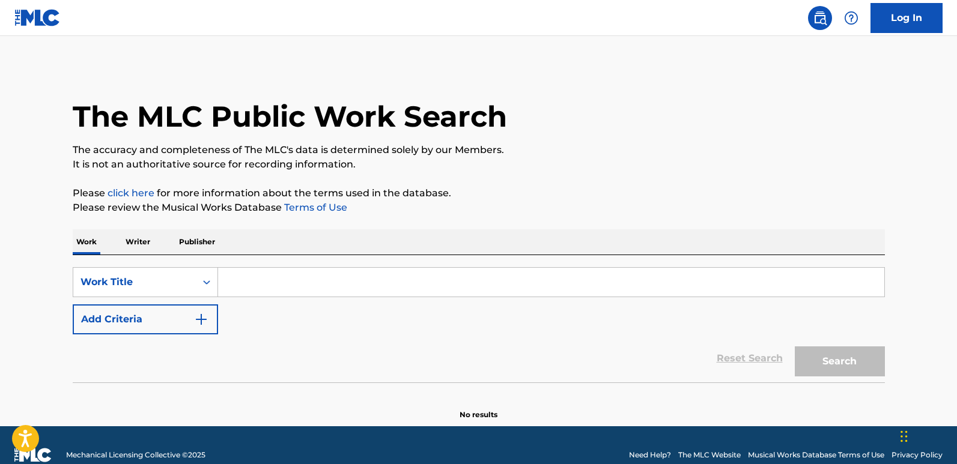
click at [318, 288] on input "Search Form" at bounding box center [551, 282] width 666 height 29
paste input "[PERSON_NAME] [PERSON_NAME]"
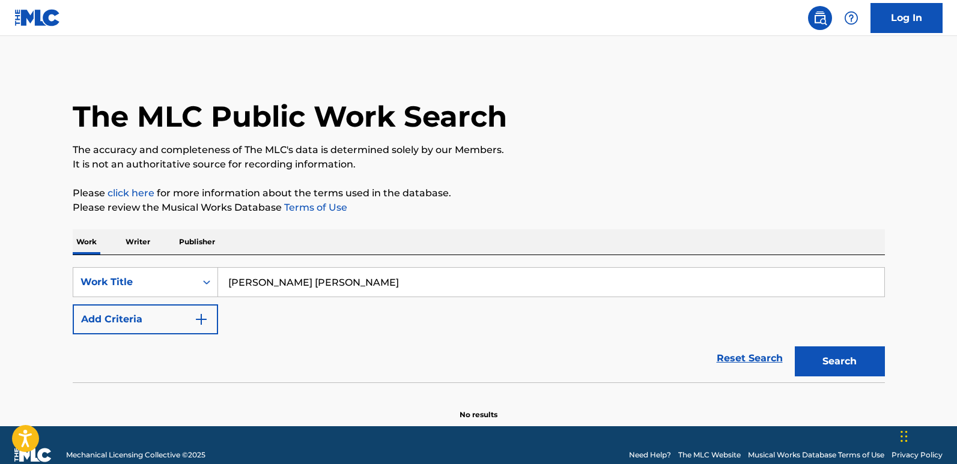
type input "[PERSON_NAME] [PERSON_NAME]"
click at [498, 175] on div "The MLC Public Work Search The accuracy and completeness of The MLC's data is d…" at bounding box center [478, 243] width 841 height 355
click at [169, 315] on button "Add Criteria" at bounding box center [145, 320] width 145 height 30
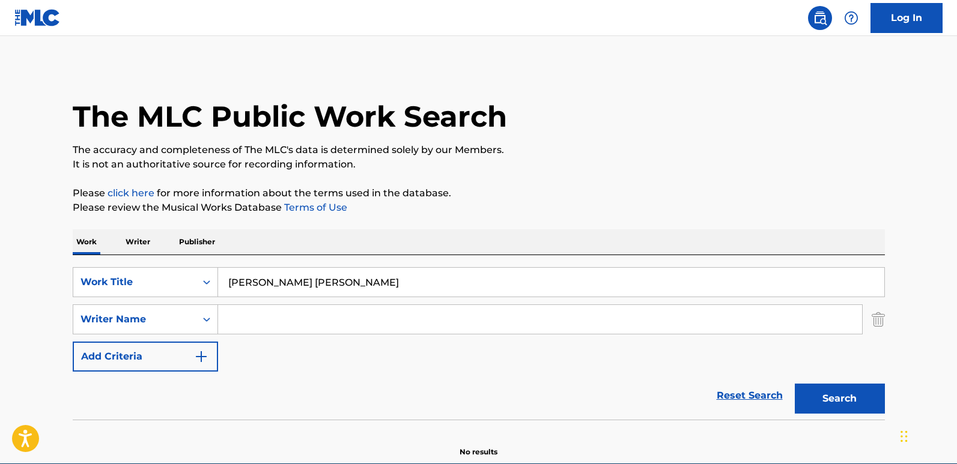
click at [296, 316] on input "Search Form" at bounding box center [540, 319] width 644 height 29
paste input "[PERSON_NAME]"
type input "[PERSON_NAME]"
click at [795, 384] on button "Search" at bounding box center [840, 399] width 90 height 30
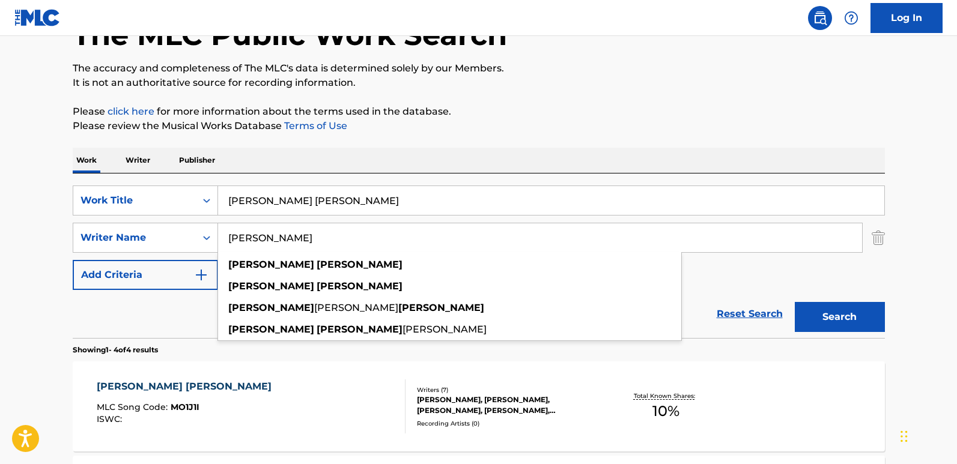
scroll to position [180, 0]
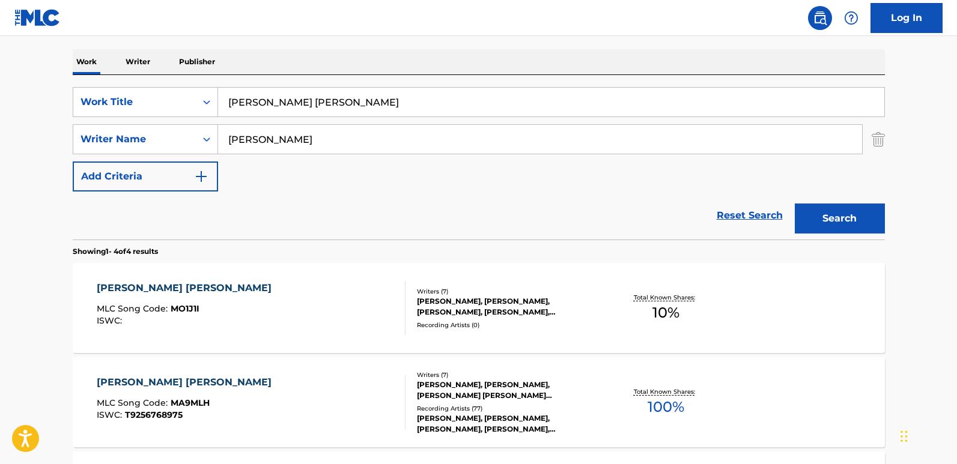
click at [25, 225] on main "The MLC Public Work Search The accuracy and completeness of The MLC's data is d…" at bounding box center [478, 277] width 957 height 843
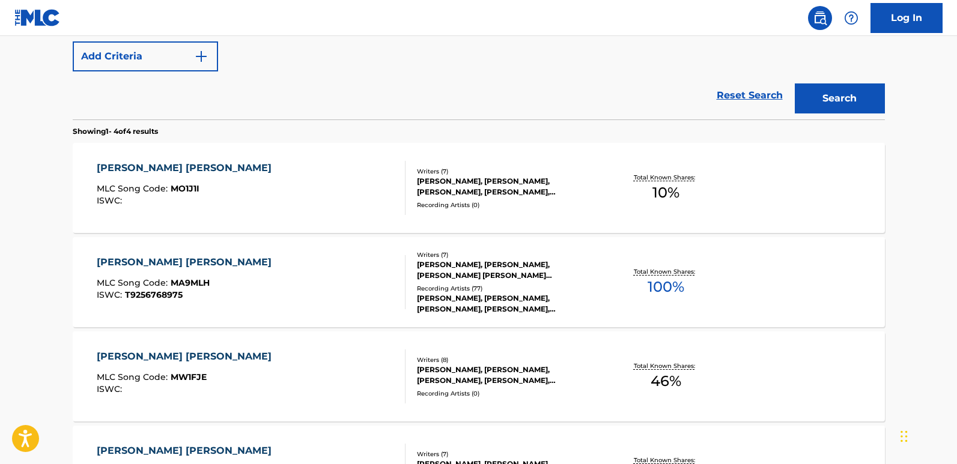
scroll to position [472, 0]
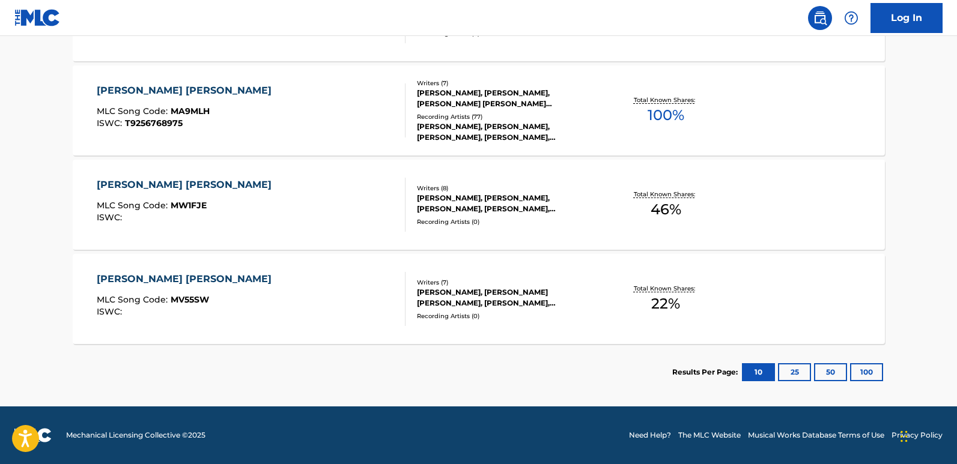
click at [152, 181] on div "[PERSON_NAME] [PERSON_NAME]" at bounding box center [187, 185] width 181 height 14
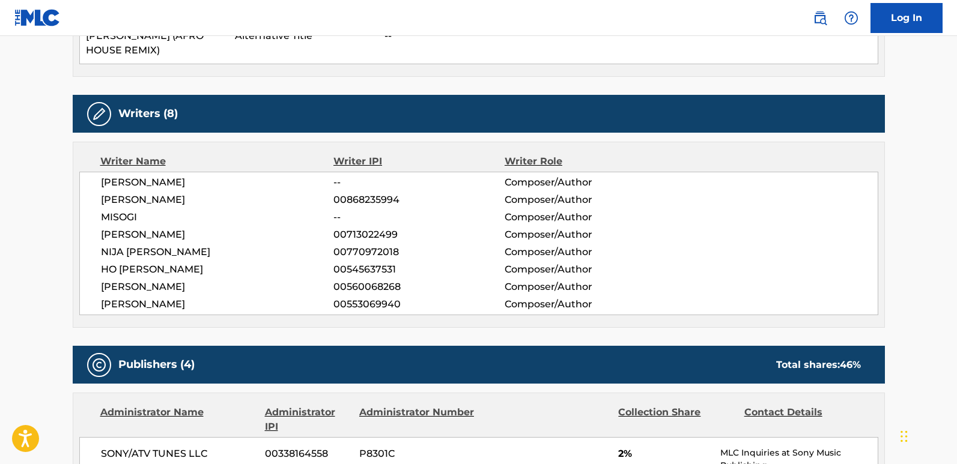
scroll to position [665, 0]
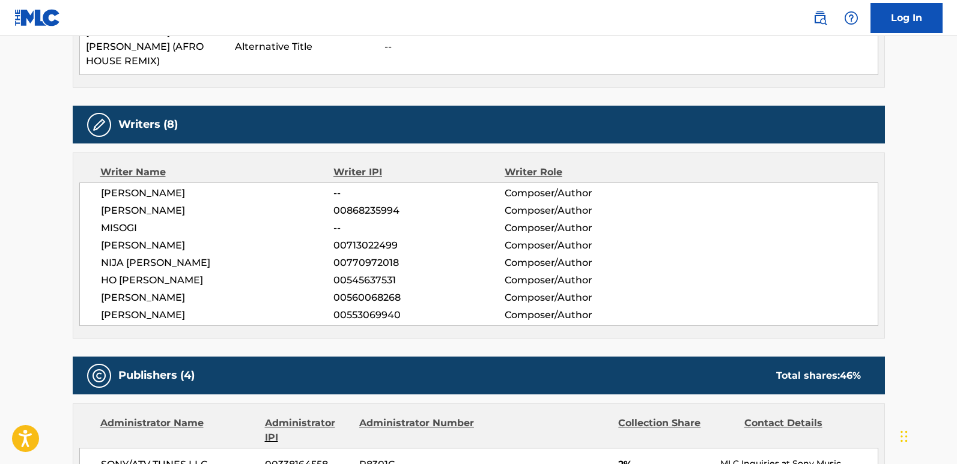
click at [169, 249] on div "Work Detail Member Work Identifier -- MLC Song Code MW1FJE ISWC -- Duration --:…" at bounding box center [479, 382] width 812 height 1666
click at [153, 308] on span "[PERSON_NAME]" at bounding box center [217, 315] width 233 height 14
drag, startPoint x: 153, startPoint y: 215, endPoint x: 234, endPoint y: 212, distance: 81.2
click at [234, 308] on span "[PERSON_NAME]" at bounding box center [217, 315] width 233 height 14
click at [213, 291] on span "[PERSON_NAME]" at bounding box center [217, 298] width 233 height 14
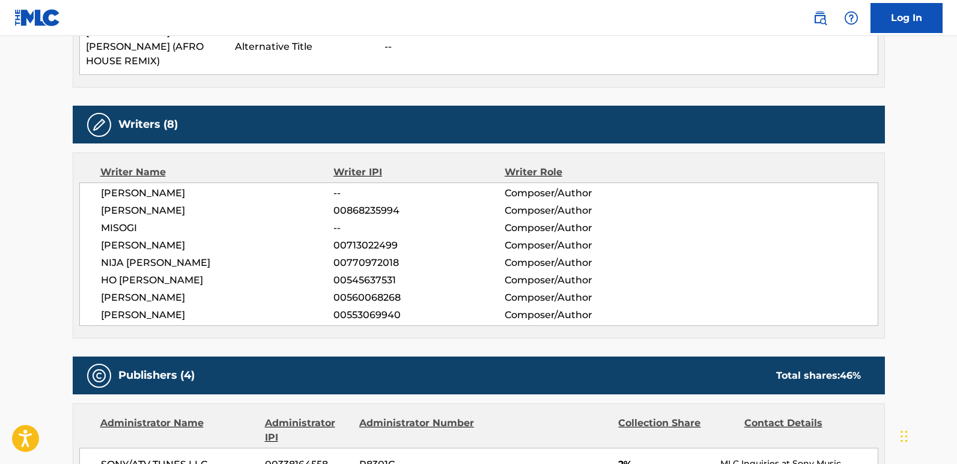
click at [213, 291] on span "[PERSON_NAME]" at bounding box center [217, 298] width 233 height 14
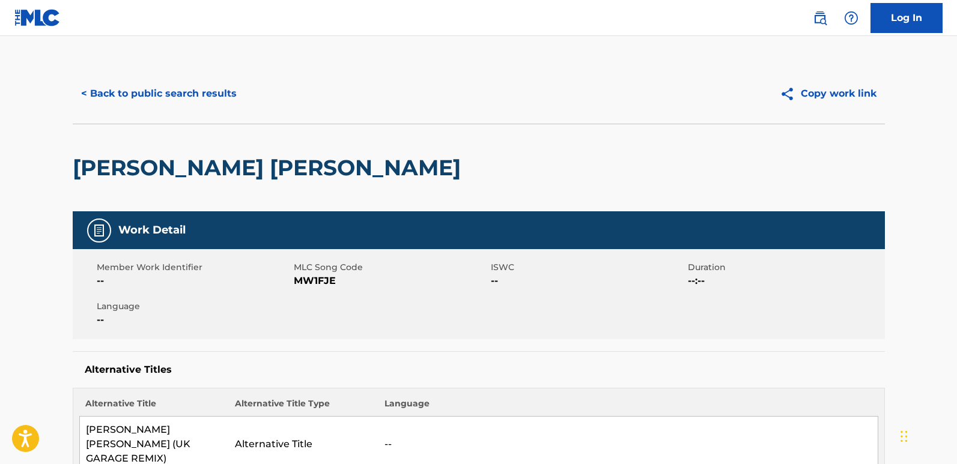
scroll to position [0, 0]
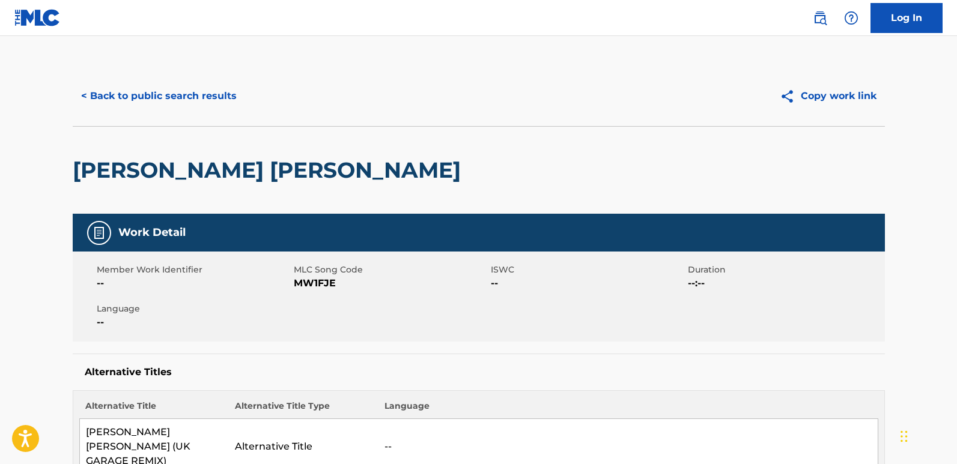
click at [209, 94] on button "< Back to public search results" at bounding box center [159, 96] width 172 height 30
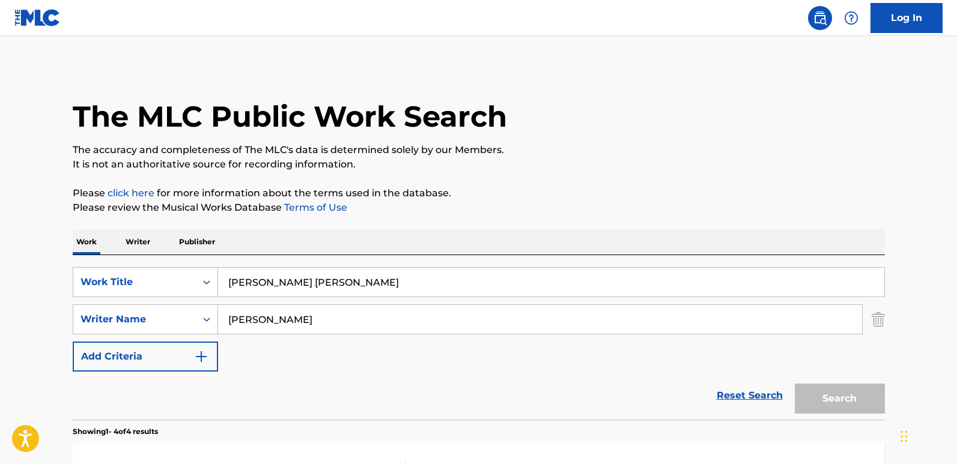
scroll to position [472, 0]
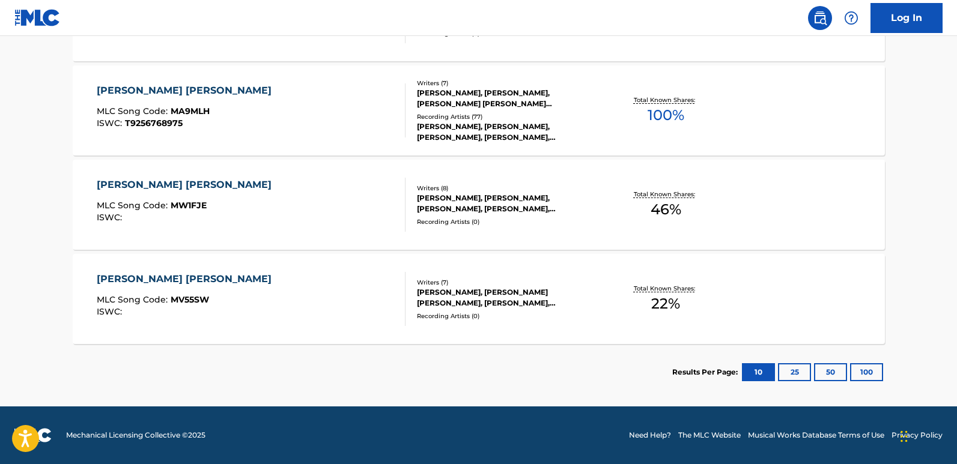
click at [143, 94] on div "[PERSON_NAME] [PERSON_NAME]" at bounding box center [187, 91] width 181 height 14
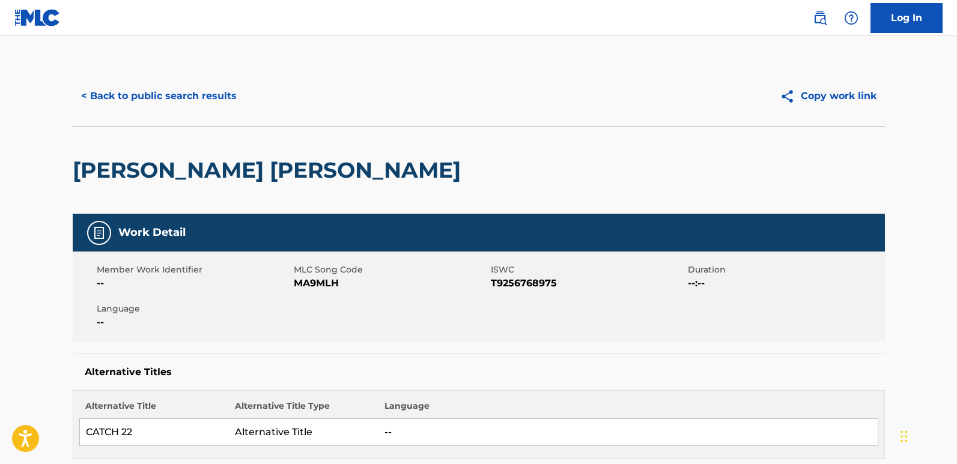
click at [126, 86] on button "< Back to public search results" at bounding box center [159, 96] width 172 height 30
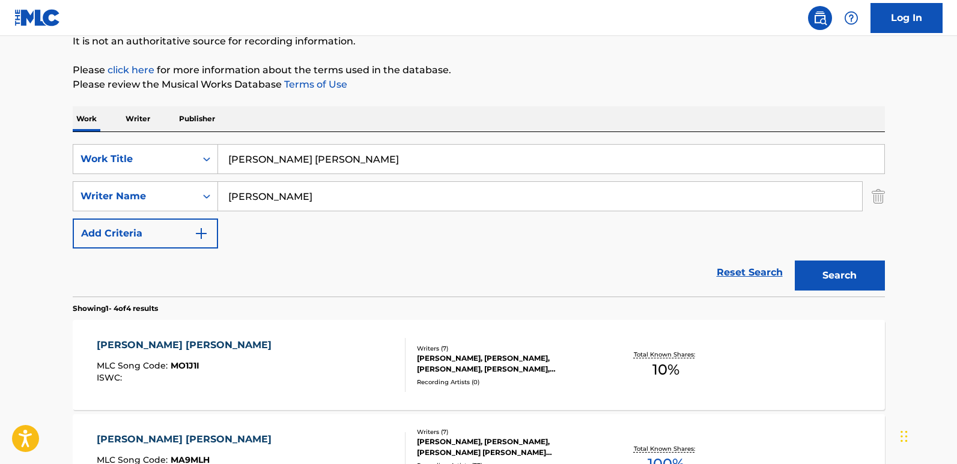
scroll to position [120, 0]
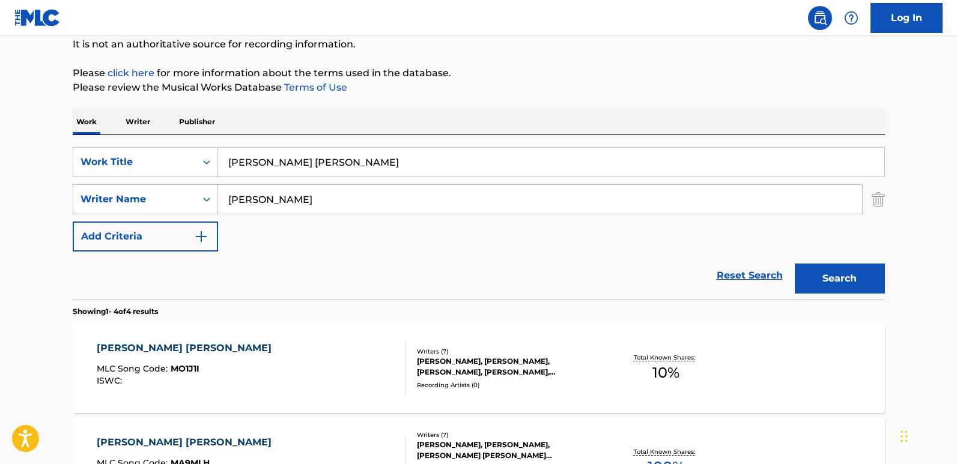
click at [114, 353] on div "[PERSON_NAME] [PERSON_NAME]" at bounding box center [187, 348] width 181 height 14
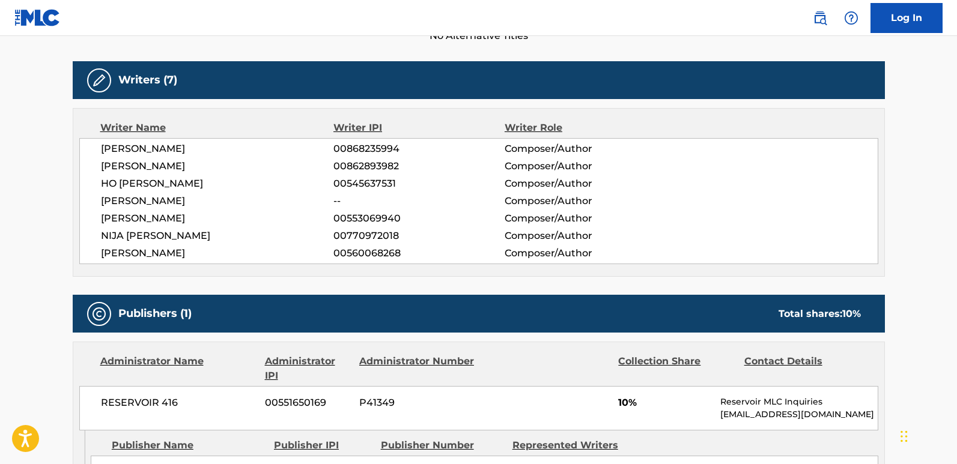
scroll to position [361, 0]
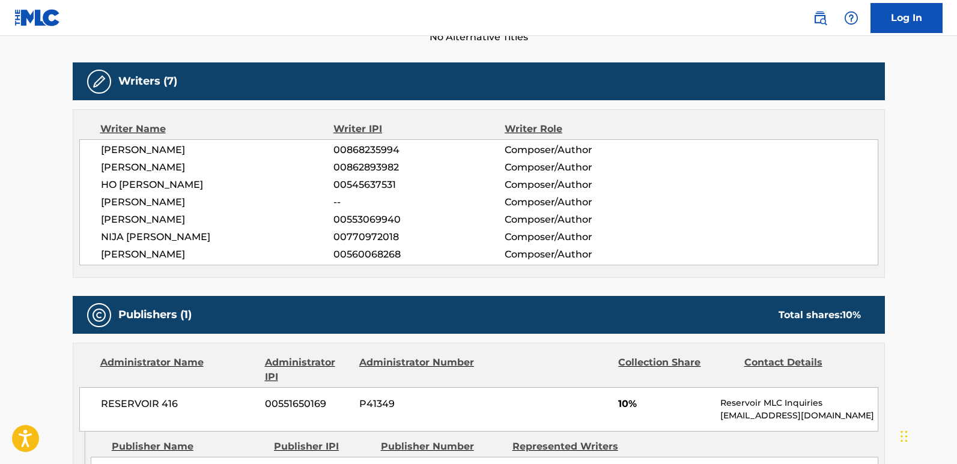
click at [192, 218] on span "[PERSON_NAME]" at bounding box center [217, 220] width 233 height 14
click at [134, 226] on span "[PERSON_NAME]" at bounding box center [217, 220] width 233 height 14
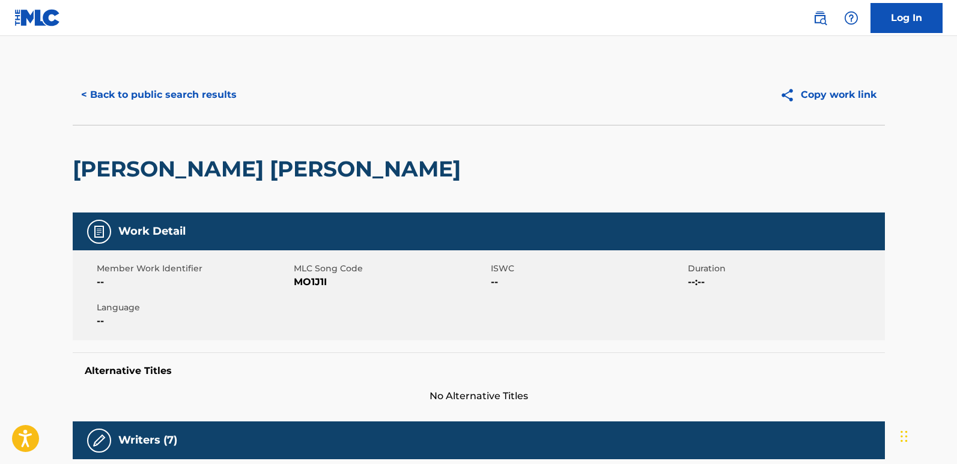
scroll to position [0, 0]
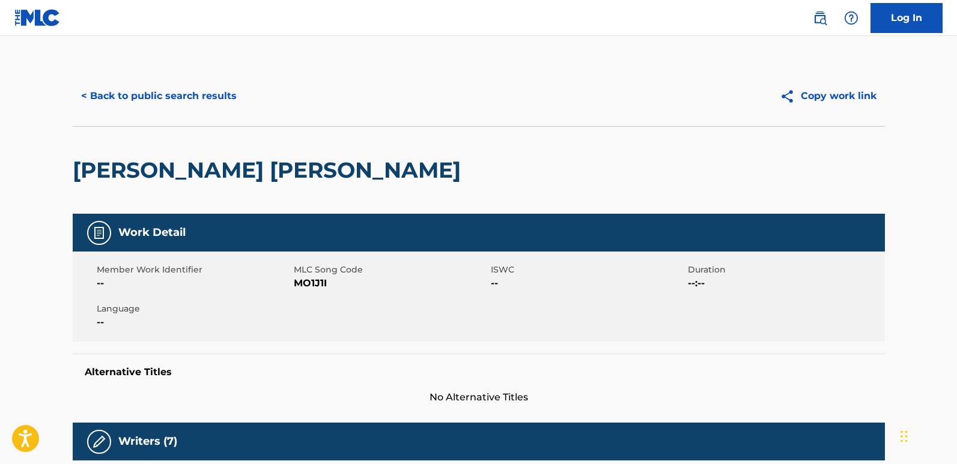
click at [166, 93] on button "< Back to public search results" at bounding box center [159, 96] width 172 height 30
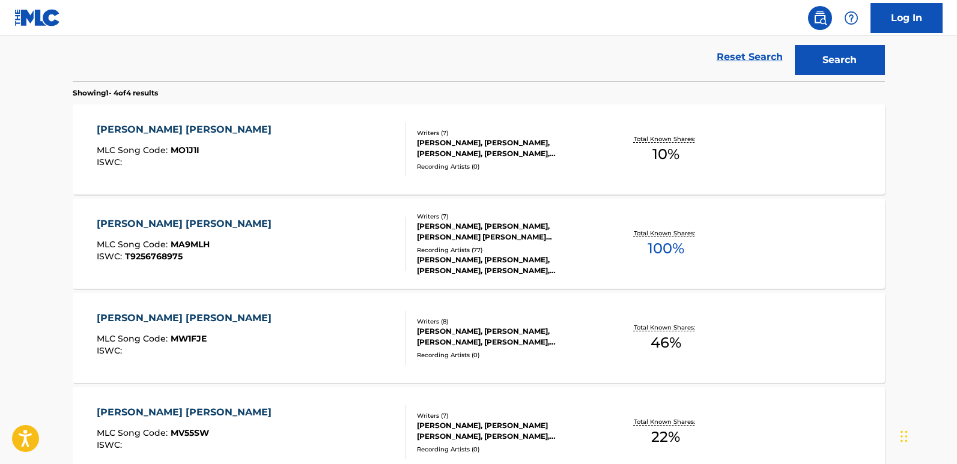
scroll to position [361, 0]
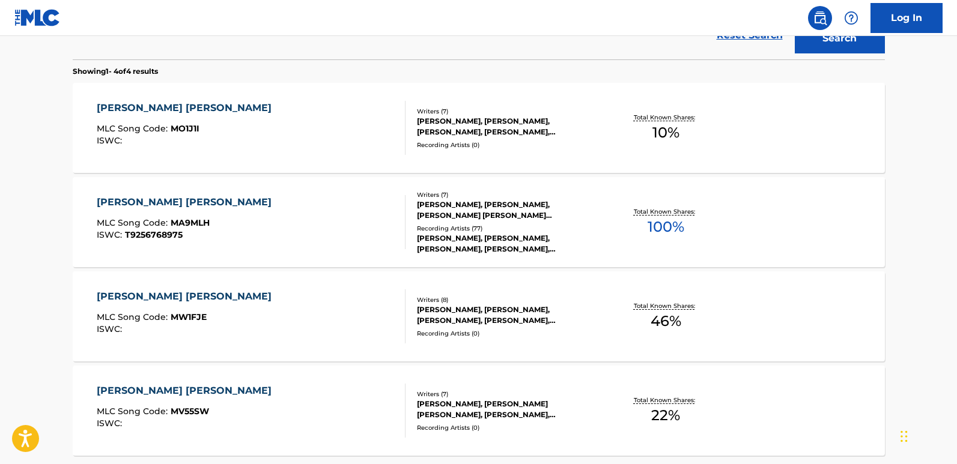
click at [108, 203] on div "[PERSON_NAME] [PERSON_NAME]" at bounding box center [187, 202] width 181 height 14
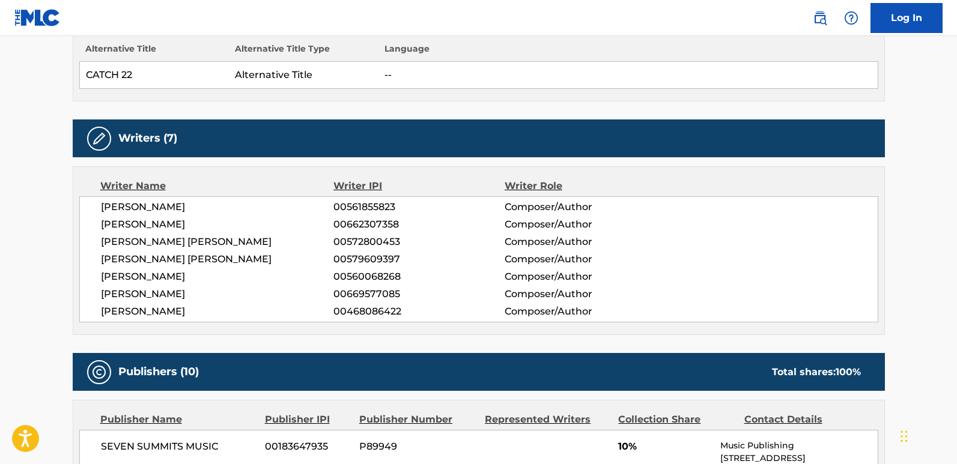
scroll to position [361, 0]
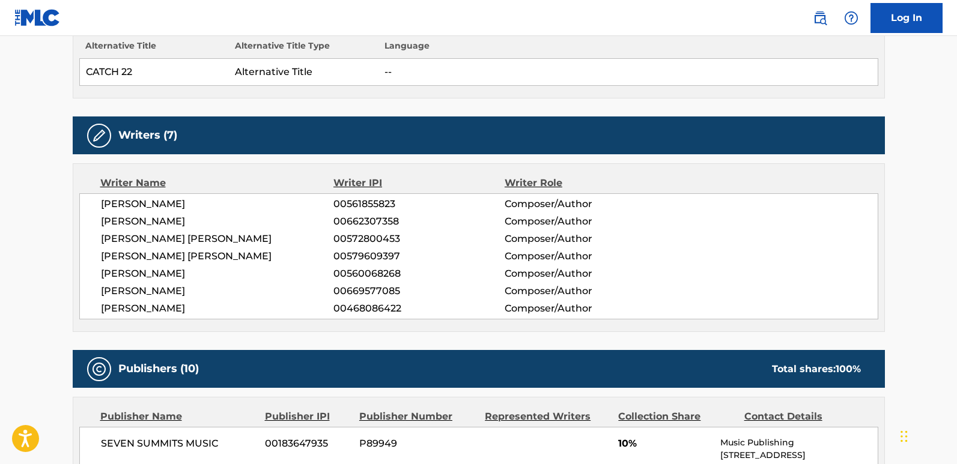
click at [352, 266] on div "[PERSON_NAME] 00561855823 Composer/Author [PERSON_NAME] 00662307358 Composer/Au…" at bounding box center [478, 256] width 799 height 126
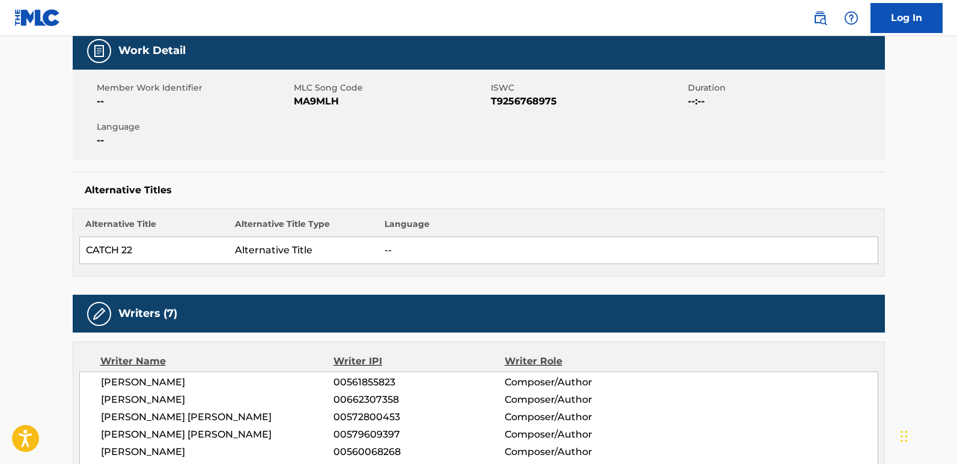
scroll to position [0, 0]
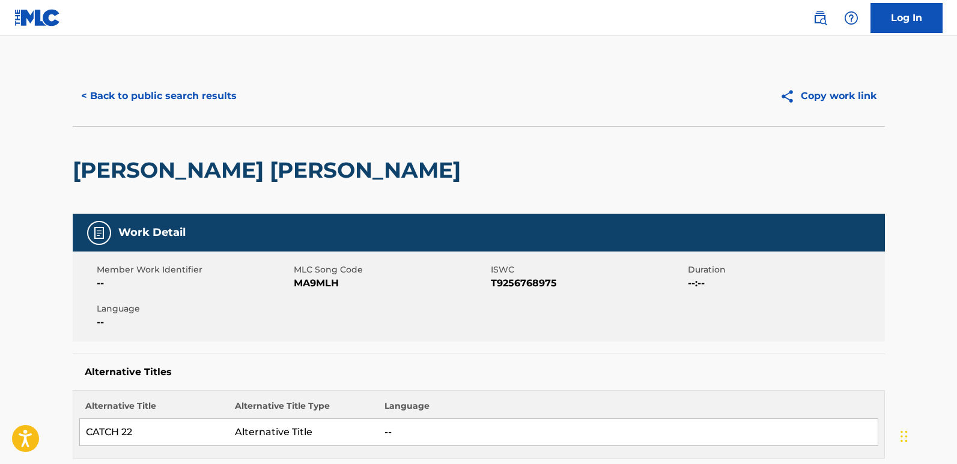
click at [196, 89] on button "< Back to public search results" at bounding box center [159, 96] width 172 height 30
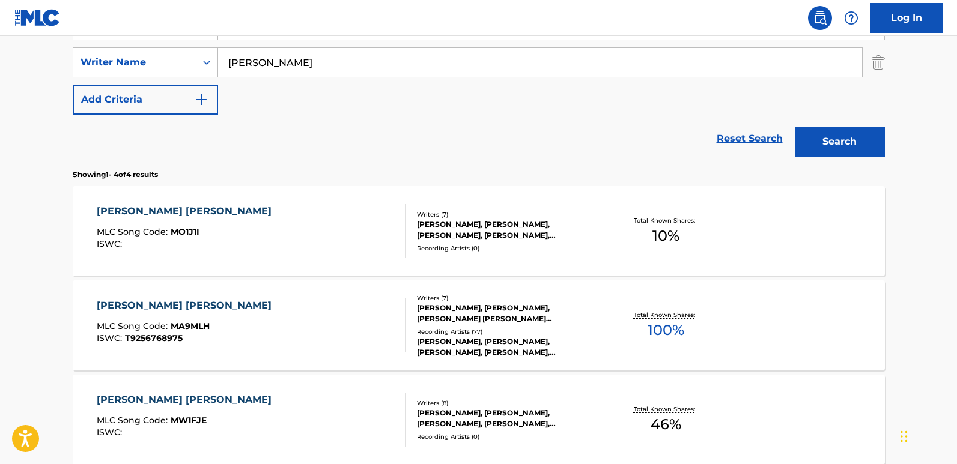
scroll to position [369, 0]
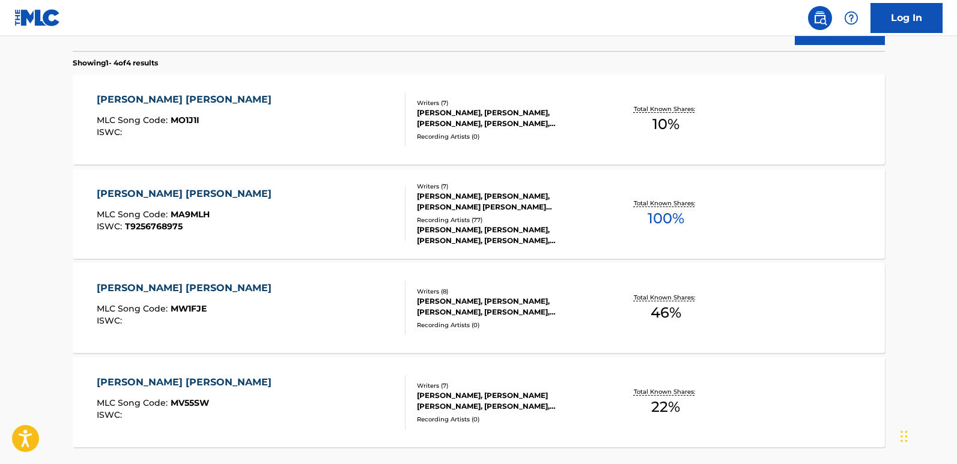
click at [431, 305] on div "[PERSON_NAME], [PERSON_NAME], [PERSON_NAME], [PERSON_NAME], [PERSON_NAME], [PER…" at bounding box center [507, 307] width 181 height 22
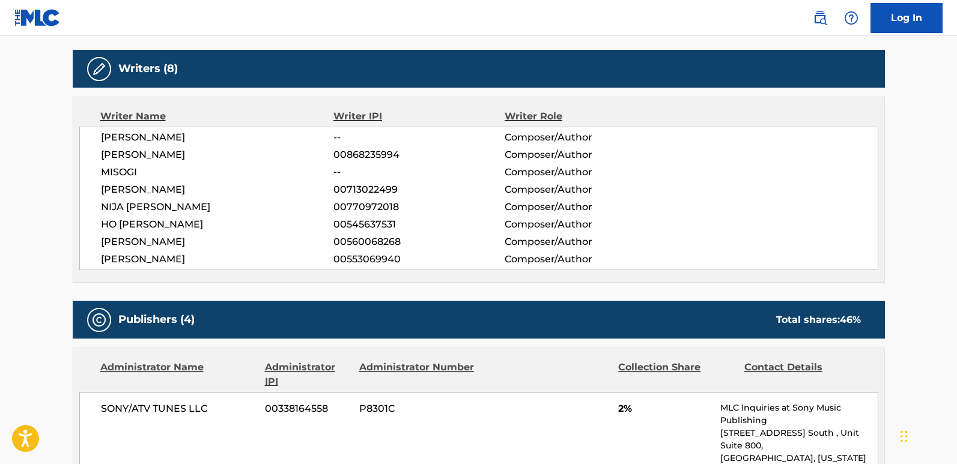
scroll to position [541, 0]
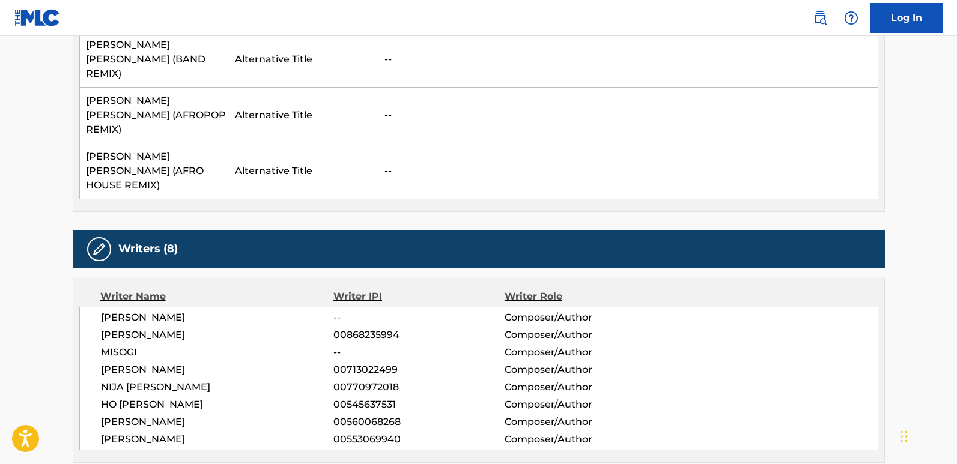
click at [103, 328] on span "[PERSON_NAME]" at bounding box center [217, 335] width 233 height 14
drag, startPoint x: 100, startPoint y: 232, endPoint x: 188, endPoint y: 233, distance: 87.7
click at [188, 328] on span "[PERSON_NAME]" at bounding box center [217, 335] width 233 height 14
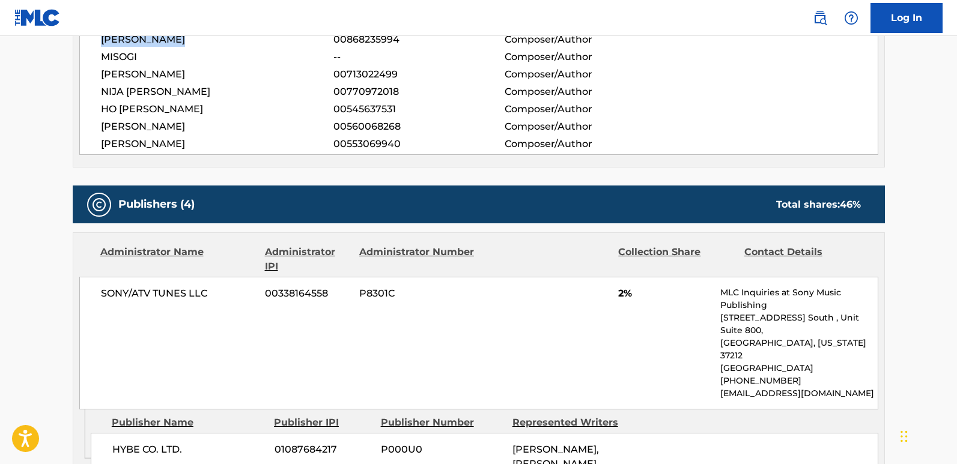
scroll to position [665, 0]
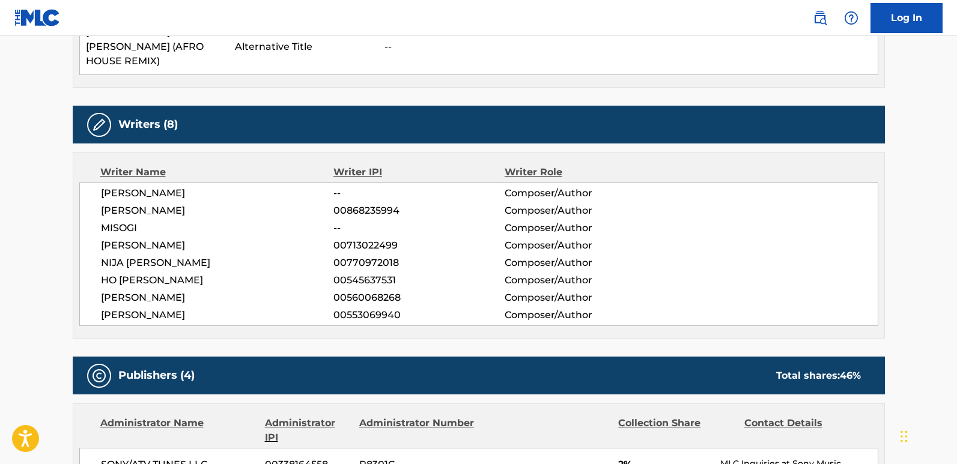
click at [263, 256] on span "NIJA [PERSON_NAME]" at bounding box center [217, 263] width 233 height 14
click at [574, 256] on span "Composer/Author" at bounding box center [583, 263] width 156 height 14
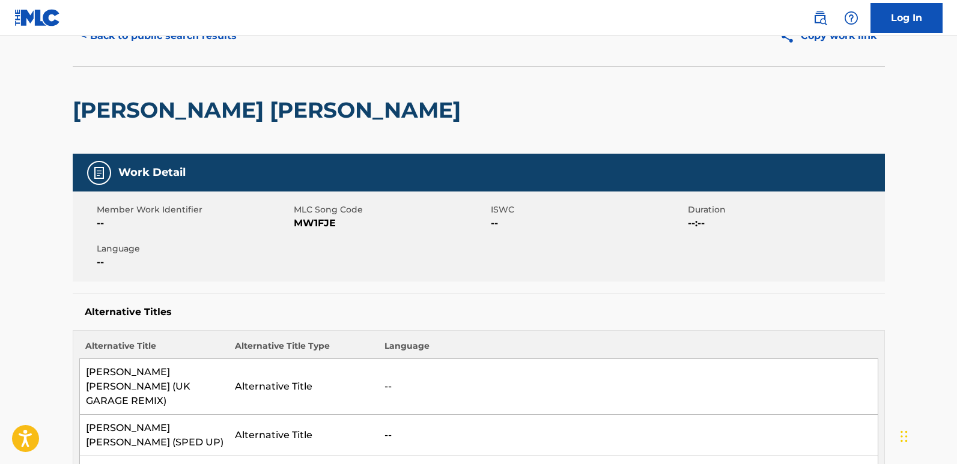
scroll to position [0, 0]
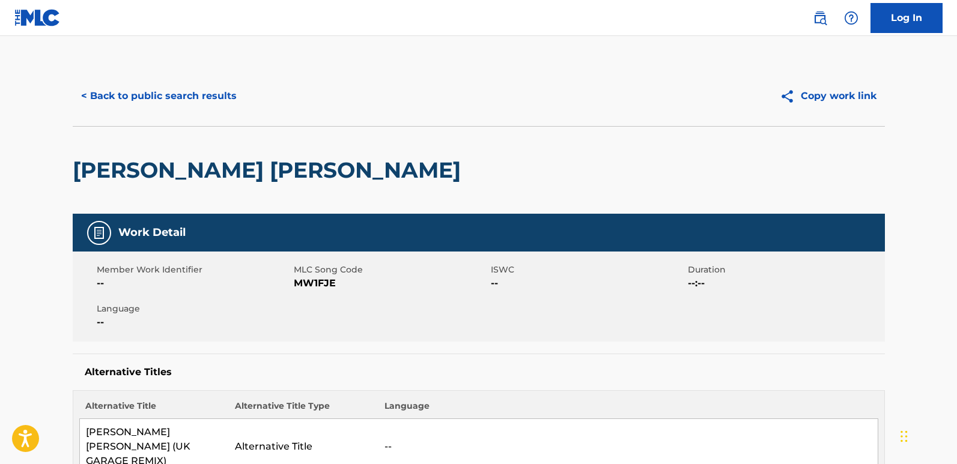
click at [196, 114] on div "< Back to public search results Copy work link" at bounding box center [479, 96] width 812 height 60
click at [198, 102] on button "< Back to public search results" at bounding box center [159, 96] width 172 height 30
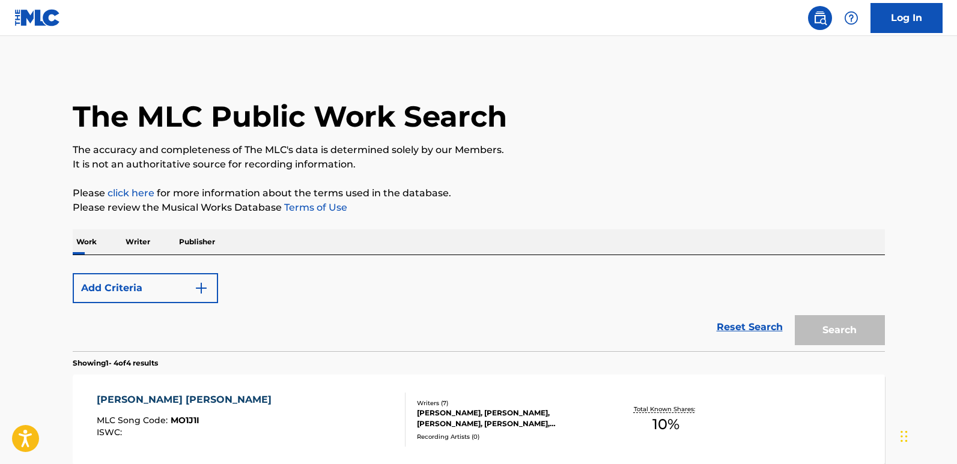
scroll to position [437, 0]
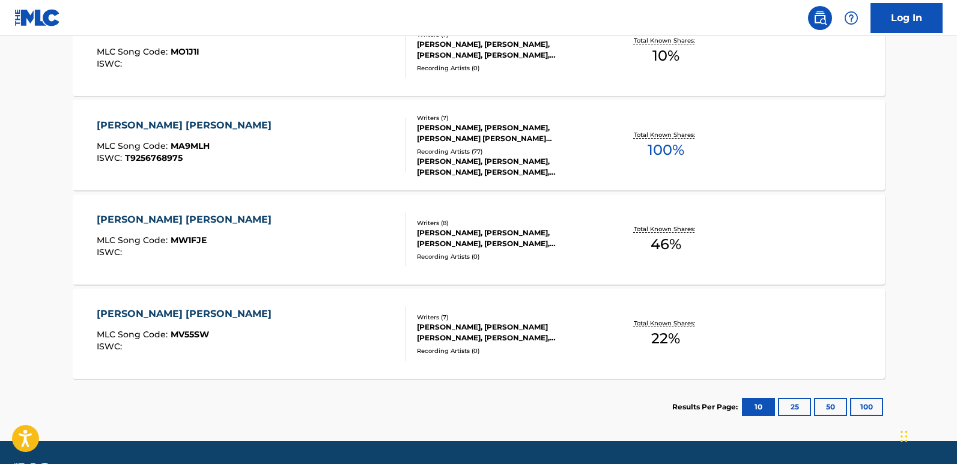
click at [133, 134] on div "[PERSON_NAME] [PERSON_NAME] MLC Song Code : MA9MLH ISWC : T9256768975" at bounding box center [187, 145] width 181 height 54
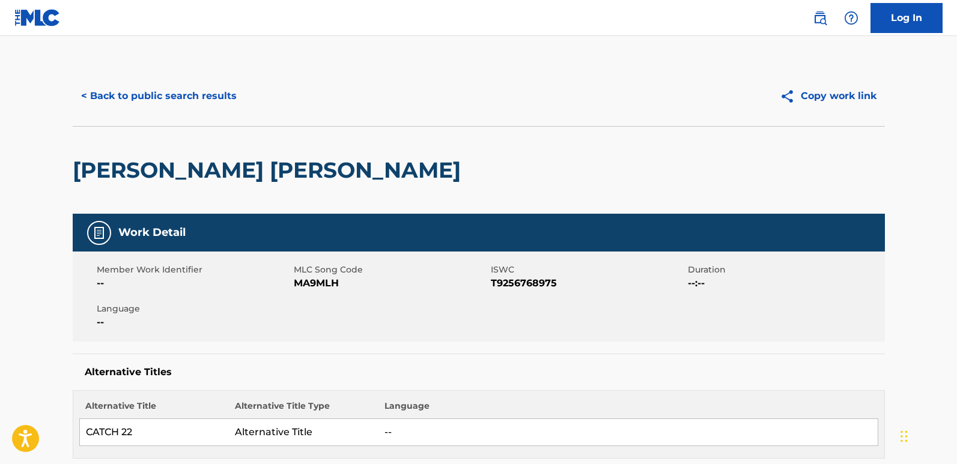
click at [141, 100] on button "< Back to public search results" at bounding box center [159, 96] width 172 height 30
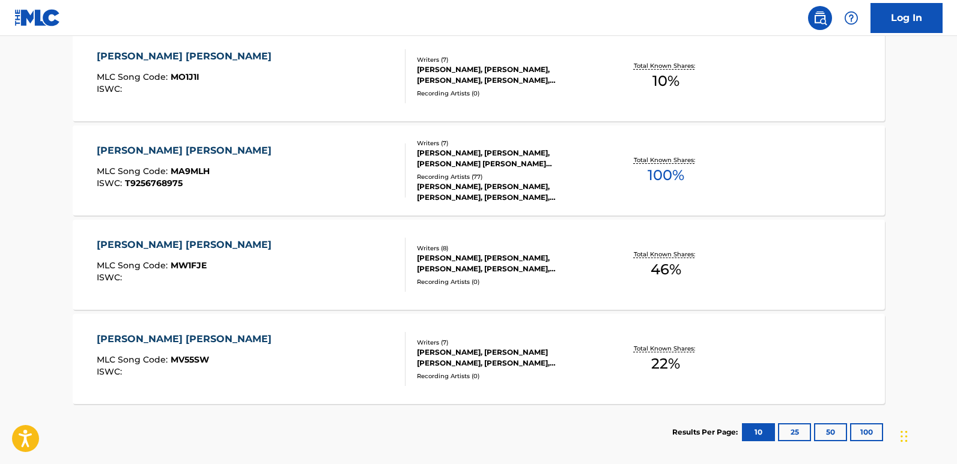
scroll to position [352, 0]
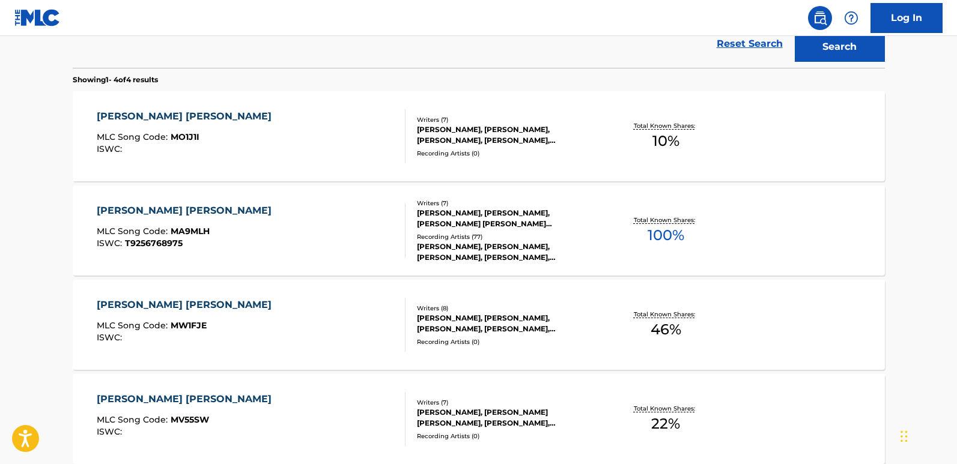
click at [144, 305] on div "[PERSON_NAME] [PERSON_NAME]" at bounding box center [187, 305] width 181 height 14
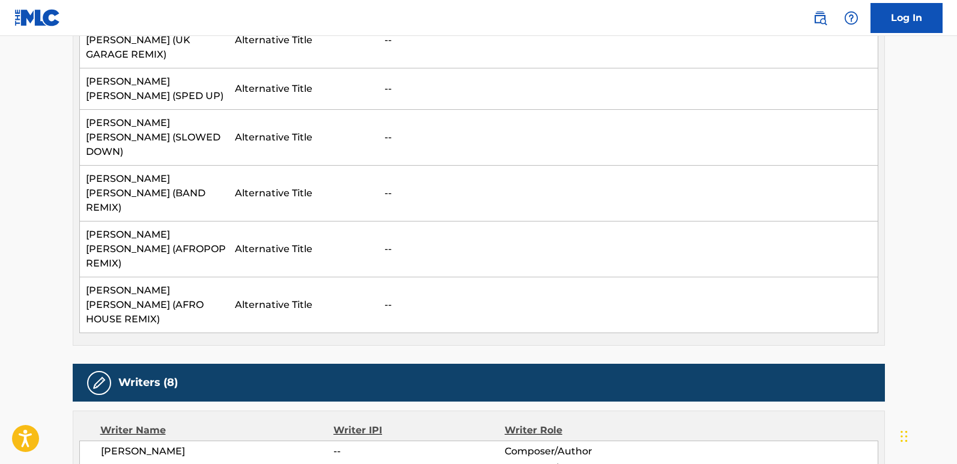
scroll to position [601, 0]
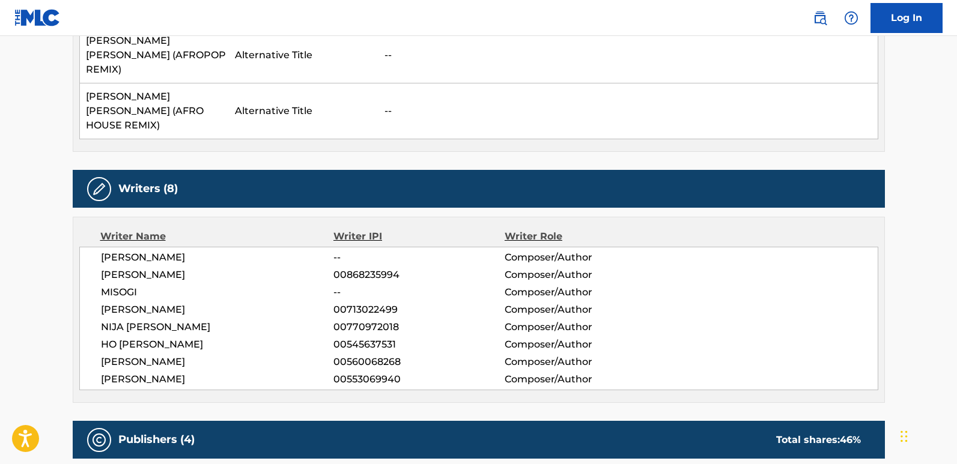
click at [184, 373] on span "[PERSON_NAME]" at bounding box center [217, 380] width 233 height 14
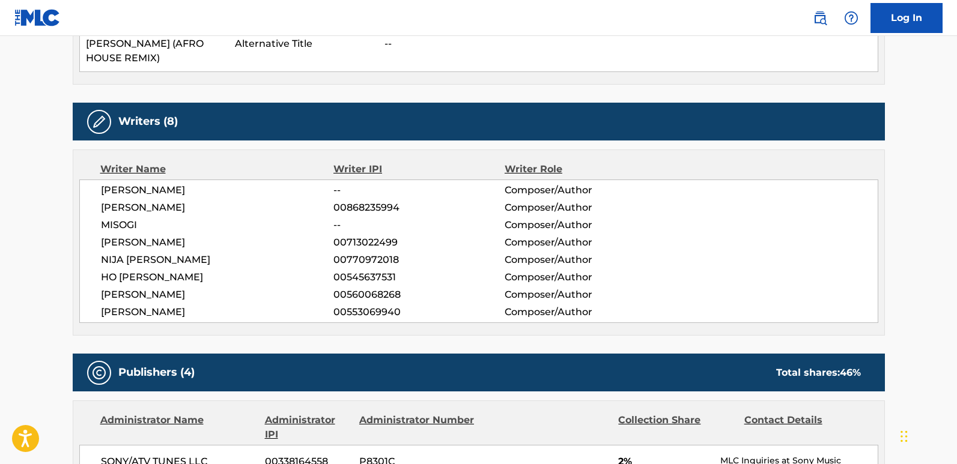
scroll to position [661, 0]
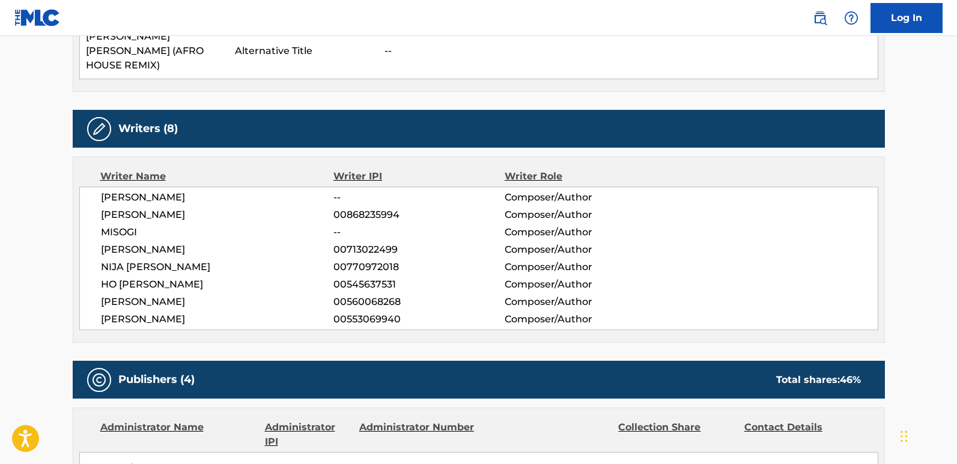
click at [157, 208] on span "[PERSON_NAME]" at bounding box center [217, 215] width 233 height 14
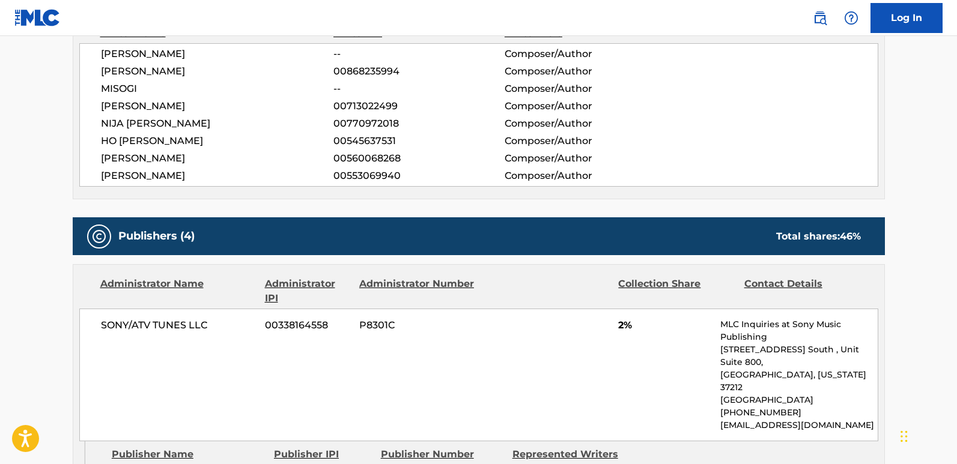
scroll to position [785, 0]
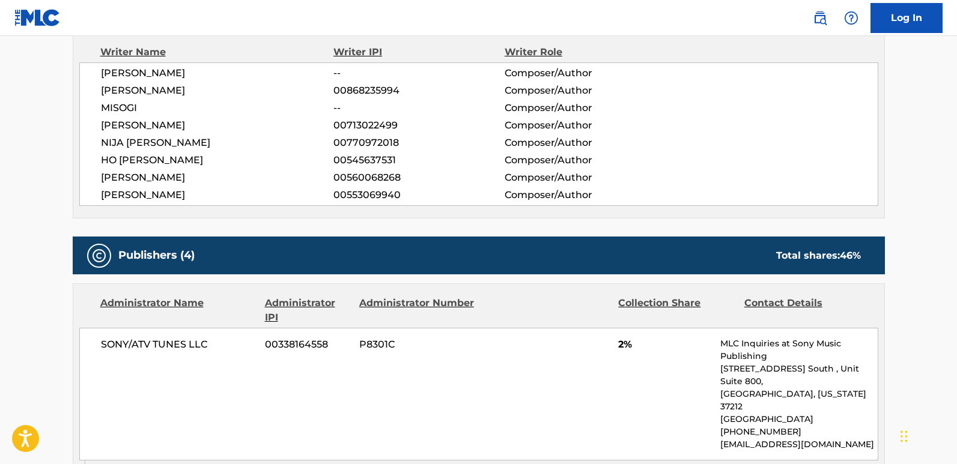
drag, startPoint x: 111, startPoint y: 378, endPoint x: 219, endPoint y: 385, distance: 107.8
click at [621, 338] on span "2%" at bounding box center [664, 345] width 93 height 14
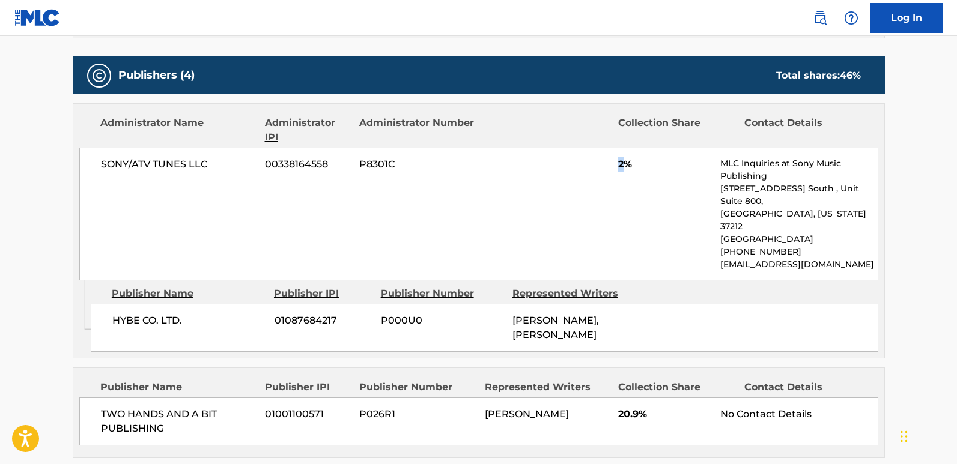
scroll to position [1025, 0]
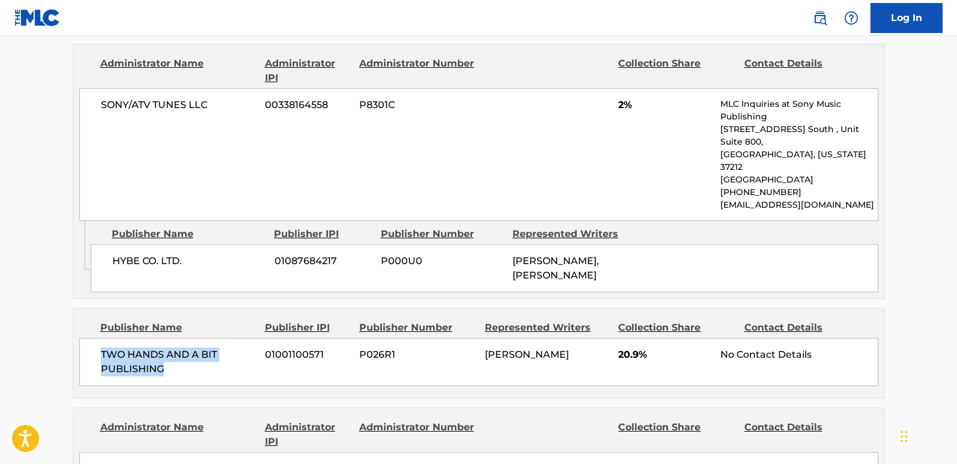
drag, startPoint x: 97, startPoint y: 233, endPoint x: 168, endPoint y: 251, distance: 72.4
click at [168, 338] on div "TWO HANDS AND A BIT PUBLISHING 01001100571 P026R1 [PERSON_NAME] 20.9% No Contac…" at bounding box center [478, 362] width 799 height 48
click at [627, 348] on span "20.9%" at bounding box center [664, 355] width 93 height 14
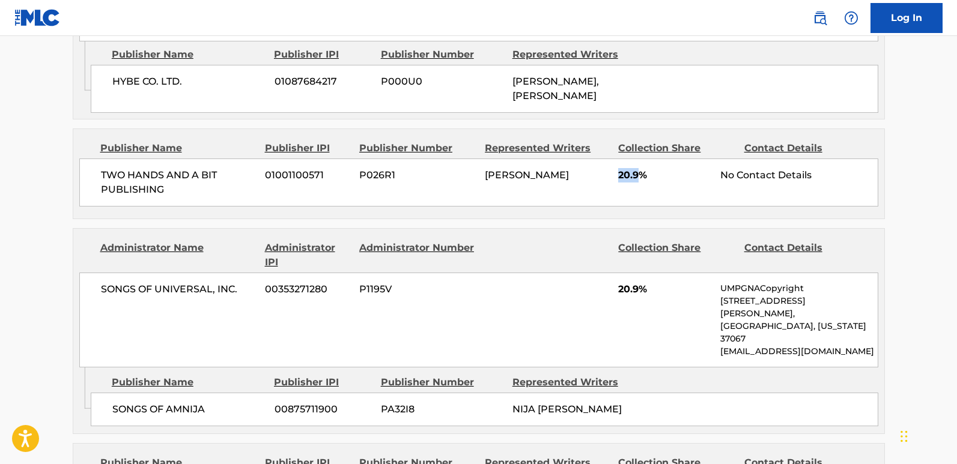
scroll to position [1205, 0]
drag, startPoint x: 105, startPoint y: 255, endPoint x: 210, endPoint y: 265, distance: 105.1
click at [210, 385] on div "SONGS OF AMNIJA 00875711900 PA32I8 NIJA [PERSON_NAME]" at bounding box center [485, 409] width 788 height 34
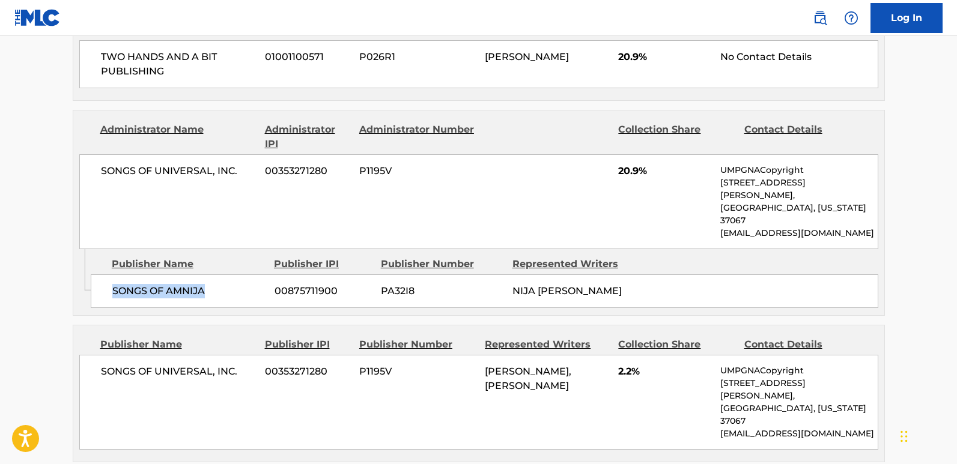
scroll to position [1326, 0]
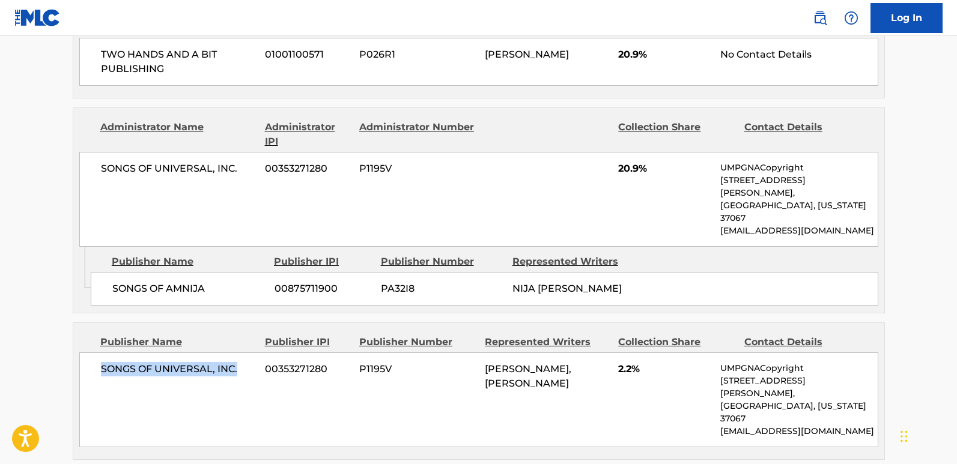
drag, startPoint x: 101, startPoint y: 230, endPoint x: 238, endPoint y: 240, distance: 137.3
click at [238, 353] on div "SONGS OF UNIVERSAL, INC. 00353271280 P1195V [PERSON_NAME], [PERSON_NAME] 2.2% U…" at bounding box center [478, 400] width 799 height 95
click at [620, 362] on span "2.2%" at bounding box center [664, 369] width 93 height 14
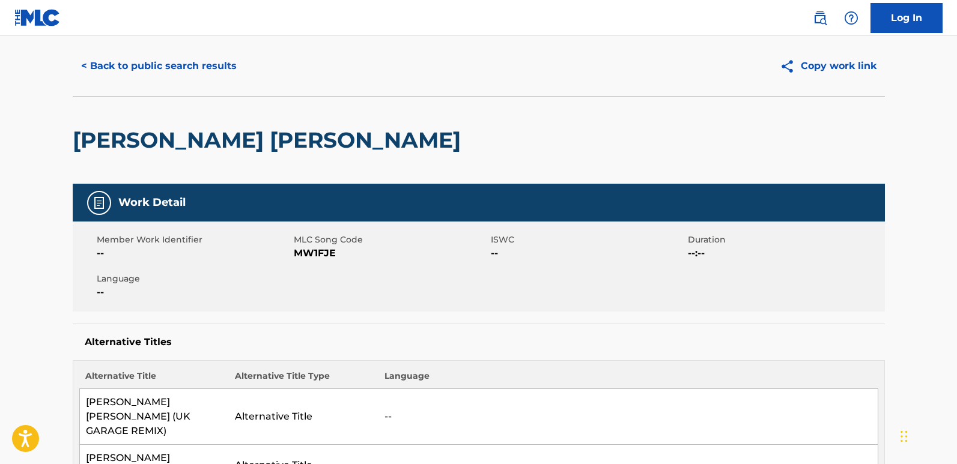
scroll to position [0, 0]
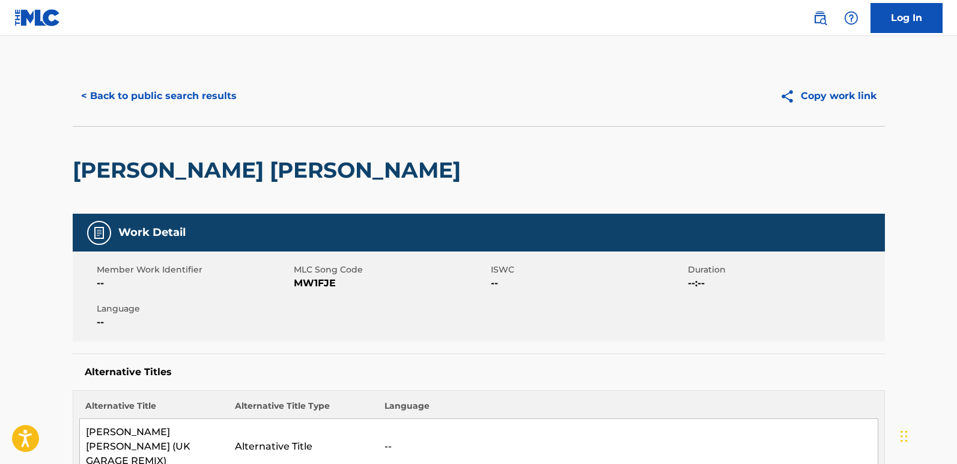
click at [199, 89] on button "< Back to public search results" at bounding box center [159, 96] width 172 height 30
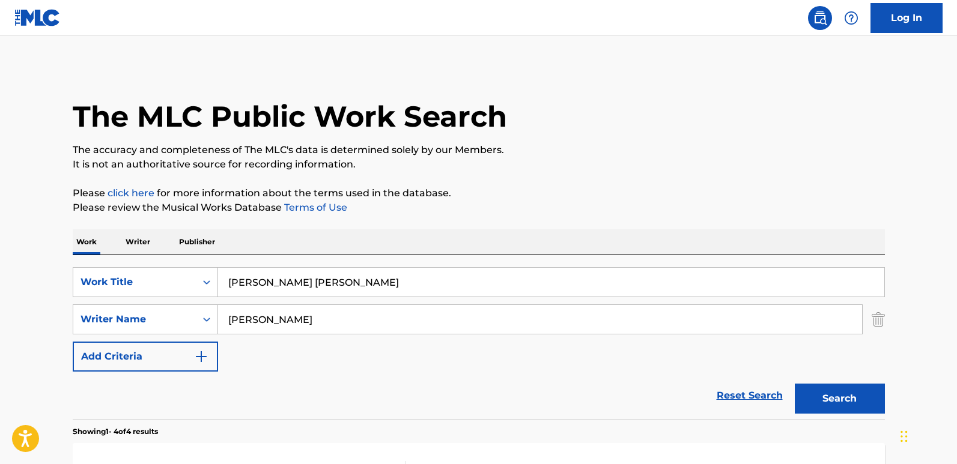
click at [734, 385] on link "Reset Search" at bounding box center [750, 396] width 78 height 26
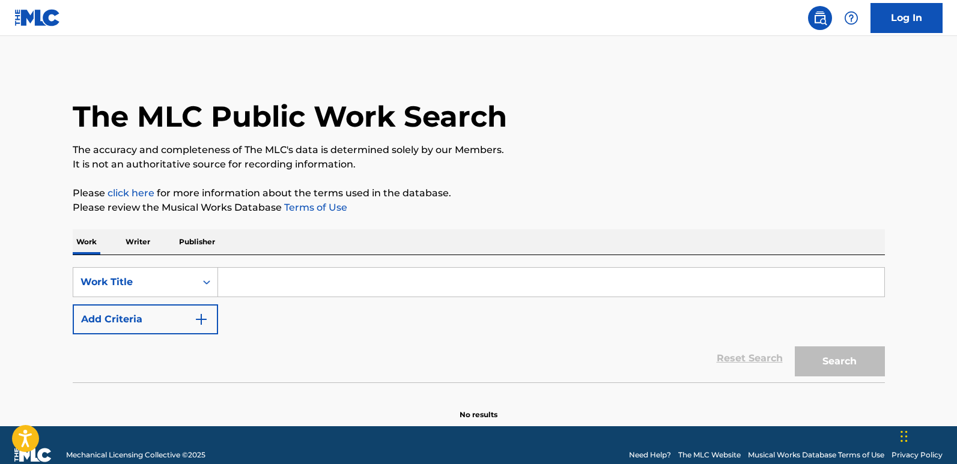
click at [645, 147] on p "The accuracy and completeness of The MLC's data is determined solely by our Mem…" at bounding box center [479, 150] width 812 height 14
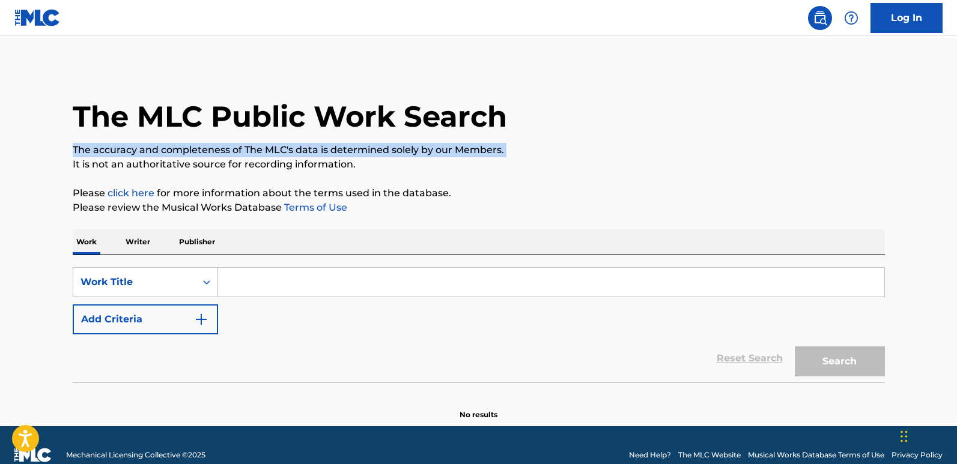
drag, startPoint x: 645, startPoint y: 147, endPoint x: 570, endPoint y: 139, distance: 74.9
click at [645, 147] on p "The accuracy and completeness of The MLC's data is determined solely by our Mem…" at bounding box center [479, 150] width 812 height 14
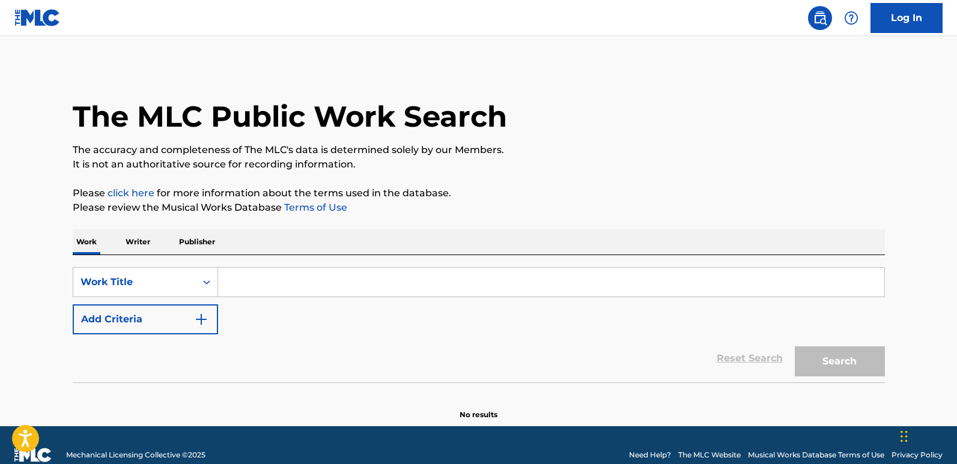
click at [570, 139] on div "The MLC Public Work Search" at bounding box center [479, 110] width 812 height 88
click at [601, 127] on div "The MLC Public Work Search" at bounding box center [479, 110] width 812 height 88
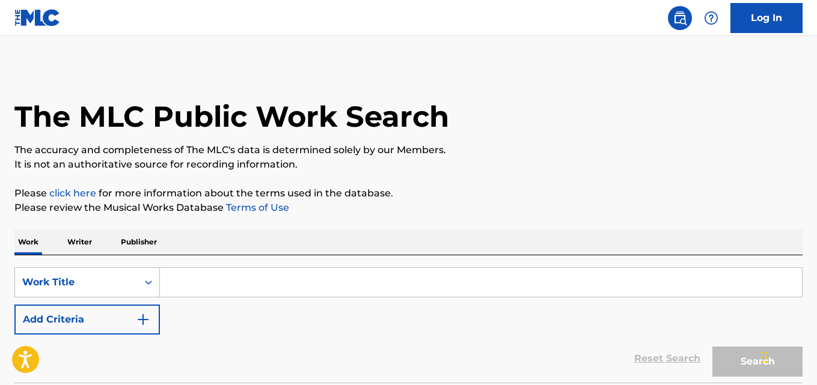
click at [222, 291] on input "Search Form" at bounding box center [481, 282] width 642 height 29
paste input "Don’t Wanna Cry"
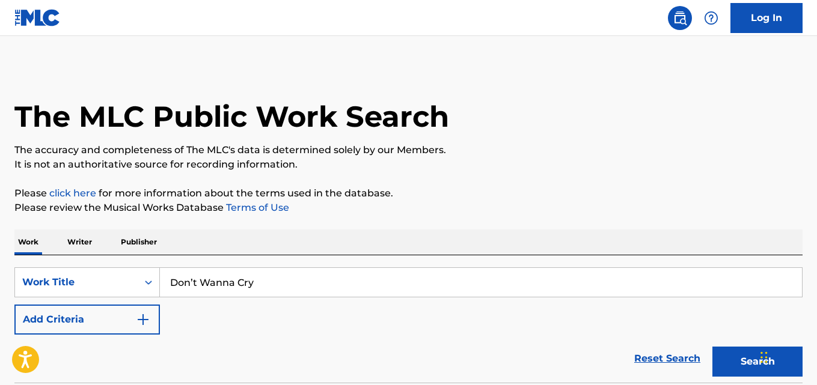
type input "Don’t Wanna Cry"
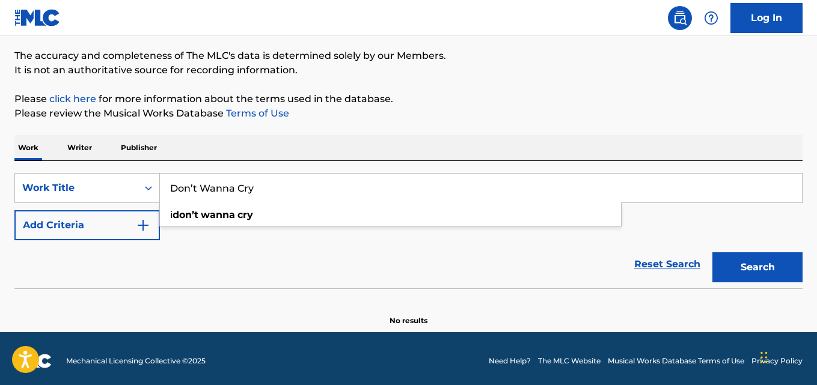
scroll to position [99, 0]
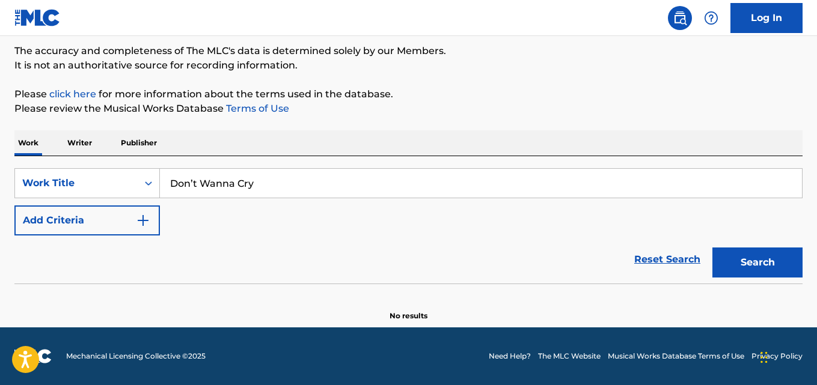
click at [245, 269] on div "Reset Search Search" at bounding box center [408, 260] width 788 height 48
click at [138, 204] on div "SearchWithCriteriadb210e63-1032-401e-a2d0-8a1371c47d70 Work Title Don’t Wanna C…" at bounding box center [408, 201] width 788 height 67
click at [159, 222] on button "Add Criteria" at bounding box center [86, 221] width 145 height 30
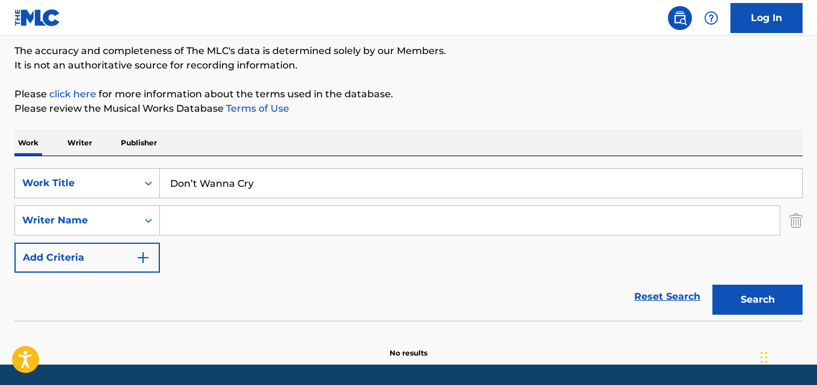
click at [213, 222] on input "Search Form" at bounding box center [470, 220] width 620 height 29
paste input "[PERSON_NAME]"
click at [712, 285] on button "Search" at bounding box center [757, 300] width 90 height 30
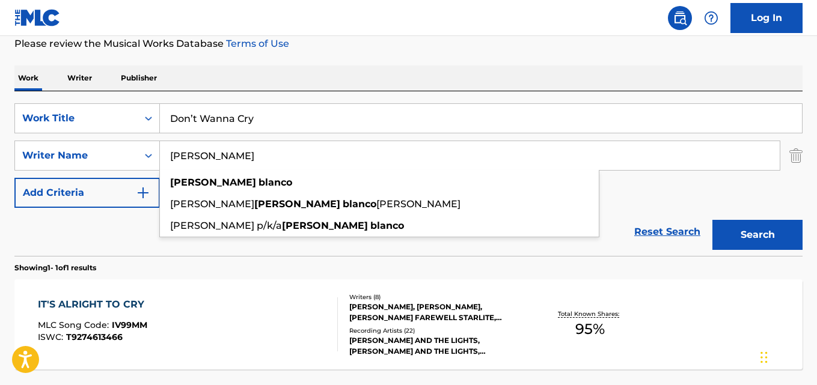
scroll to position [219, 0]
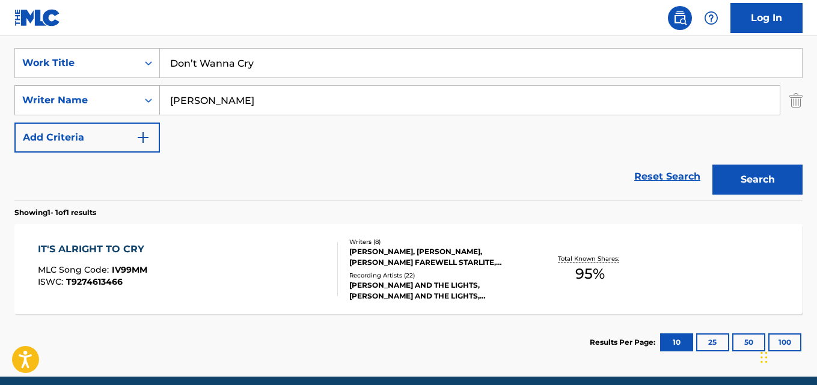
drag, startPoint x: 263, startPoint y: 102, endPoint x: 110, endPoint y: 96, distance: 152.7
click at [110, 96] on div "SearchWithCriteria55dc4bde-c433-4964-9c0a-c4d0a67e7a9c Writer Name [PERSON_NAME]" at bounding box center [408, 100] width 788 height 30
paste input "[PERSON_NAME]"
type input "[PERSON_NAME]"
click at [712, 165] on button "Search" at bounding box center [757, 180] width 90 height 30
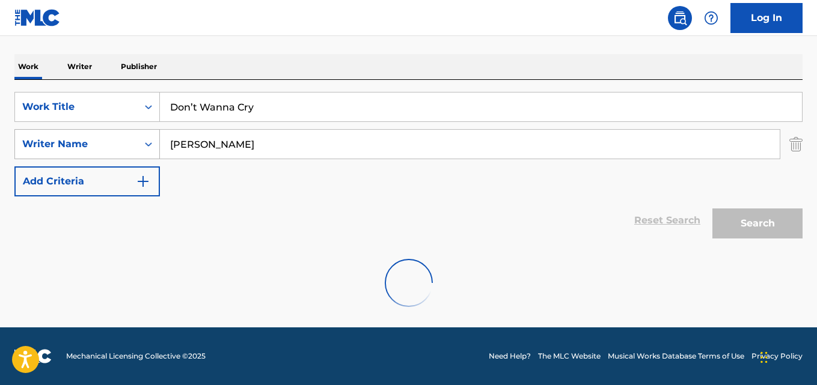
scroll to position [175, 0]
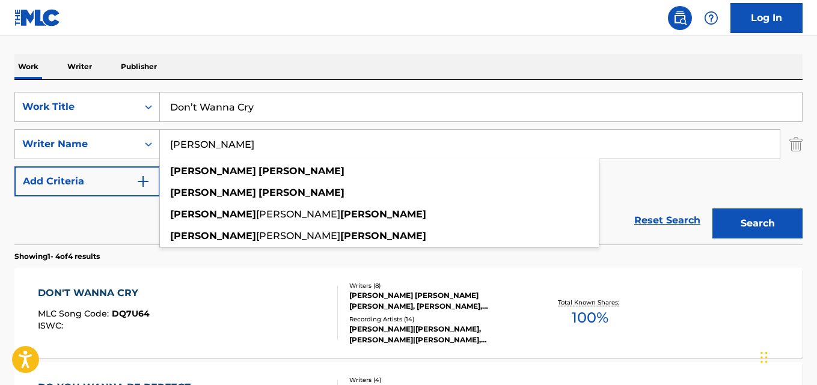
click at [230, 50] on div "The MLC Public Work Search The accuracy and completeness of The MLC's data is d…" at bounding box center [408, 294] width 817 height 807
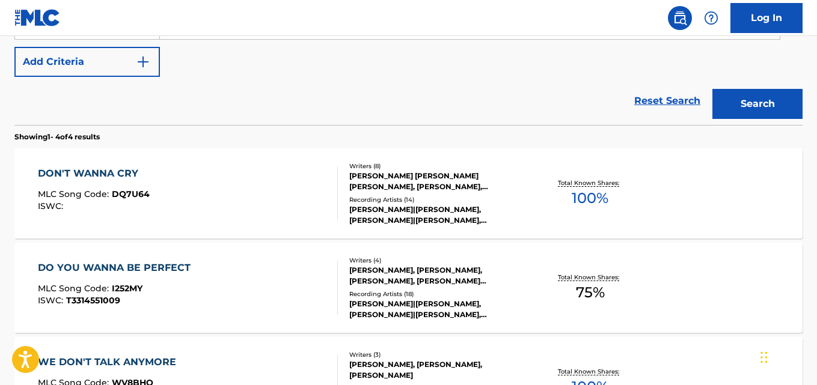
scroll to position [296, 0]
click at [347, 181] on div "Writers ( 8 ) [PERSON_NAME] [PERSON_NAME] [PERSON_NAME], [PERSON_NAME], [PERSON…" at bounding box center [431, 193] width 187 height 64
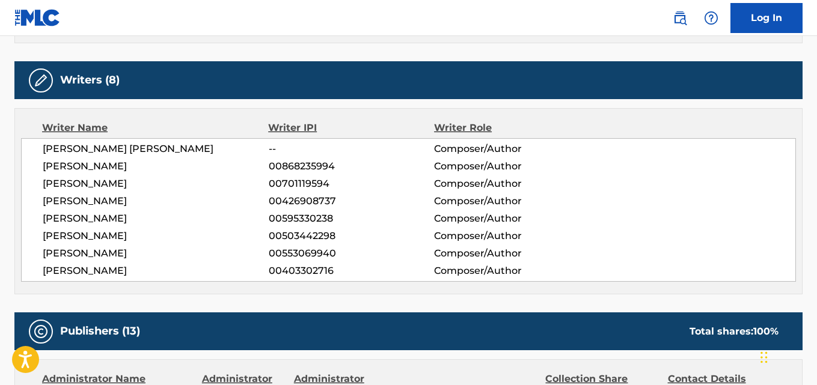
scroll to position [421, 0]
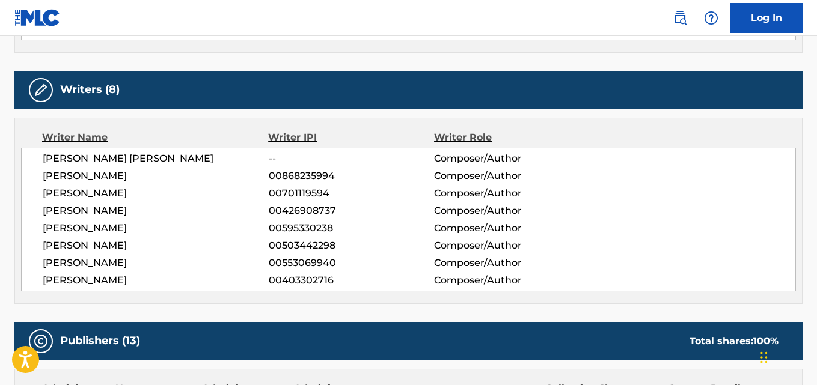
click at [138, 280] on span "[PERSON_NAME]" at bounding box center [156, 280] width 226 height 14
click at [135, 231] on span "[PERSON_NAME]" at bounding box center [156, 228] width 226 height 14
click at [98, 181] on span "[PERSON_NAME]" at bounding box center [156, 176] width 226 height 14
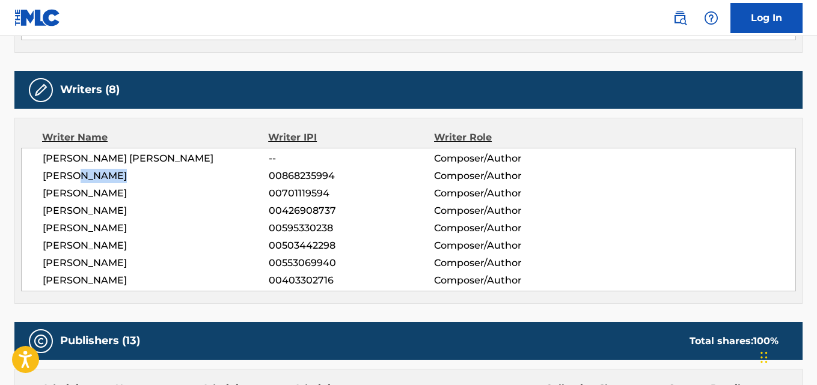
click at [98, 181] on span "[PERSON_NAME]" at bounding box center [156, 176] width 226 height 14
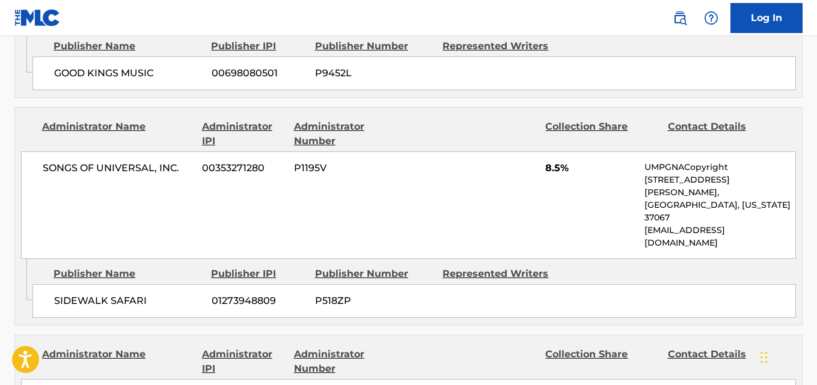
scroll to position [1803, 0]
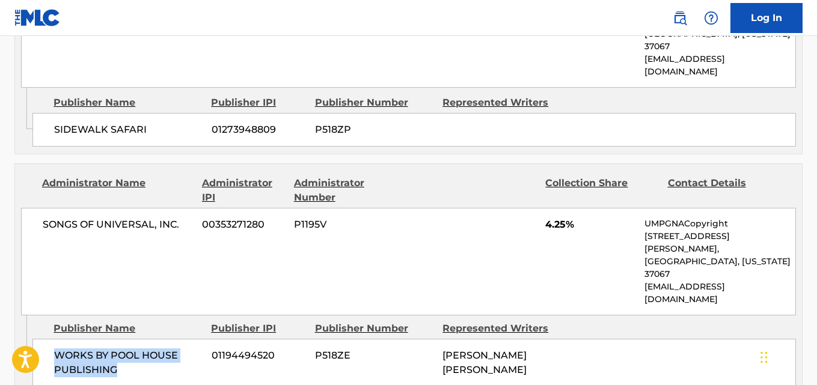
drag, startPoint x: 45, startPoint y: 209, endPoint x: 160, endPoint y: 228, distance: 117.1
click at [160, 339] on div "WORKS BY POOL HOUSE PUBLISHING 01194494520 P518ZE [PERSON_NAME] [PERSON_NAME]" at bounding box center [413, 363] width 763 height 48
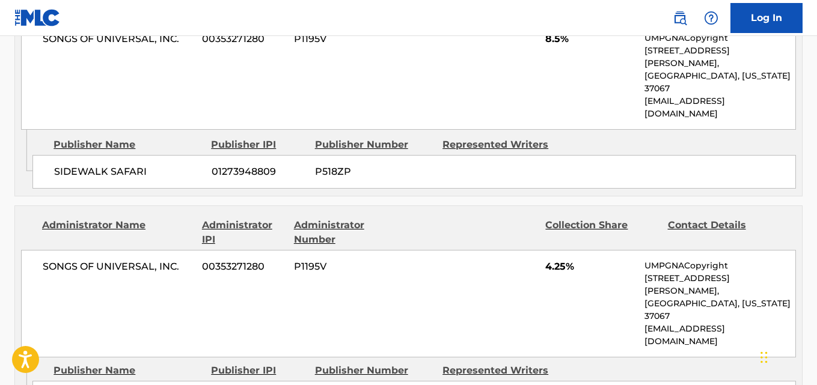
scroll to position [1743, 0]
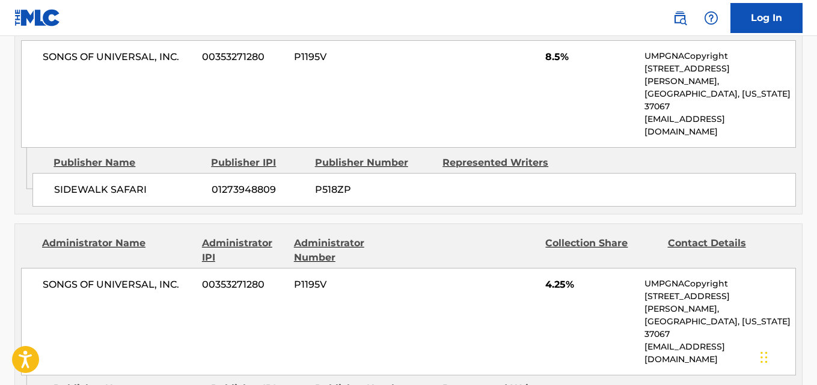
click at [125, 315] on div "Publishers (13) Total shares: 100 % Administrator Name Administrator IPI Admini…" at bounding box center [408, 278] width 788 height 2556
drag, startPoint x: 49, startPoint y: 272, endPoint x: 159, endPoint y: 293, distance: 112.5
click at [543, 268] on div "SONGS OF UNIVERSAL, INC. 00353271280 P1195V 4.25% UMPGNACopyright [STREET_ADDRE…" at bounding box center [408, 322] width 775 height 108
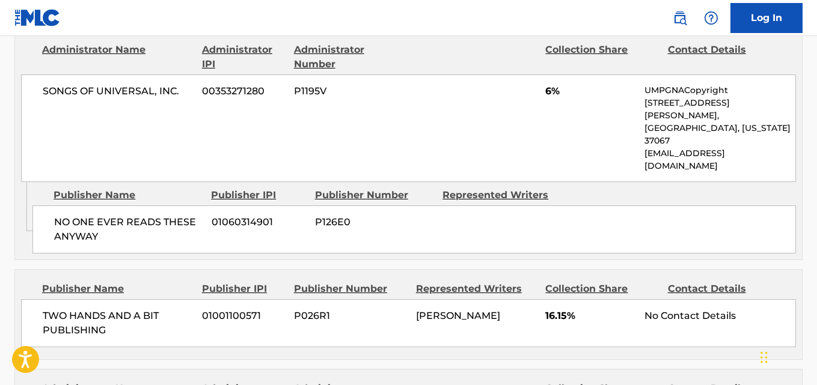
scroll to position [2283, 0]
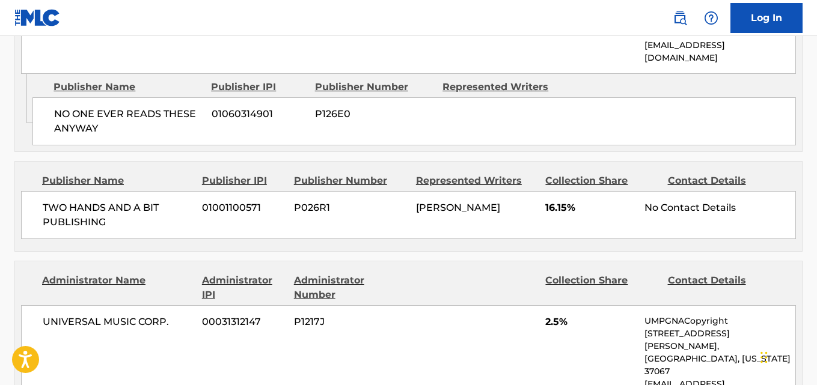
drag, startPoint x: 48, startPoint y: 246, endPoint x: 127, endPoint y: 243, distance: 78.8
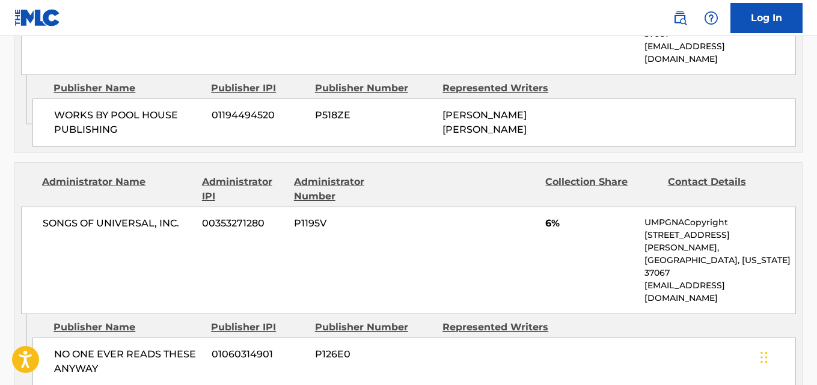
scroll to position [1983, 0]
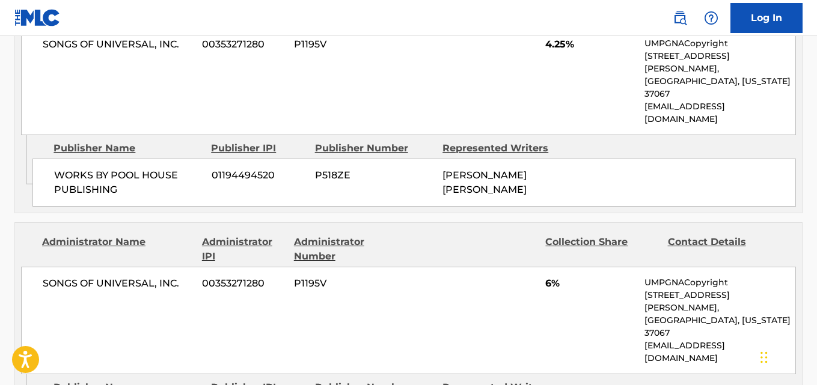
drag, startPoint x: 52, startPoint y: 230, endPoint x: 165, endPoint y: 260, distance: 116.9
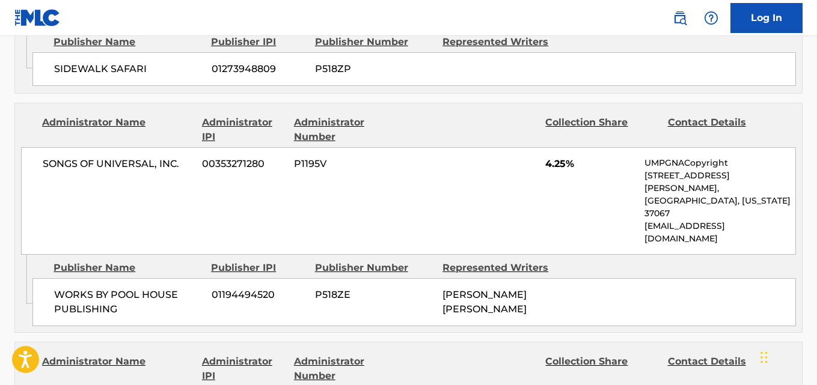
scroll to position [1863, 0]
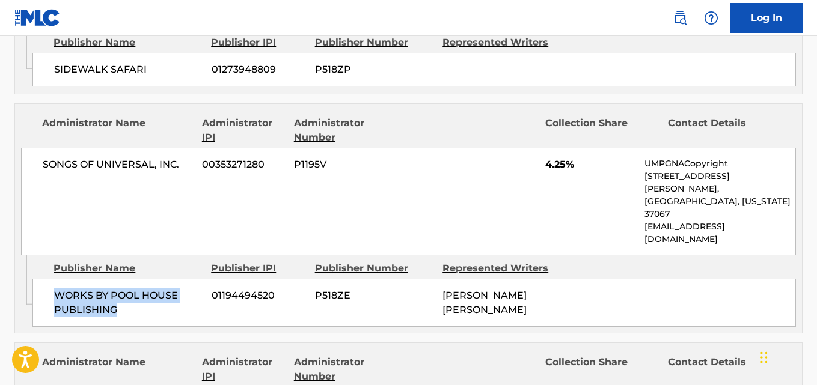
drag, startPoint x: 57, startPoint y: 154, endPoint x: 162, endPoint y: 169, distance: 106.2
click at [162, 288] on span "WORKS BY POOL HOUSE PUBLISHING" at bounding box center [128, 302] width 148 height 29
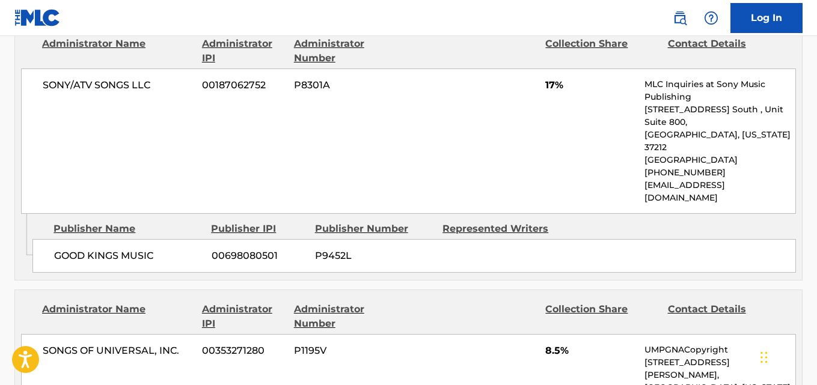
scroll to position [1442, 0]
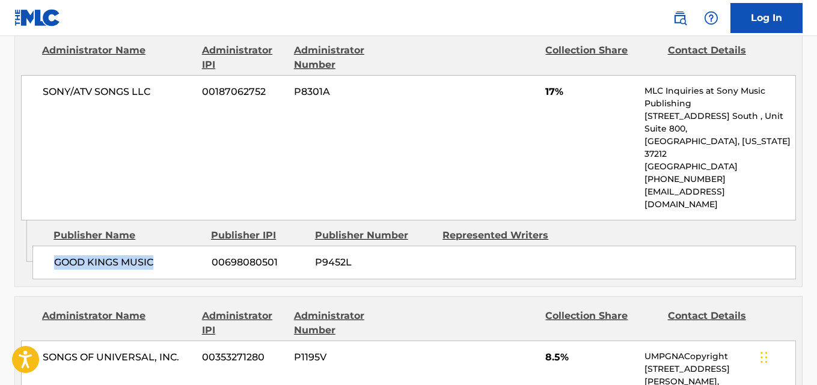
drag, startPoint x: 52, startPoint y: 193, endPoint x: 160, endPoint y: 193, distance: 108.2
click at [160, 246] on div "GOOD KINGS MUSIC 00698080501 P9452L" at bounding box center [413, 263] width 763 height 34
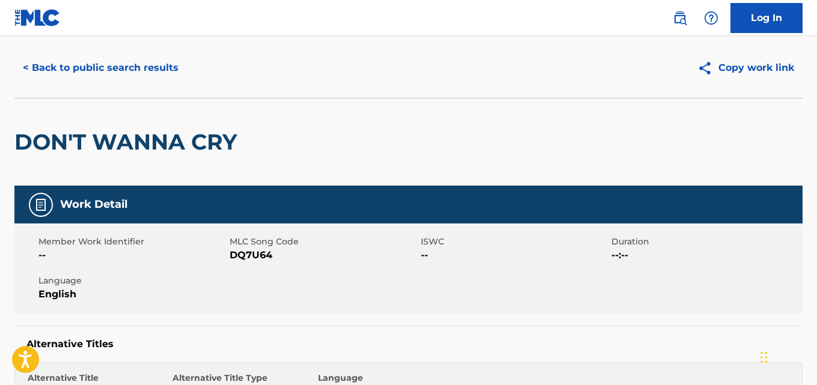
scroll to position [0, 0]
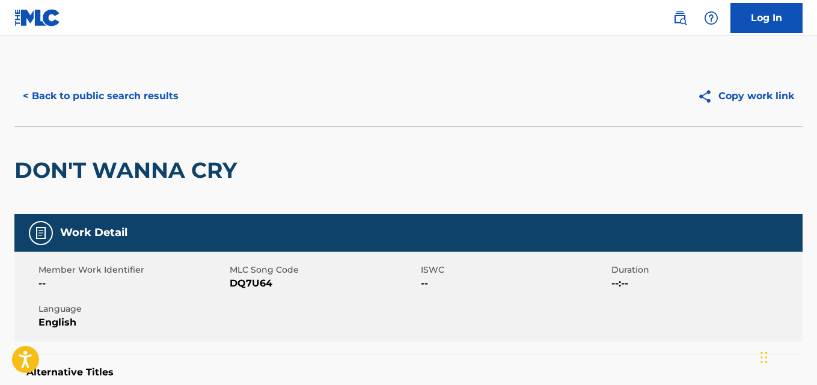
click at [158, 104] on button "< Back to public search results" at bounding box center [100, 96] width 172 height 30
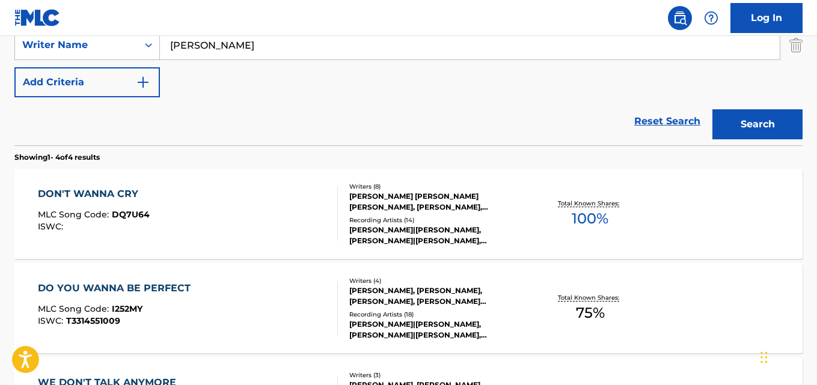
scroll to position [124, 0]
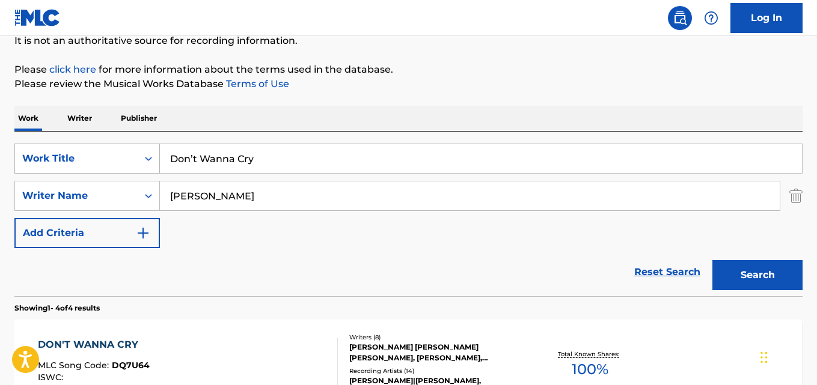
drag, startPoint x: 291, startPoint y: 154, endPoint x: 145, endPoint y: 152, distance: 145.4
click at [145, 152] on div "SearchWithCriteriadb210e63-1032-401e-a2d0-8a1371c47d70 Work Title Don’t Wanna C…" at bounding box center [408, 159] width 788 height 30
paste input "Don’t Take It Personall"
drag, startPoint x: 198, startPoint y: 160, endPoint x: 106, endPoint y: 167, distance: 91.6
click at [106, 167] on div "SearchWithCriteriadb210e63-1032-401e-a2d0-8a1371c47d70 Work Title Don’t Take It…" at bounding box center [408, 159] width 788 height 30
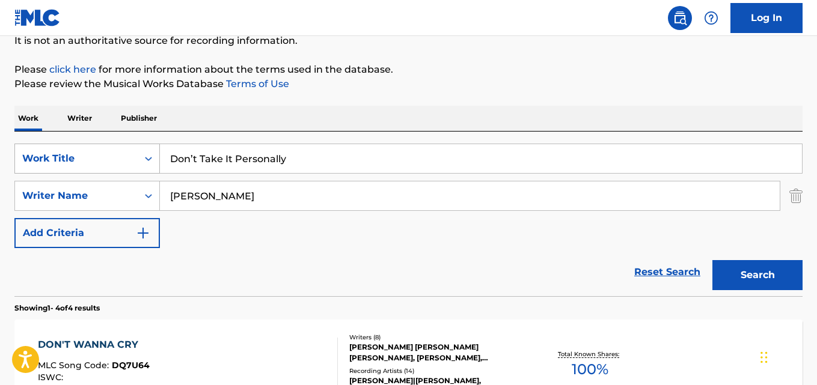
drag, startPoint x: 301, startPoint y: 150, endPoint x: 105, endPoint y: 150, distance: 196.5
click at [105, 150] on div "SearchWithCriteriadb210e63-1032-401e-a2d0-8a1371c47d70 Work Title Don’t Take It…" at bounding box center [408, 159] width 788 height 30
type input "Don’t Take It Personally"
drag, startPoint x: 259, startPoint y: 192, endPoint x: 145, endPoint y: 192, distance: 114.2
click at [145, 192] on div "SearchWithCriteria55dc4bde-c433-4964-9c0a-c4d0a67e7a9c Writer Name [PERSON_NAME]" at bounding box center [408, 196] width 788 height 30
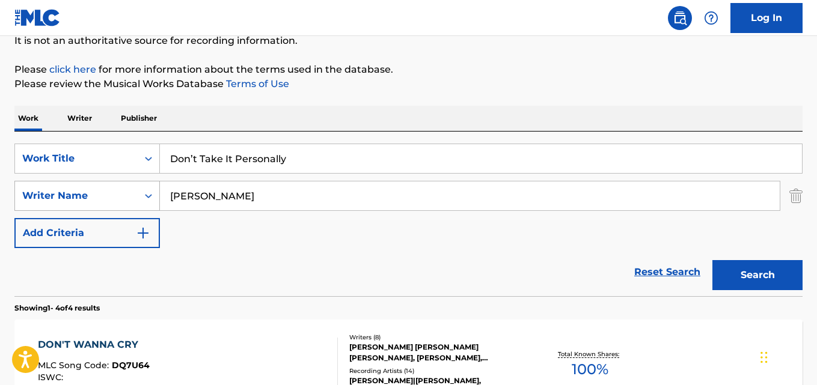
paste input "[PERSON_NAME]"
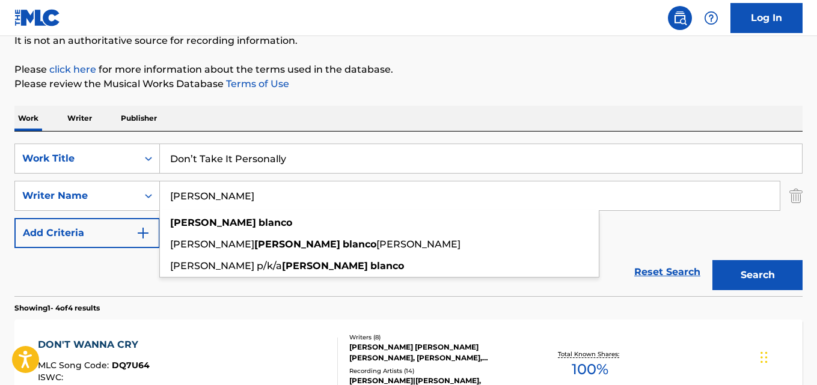
type input "[PERSON_NAME]"
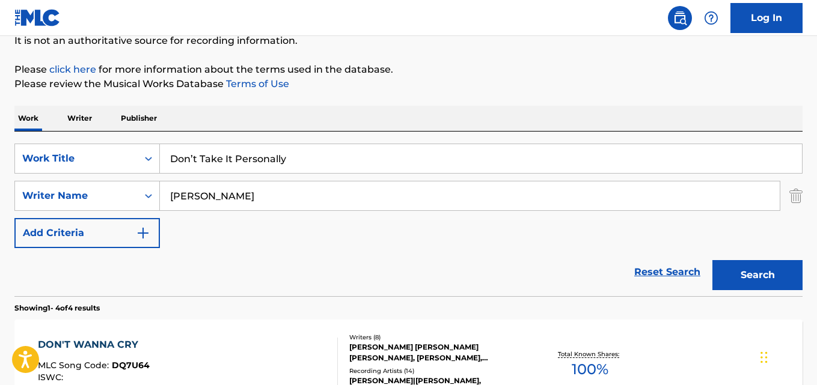
click at [739, 281] on button "Search" at bounding box center [757, 275] width 90 height 30
click at [368, 255] on div "Reset Search Search" at bounding box center [408, 272] width 788 height 48
drag, startPoint x: 189, startPoint y: 201, endPoint x: 166, endPoint y: 197, distance: 23.1
click at [166, 197] on input "[PERSON_NAME]" at bounding box center [470, 195] width 620 height 29
click at [239, 187] on input "Search Form" at bounding box center [470, 195] width 620 height 29
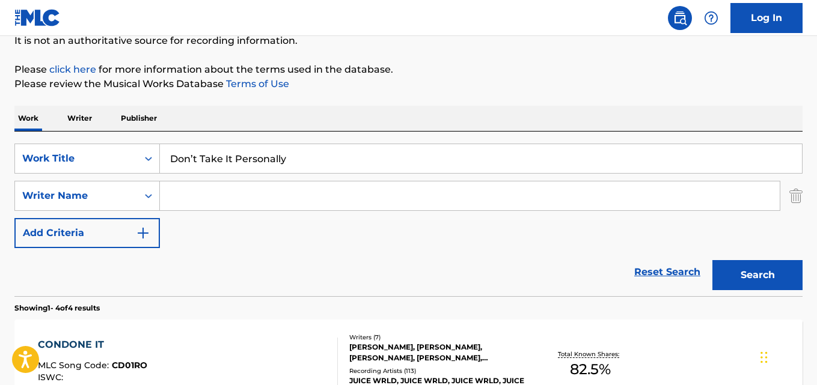
paste input "[PERSON_NAME]"
type input "[PERSON_NAME]"
click at [776, 280] on button "Search" at bounding box center [757, 275] width 90 height 30
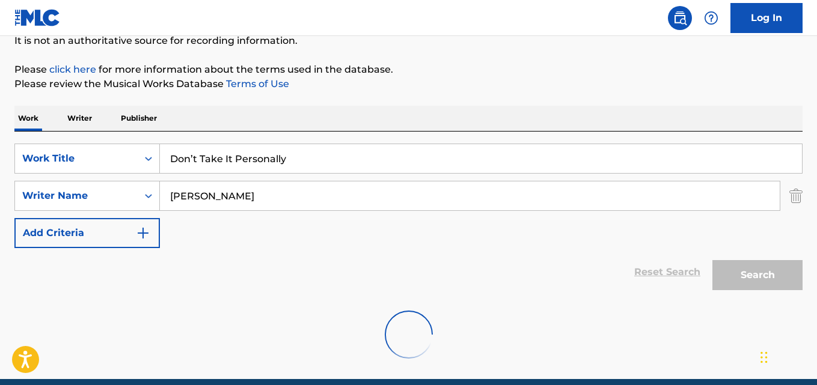
click at [477, 245] on div "SearchWithCriteriadb210e63-1032-401e-a2d0-8a1371c47d70 Work Title Don’t Take It…" at bounding box center [408, 196] width 788 height 105
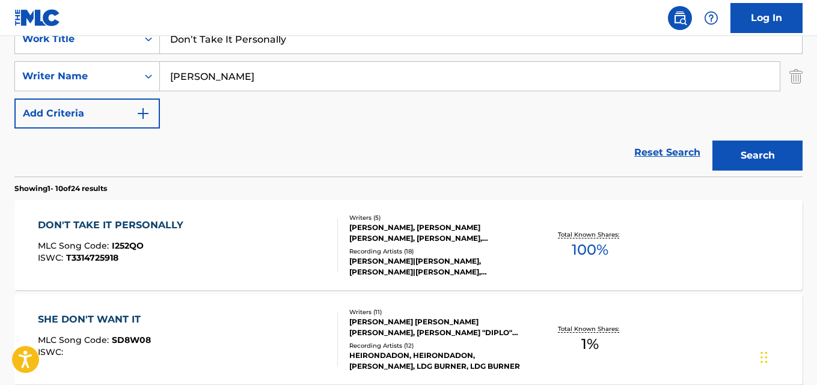
scroll to position [244, 0]
drag, startPoint x: 282, startPoint y: 72, endPoint x: 135, endPoint y: 67, distance: 147.3
click at [135, 67] on div "SearchWithCriteria55dc4bde-c433-4964-9c0a-c4d0a67e7a9c Writer Name [PERSON_NAME]" at bounding box center [408, 76] width 788 height 30
click at [376, 240] on div "[PERSON_NAME], [PERSON_NAME] [PERSON_NAME], [PERSON_NAME], [PERSON_NAME]" at bounding box center [436, 233] width 175 height 22
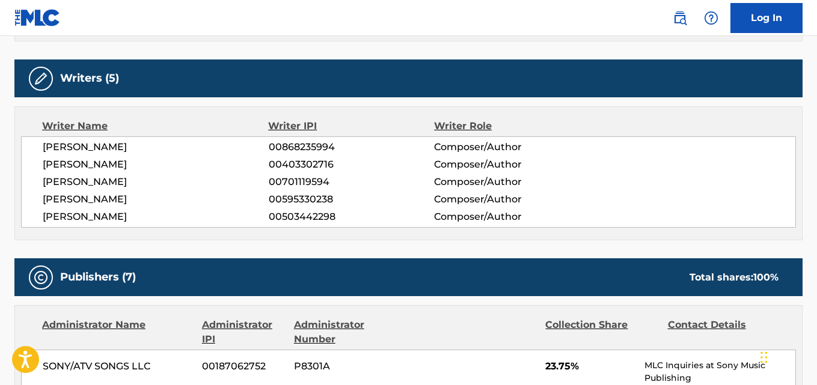
scroll to position [421, 0]
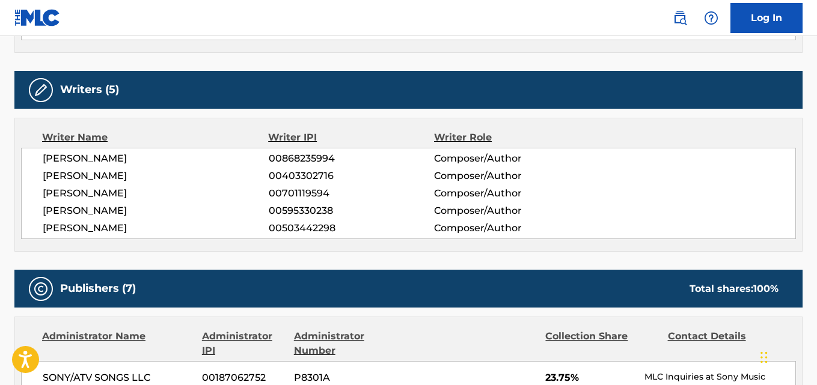
click at [585, 76] on div "Writers (5)" at bounding box center [408, 90] width 788 height 38
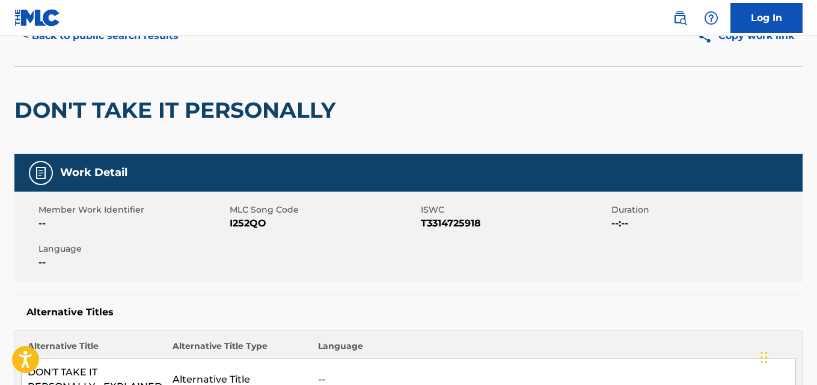
scroll to position [0, 0]
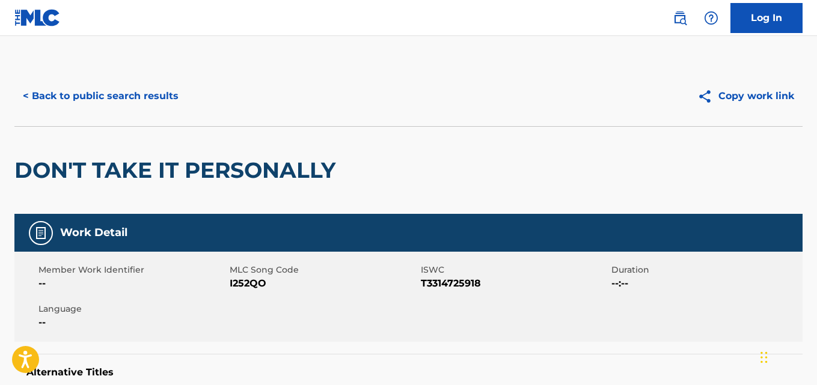
click at [145, 118] on div "< Back to public search results Copy work link" at bounding box center [408, 96] width 788 height 60
click at [141, 108] on button "< Back to public search results" at bounding box center [100, 96] width 172 height 30
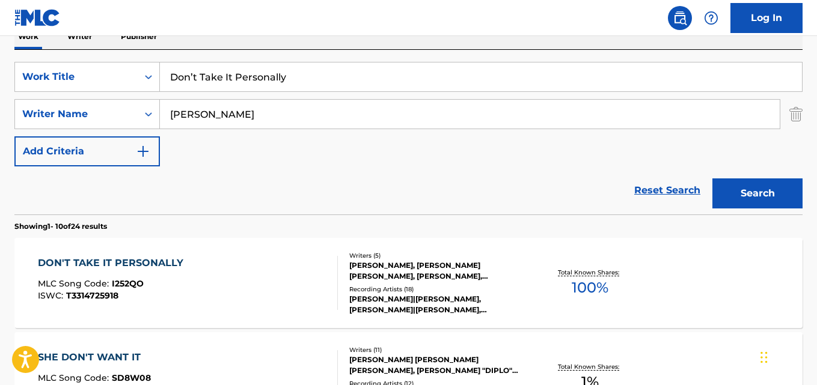
scroll to position [184, 0]
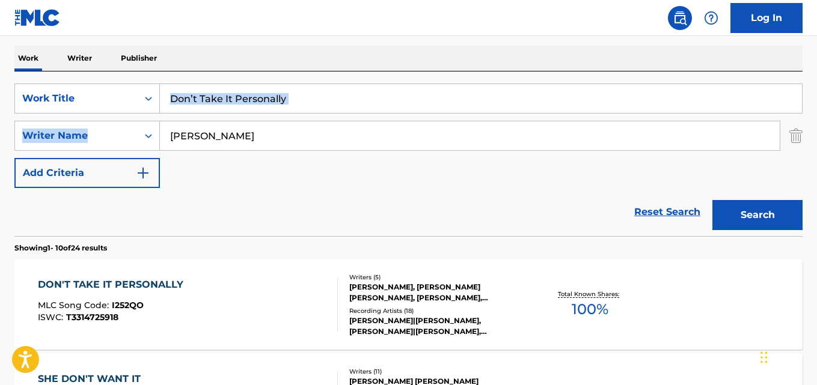
drag, startPoint x: 296, startPoint y: 111, endPoint x: 182, endPoint y: 113, distance: 114.2
click at [154, 115] on div "SearchWithCriteriadb210e63-1032-401e-a2d0-8a1371c47d70 Work Title Don’t Take It…" at bounding box center [408, 136] width 788 height 105
click at [262, 103] on input "Don’t Take It Personally" at bounding box center [481, 98] width 642 height 29
drag, startPoint x: 309, startPoint y: 97, endPoint x: 117, endPoint y: 98, distance: 192.3
click at [117, 98] on div "SearchWithCriteriadb210e63-1032-401e-a2d0-8a1371c47d70 Work Title Don’t Take It…" at bounding box center [408, 99] width 788 height 30
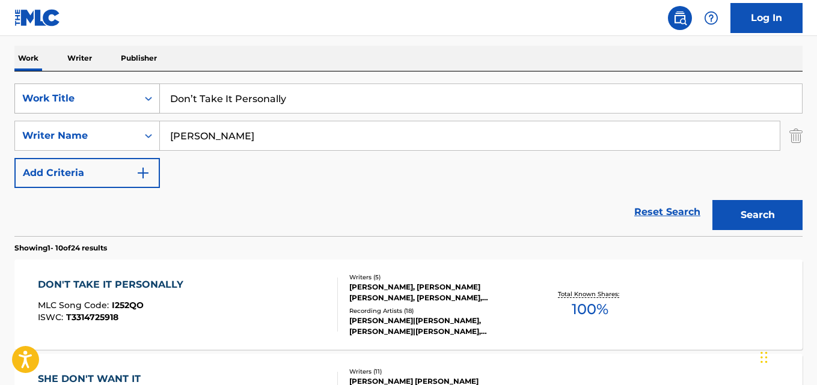
paste input "Bleed"
type input "Bleed"
drag, startPoint x: 292, startPoint y: 133, endPoint x: 34, endPoint y: 133, distance: 257.8
click at [34, 133] on div "SearchWithCriteria55dc4bde-c433-4964-9c0a-c4d0a67e7a9c Writer Name [PERSON_NAME]" at bounding box center [408, 136] width 788 height 30
paste input "Slatkin"
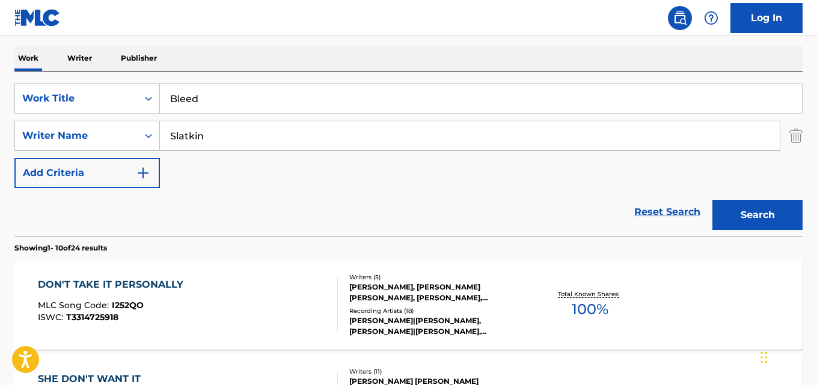
type input "Slatkin"
click at [749, 202] on button "Search" at bounding box center [757, 215] width 90 height 30
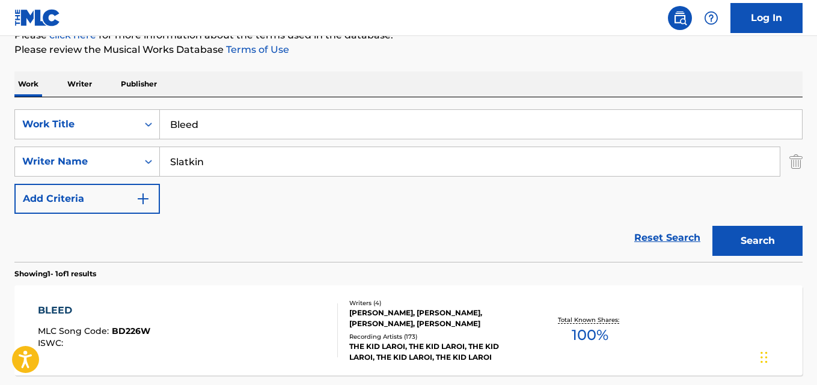
scroll to position [148, 0]
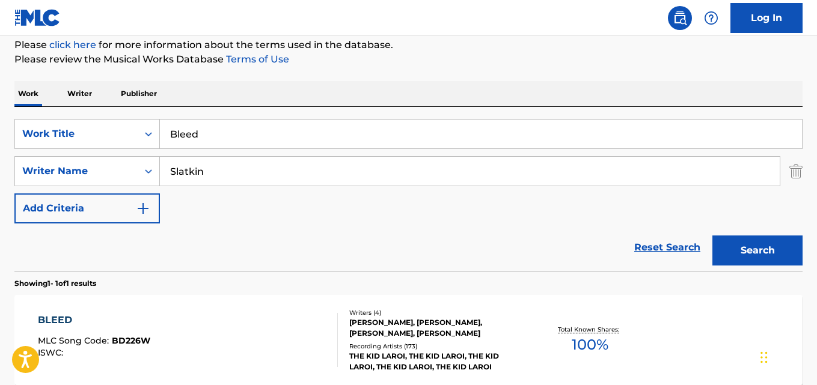
click at [62, 309] on div "BLEED MLC Song Code : BD226W ISWC : Writers ( 4 ) [PERSON_NAME], [PERSON_NAME],…" at bounding box center [408, 340] width 788 height 90
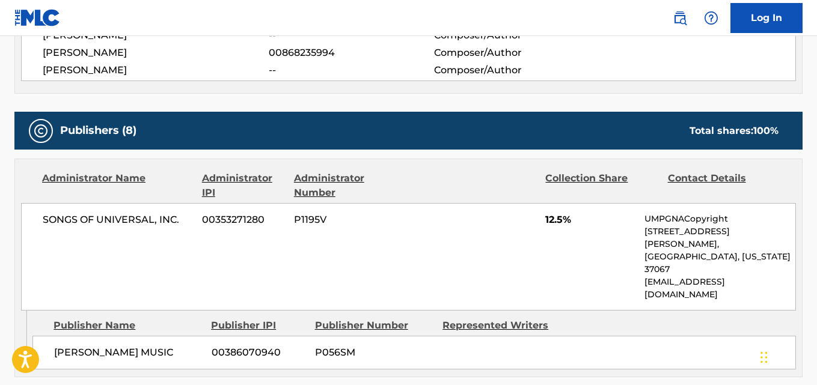
scroll to position [519, 0]
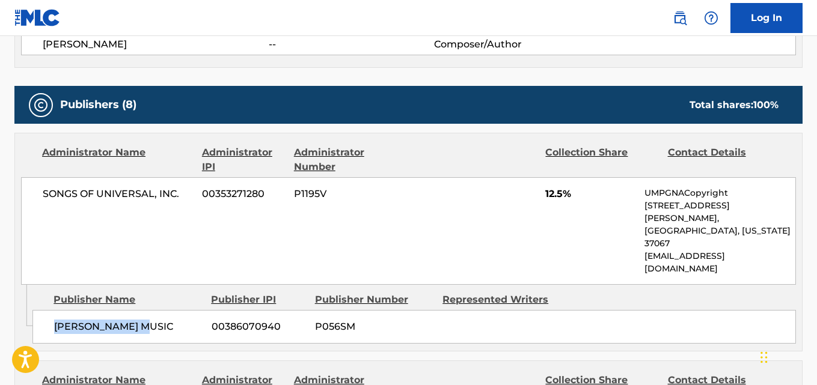
drag, startPoint x: 56, startPoint y: 291, endPoint x: 153, endPoint y: 291, distance: 97.3
click at [153, 320] on span "[PERSON_NAME] MUSIC" at bounding box center [128, 327] width 148 height 14
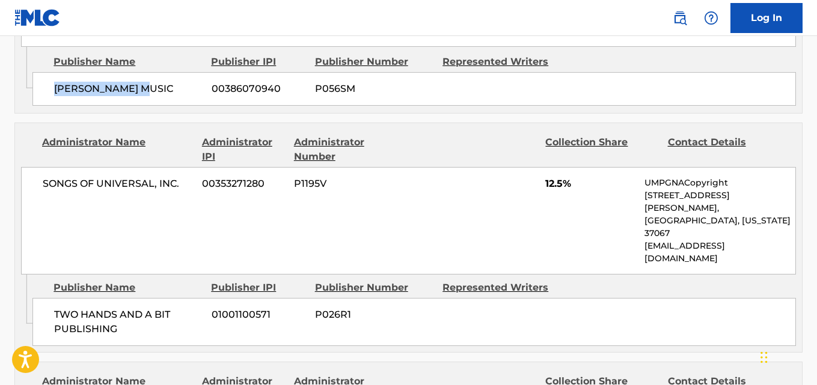
scroll to position [759, 0]
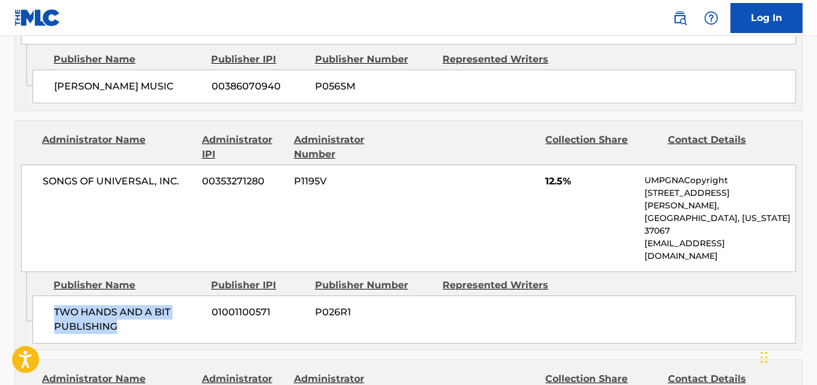
drag, startPoint x: 49, startPoint y: 238, endPoint x: 153, endPoint y: 255, distance: 105.4
click at [153, 296] on div "TWO HANDS AND A BIT PUBLISHING 01001100571 P026R1" at bounding box center [413, 320] width 763 height 48
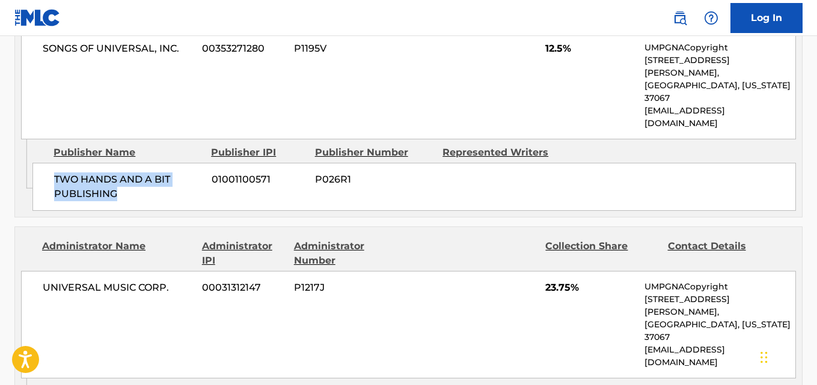
scroll to position [939, 0]
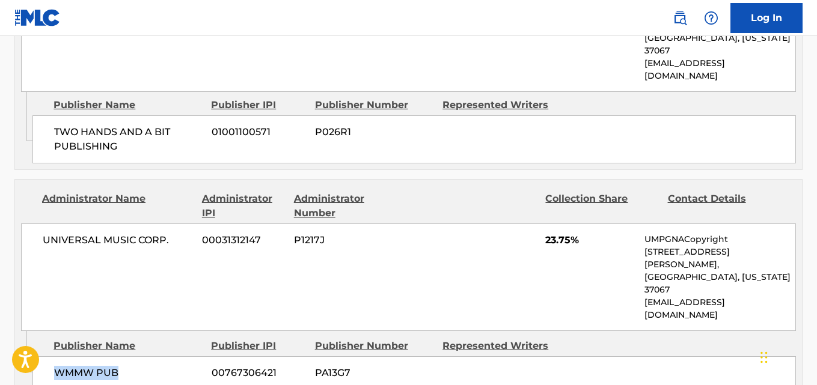
drag, startPoint x: 41, startPoint y: 261, endPoint x: 149, endPoint y: 263, distance: 108.2
click at [149, 356] on div "WMMW PUB 00767306421 PA13G7" at bounding box center [413, 373] width 763 height 34
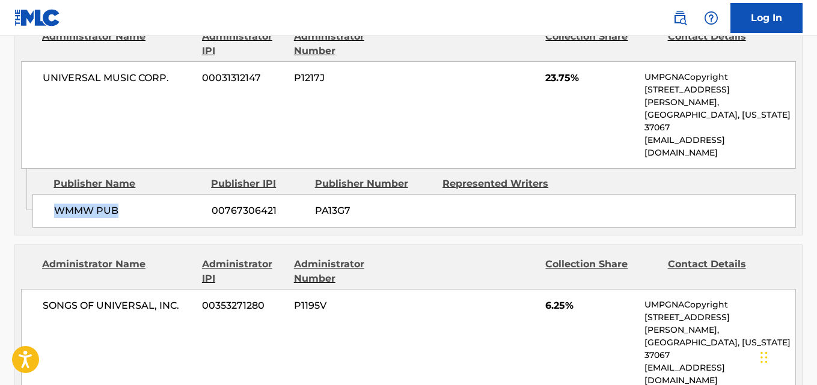
scroll to position [1119, 0]
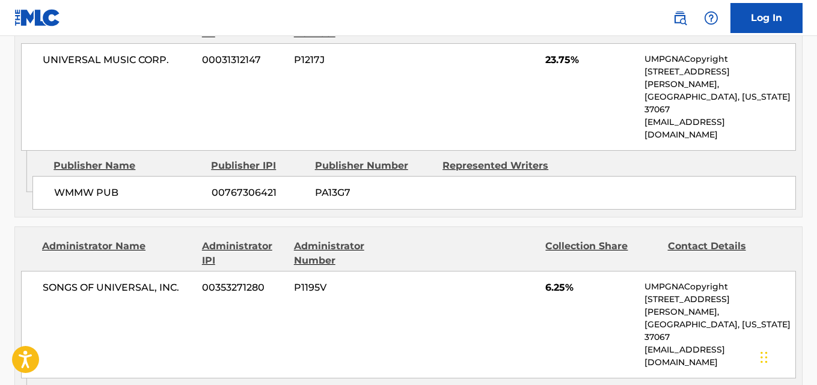
drag, startPoint x: 74, startPoint y: 272, endPoint x: 151, endPoint y: 282, distance: 78.3
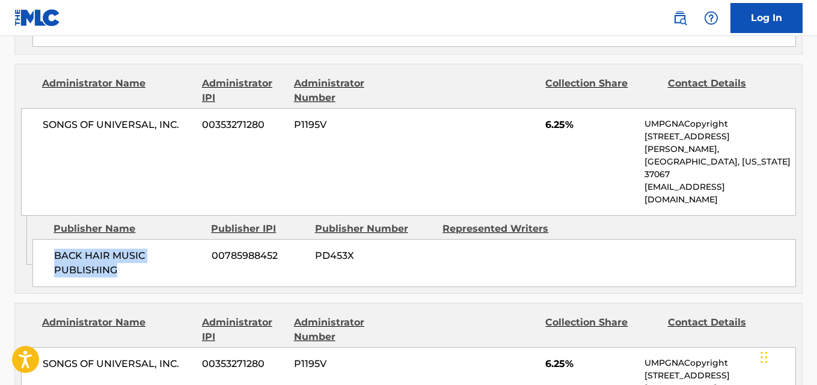
scroll to position [1300, 0]
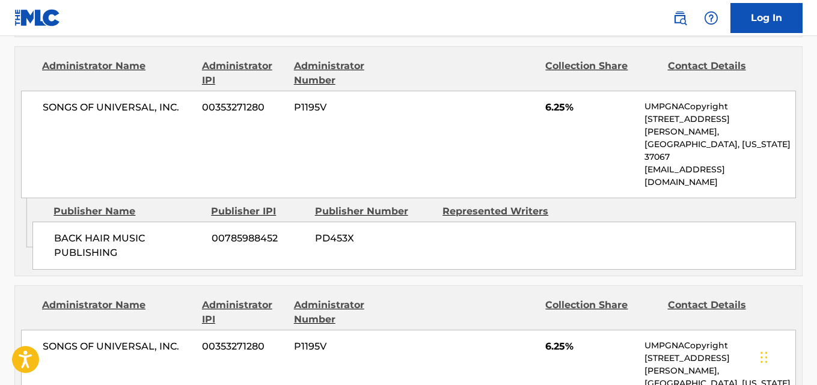
drag, startPoint x: 46, startPoint y: 297, endPoint x: 183, endPoint y: 296, distance: 137.0
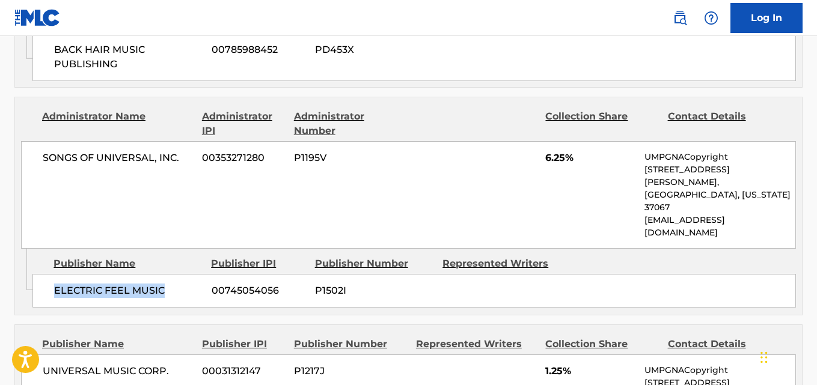
scroll to position [1540, 0]
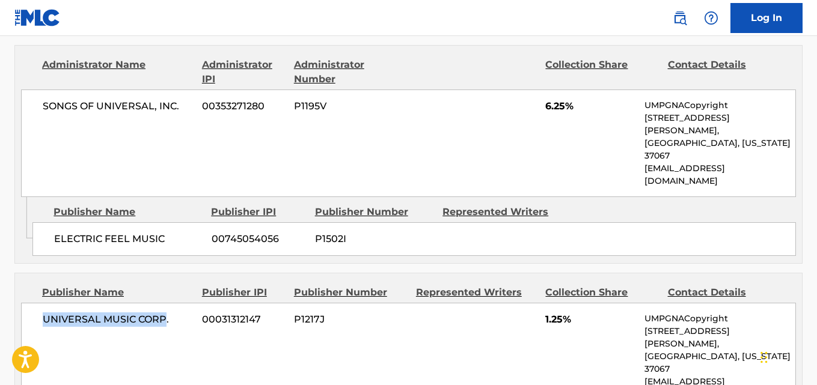
drag, startPoint x: 151, startPoint y: 138, endPoint x: 165, endPoint y: 138, distance: 14.4
click at [165, 303] on div "UNIVERSAL MUSIC CORP. 00031312147 P1217J 1.25% UMPGNACopyright [STREET_ADDRESS]…" at bounding box center [408, 357] width 775 height 108
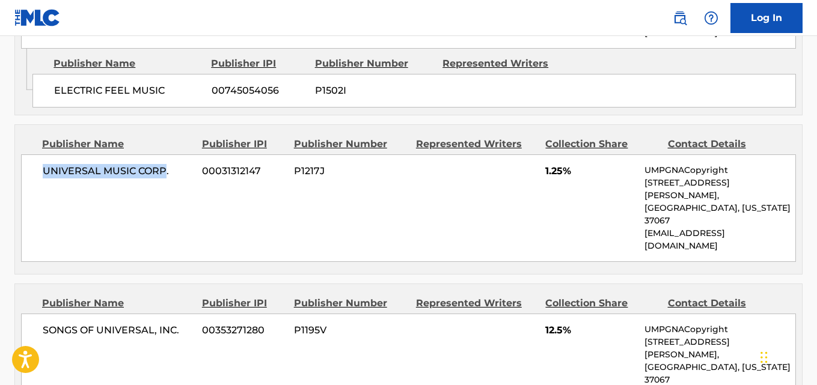
scroll to position [1720, 0]
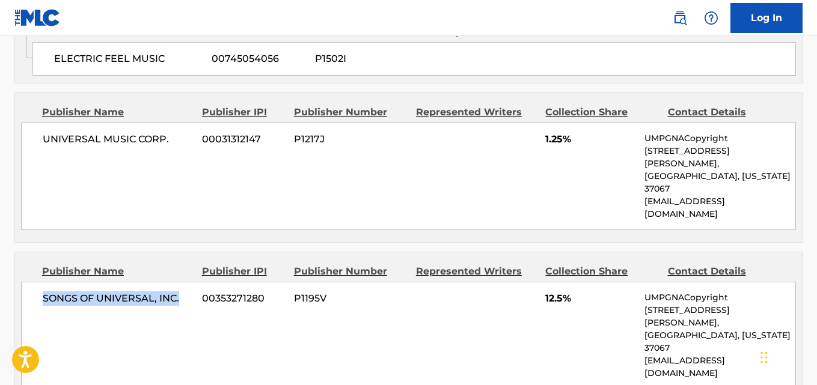
drag, startPoint x: 93, startPoint y: 70, endPoint x: 191, endPoint y: 70, distance: 98.5
click at [191, 282] on div "SONGS OF UNIVERSAL, INC. 00353271280 P1195V 12.5% UMPGNACopyright [STREET_ADDRE…" at bounding box center [408, 336] width 775 height 108
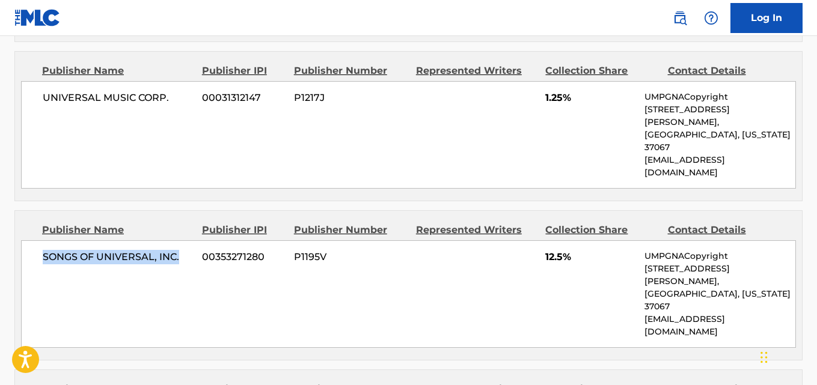
scroll to position [1780, 0]
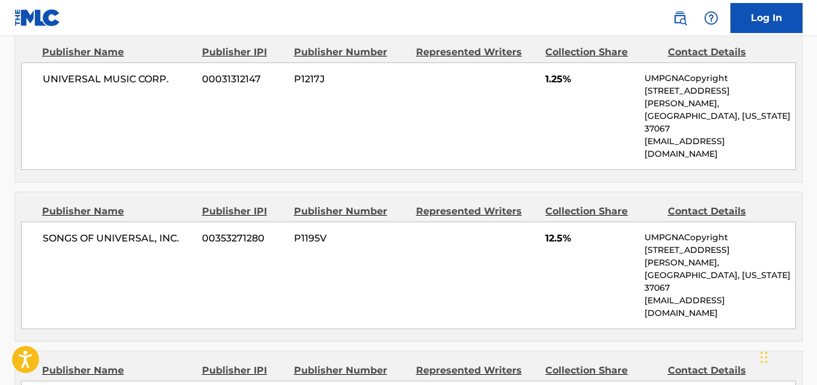
drag, startPoint x: 41, startPoint y: 145, endPoint x: 177, endPoint y: 146, distance: 135.2
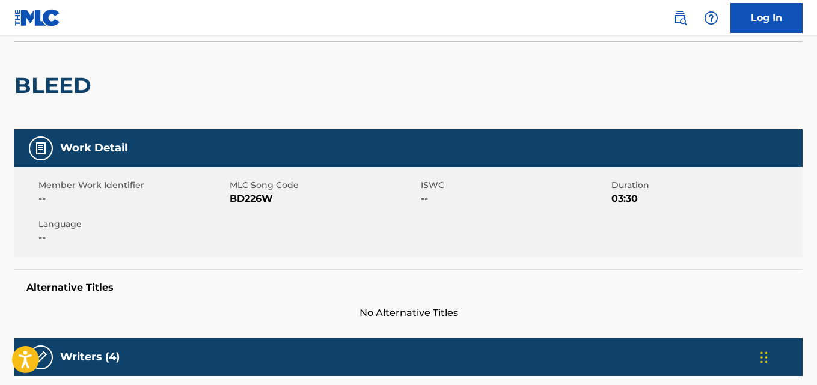
scroll to position [0, 0]
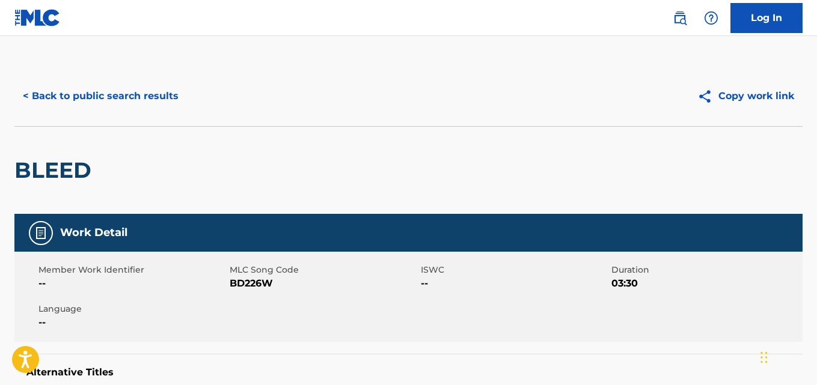
click at [168, 100] on button "< Back to public search results" at bounding box center [100, 96] width 172 height 30
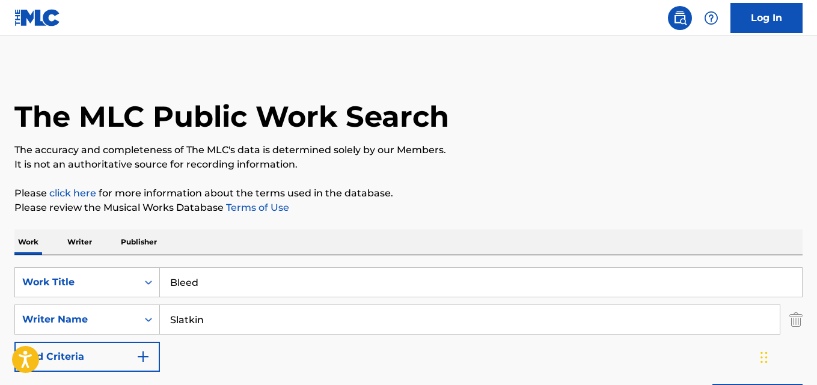
scroll to position [148, 0]
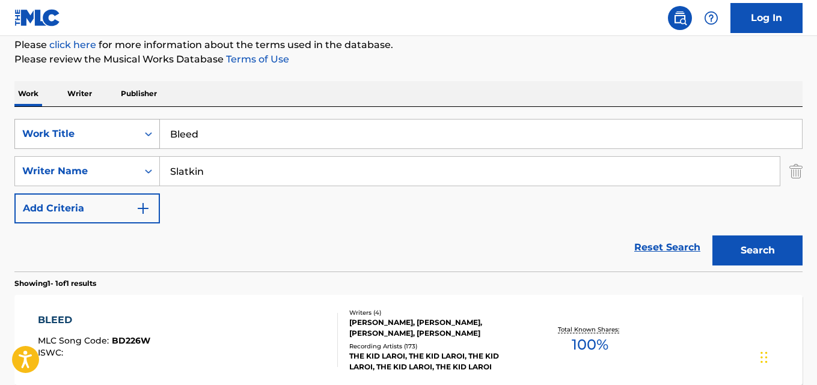
drag, startPoint x: 248, startPoint y: 135, endPoint x: 79, endPoint y: 145, distance: 168.6
click at [79, 145] on div "SearchWithCriteriadb210e63-1032-401e-a2d0-8a1371c47d70 Work Title Bleed" at bounding box center [408, 134] width 788 height 30
paste input "Distant Strangers"
type input "Distant Strangers"
drag, startPoint x: 278, startPoint y: 178, endPoint x: 327, endPoint y: 171, distance: 49.7
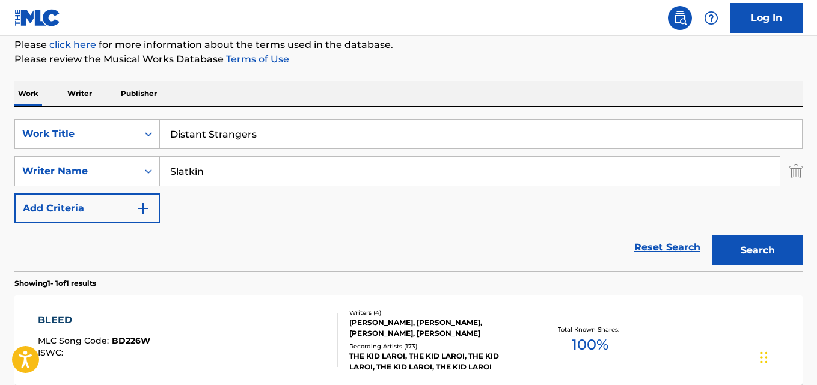
click at [118, 181] on div "SearchWithCriteria55dc4bde-c433-4964-9c0a-c4d0a67e7a9c Writer Name [PERSON_NAME]" at bounding box center [408, 171] width 788 height 30
click at [274, 164] on input "Search Form" at bounding box center [470, 171] width 620 height 29
paste input "Imogen Heap"
type input "Imogen Heap"
click at [712, 236] on button "Search" at bounding box center [757, 251] width 90 height 30
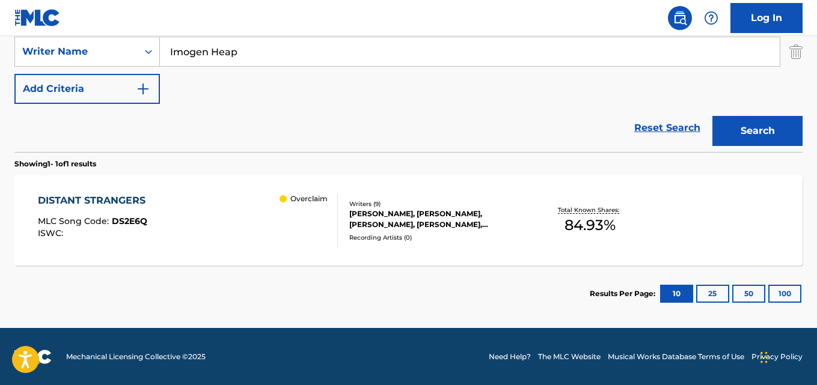
scroll to position [269, 0]
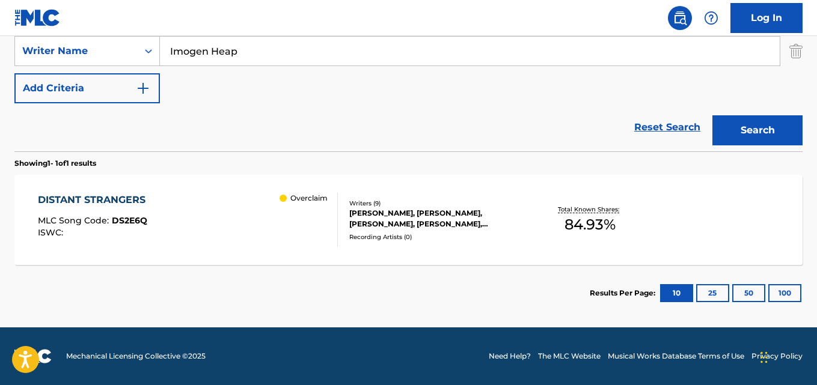
click at [121, 200] on div "DISTANT STRANGERS" at bounding box center [95, 200] width 114 height 14
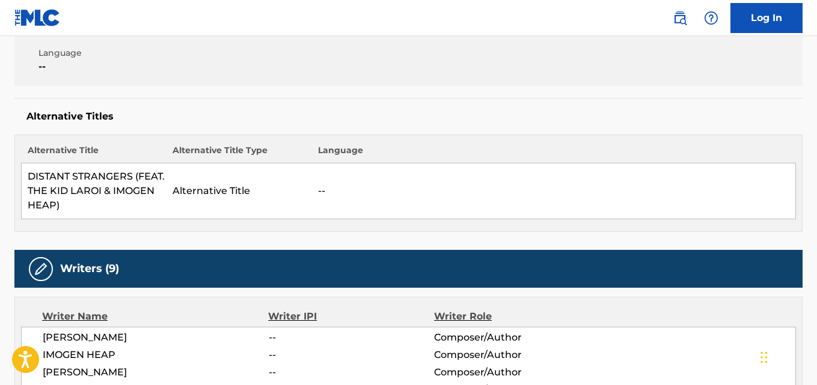
scroll to position [421, 0]
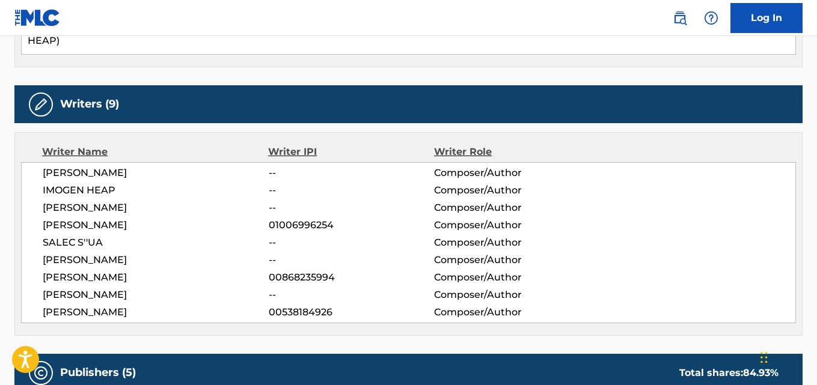
click at [111, 211] on span "[PERSON_NAME]" at bounding box center [156, 208] width 226 height 14
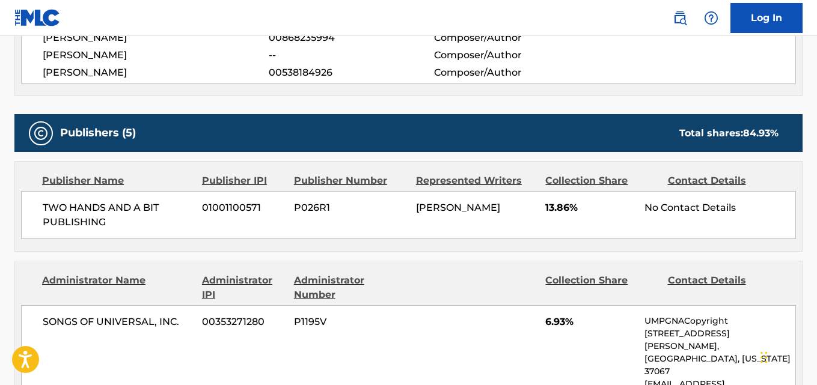
scroll to position [661, 0]
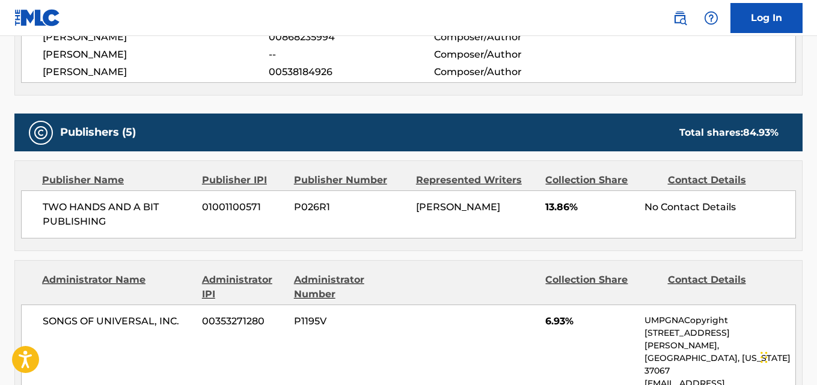
drag, startPoint x: 118, startPoint y: 77, endPoint x: 177, endPoint y: 79, distance: 58.3
click at [177, 79] on div "[PERSON_NAME] -- Composer/Author [PERSON_NAME] -- Composer/Author [PERSON_NAME]…" at bounding box center [408, 2] width 775 height 161
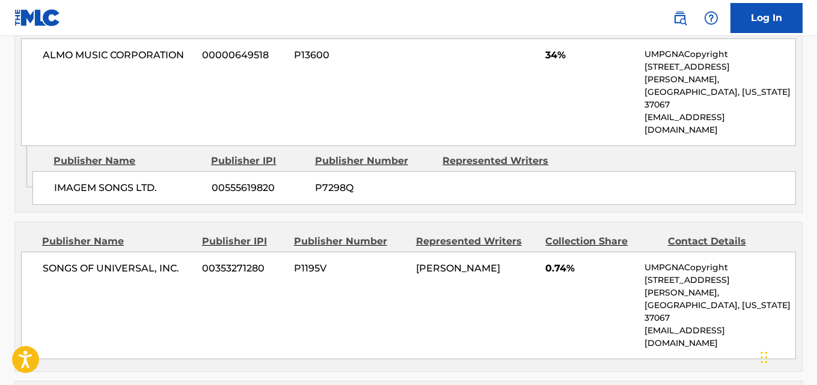
click at [359, 252] on div "SONGS OF UNIVERSAL, INC. 00353271280 P1195V [PERSON_NAME] 0.74% UMPGNACopyright…" at bounding box center [408, 306] width 775 height 108
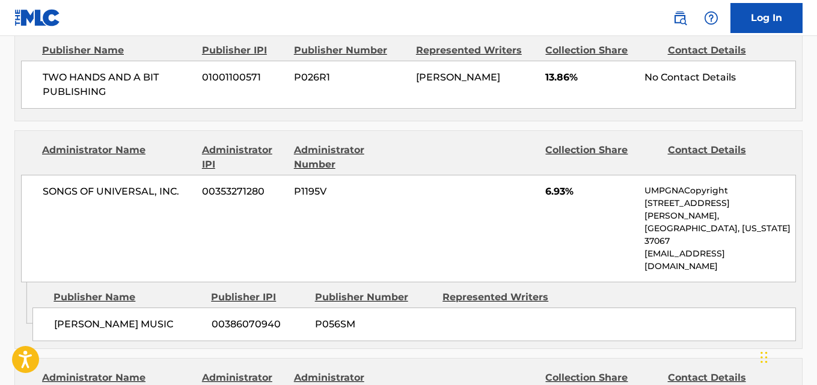
scroll to position [674, 0]
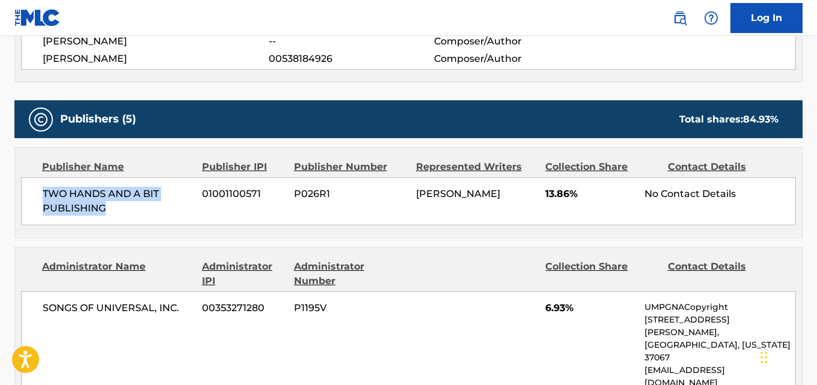
drag, startPoint x: 41, startPoint y: 198, endPoint x: 114, endPoint y: 214, distance: 73.9
click at [114, 214] on div "TWO HANDS AND A BIT PUBLISHING 01001100571 P026R1 [PERSON_NAME] 13.86% No Conta…" at bounding box center [408, 201] width 775 height 48
click at [547, 193] on span "13.86%" at bounding box center [590, 194] width 90 height 14
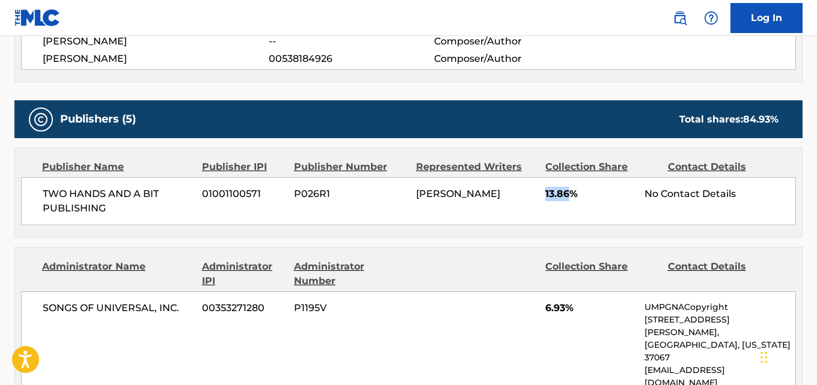
click at [547, 193] on span "13.86%" at bounding box center [590, 194] width 90 height 14
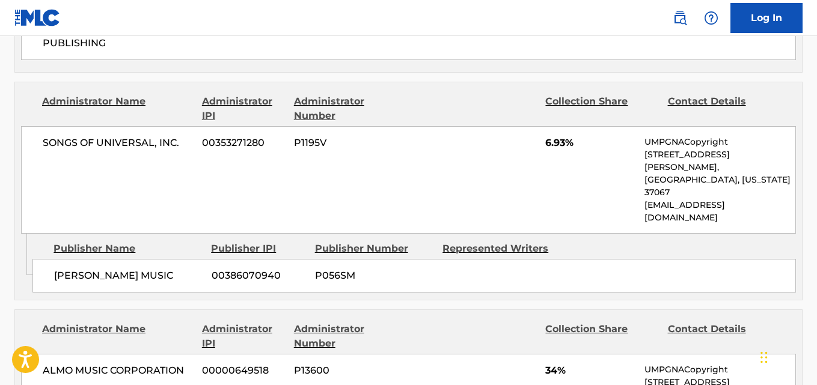
scroll to position [854, 0]
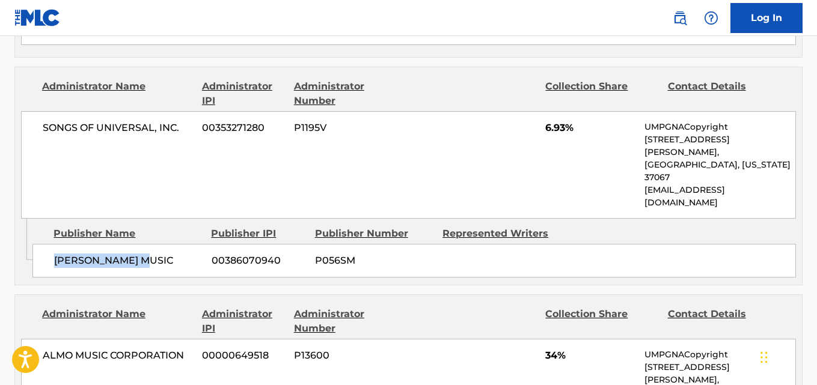
drag, startPoint x: 55, startPoint y: 231, endPoint x: 158, endPoint y: 231, distance: 103.4
click at [158, 244] on div "[PERSON_NAME] MUSIC 00386070940 P056SM" at bounding box center [413, 261] width 763 height 34
click at [547, 135] on div "SONGS OF UNIVERSAL, INC. 00353271280 P1195V 6.93% UMPGNACopyright [STREET_ADDRE…" at bounding box center [408, 165] width 775 height 108
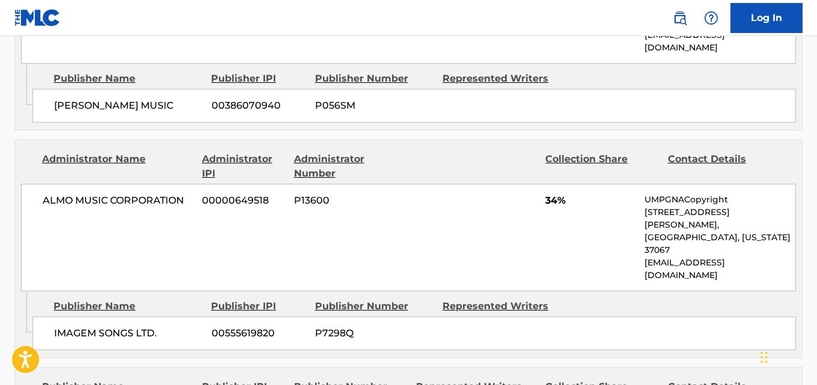
scroll to position [1035, 0]
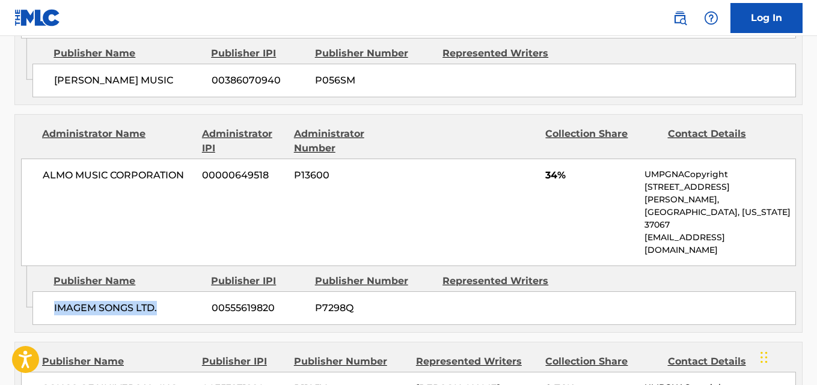
drag, startPoint x: 50, startPoint y: 234, endPoint x: 170, endPoint y: 242, distance: 119.8
click at [170, 291] on div "IMAGEM SONGS LTD. 00555619820 P7298Q" at bounding box center [413, 308] width 763 height 34
click at [552, 168] on span "34%" at bounding box center [590, 175] width 90 height 14
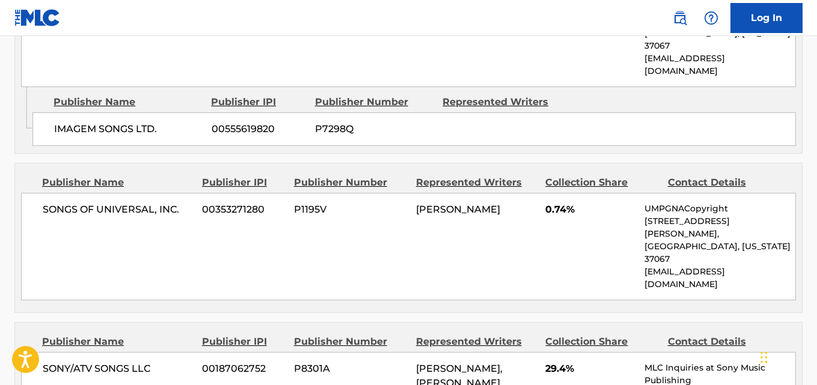
scroll to position [1215, 0]
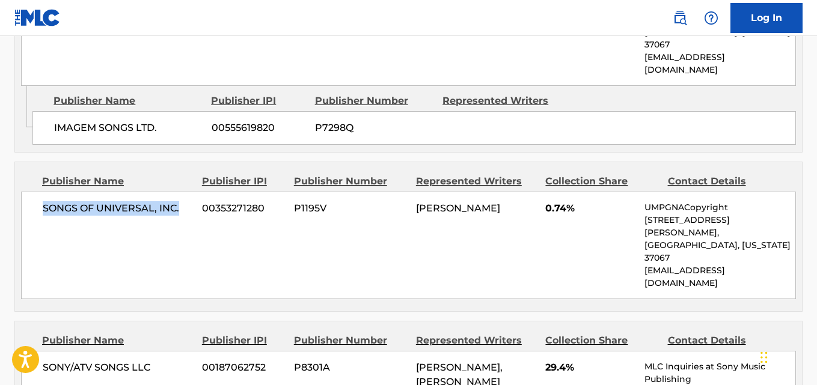
drag, startPoint x: 38, startPoint y: 135, endPoint x: 188, endPoint y: 130, distance: 149.7
click at [188, 192] on div "SONGS OF UNIVERSAL, INC. 00353271280 P1195V [PERSON_NAME] 0.74% UMPGNACopyright…" at bounding box center [408, 246] width 775 height 108
click at [541, 192] on div "SONGS OF UNIVERSAL, INC. 00353271280 P1195V [PERSON_NAME] 0.74% UMPGNACopyright…" at bounding box center [408, 246] width 775 height 108
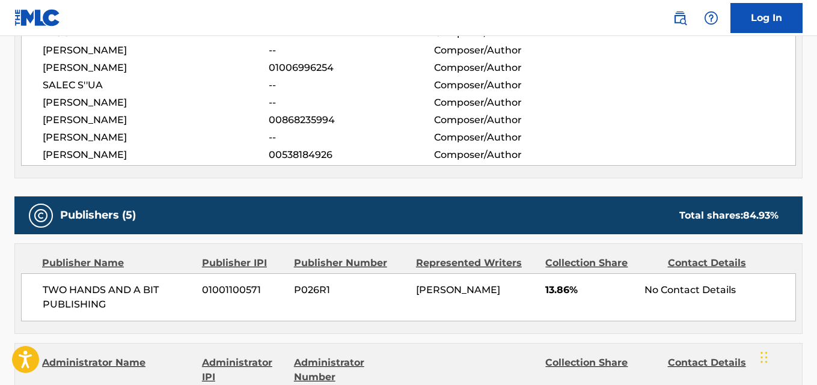
scroll to position [554, 0]
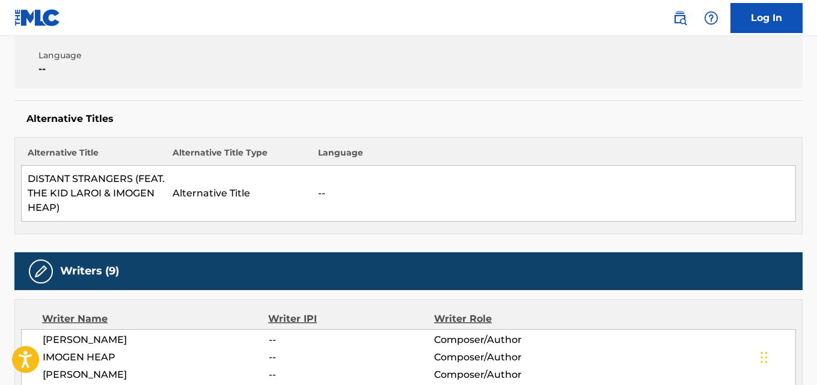
scroll to position [0, 0]
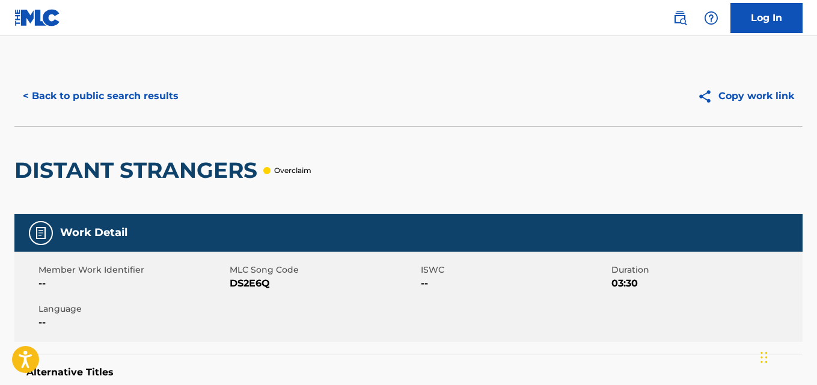
click at [161, 103] on button "< Back to public search results" at bounding box center [100, 96] width 172 height 30
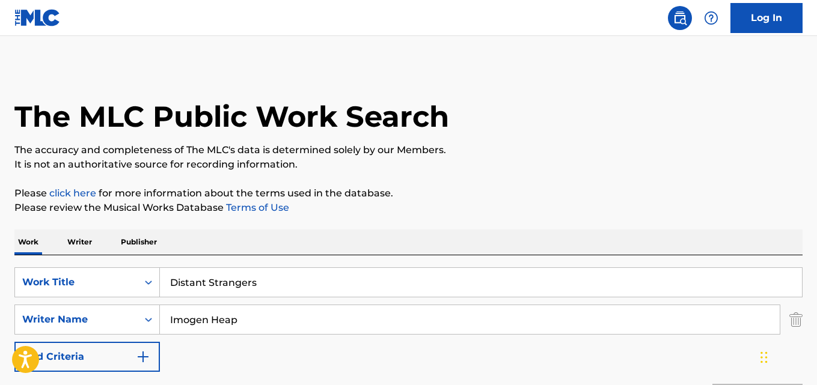
scroll to position [200, 0]
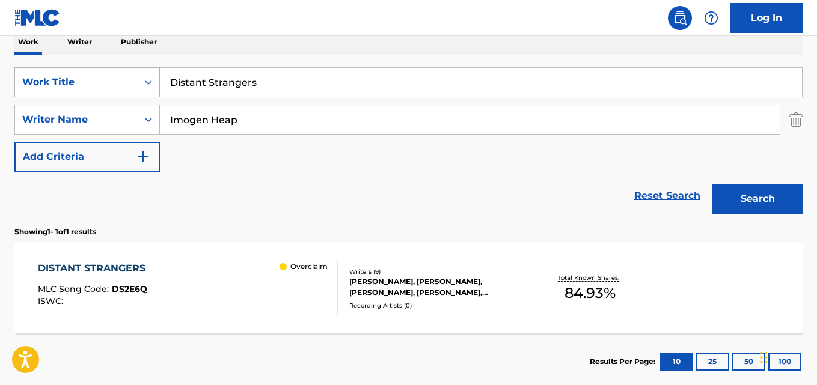
drag, startPoint x: 200, startPoint y: 78, endPoint x: 41, endPoint y: 84, distance: 158.8
click at [40, 78] on div "SearchWithCriteriadb210e63-1032-401e-a2d0-8a1371c47d70 Work Title Distant Stran…" at bounding box center [408, 82] width 788 height 30
paste input "I Wanna See My Friends [PERSON_NAME]"
type input "I Wanna See My Friends Dicks"
drag, startPoint x: 262, startPoint y: 122, endPoint x: 93, endPoint y: 124, distance: 168.9
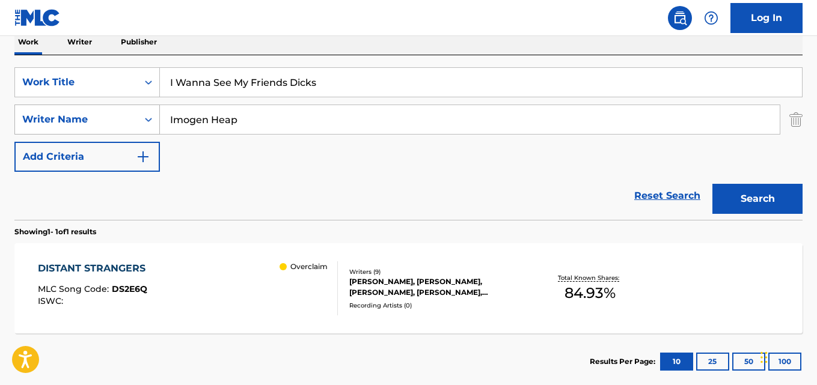
click at [93, 124] on div "SearchWithCriteria55dc4bde-c433-4964-9c0a-c4d0a67e7a9c Writer Name Imogen Heap" at bounding box center [408, 120] width 788 height 30
click at [323, 129] on input "Search Form" at bounding box center [470, 119] width 620 height 29
paste input "[PERSON_NAME]"
type input "[PERSON_NAME]"
click at [739, 203] on button "Search" at bounding box center [757, 199] width 90 height 30
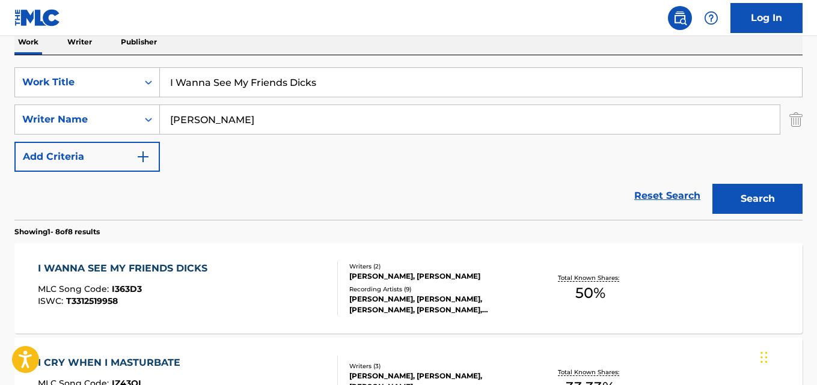
click at [388, 308] on div "[PERSON_NAME], [PERSON_NAME], [PERSON_NAME], [PERSON_NAME], [PERSON_NAME]" at bounding box center [436, 305] width 175 height 22
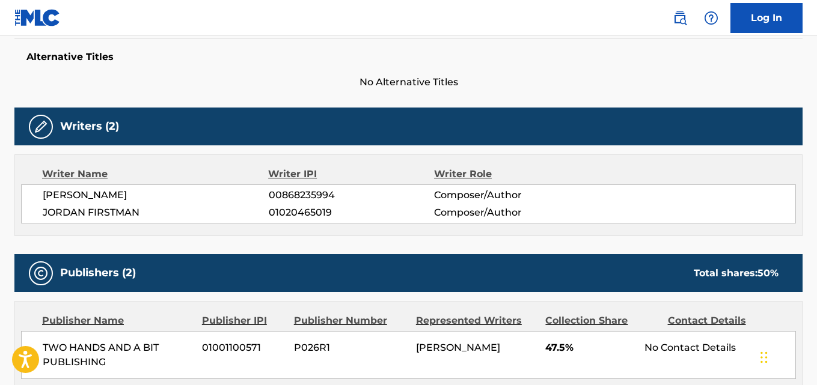
scroll to position [421, 0]
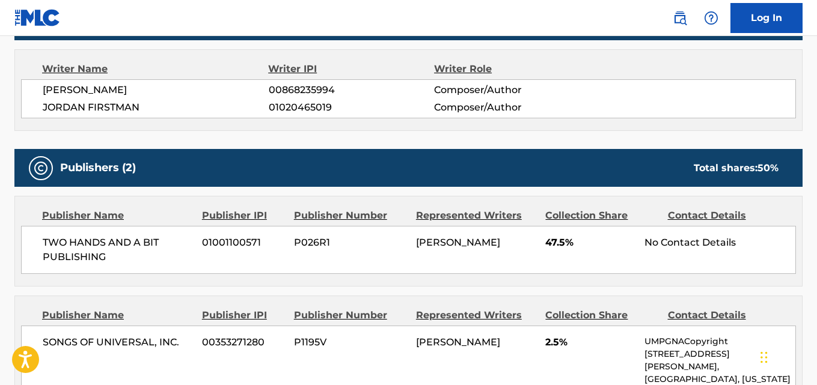
click at [105, 99] on div "[PERSON_NAME] 00868235994 Composer/Author [PERSON_NAME] 01020465019 Composer/Au…" at bounding box center [408, 98] width 775 height 39
click at [99, 89] on span "[PERSON_NAME]" at bounding box center [156, 90] width 226 height 14
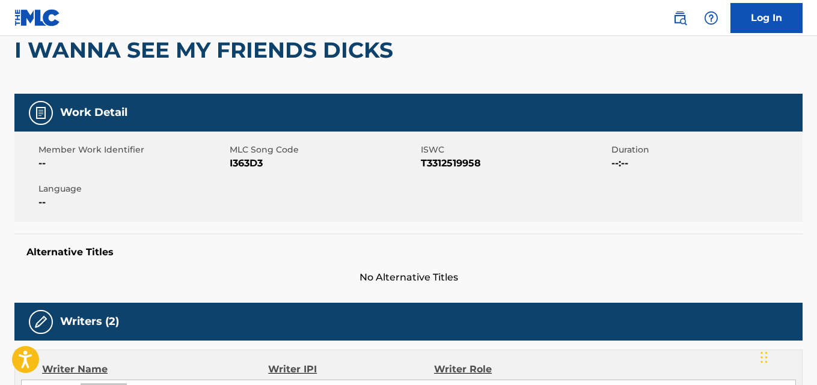
scroll to position [0, 0]
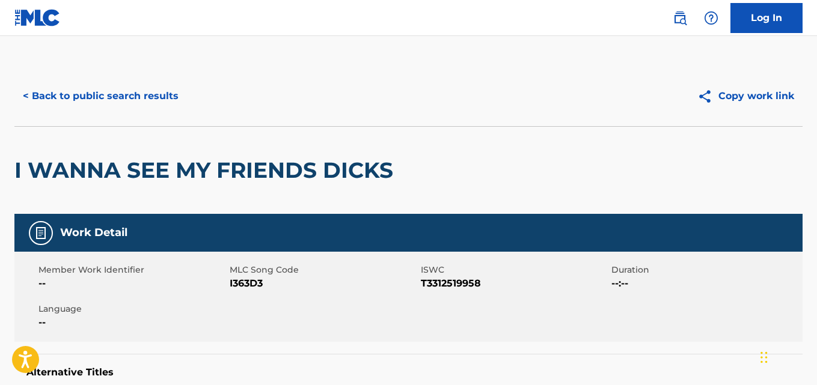
click at [177, 97] on button "< Back to public search results" at bounding box center [100, 96] width 172 height 30
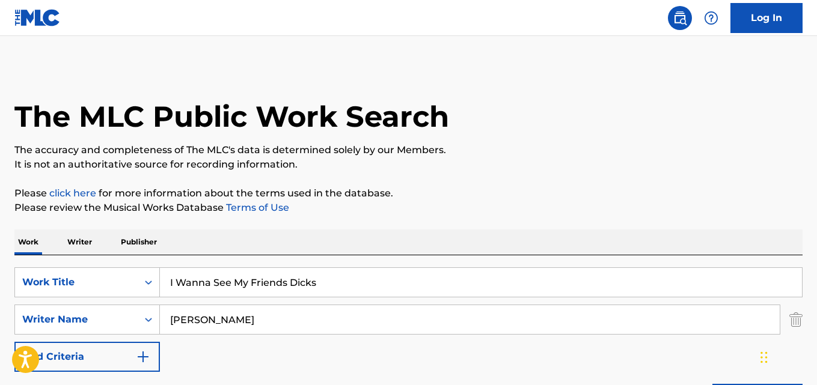
scroll to position [200, 0]
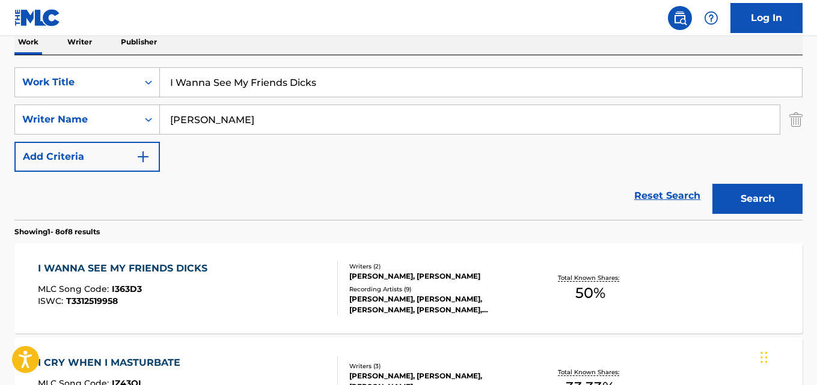
drag, startPoint x: 281, startPoint y: 85, endPoint x: 187, endPoint y: 90, distance: 93.8
click at [226, 90] on input "I Wanna See My Friends Dicks" at bounding box center [481, 82] width 642 height 29
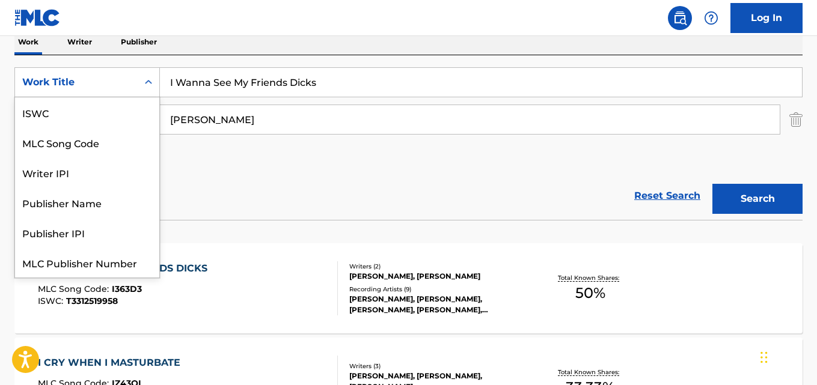
drag, startPoint x: 134, startPoint y: 90, endPoint x: 123, endPoint y: 90, distance: 10.8
click at [124, 90] on div "Work Title" at bounding box center [86, 82] width 145 height 30
click at [123, 90] on div "Work Title" at bounding box center [76, 82] width 123 height 23
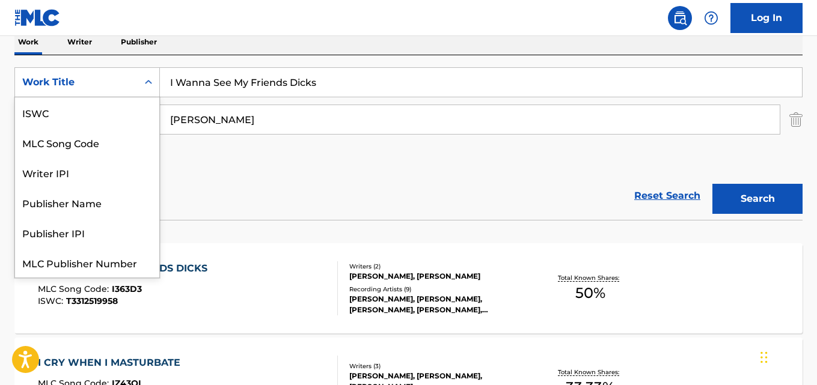
scroll to position [30, 0]
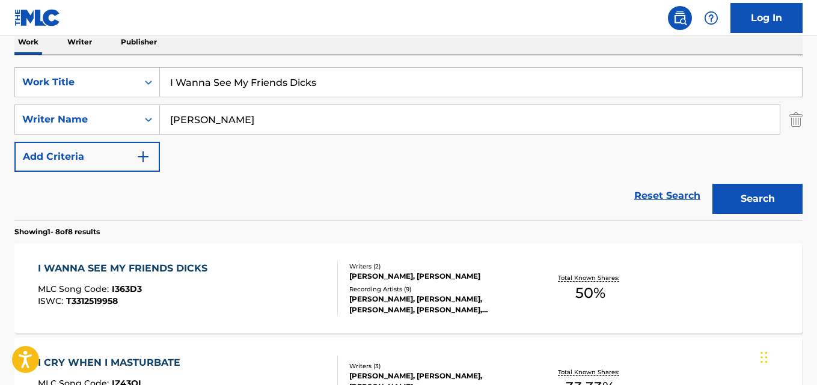
click at [341, 90] on input "I Wanna See My Friends Dicks" at bounding box center [481, 82] width 642 height 29
click at [401, 82] on input "I Wanna See My Friends Dicks" at bounding box center [481, 82] width 642 height 29
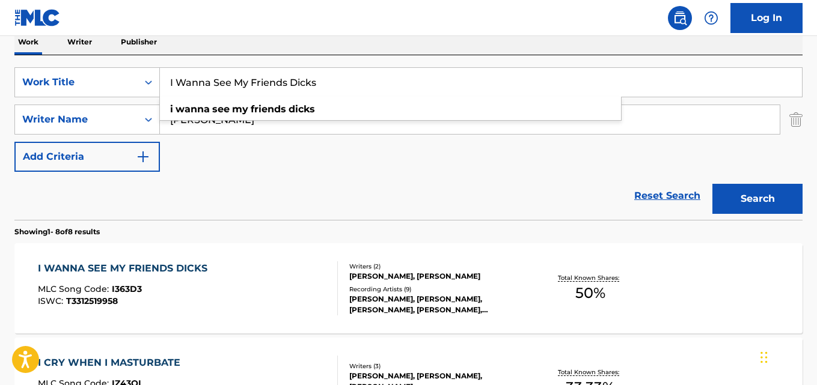
click at [219, 83] on input "I Wanna See My Friends Dicks" at bounding box center [481, 82] width 642 height 29
paste input "360"
type input "360"
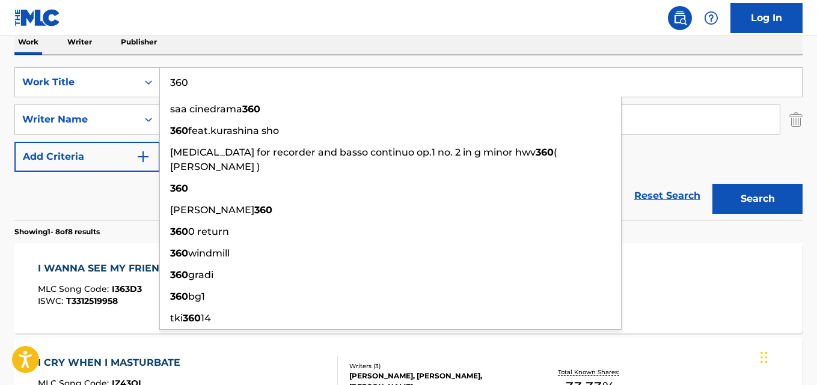
click at [314, 44] on div "Work Writer Publisher" at bounding box center [408, 41] width 788 height 25
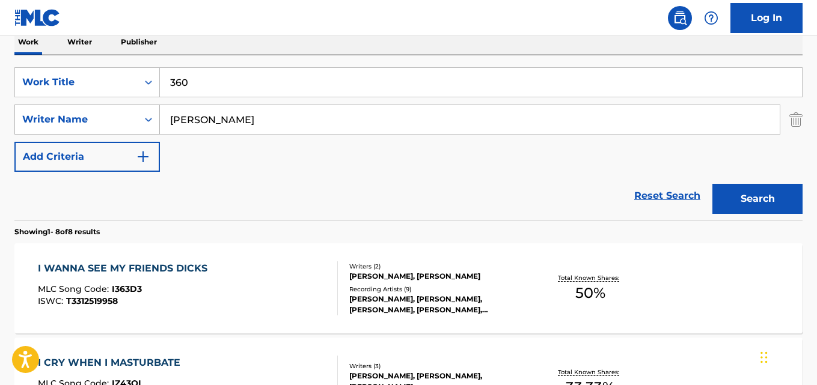
drag, startPoint x: 261, startPoint y: 121, endPoint x: 93, endPoint y: 112, distance: 168.5
click at [93, 112] on div "SearchWithCriteria55dc4bde-c433-4964-9c0a-c4d0a67e7a9c Writer Name [PERSON_NAME]" at bounding box center [408, 120] width 788 height 30
paste input "[PERSON_NAME]"
type input "[PERSON_NAME]"
click at [766, 213] on button "Search" at bounding box center [757, 199] width 90 height 30
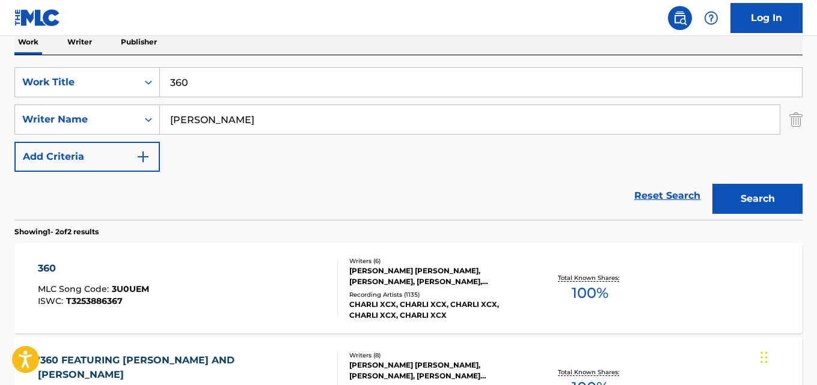
scroll to position [260, 0]
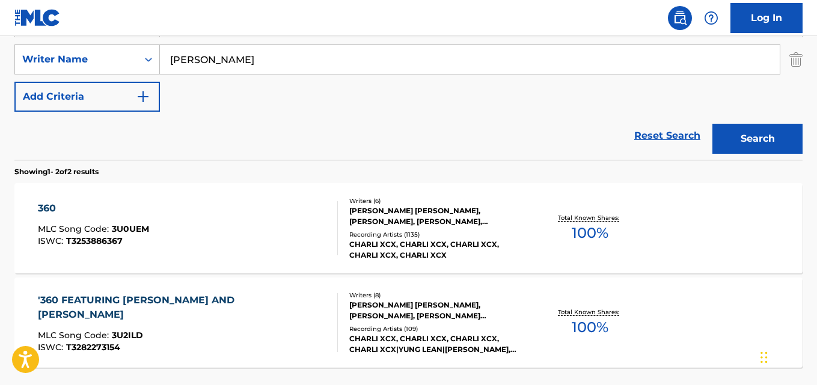
click at [102, 228] on span "MLC Song Code :" at bounding box center [75, 229] width 74 height 11
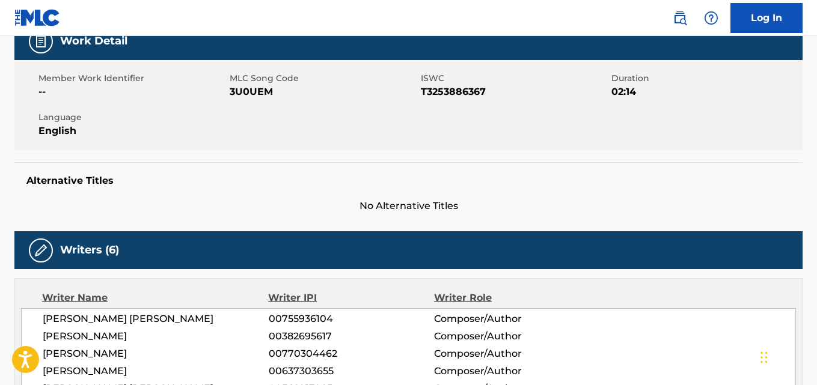
scroll to position [60, 0]
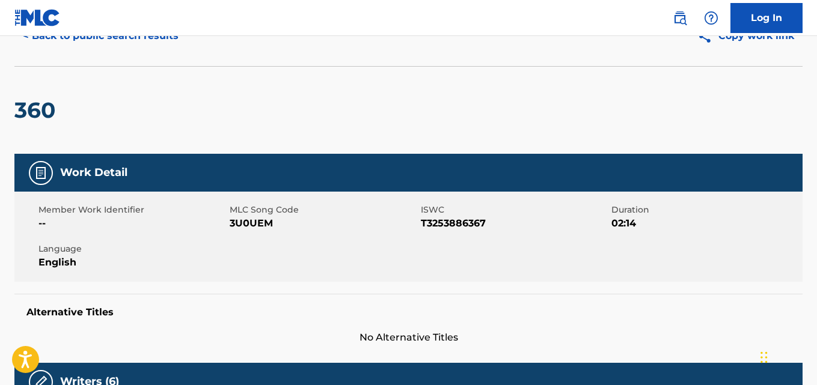
click at [148, 43] on button "< Back to public search results" at bounding box center [100, 36] width 172 height 30
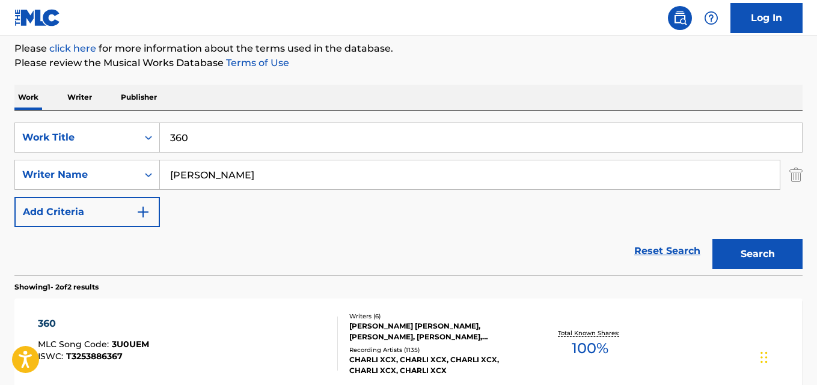
scroll to position [140, 0]
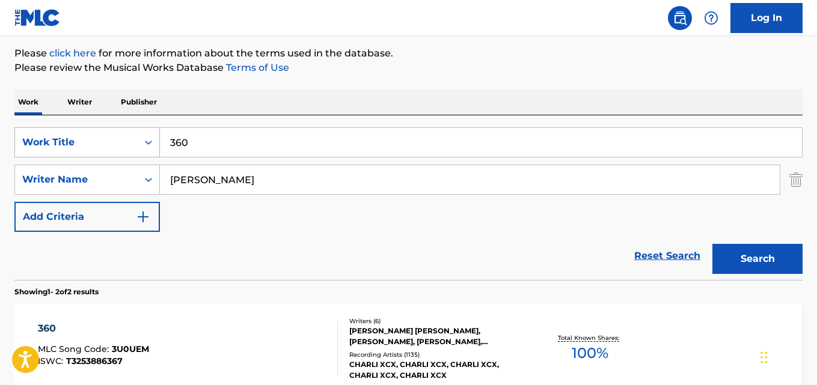
drag, startPoint x: 228, startPoint y: 138, endPoint x: 127, endPoint y: 140, distance: 101.0
click at [127, 140] on div "SearchWithCriteriadb210e63-1032-401e-a2d0-8a1371c47d70 Work Title 360" at bounding box center [408, 142] width 788 height 30
paste input "Mess It Up"
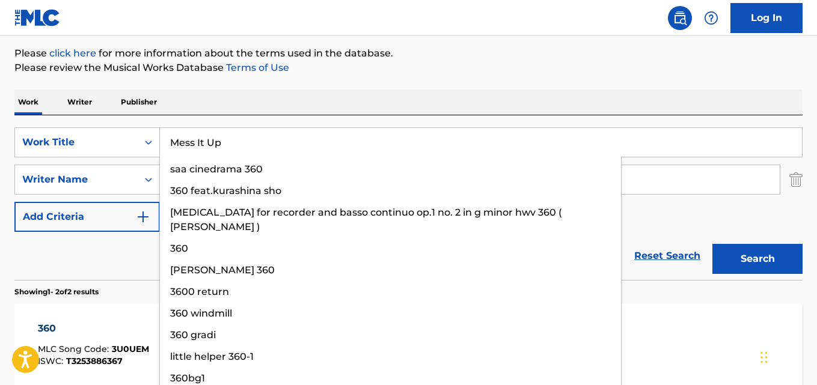
type input "Mess It Up"
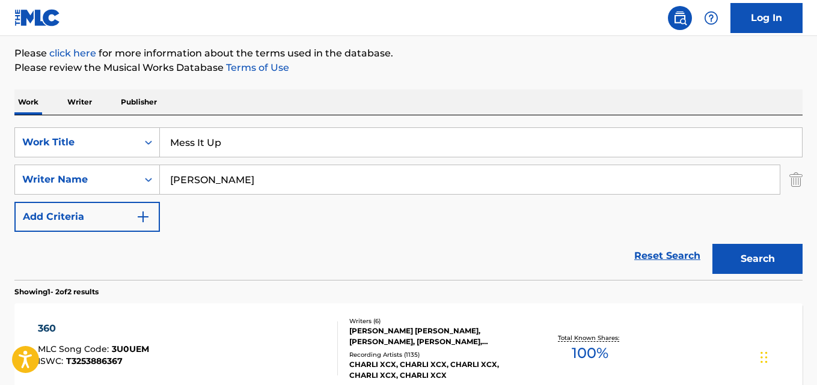
click at [270, 75] on p "Please review the Musical Works Database Terms of Use" at bounding box center [408, 68] width 788 height 14
drag, startPoint x: 294, startPoint y: 175, endPoint x: 139, endPoint y: 162, distance: 156.1
click at [139, 162] on div "SearchWithCriteriadb210e63-1032-401e-a2d0-8a1371c47d70 Work Title Mess It Up Se…" at bounding box center [408, 179] width 788 height 105
paste input "[PERSON_NAME]"
type input "[PERSON_NAME]"
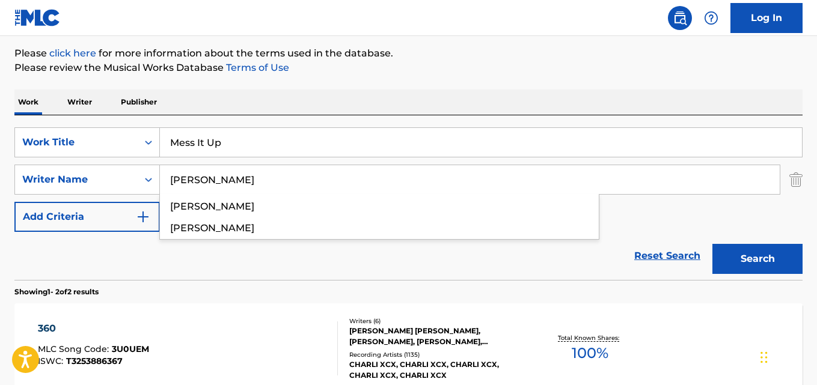
click at [777, 279] on div "Search" at bounding box center [754, 256] width 96 height 48
click at [779, 269] on button "Search" at bounding box center [757, 259] width 90 height 30
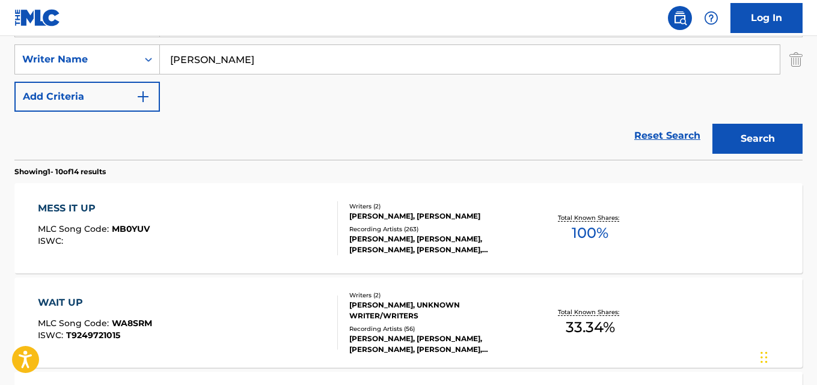
scroll to position [200, 0]
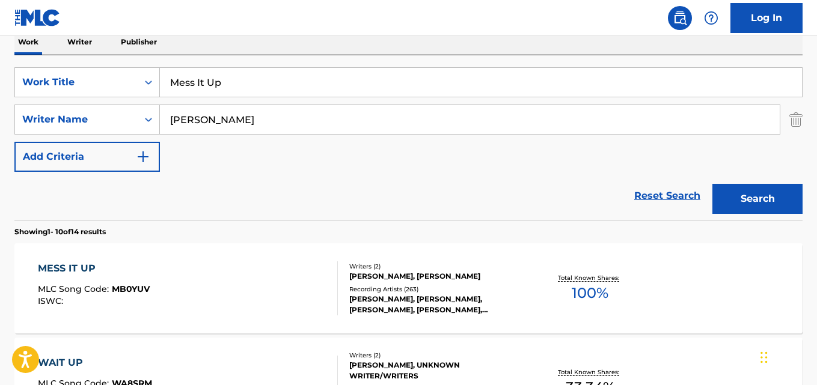
click at [380, 287] on div "Recording Artists ( 263 )" at bounding box center [436, 289] width 175 height 9
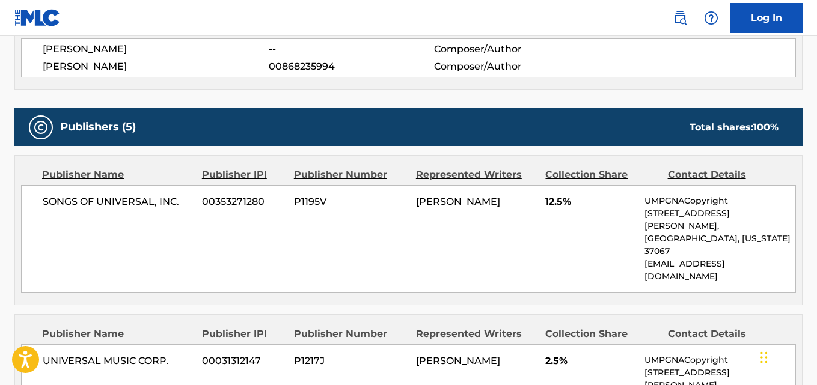
scroll to position [361, 0]
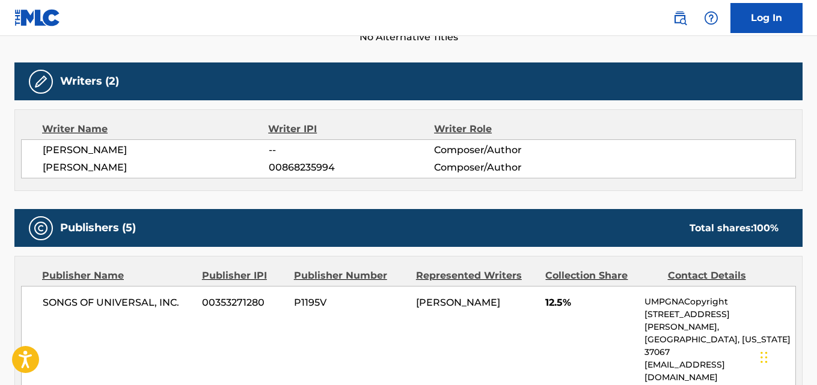
click at [103, 153] on span "[PERSON_NAME]" at bounding box center [156, 150] width 226 height 14
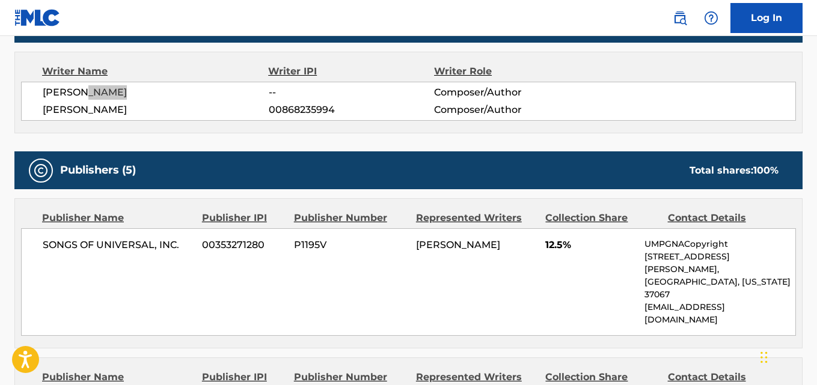
scroll to position [541, 0]
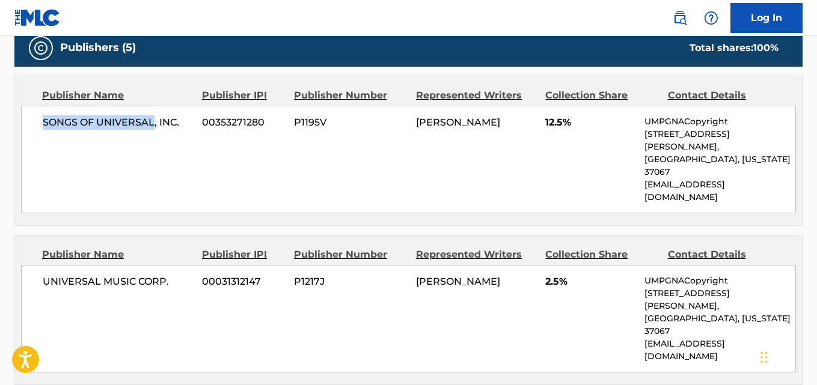
drag, startPoint x: 40, startPoint y: 133, endPoint x: 154, endPoint y: 133, distance: 114.2
click at [154, 133] on div "SONGS OF UNIVERSAL, INC. 00353271280 P1195V [PERSON_NAME] 12.5% UMPGNACopyright…" at bounding box center [408, 160] width 775 height 108
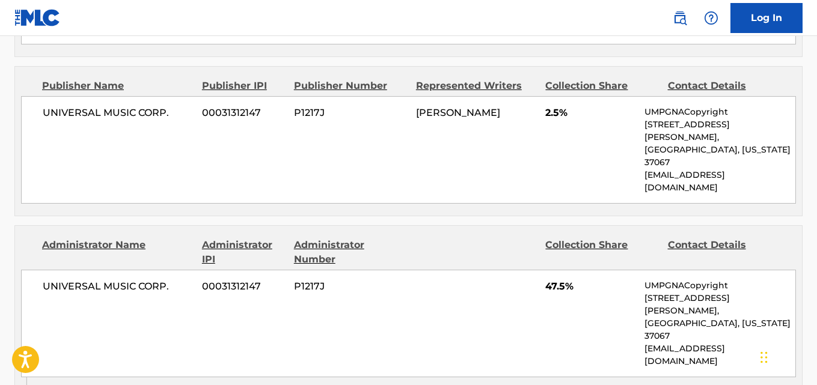
scroll to position [721, 0]
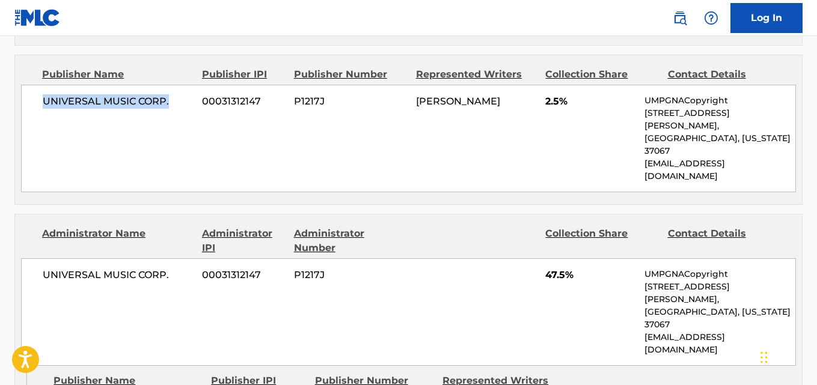
drag, startPoint x: 32, startPoint y: 73, endPoint x: 194, endPoint y: 64, distance: 162.5
click at [194, 85] on div "UNIVERSAL MUSIC CORP. 00031312147 P1217J [PERSON_NAME] 2.5% UMPGNACopyright [ST…" at bounding box center [408, 139] width 775 height 108
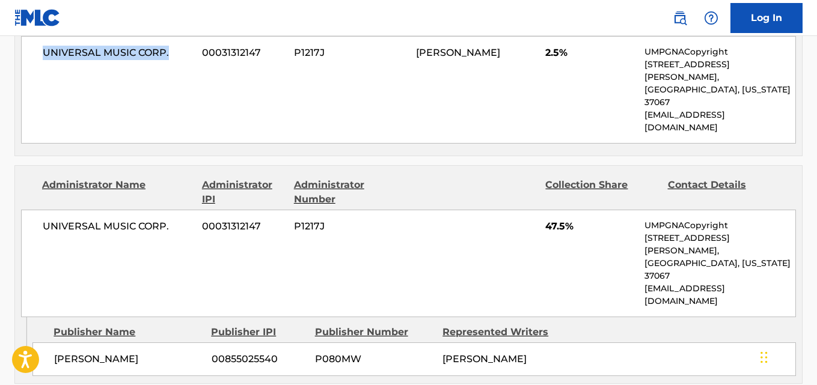
scroll to position [841, 0]
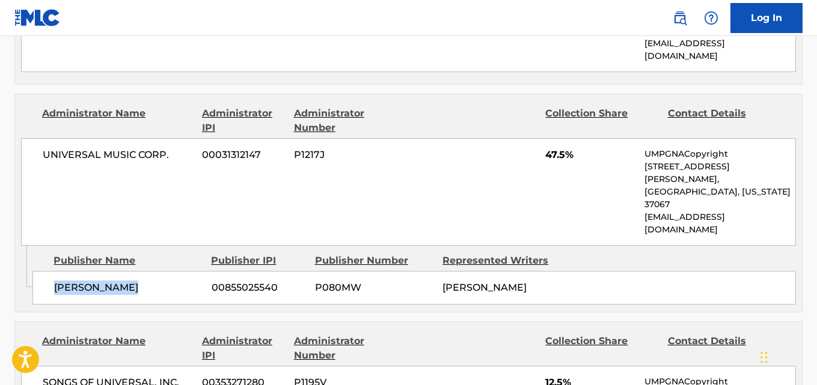
drag, startPoint x: 44, startPoint y: 183, endPoint x: 151, endPoint y: 182, distance: 107.0
click at [151, 271] on div "[PERSON_NAME] 00855025540 P080MW [PERSON_NAME]" at bounding box center [413, 288] width 763 height 34
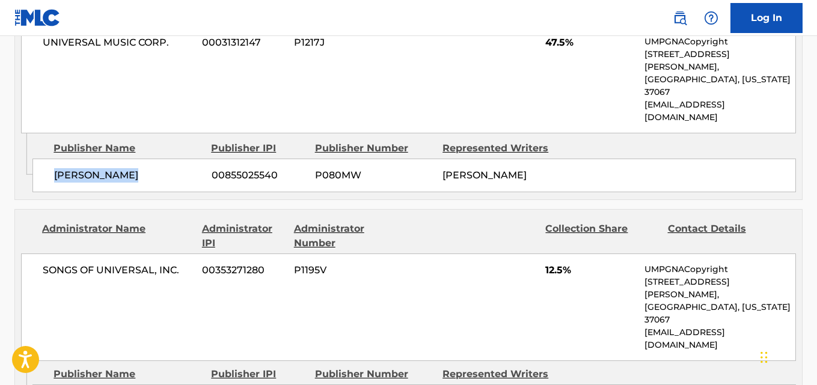
scroll to position [961, 0]
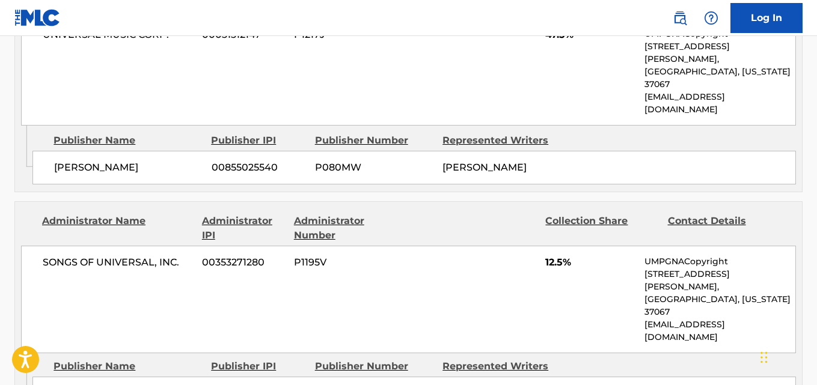
drag, startPoint x: 85, startPoint y: 257, endPoint x: 175, endPoint y: 266, distance: 90.0
drag, startPoint x: 61, startPoint y: 245, endPoint x: 142, endPoint y: 245, distance: 81.7
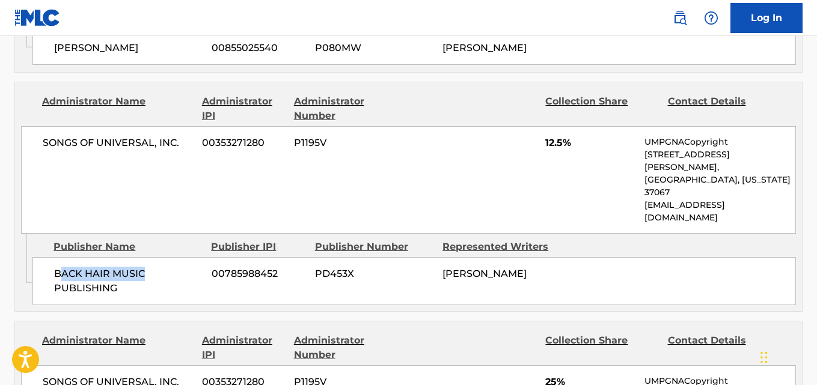
scroll to position [1082, 0]
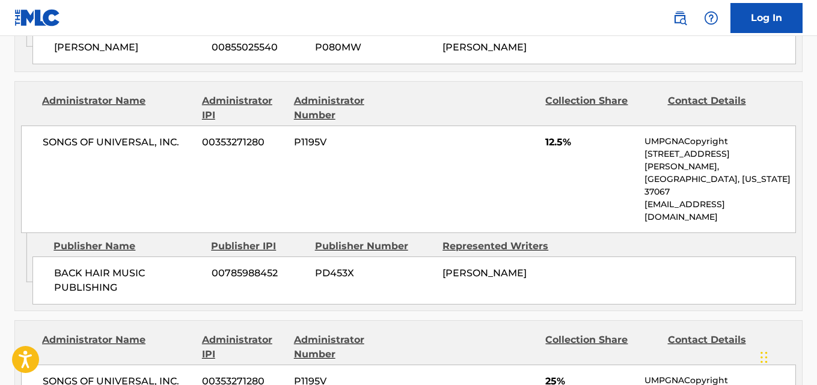
drag, startPoint x: 52, startPoint y: 315, endPoint x: 140, endPoint y: 345, distance: 93.1
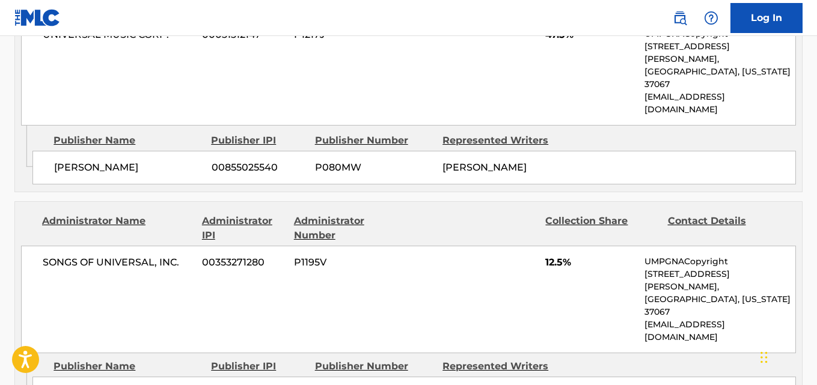
scroll to position [781, 0]
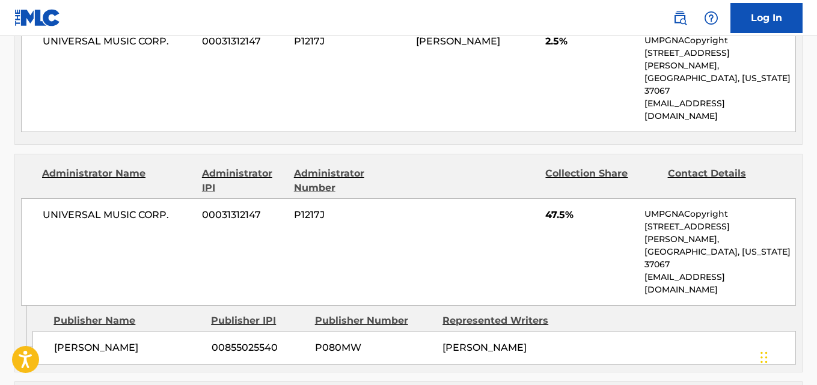
click at [58, 341] on span "[PERSON_NAME]" at bounding box center [128, 348] width 148 height 14
drag, startPoint x: 50, startPoint y: 236, endPoint x: 165, endPoint y: 239, distance: 115.4
click at [165, 331] on div "[PERSON_NAME] 00855025540 P080MW [PERSON_NAME]" at bounding box center [413, 348] width 763 height 34
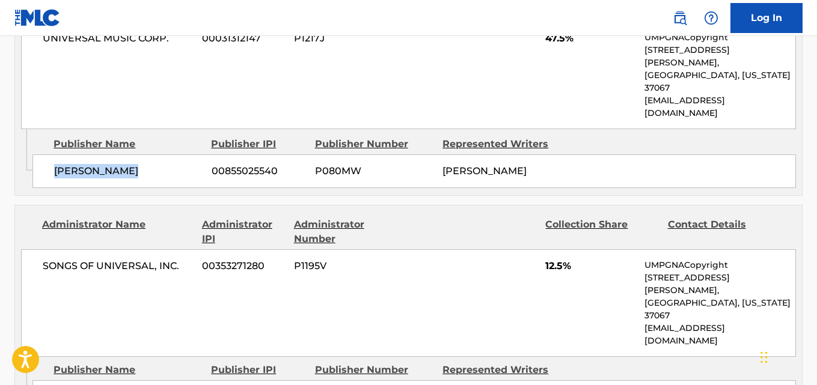
scroll to position [961, 0]
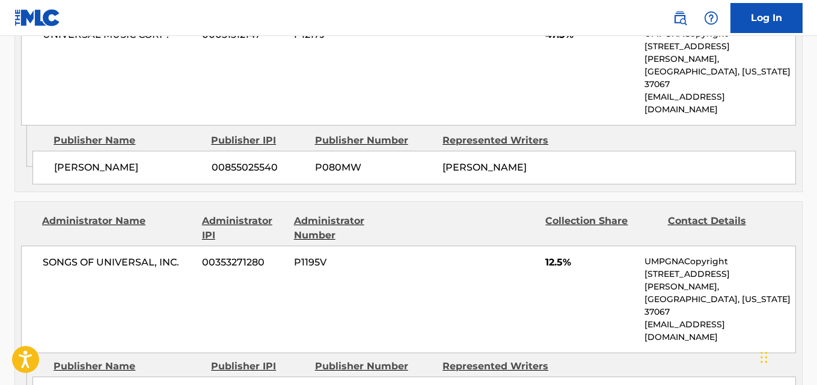
drag, startPoint x: 50, startPoint y: 244, endPoint x: 154, endPoint y: 261, distance: 105.4
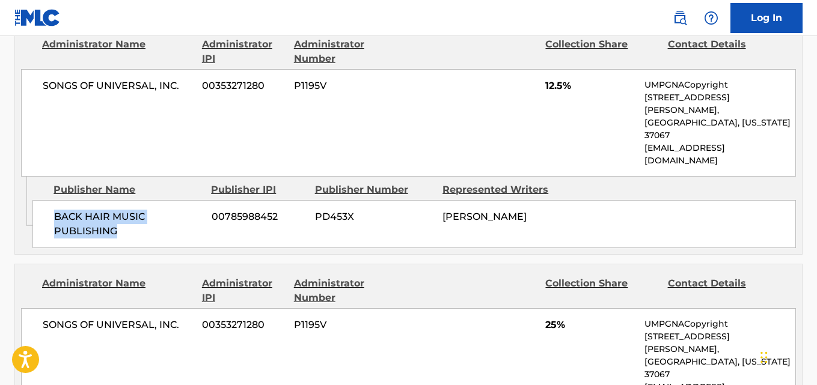
scroll to position [1142, 0]
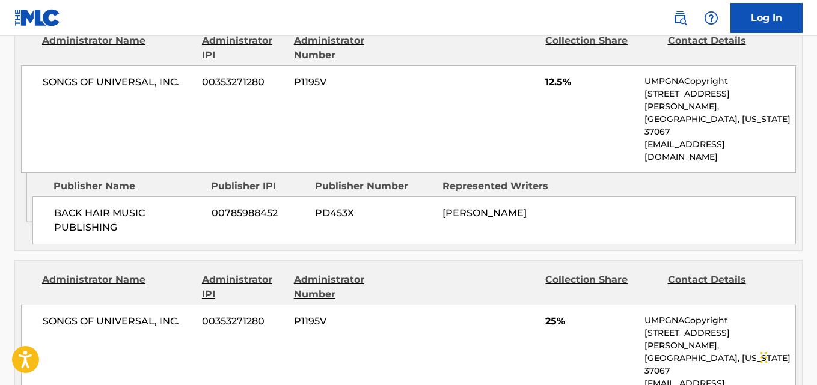
drag, startPoint x: 49, startPoint y: 264, endPoint x: 163, endPoint y: 290, distance: 117.1
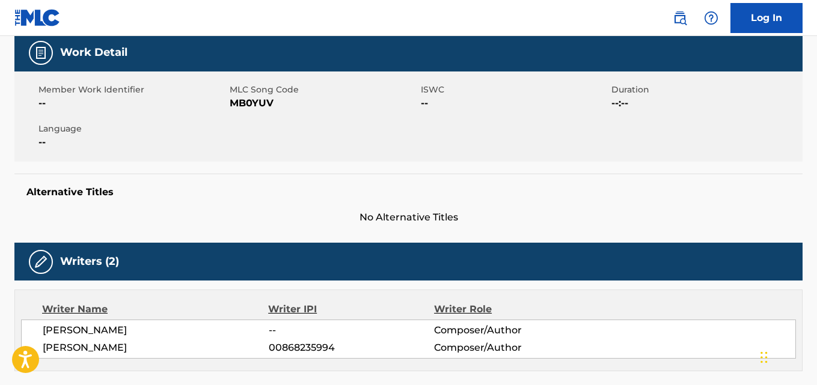
scroll to position [0, 0]
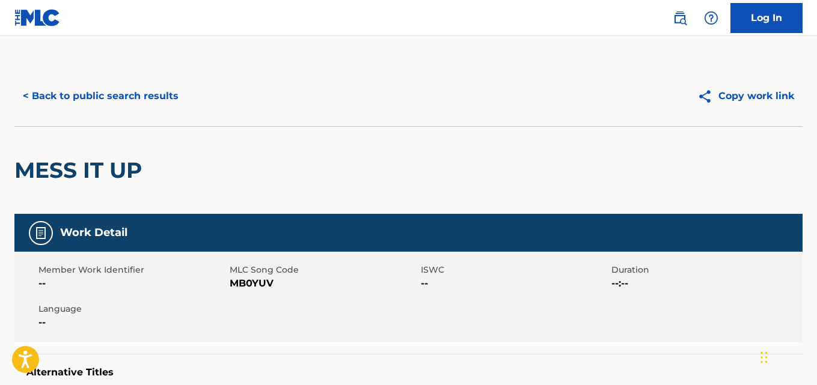
click at [118, 98] on button "< Back to public search results" at bounding box center [100, 96] width 172 height 30
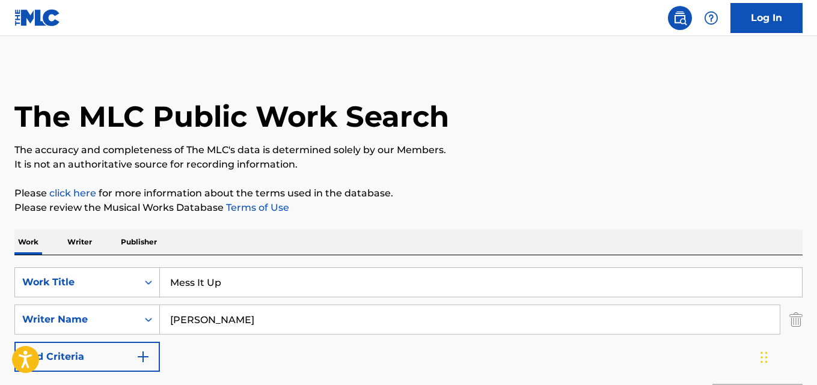
scroll to position [200, 0]
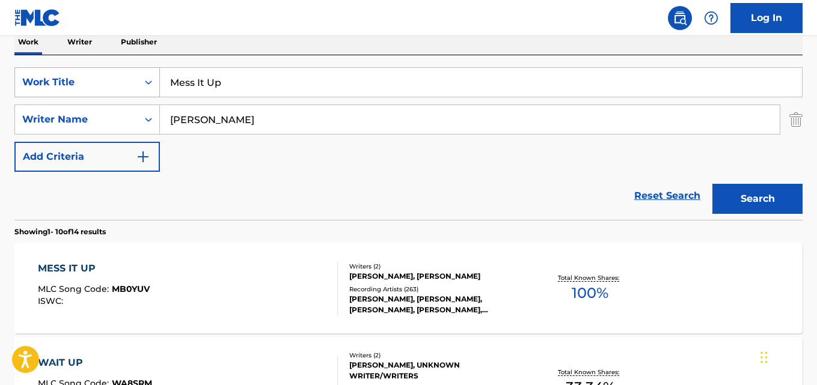
drag, startPoint x: 252, startPoint y: 72, endPoint x: 112, endPoint y: 84, distance: 140.5
click at [115, 82] on div "SearchWithCriteriadb210e63-1032-401e-a2d0-8a1371c47d70 Work Title Mess It Up" at bounding box center [408, 82] width 788 height 30
paste input "Lock / Unlock"
type input "Lock / Unlock"
click at [726, 211] on button "Search" at bounding box center [757, 199] width 90 height 30
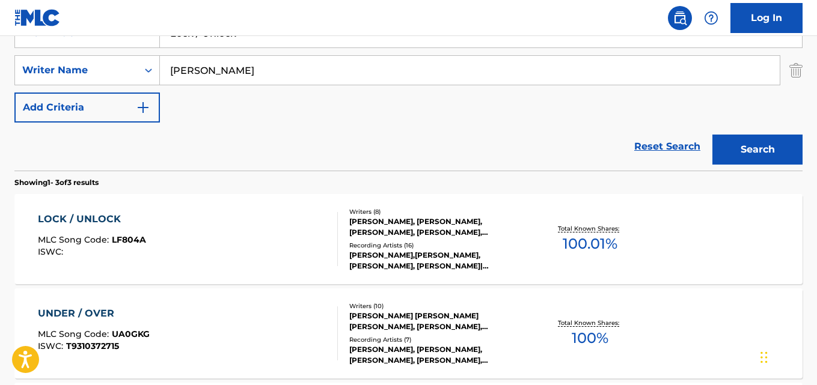
scroll to position [320, 0]
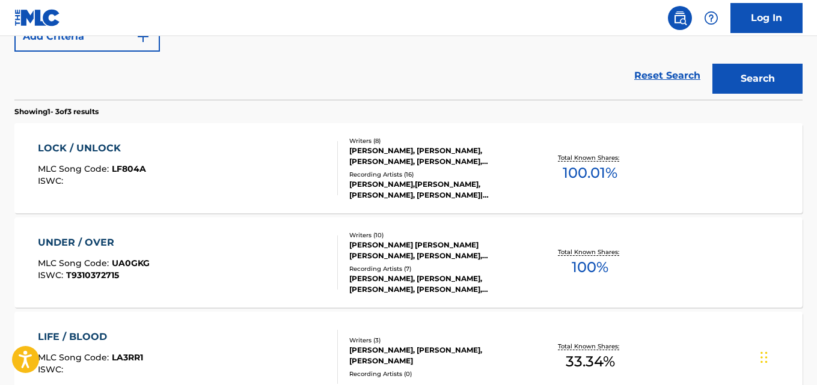
click at [395, 168] on div "Writers ( 8 ) [PERSON_NAME], [PERSON_NAME], [PERSON_NAME], [PERSON_NAME], [PERS…" at bounding box center [431, 168] width 187 height 64
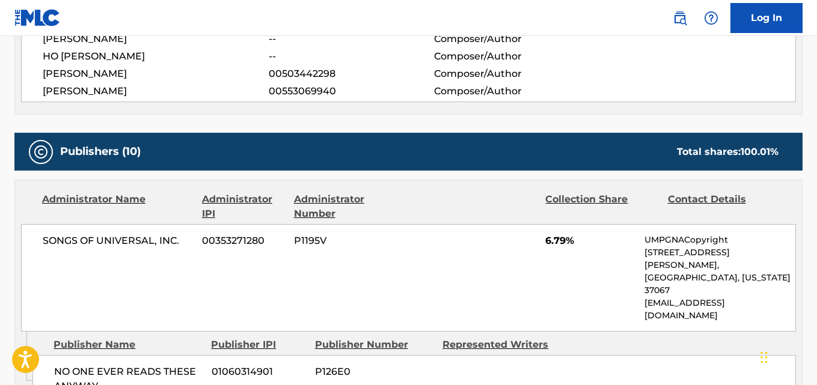
scroll to position [721, 0]
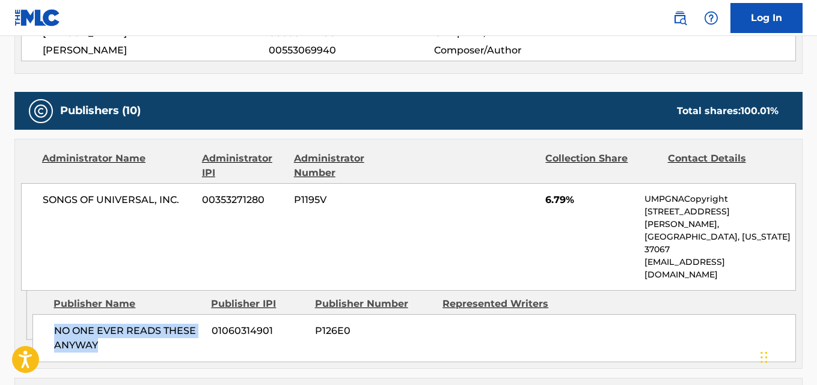
drag, startPoint x: 55, startPoint y: 296, endPoint x: 135, endPoint y: 319, distance: 83.7
click at [135, 319] on div "NO ONE EVER READS THESE ANYWAY 01060314901 P126E0" at bounding box center [413, 338] width 763 height 48
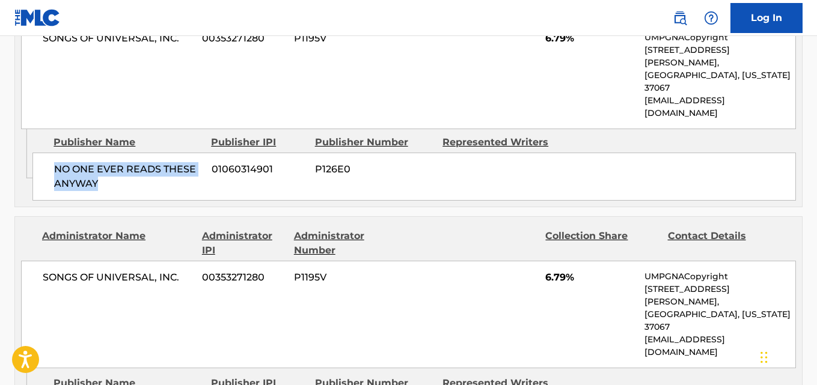
scroll to position [901, 0]
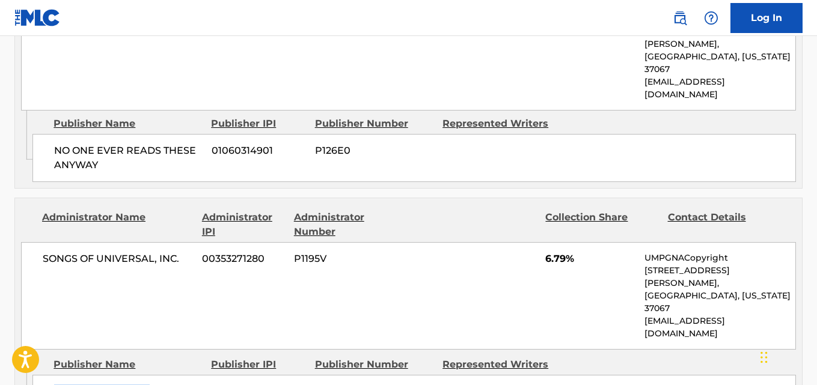
drag, startPoint x: 55, startPoint y: 316, endPoint x: 160, endPoint y: 320, distance: 105.2
click at [160, 385] on span "[PERSON_NAME] MUSIC" at bounding box center [128, 392] width 148 height 14
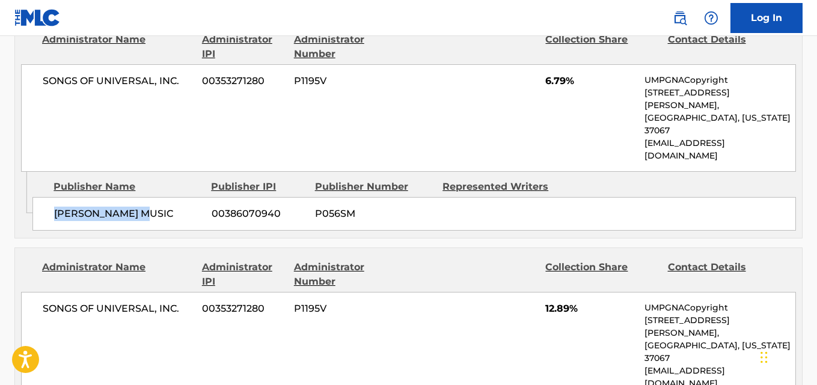
scroll to position [1082, 0]
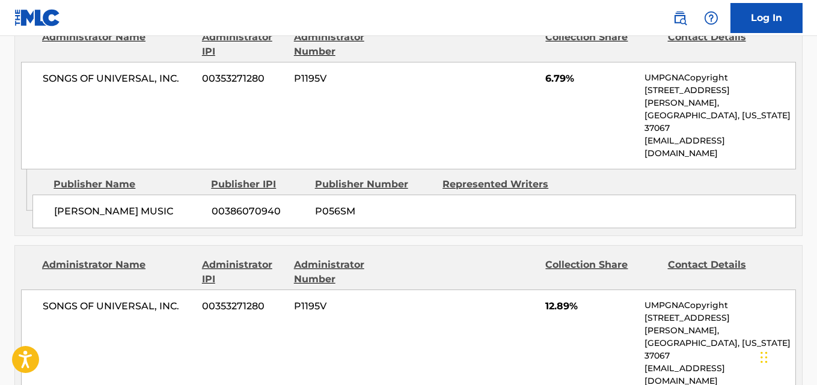
drag, startPoint x: 52, startPoint y: 321, endPoint x: 157, endPoint y: 346, distance: 108.0
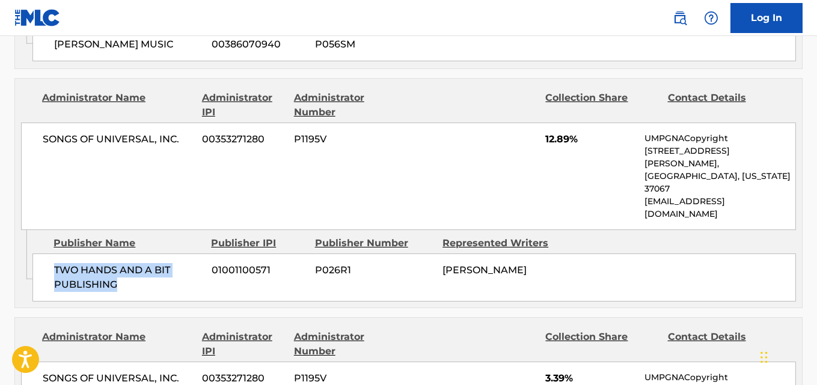
scroll to position [1262, 0]
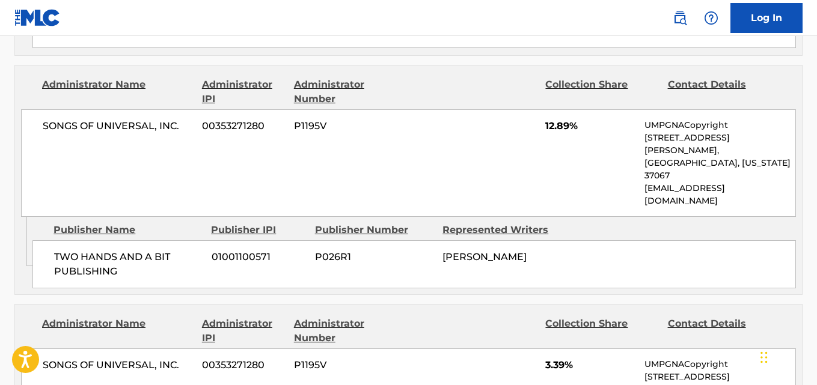
drag, startPoint x: 55, startPoint y: 350, endPoint x: 175, endPoint y: 356, distance: 119.7
click at [157, 109] on div "SONGS OF UNIVERSAL, INC. 00353271280 P1195V 12.89% UMPGNACopyright [STREET_ADDR…" at bounding box center [408, 163] width 775 height 108
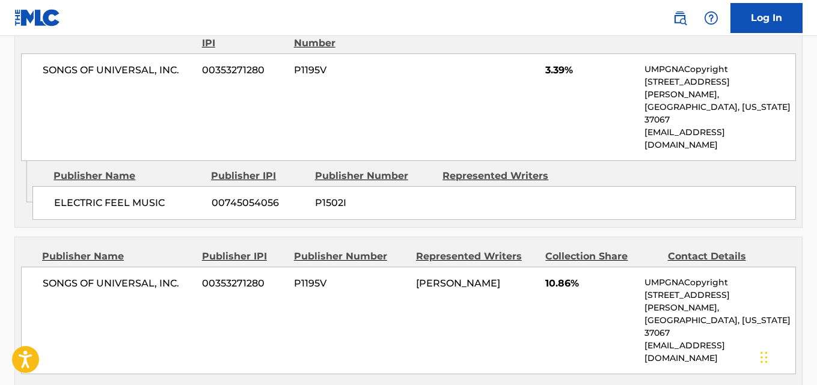
scroll to position [1562, 0]
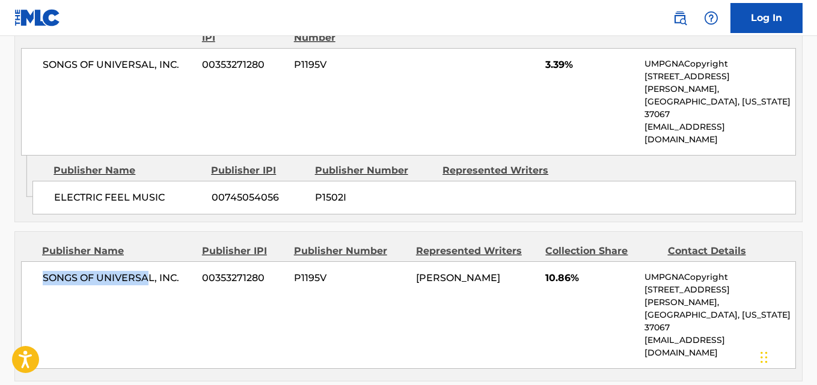
drag, startPoint x: 36, startPoint y: 132, endPoint x: 147, endPoint y: 133, distance: 110.6
click at [147, 261] on div "SONGS OF UNIVERSAL, INC. 00353271280 P1195V [PERSON_NAME] 10.86% UMPGNACopyrigh…" at bounding box center [408, 315] width 775 height 108
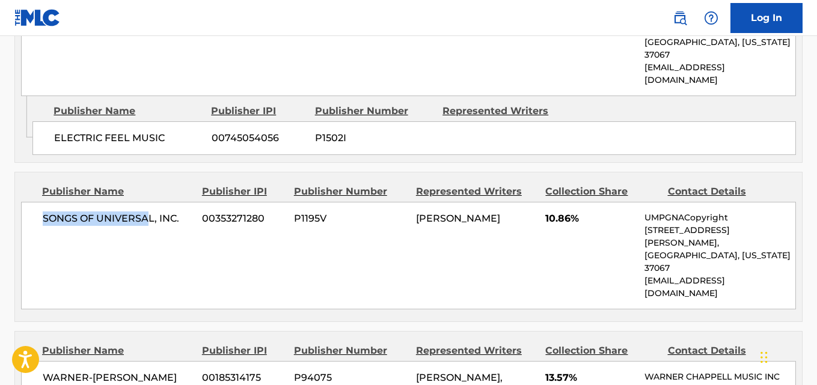
scroll to position [1622, 0]
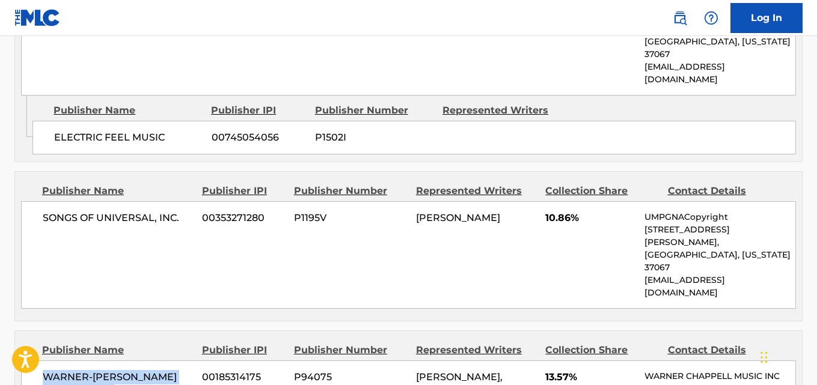
drag, startPoint x: 34, startPoint y: 189, endPoint x: 173, endPoint y: 210, distance: 141.0
click at [173, 361] on div "WARNER-[PERSON_NAME] PUBLISHING CORP. 00185314175 P94075 [PERSON_NAME], [PERSON…" at bounding box center [408, 389] width 775 height 57
click at [555, 370] on span "13.57%" at bounding box center [590, 377] width 90 height 14
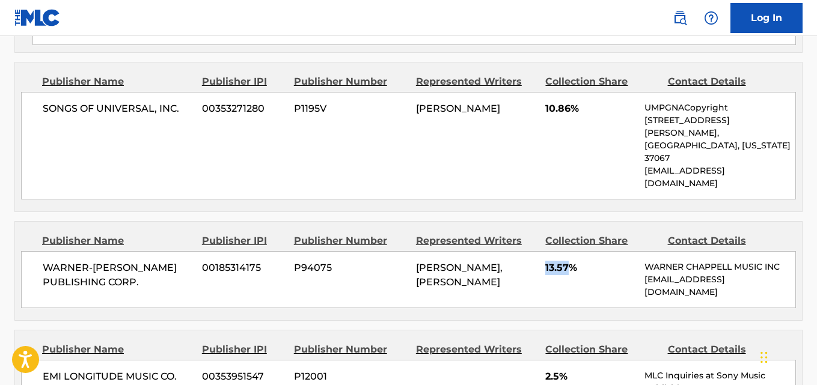
scroll to position [1803, 0]
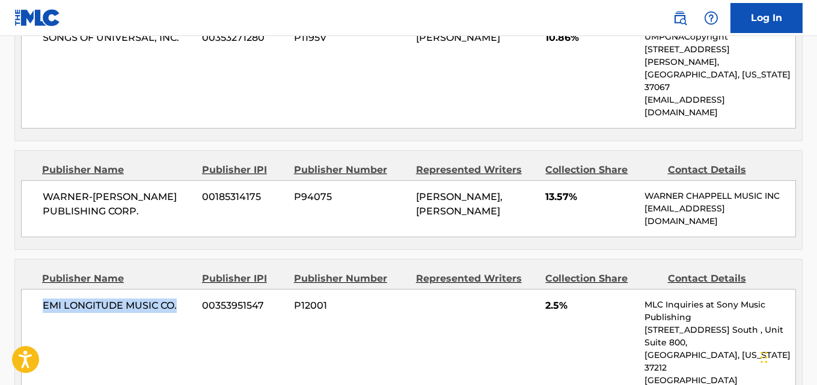
drag, startPoint x: 115, startPoint y: 124, endPoint x: 185, endPoint y: 124, distance: 69.7
click at [185, 289] on div "EMI LONGITUDE MUSIC CO. 00353951547 P12001 2.5% MLC Inquiries at Sony Music Pub…" at bounding box center [408, 361] width 775 height 145
click at [553, 299] on span "2.5%" at bounding box center [590, 306] width 90 height 14
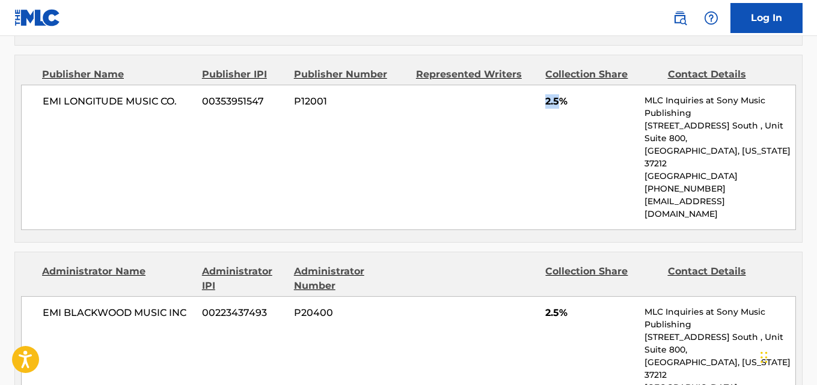
scroll to position [2043, 0]
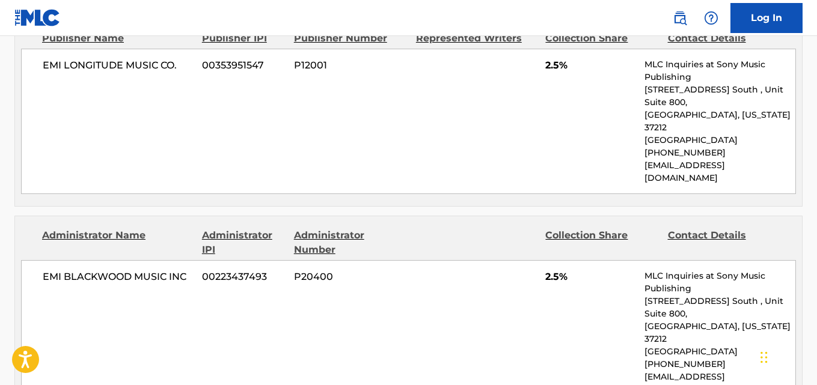
drag, startPoint x: 45, startPoint y: 209, endPoint x: 168, endPoint y: 214, distance: 122.7
drag, startPoint x: 91, startPoint y: 70, endPoint x: 192, endPoint y: 72, distance: 101.0
click at [192, 260] on div "EMI [PERSON_NAME] MUSIC INC 00223437493 P20400 2.5% MLC Inquiries at Sony Music…" at bounding box center [408, 332] width 775 height 145
drag, startPoint x: 51, startPoint y: 198, endPoint x: 169, endPoint y: 198, distance: 118.4
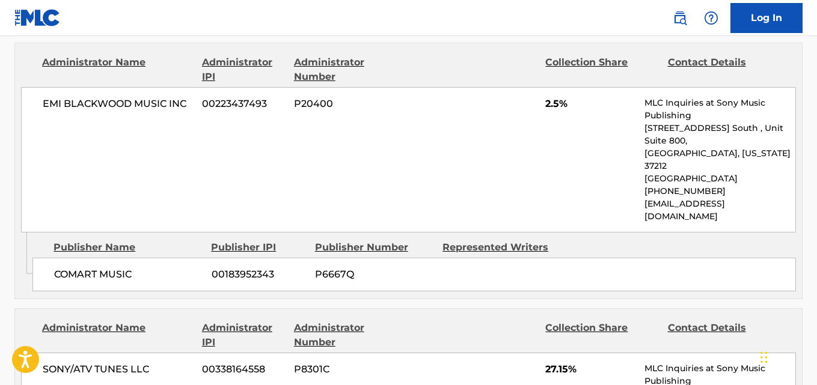
scroll to position [2223, 0]
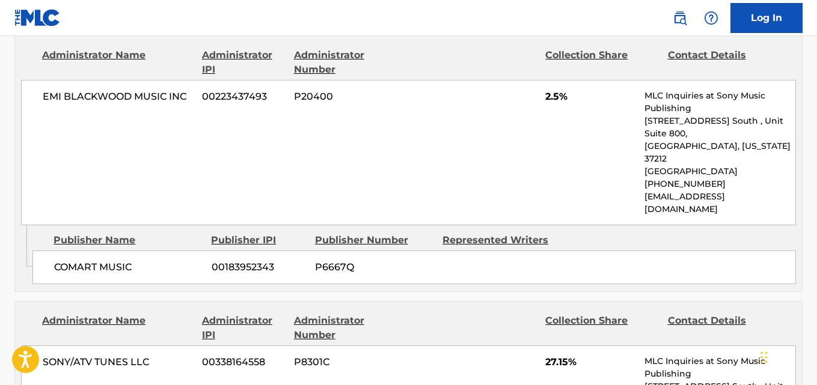
drag, startPoint x: 103, startPoint y: 272, endPoint x: 187, endPoint y: 272, distance: 84.1
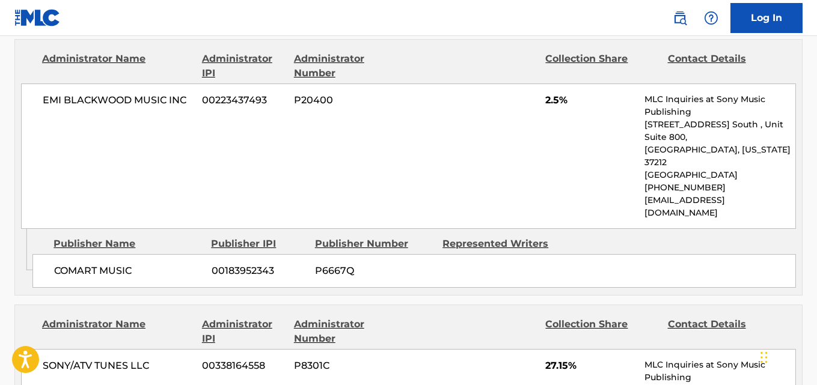
scroll to position [2283, 0]
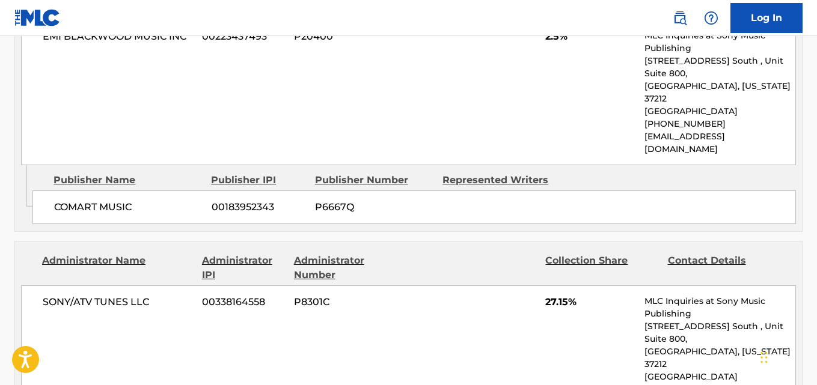
click at [554, 295] on span "27.15%" at bounding box center [590, 302] width 90 height 14
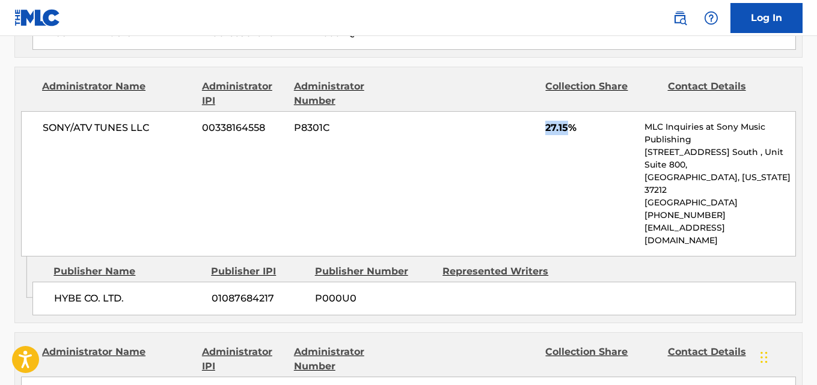
scroll to position [2464, 0]
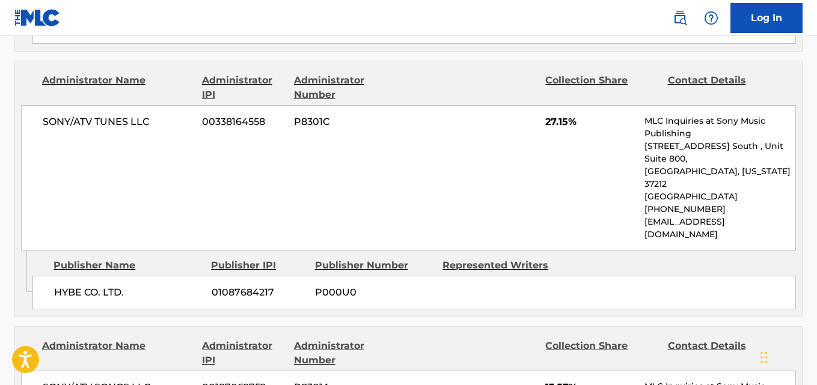
drag, startPoint x: 57, startPoint y: 270, endPoint x: 144, endPoint y: 263, distance: 87.4
click at [555, 380] on span "13.57%" at bounding box center [590, 387] width 90 height 14
